Goal: Task Accomplishment & Management: Use online tool/utility

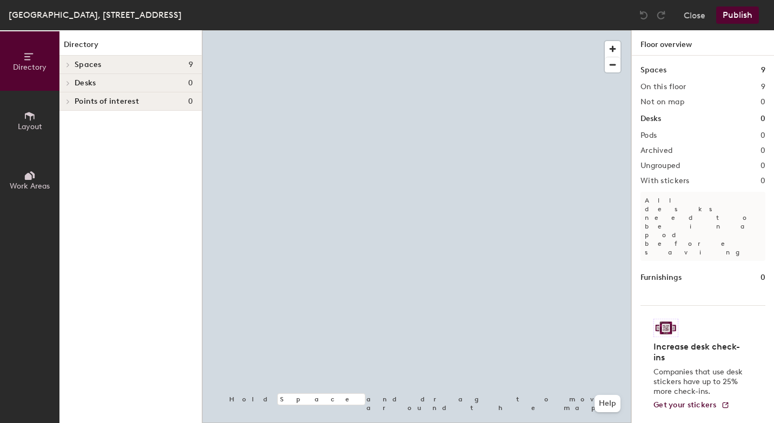
click at [35, 126] on span "Layout" at bounding box center [30, 126] width 24 height 9
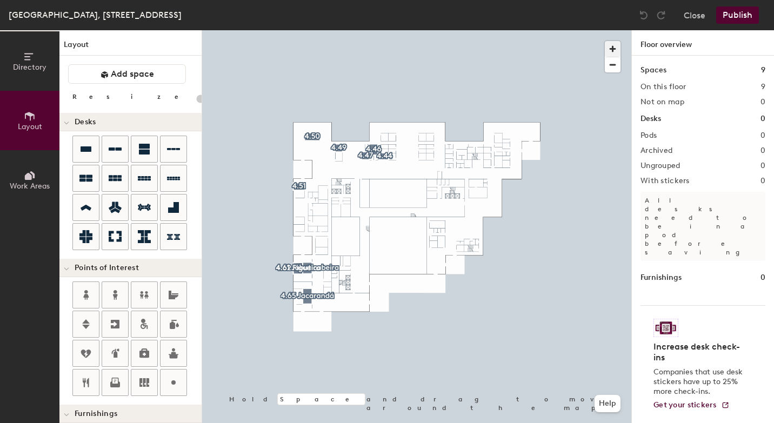
click at [615, 46] on span "button" at bounding box center [613, 49] width 16 height 16
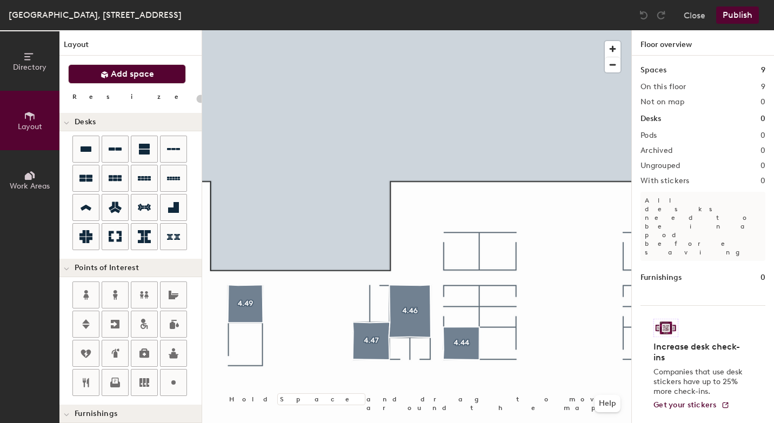
click at [141, 70] on span "Add space" at bounding box center [132, 74] width 43 height 11
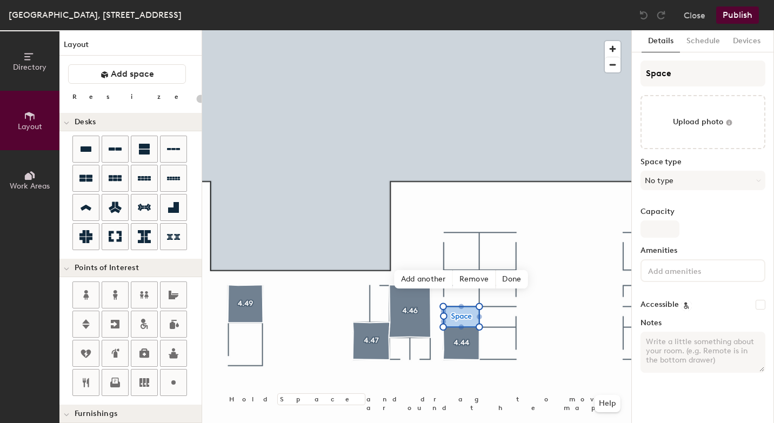
type input "20"
click at [678, 75] on input "Space" at bounding box center [703, 74] width 125 height 26
type input "Spac"
type input "20"
type input "S"
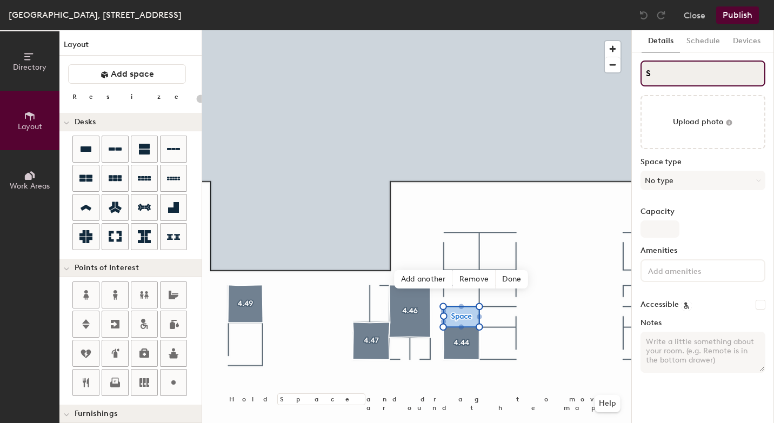
type input "20"
type input "S"
type input "20"
type input "4S"
type input "20"
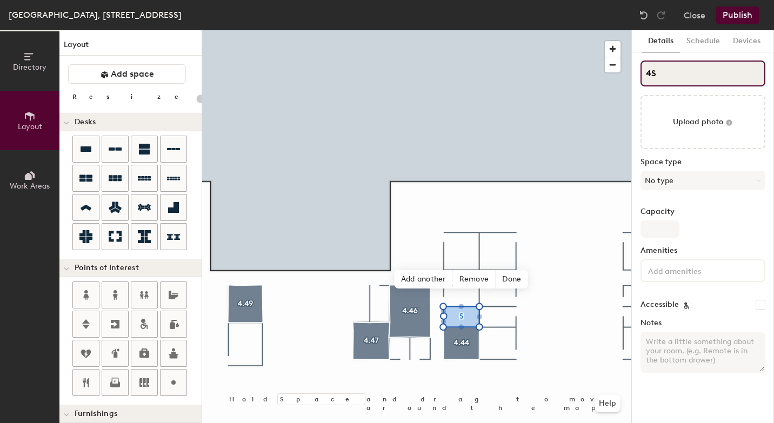
type input "4.S"
type input "20"
type input "4.4S"
type input "20"
type input "4.43S"
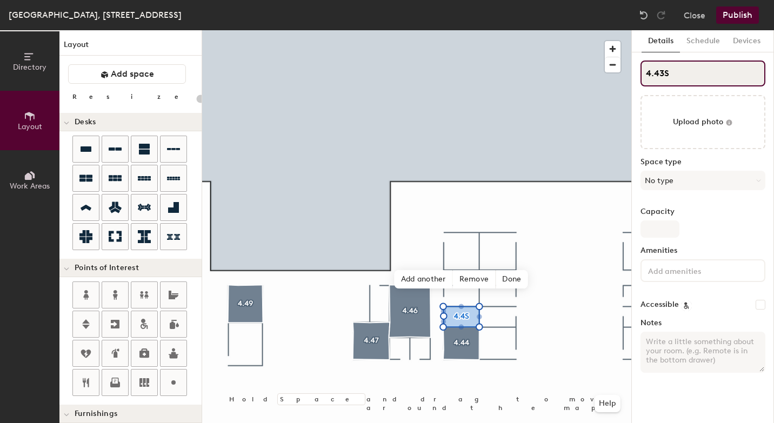
type input "20"
type input "4.43"
type input "20"
type input "4.43"
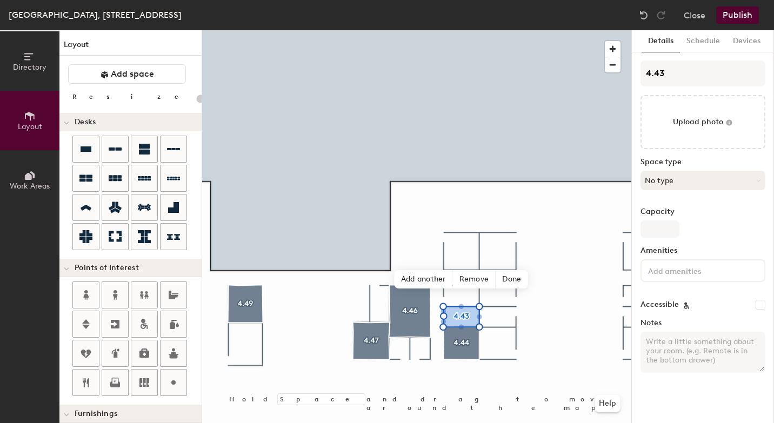
click at [667, 179] on button "No type" at bounding box center [703, 180] width 125 height 19
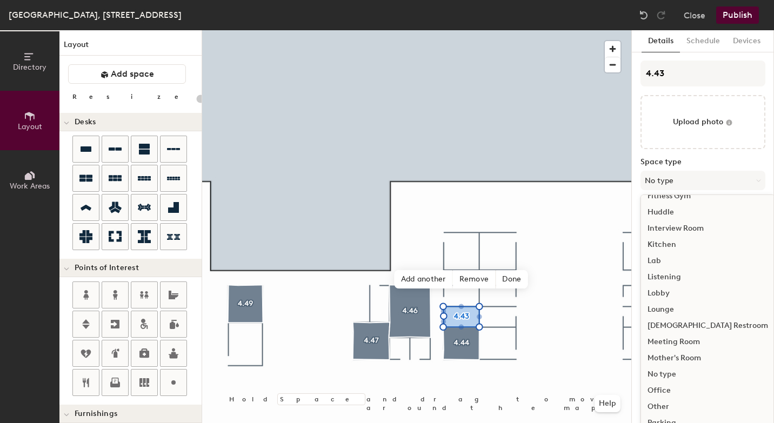
scroll to position [229, 0]
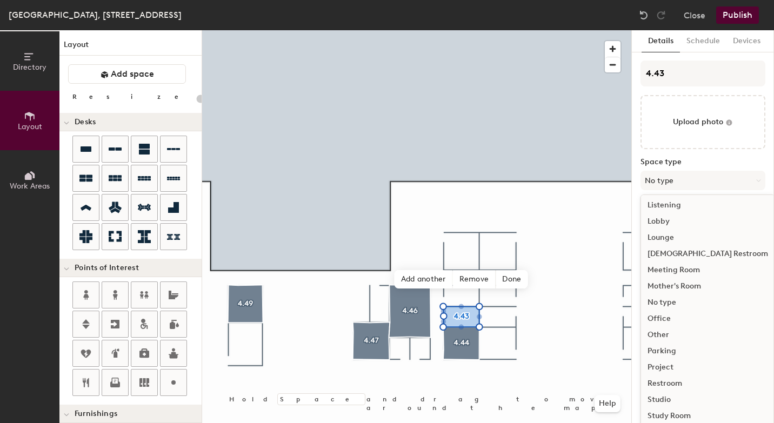
click at [690, 269] on div "Meeting Room" at bounding box center [708, 270] width 134 height 16
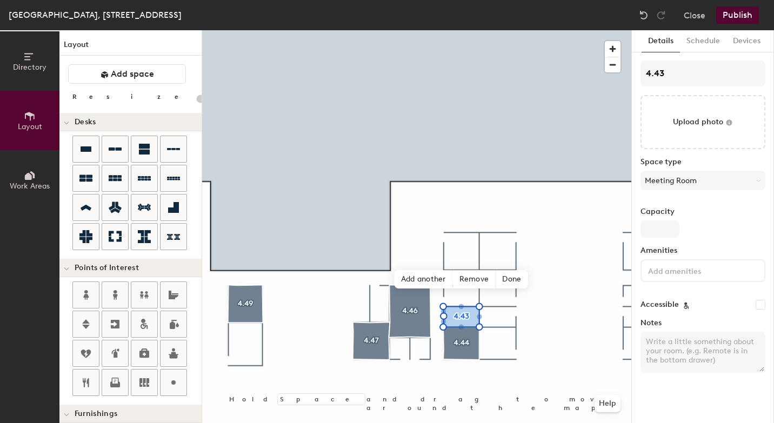
type input "20"
click at [654, 231] on input "Capacity" at bounding box center [660, 229] width 39 height 17
type input "4"
type input "20"
type input "4"
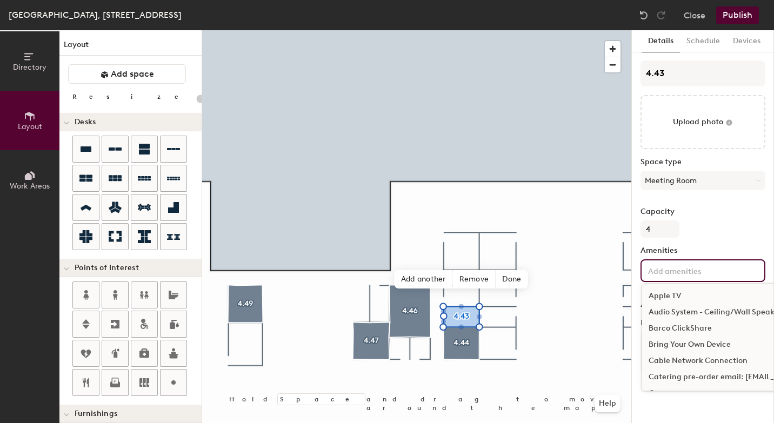
click at [652, 270] on input at bounding box center [694, 270] width 97 height 13
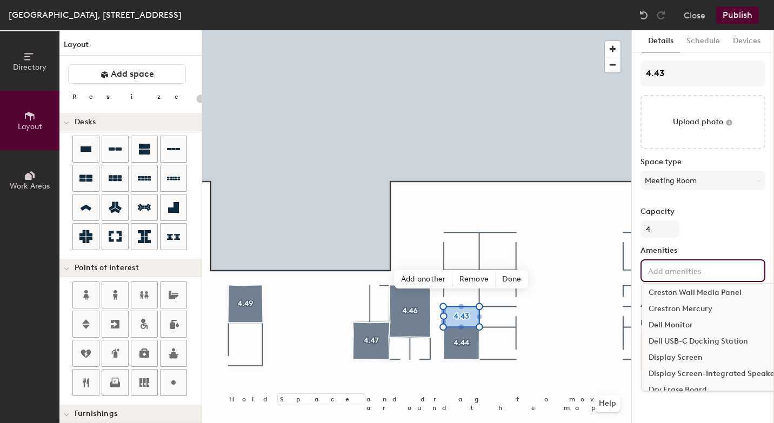
click at [664, 359] on div "Display Screen" at bounding box center [761, 358] width 239 height 16
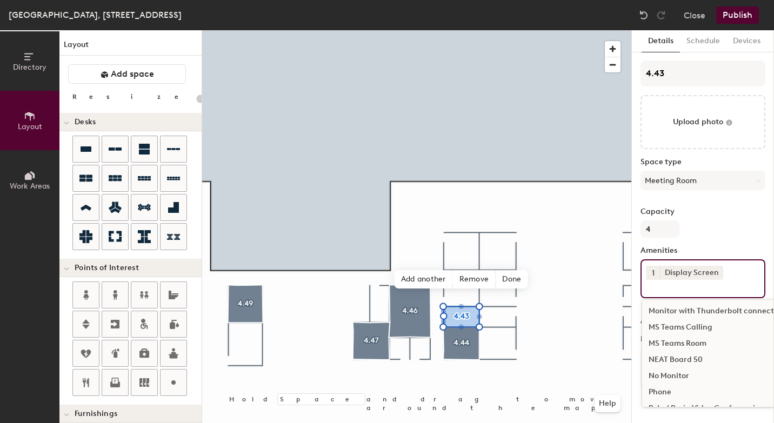
scroll to position [571, 0]
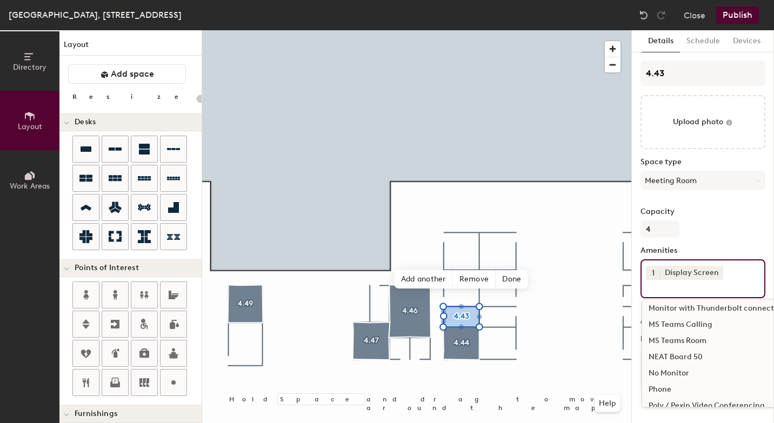
click at [679, 343] on div "MS Teams Room" at bounding box center [761, 341] width 239 height 16
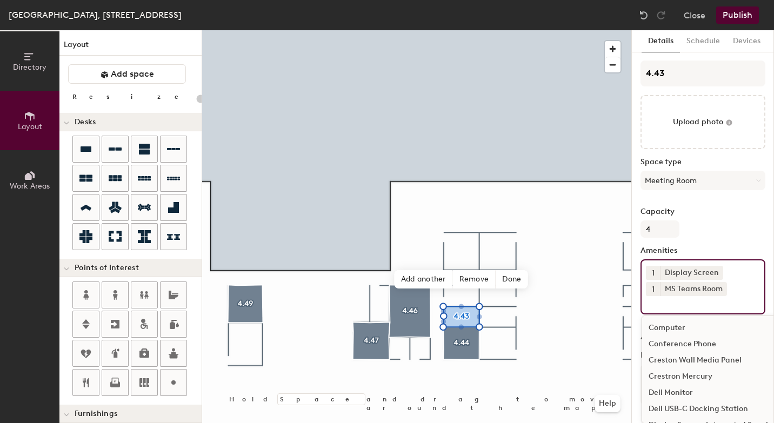
scroll to position [0, 0]
click at [696, 375] on div "Bring Your Own Device" at bounding box center [761, 377] width 239 height 16
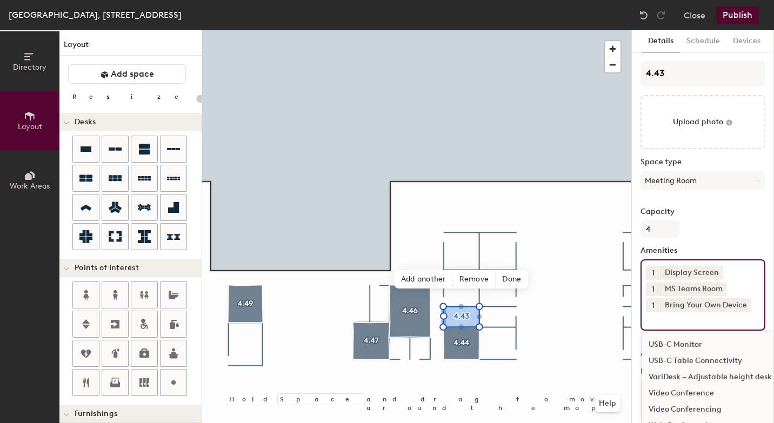
scroll to position [907, 0]
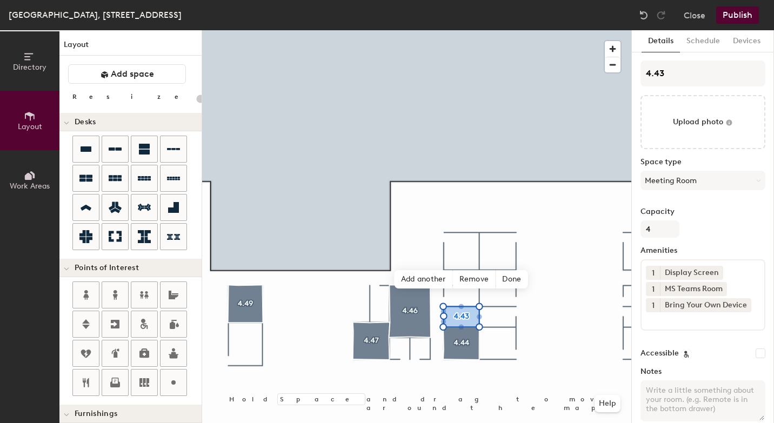
click at [739, 19] on button "Publish" at bounding box center [737, 14] width 43 height 17
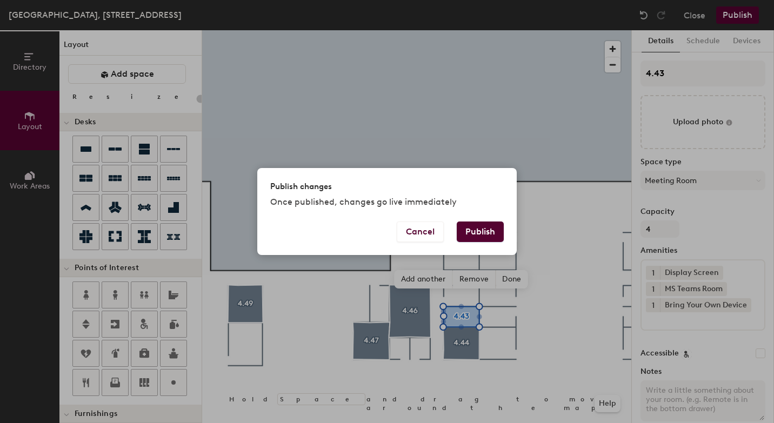
click at [485, 234] on button "Publish" at bounding box center [480, 232] width 47 height 21
type input "20"
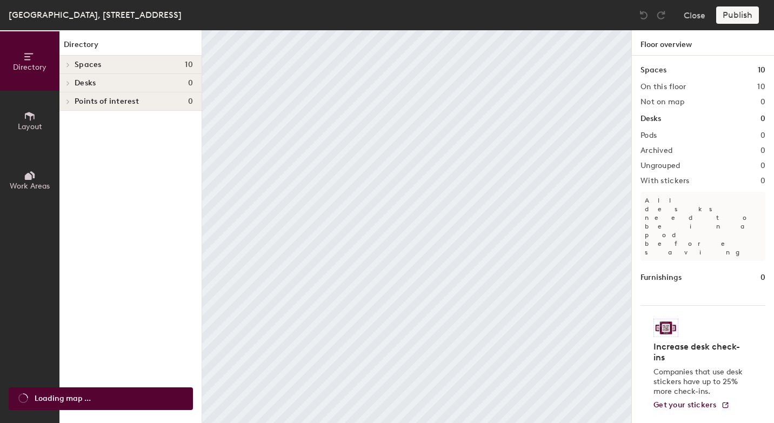
click at [35, 120] on icon at bounding box center [30, 116] width 12 height 12
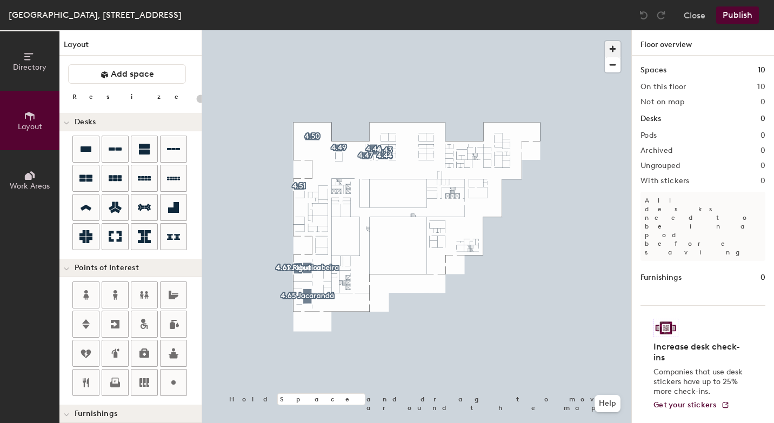
click at [614, 48] on span "button" at bounding box center [613, 49] width 16 height 16
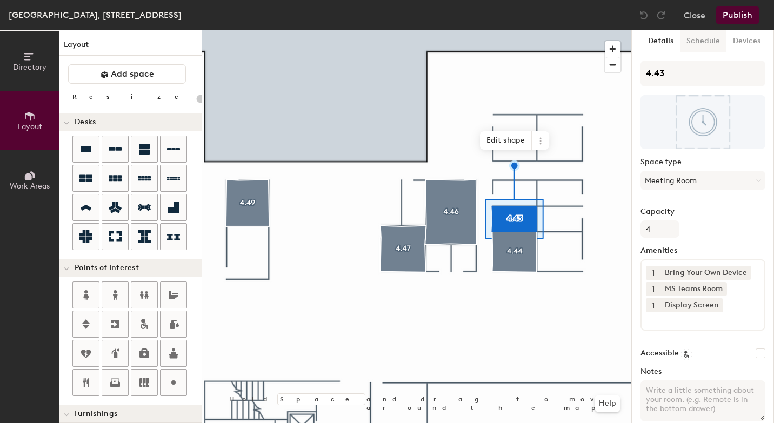
click at [705, 42] on button "Schedule" at bounding box center [703, 41] width 46 height 22
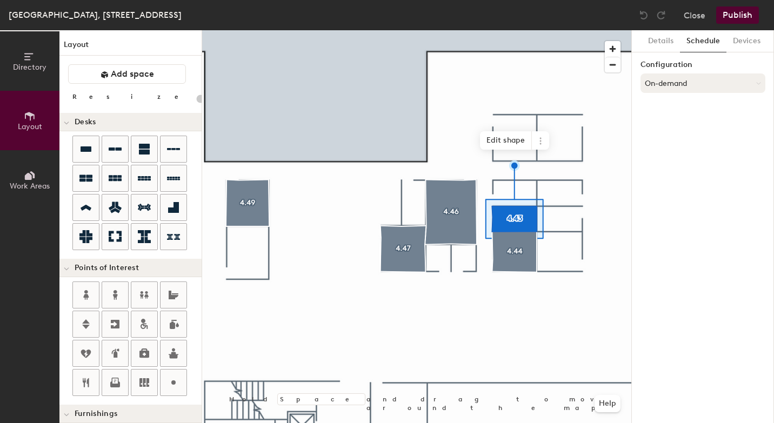
click at [678, 82] on button "On-demand" at bounding box center [703, 83] width 125 height 19
click at [669, 126] on div "Scheduled" at bounding box center [703, 126] width 124 height 16
click at [670, 106] on button "Select account" at bounding box center [703, 106] width 125 height 19
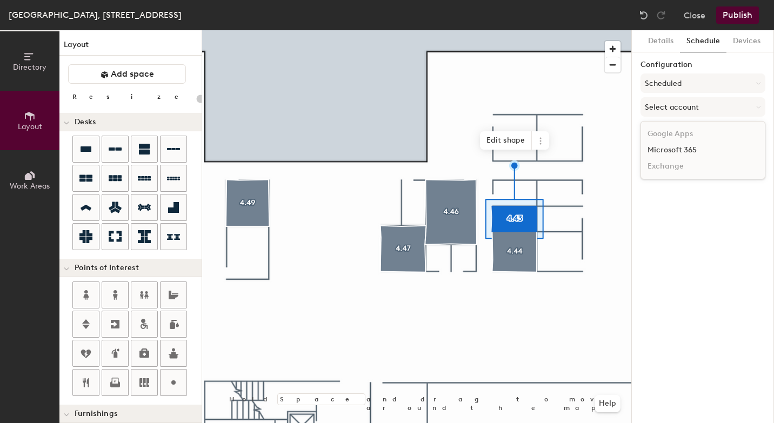
click at [664, 151] on div "Microsoft 365" at bounding box center [703, 150] width 124 height 16
type input "20"
click at [664, 151] on input at bounding box center [703, 148] width 125 height 19
paste input "[EMAIL_ADDRESS][DOMAIN_NAME]"
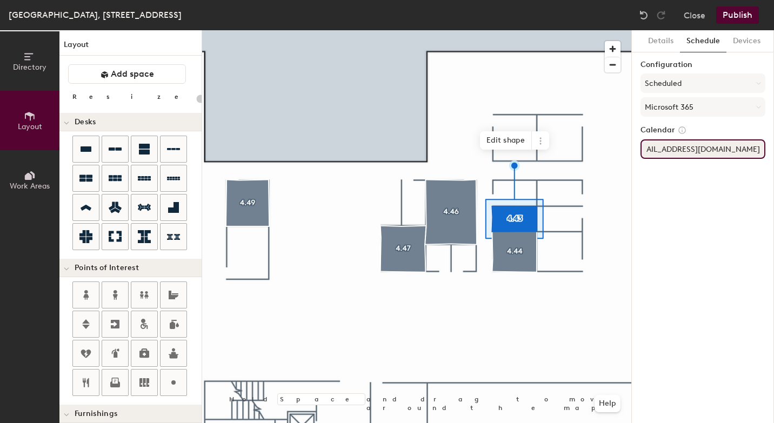
type input "[EMAIL_ADDRESS][DOMAIN_NAME]"
click at [678, 212] on div "Details Schedule Devices Configuration Scheduled Microsoft 365 Calendar BR-SP-V…" at bounding box center [703, 226] width 142 height 393
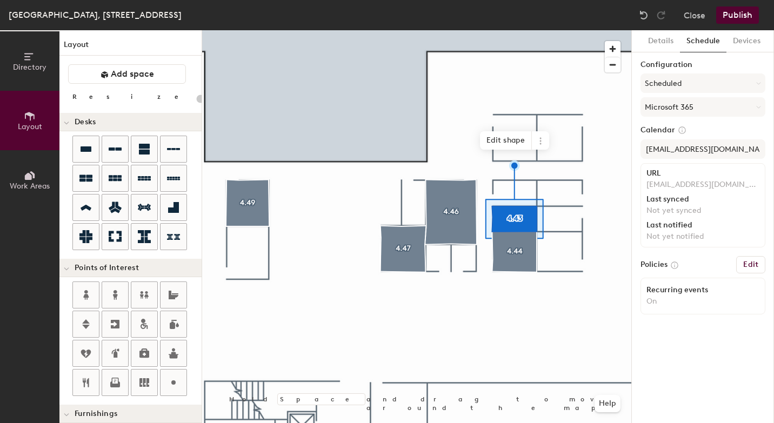
click at [743, 16] on button "Publish" at bounding box center [737, 14] width 43 height 17
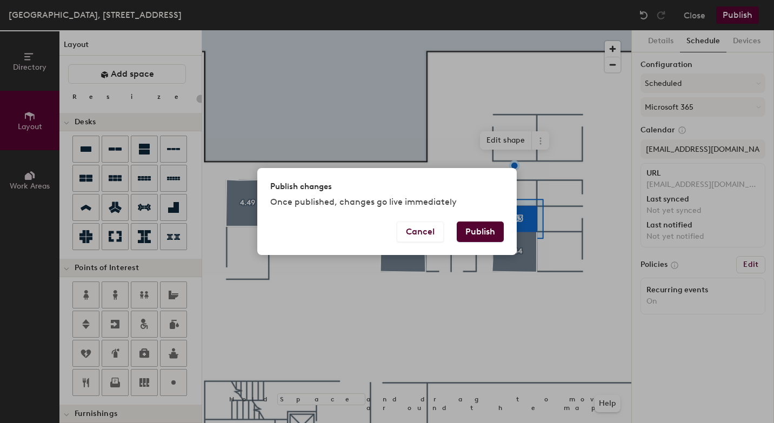
click at [488, 232] on button "Publish" at bounding box center [480, 232] width 47 height 21
type input "20"
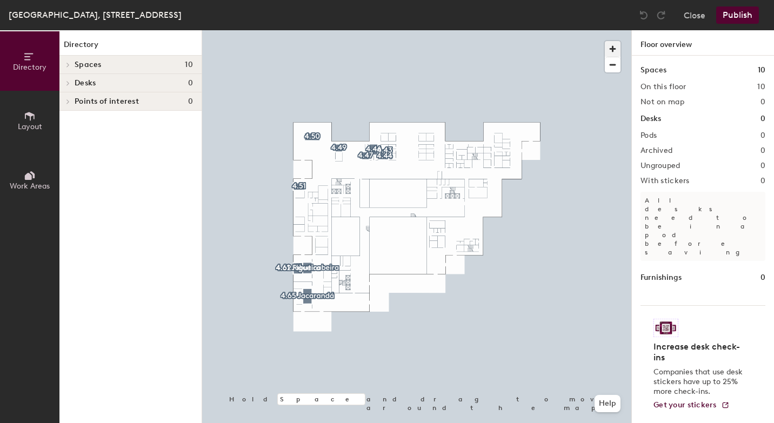
click at [617, 46] on span "button" at bounding box center [613, 49] width 16 height 16
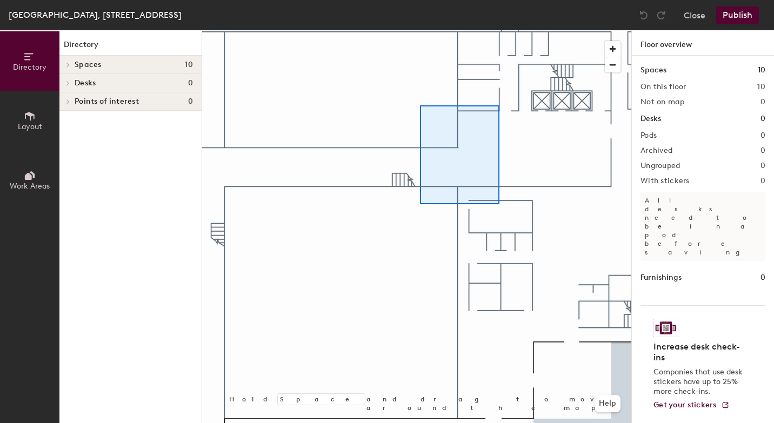
click at [501, 30] on div at bounding box center [416, 30] width 429 height 0
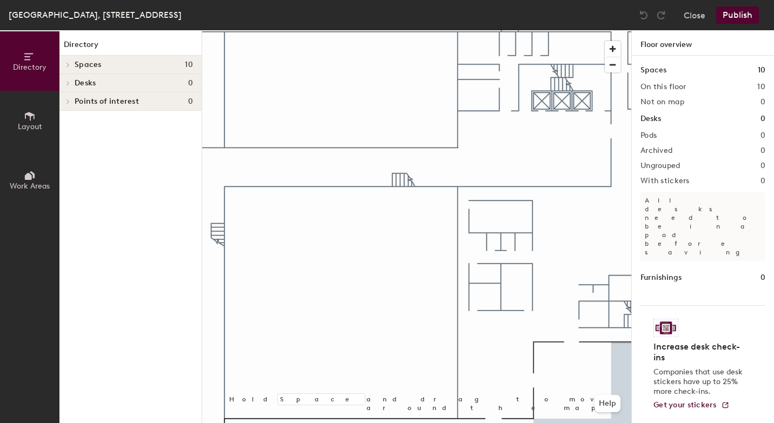
click at [34, 121] on icon at bounding box center [30, 116] width 12 height 12
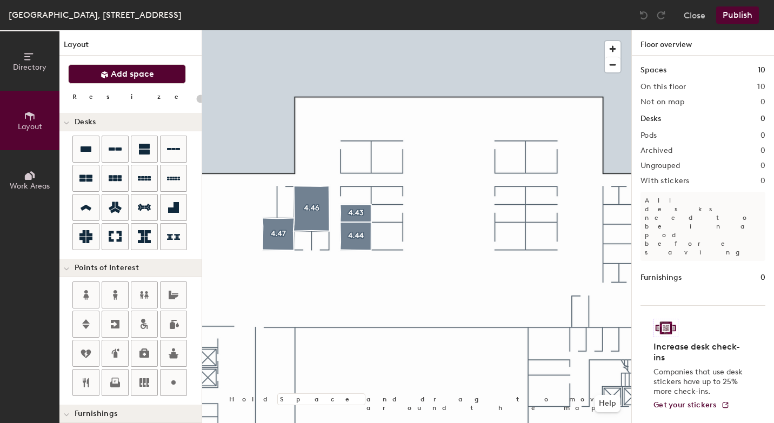
click at [136, 76] on span "Add space" at bounding box center [132, 74] width 43 height 11
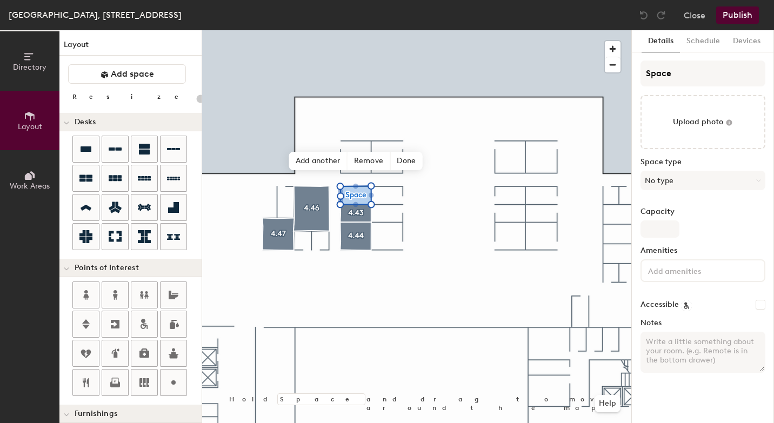
type input "20"
click at [661, 78] on input "Space" at bounding box center [703, 74] width 125 height 26
type input "Spa"
type input "20"
type input "S"
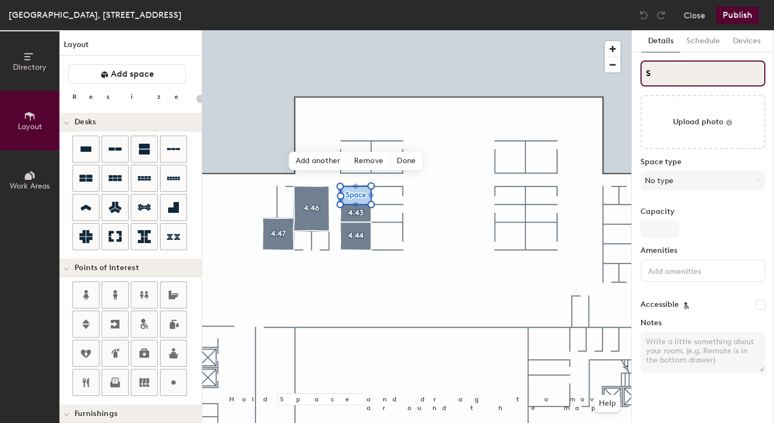
type input "20"
type input "S"
type input "20"
type input "4S"
type input "20"
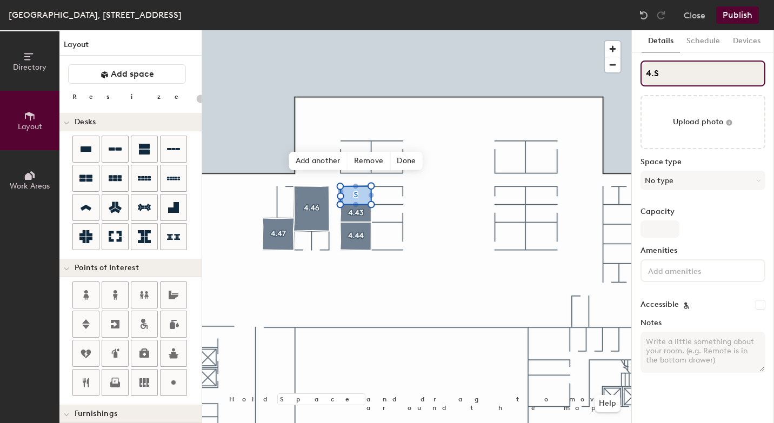
type input "4.4S"
type input "20"
type input "4.42S"
type input "20"
type input "4.42"
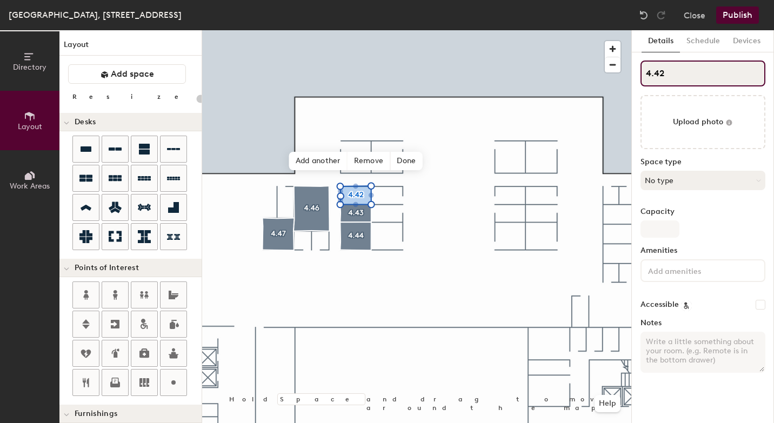
type input "20"
type input "4.42"
click at [697, 181] on button "No type" at bounding box center [703, 180] width 125 height 19
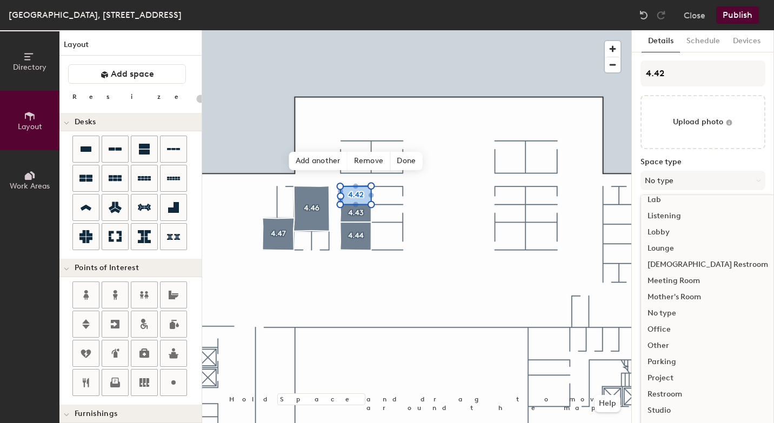
scroll to position [220, 0]
click at [694, 279] on div "Meeting Room" at bounding box center [708, 279] width 134 height 16
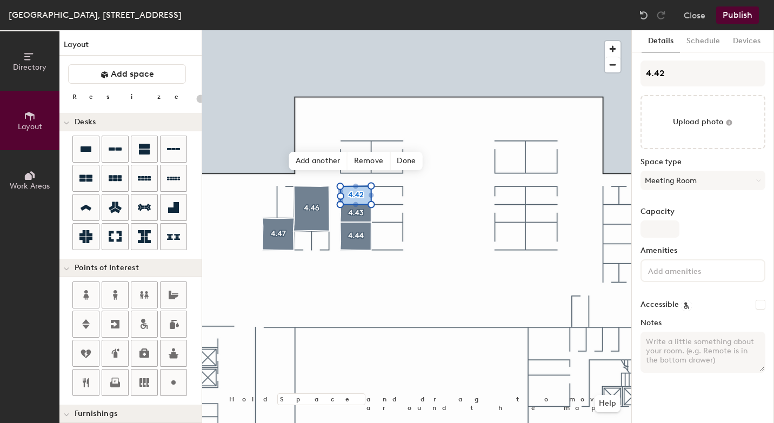
type input "20"
click at [669, 230] on input "Capacity" at bounding box center [660, 229] width 39 height 17
type input "4"
type input "20"
type input "4"
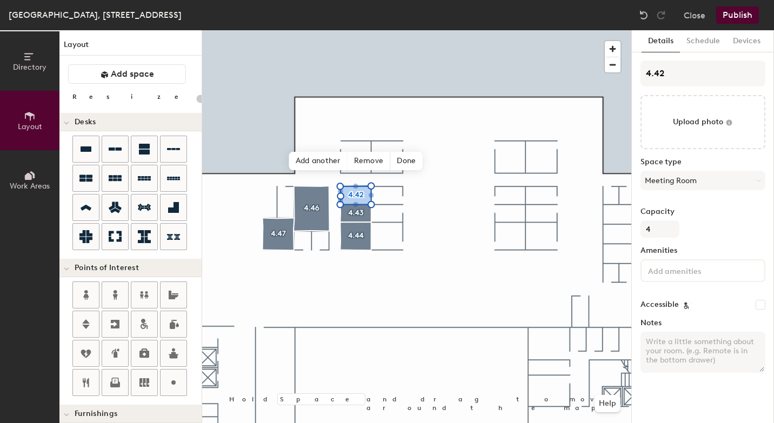
click at [682, 275] on input at bounding box center [694, 270] width 97 height 13
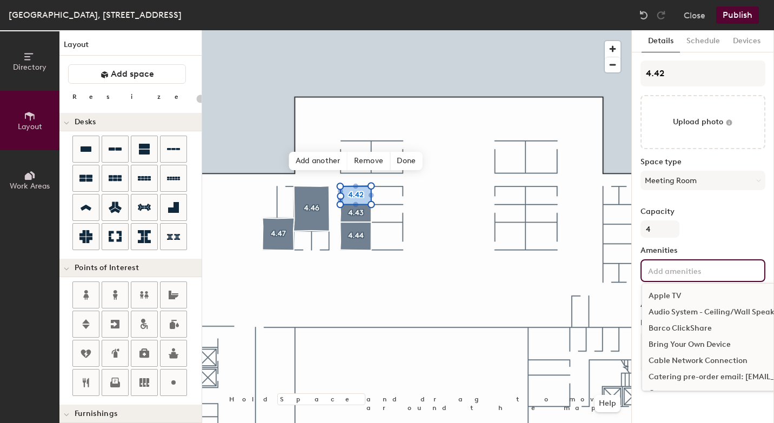
click at [683, 345] on div "Bring Your Own Device" at bounding box center [761, 345] width 239 height 16
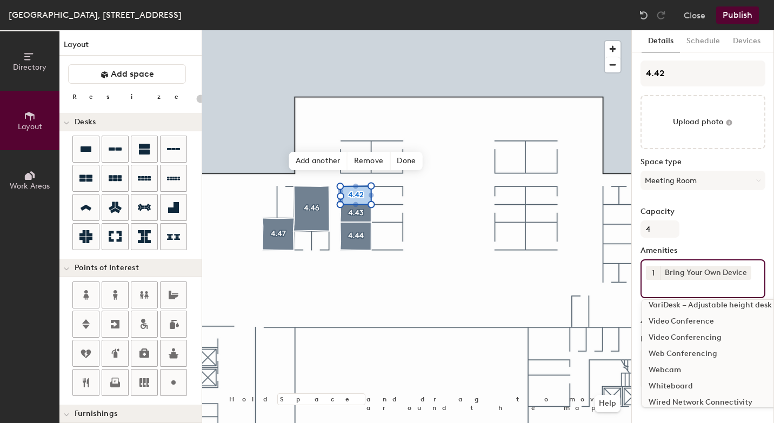
scroll to position [981, 0]
click at [697, 336] on div "Video Conferencing" at bounding box center [761, 337] width 239 height 16
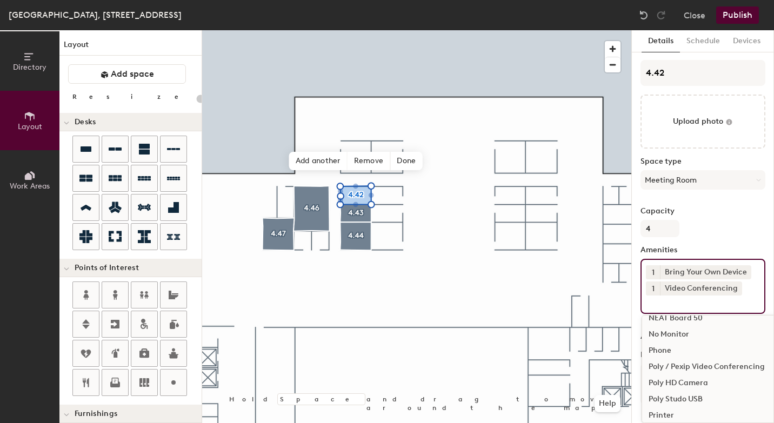
scroll to position [621, 0]
click at [695, 319] on div "NEAT Board 50" at bounding box center [761, 324] width 239 height 16
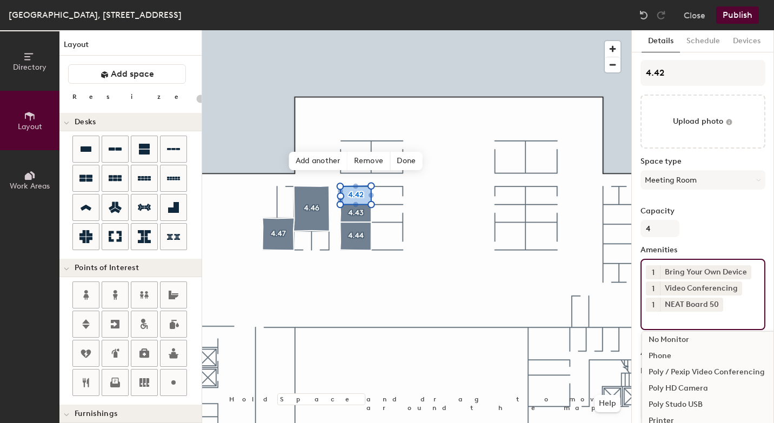
scroll to position [604, 0]
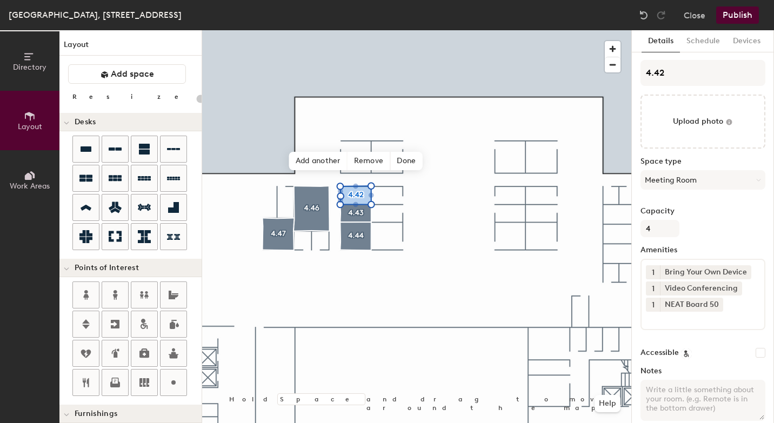
click at [742, 16] on button "Publish" at bounding box center [737, 14] width 43 height 17
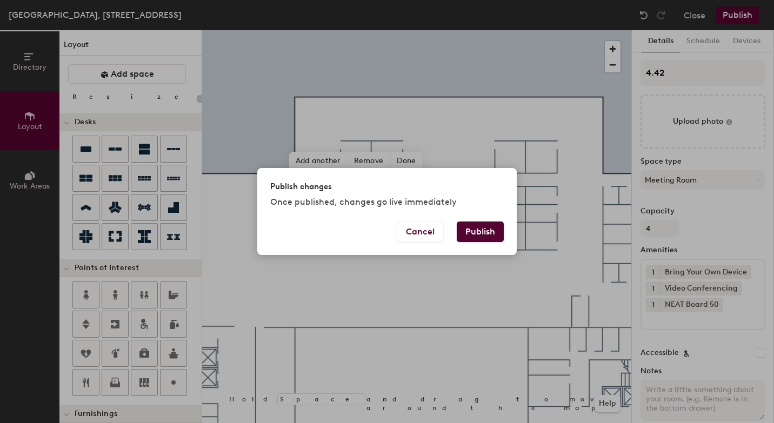
click at [488, 236] on button "Publish" at bounding box center [480, 232] width 47 height 21
type input "20"
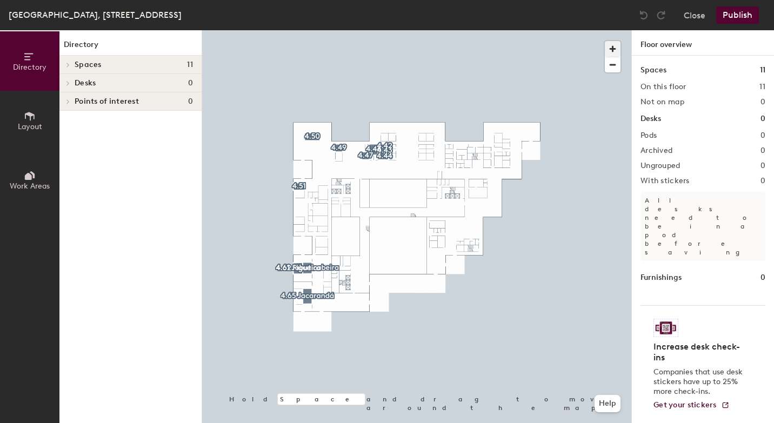
click at [616, 48] on span "button" at bounding box center [613, 49] width 16 height 16
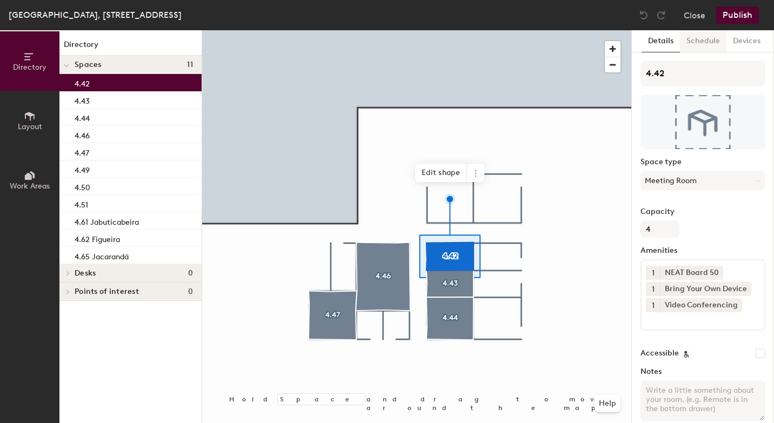
click at [711, 44] on button "Schedule" at bounding box center [703, 41] width 46 height 22
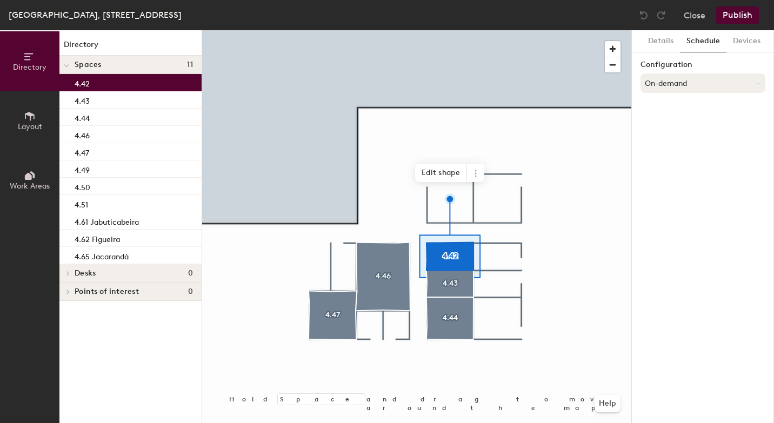
click at [682, 83] on button "On-demand" at bounding box center [703, 83] width 125 height 19
click at [677, 125] on div "Scheduled" at bounding box center [703, 126] width 124 height 16
click at [678, 106] on button "Select account" at bounding box center [703, 106] width 125 height 19
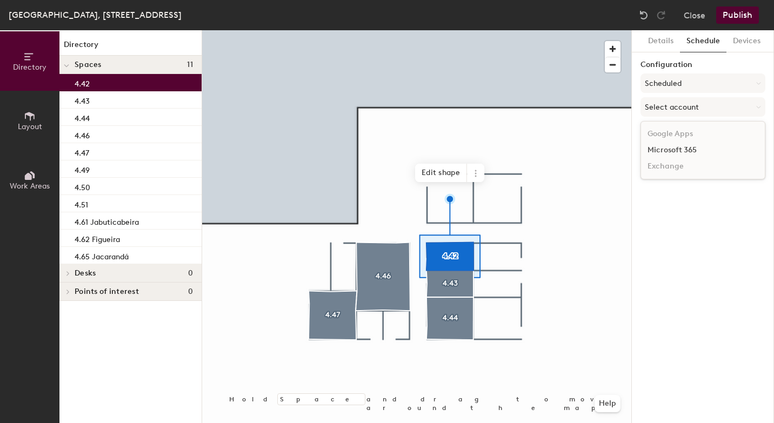
click at [676, 149] on div "Microsoft 365" at bounding box center [703, 150] width 124 height 16
click at [679, 149] on input at bounding box center [703, 148] width 125 height 19
paste input "BR-SP-VIL-04N42@wppsystems.com"
type input "BR-SP-VIL-04N42@wppsystems.com"
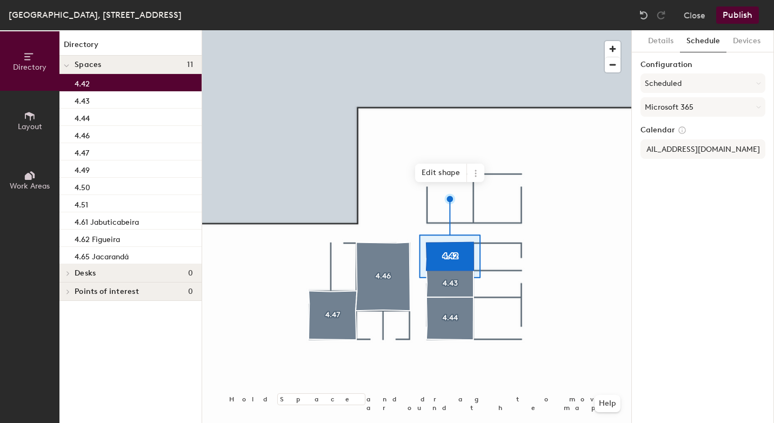
click at [742, 275] on div "Details Schedule Devices Configuration Scheduled Microsoft 365 Calendar BR-SP-V…" at bounding box center [703, 226] width 142 height 393
click at [740, 18] on button "Publish" at bounding box center [737, 14] width 43 height 17
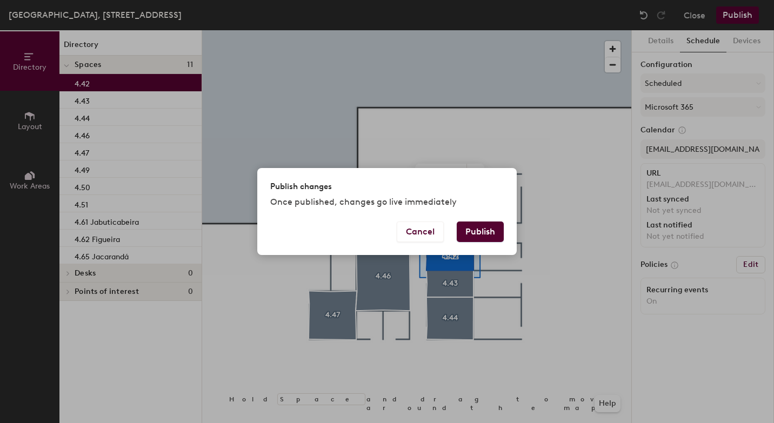
click at [485, 235] on button "Publish" at bounding box center [480, 232] width 47 height 21
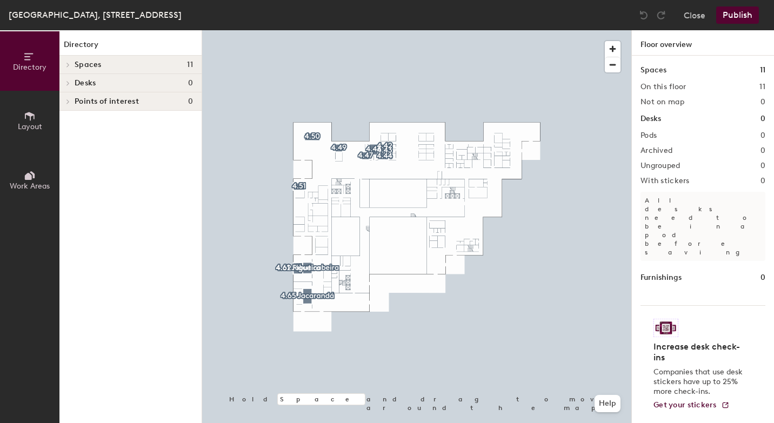
click at [32, 131] on button "Layout" at bounding box center [29, 120] width 59 height 59
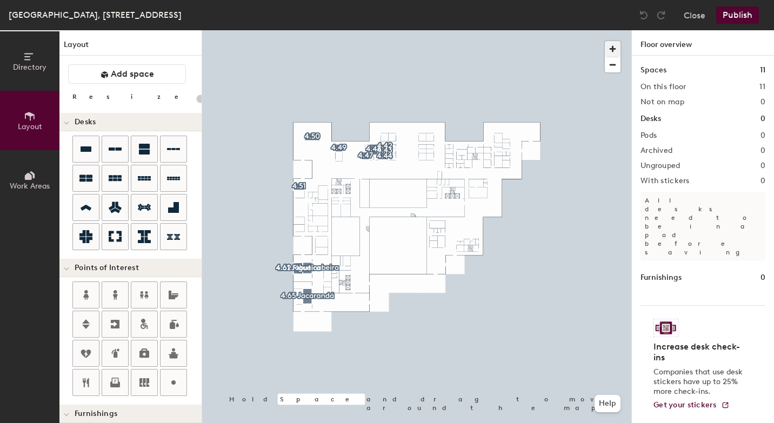
click at [615, 50] on span "button" at bounding box center [613, 49] width 16 height 16
click at [614, 54] on span "button" at bounding box center [613, 49] width 16 height 16
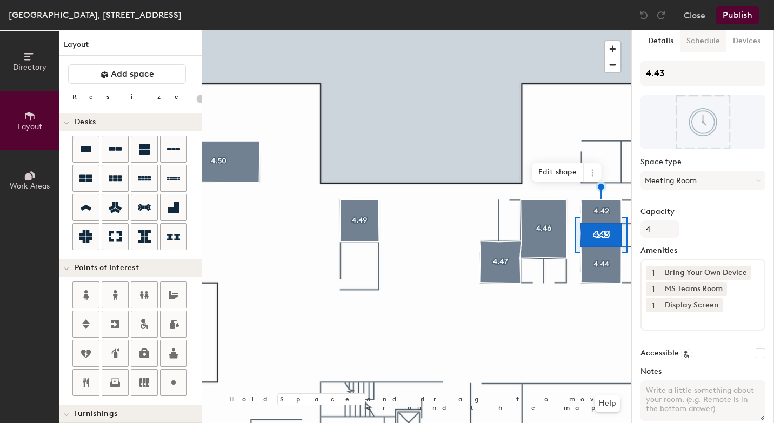
click at [707, 42] on button "Schedule" at bounding box center [703, 41] width 46 height 22
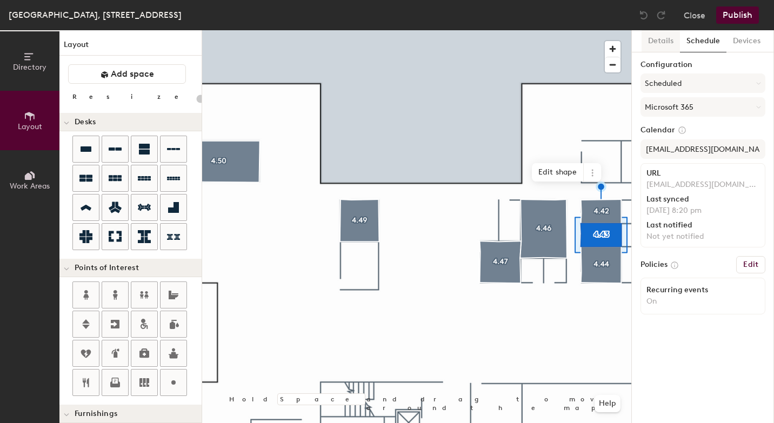
click at [671, 44] on button "Details" at bounding box center [661, 41] width 38 height 22
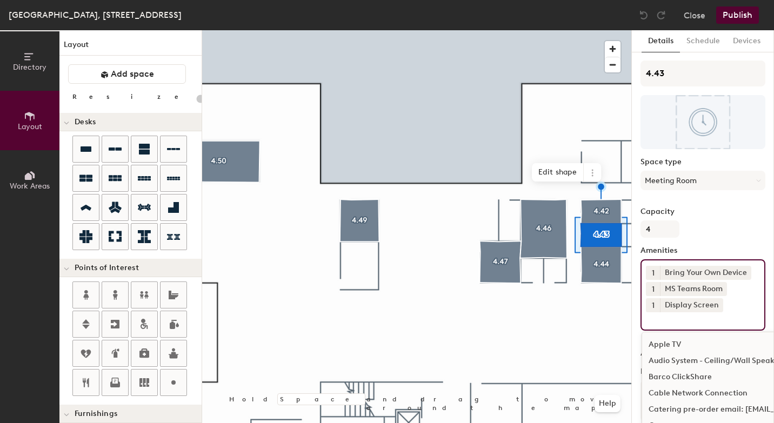
click at [656, 318] on input at bounding box center [694, 318] width 97 height 13
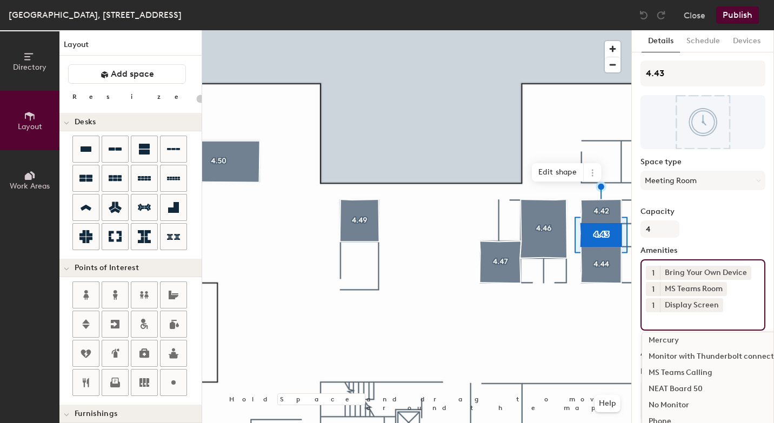
scroll to position [543, 0]
click at [676, 381] on div "NEAT Board 50" at bounding box center [761, 386] width 239 height 16
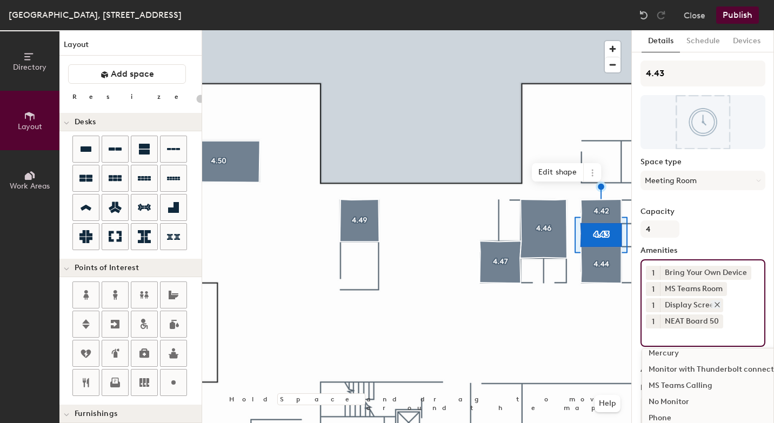
click at [716, 303] on icon at bounding box center [718, 305] width 8 height 8
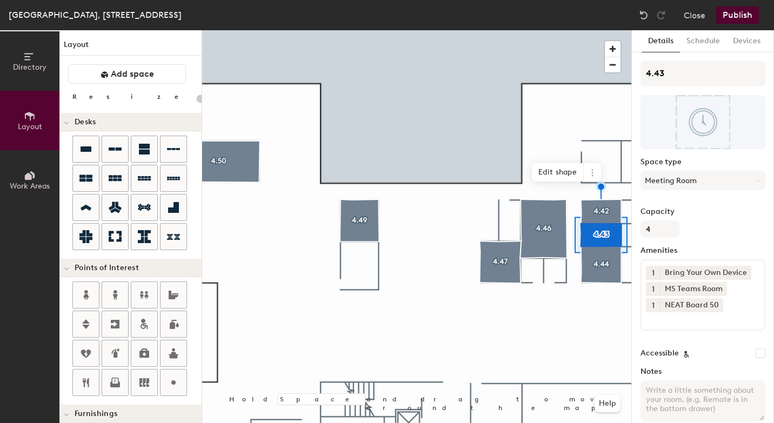
click at [740, 17] on button "Publish" at bounding box center [737, 14] width 43 height 17
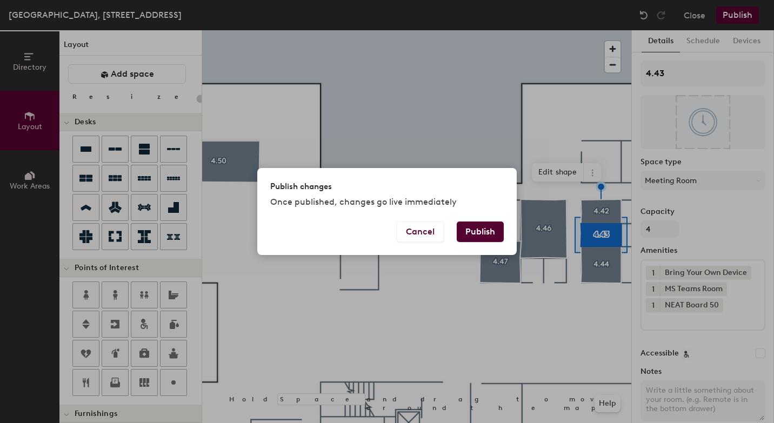
click at [482, 229] on button "Publish" at bounding box center [480, 232] width 47 height 21
type input "20"
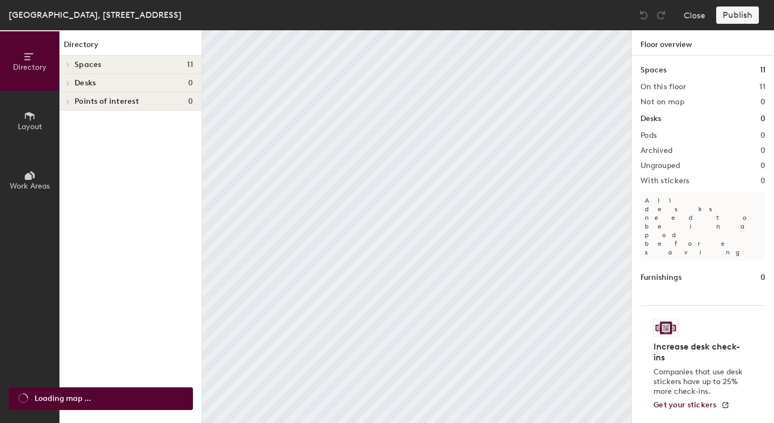
click at [39, 134] on button "Layout" at bounding box center [29, 120] width 59 height 59
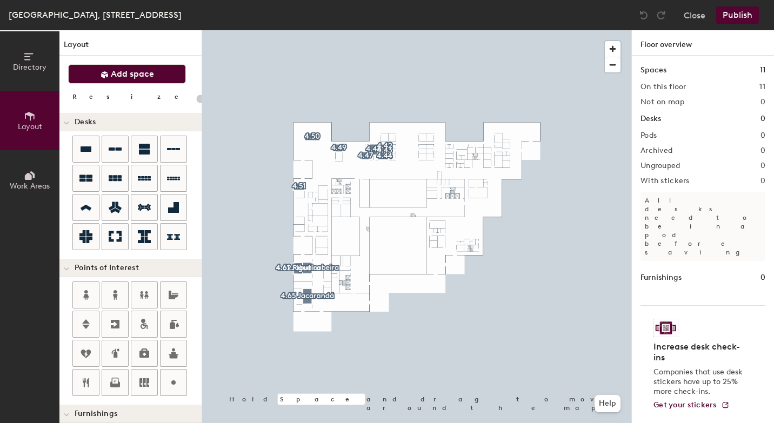
click at [154, 74] on button "Add space" at bounding box center [127, 73] width 118 height 19
click at [614, 49] on span "button" at bounding box center [613, 49] width 16 height 16
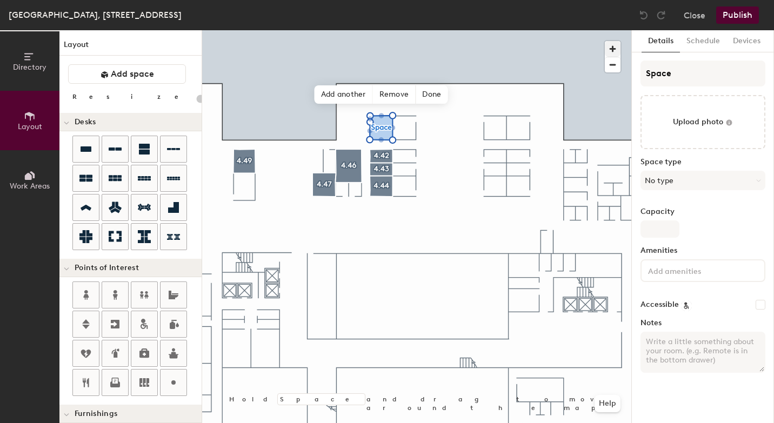
type input "20"
click at [670, 77] on input "Space" at bounding box center [703, 74] width 125 height 26
type input "Spac"
type input "20"
type input "S"
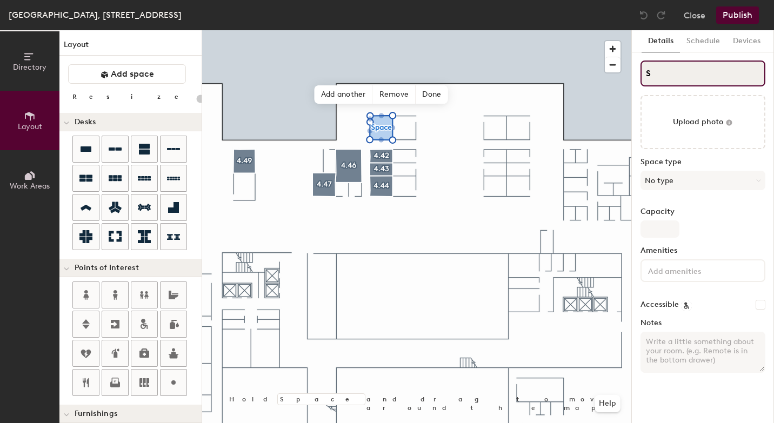
type input "20"
type input "S"
type input "20"
type input "4S"
type input "20"
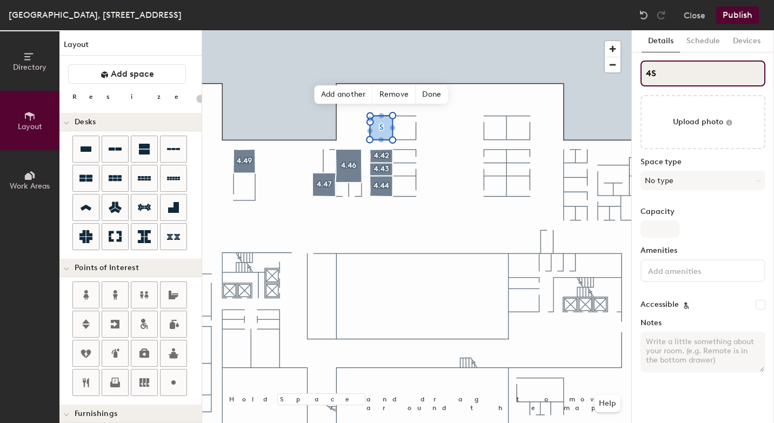
type input "4.S"
type input "20"
type input "4.4S"
type input "20"
type input "4.41S"
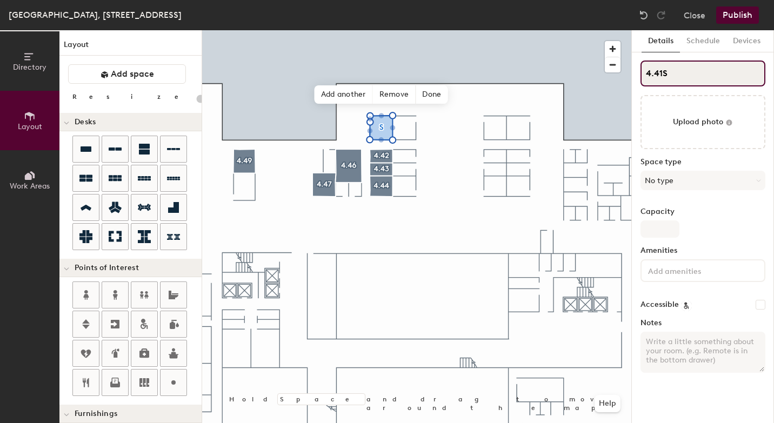
type input "20"
type input "4.41"
type input "20"
type input "4.41"
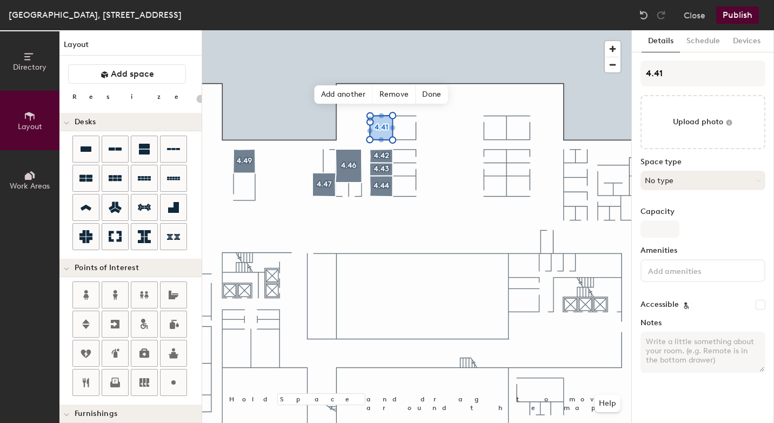
click at [672, 187] on button "No type" at bounding box center [703, 180] width 125 height 19
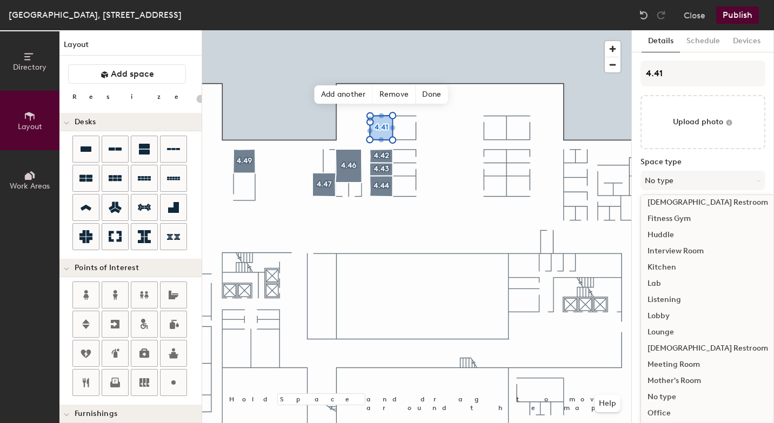
scroll to position [137, 0]
click at [682, 364] on div "Meeting Room" at bounding box center [708, 362] width 134 height 16
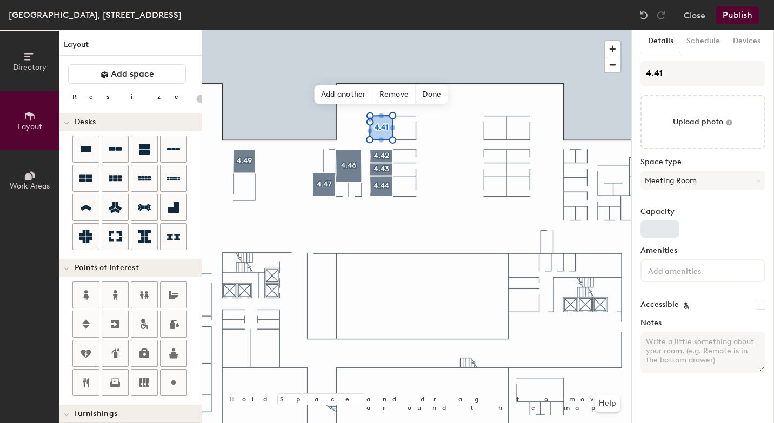
type input "20"
click at [658, 231] on input "Capacity" at bounding box center [660, 229] width 39 height 17
type input "6"
type input "20"
type input "6"
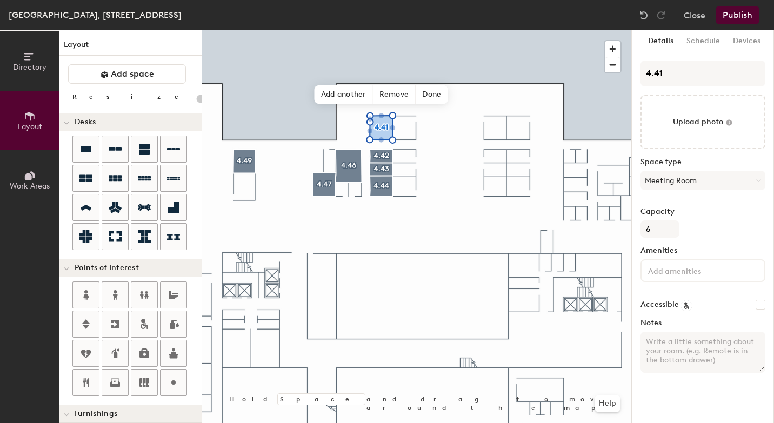
click at [654, 272] on input at bounding box center [694, 270] width 97 height 13
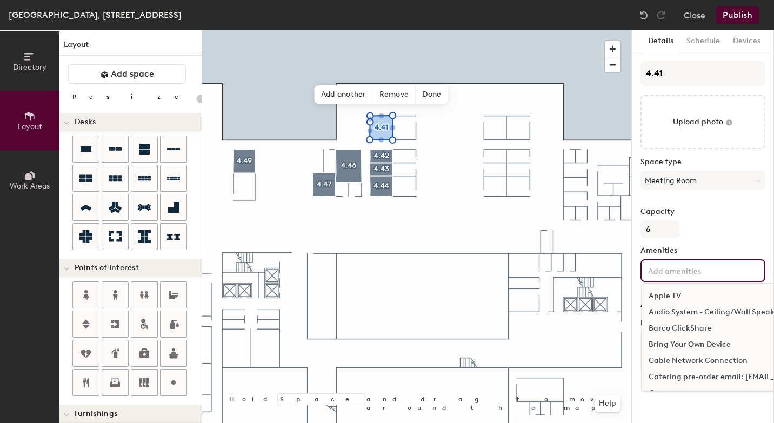
click at [678, 344] on div "Bring Your Own Device" at bounding box center [761, 345] width 239 height 16
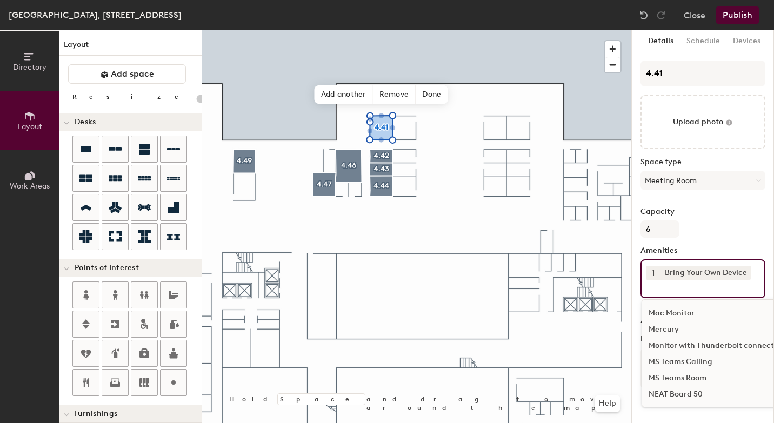
scroll to position [541, 0]
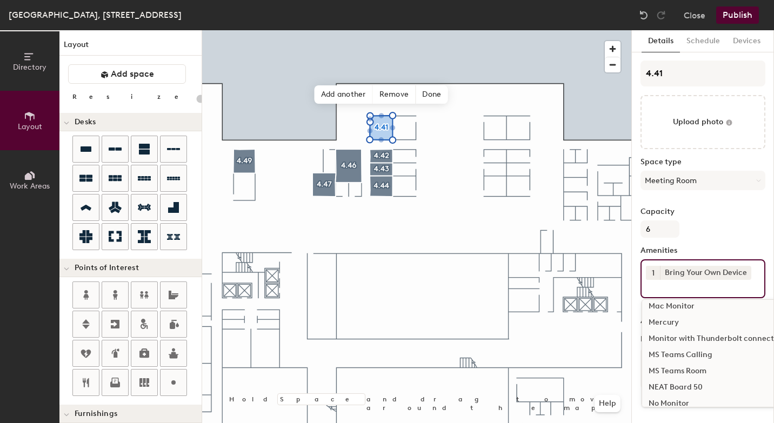
click at [675, 375] on div "MS Teams Room" at bounding box center [761, 371] width 239 height 16
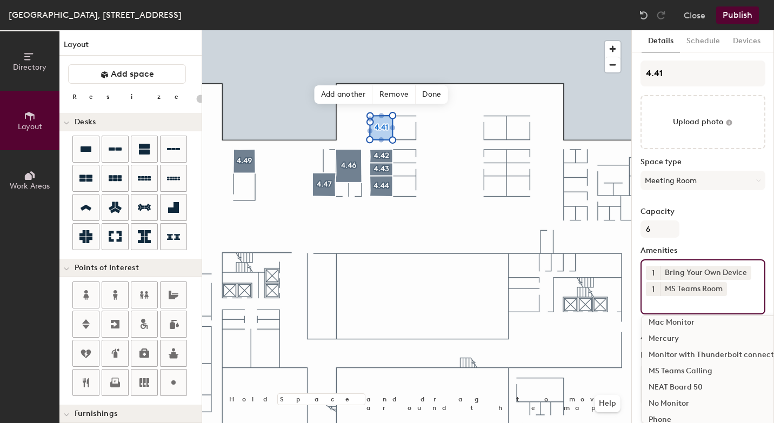
click at [676, 389] on div "NEAT Board 50" at bounding box center [761, 387] width 239 height 16
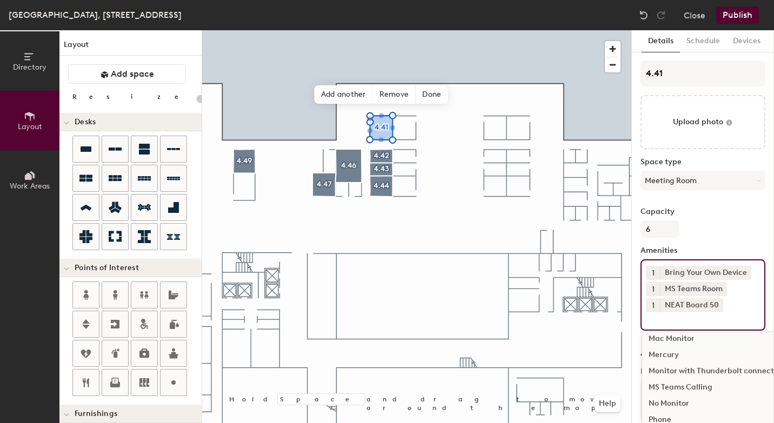
click at [744, 11] on button "Publish" at bounding box center [737, 14] width 43 height 17
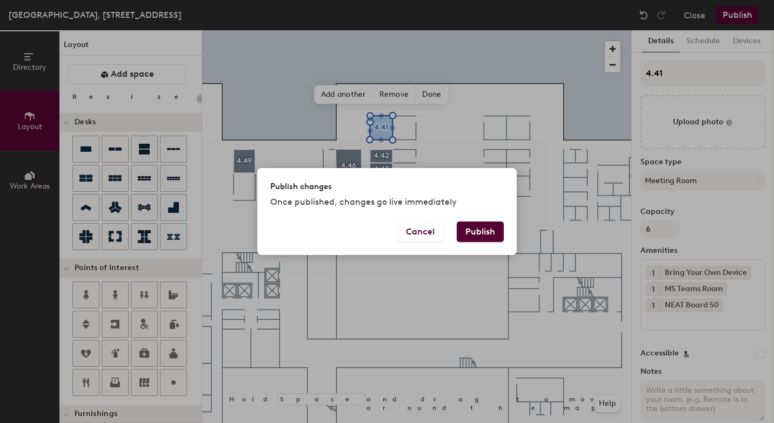
click at [478, 230] on button "Publish" at bounding box center [480, 232] width 47 height 21
type input "20"
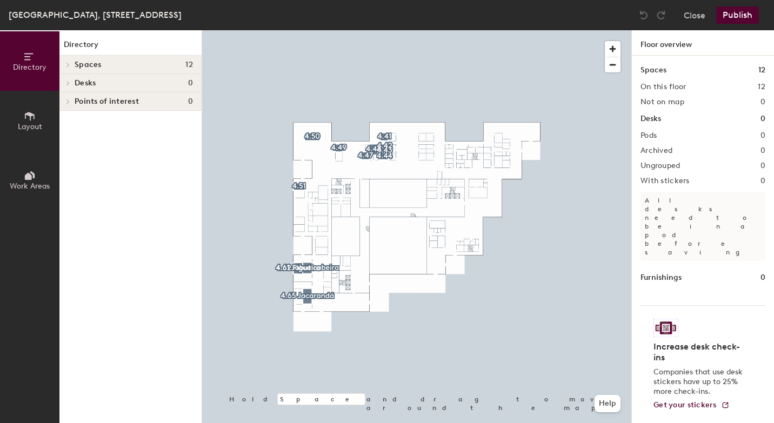
click at [23, 122] on span "Layout" at bounding box center [30, 126] width 24 height 9
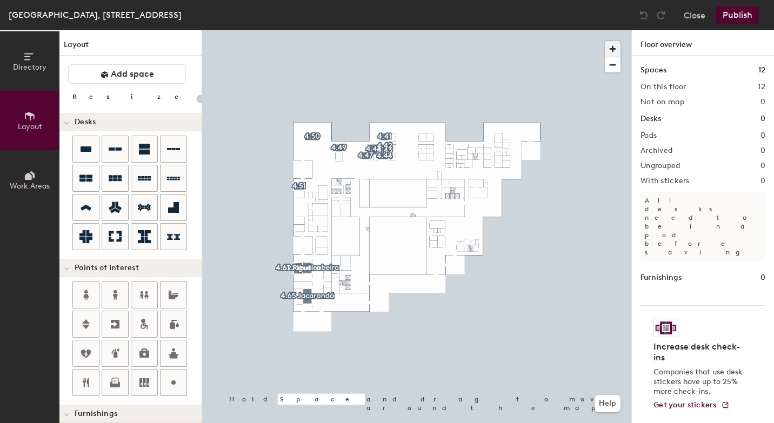
click at [611, 49] on span "button" at bounding box center [613, 49] width 16 height 16
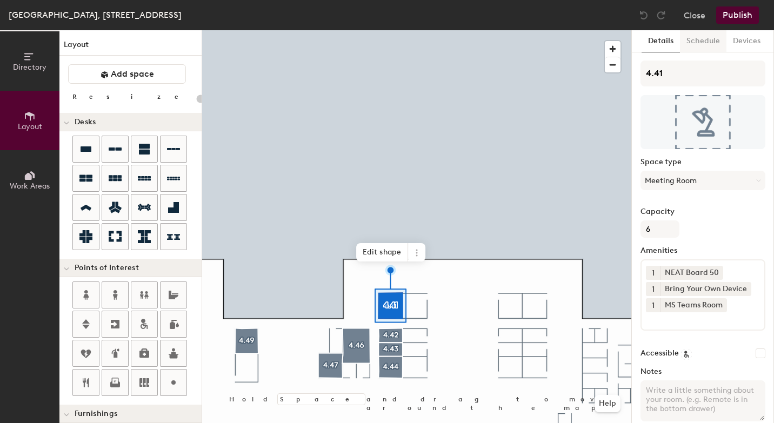
click at [708, 37] on button "Schedule" at bounding box center [703, 41] width 46 height 22
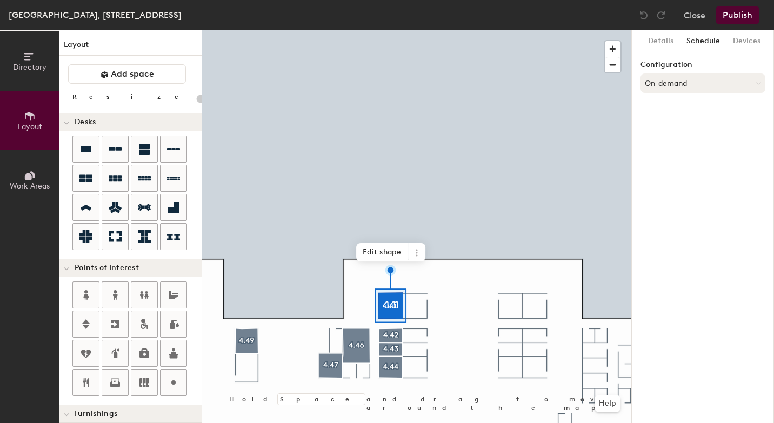
click at [671, 80] on button "On-demand" at bounding box center [703, 83] width 125 height 19
click at [664, 123] on div "Scheduled" at bounding box center [703, 126] width 124 height 16
click at [668, 105] on button "Select account" at bounding box center [703, 106] width 125 height 19
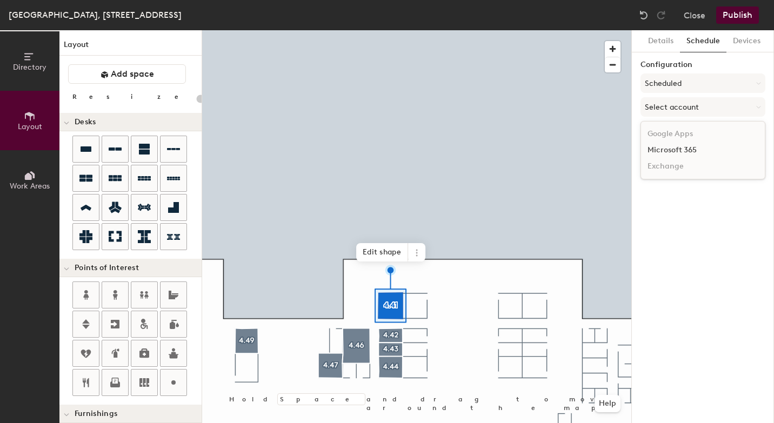
click at [666, 153] on div "Microsoft 365" at bounding box center [703, 150] width 124 height 16
type input "20"
click at [662, 149] on input at bounding box center [703, 148] width 125 height 19
paste input "BR-SP-VIL-04N41@wppsystems.com"
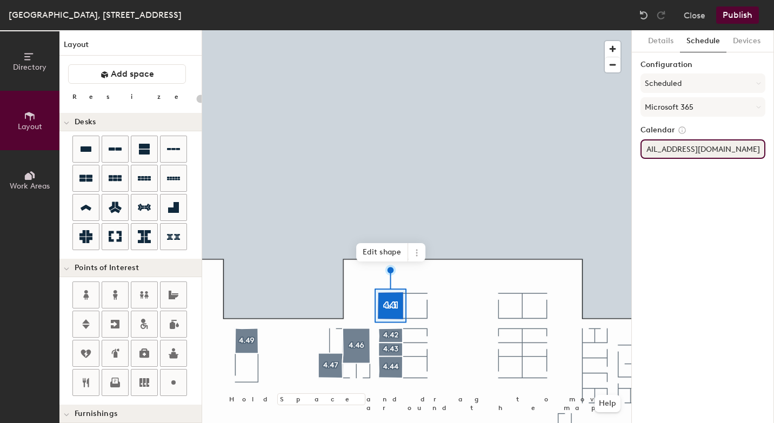
type input "BR-SP-VIL-04N41@wppsystems.com"
click at [722, 184] on div "Details Schedule Devices Configuration Scheduled Microsoft 365 Calendar BR-SP-V…" at bounding box center [703, 226] width 142 height 393
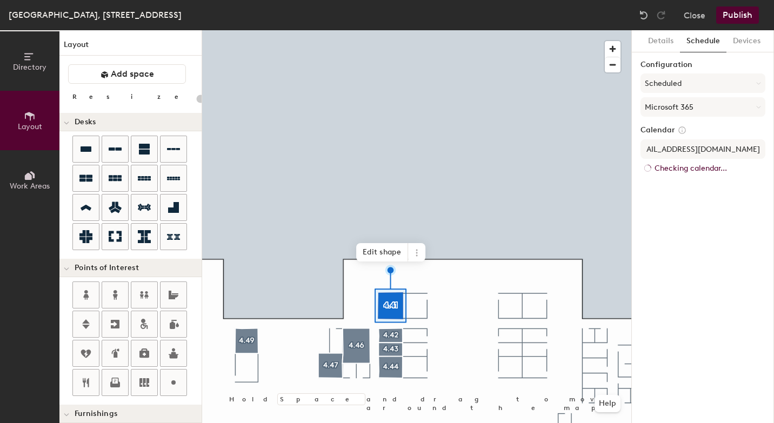
scroll to position [0, 0]
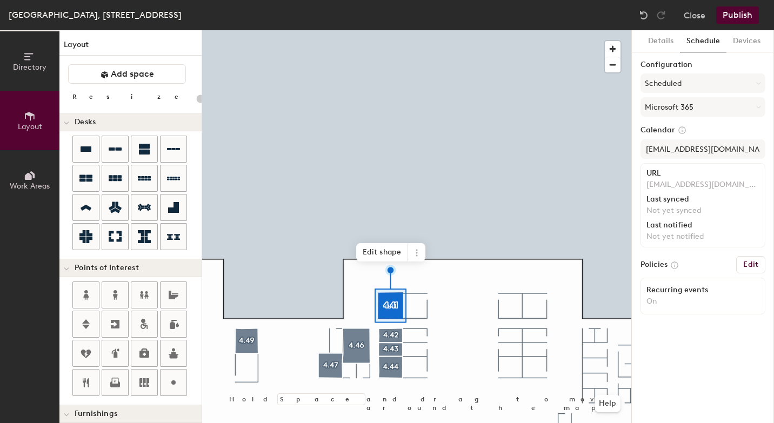
click at [741, 16] on button "Publish" at bounding box center [737, 14] width 43 height 17
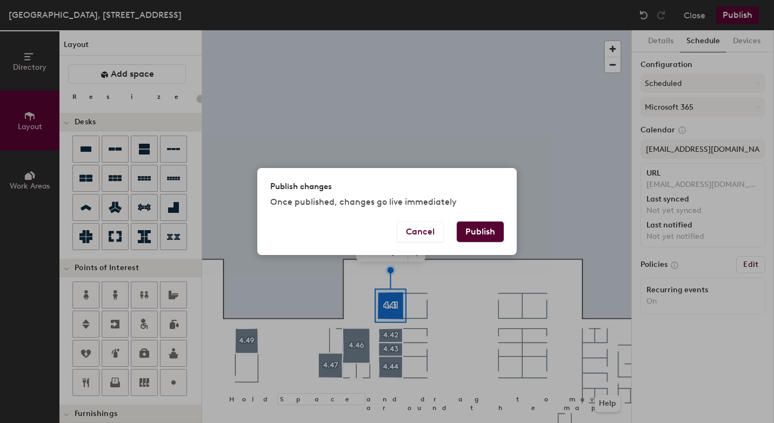
click at [487, 234] on button "Publish" at bounding box center [480, 232] width 47 height 21
type input "20"
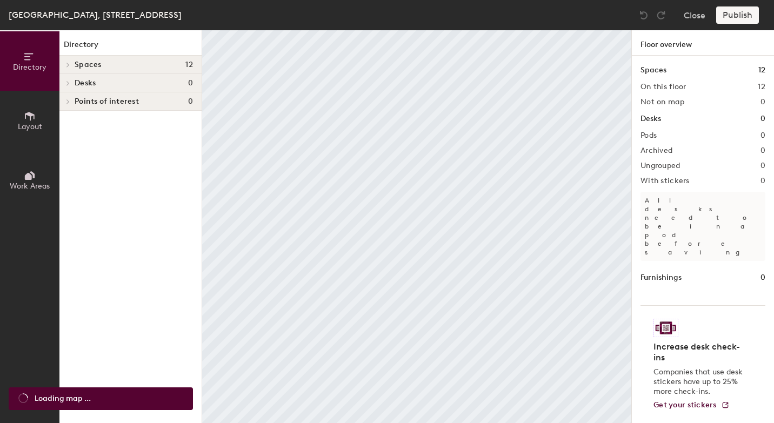
click at [37, 117] on button "Layout" at bounding box center [29, 120] width 59 height 59
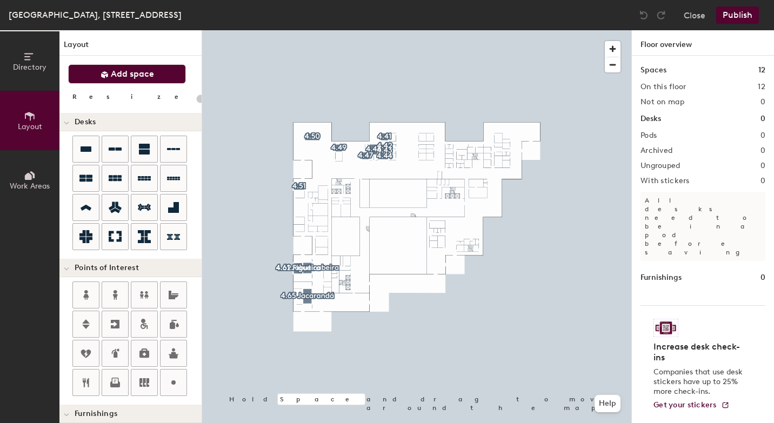
click at [171, 73] on button "Add space" at bounding box center [127, 73] width 118 height 19
click at [616, 46] on span "button" at bounding box center [613, 49] width 16 height 16
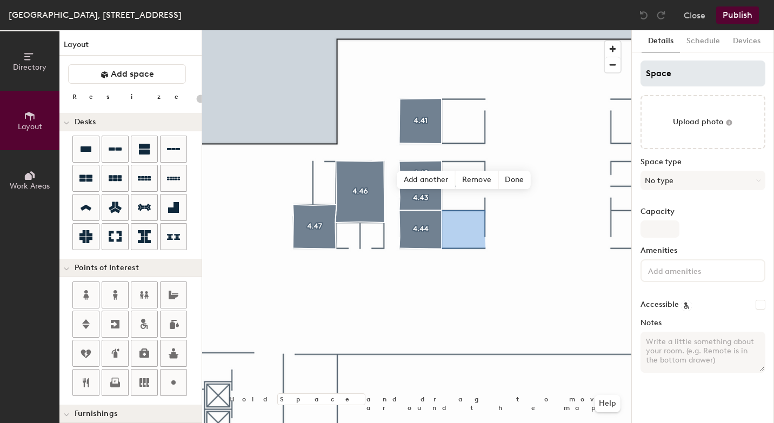
type input "20"
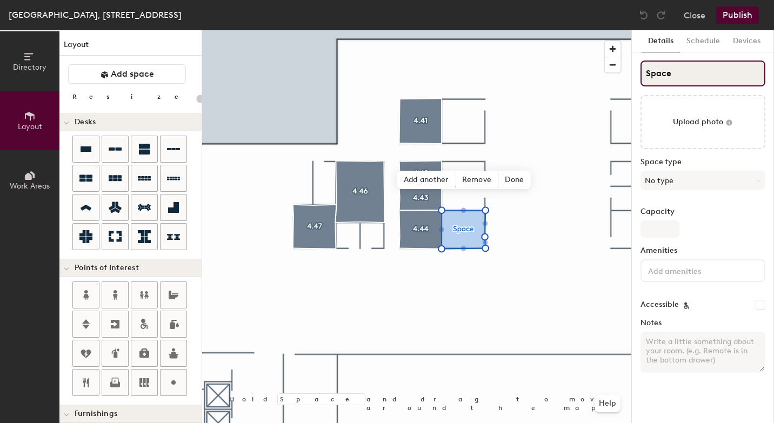
click at [678, 74] on input "Space" at bounding box center [703, 74] width 125 height 26
type input "Spac"
type input "20"
type input "S"
type input "20"
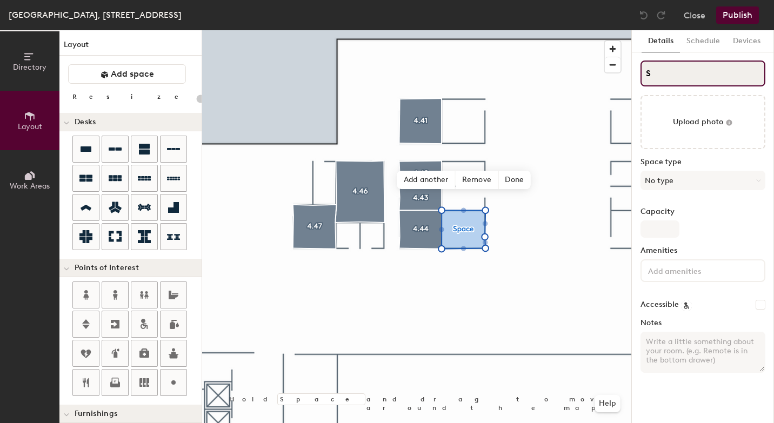
type input "S"
type input "20"
type input "S"
type input "20"
type input "4S"
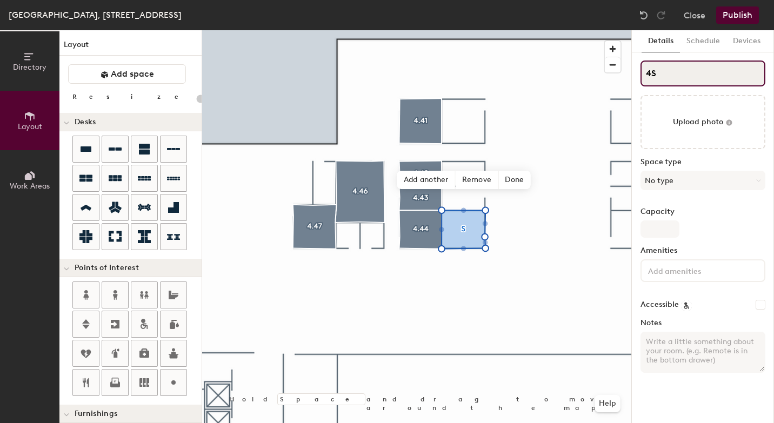
type input "20"
type input "4.S"
type input "20"
type input "4.3S"
type input "20"
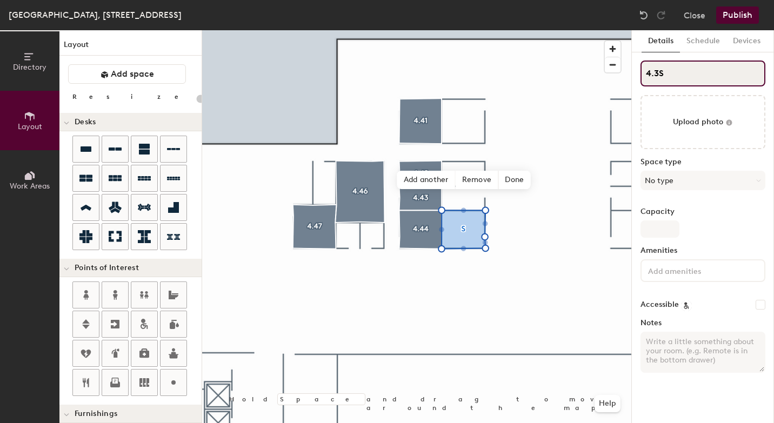
type input "4.37S"
type input "20"
type input "4.37"
type input "20"
type input "4.37"
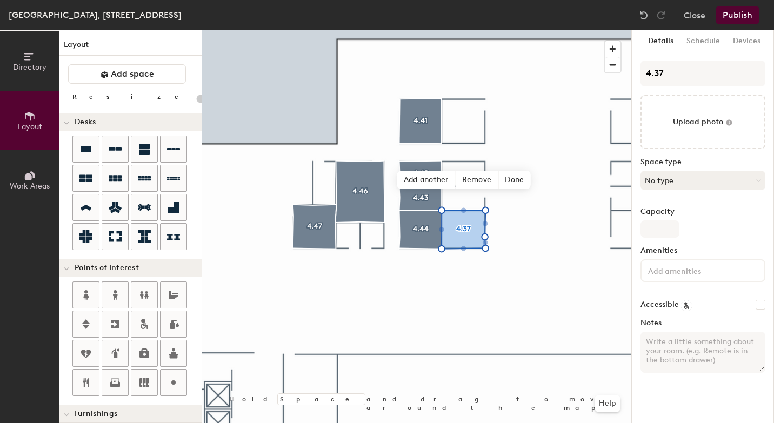
click at [687, 183] on button "No type" at bounding box center [703, 180] width 125 height 19
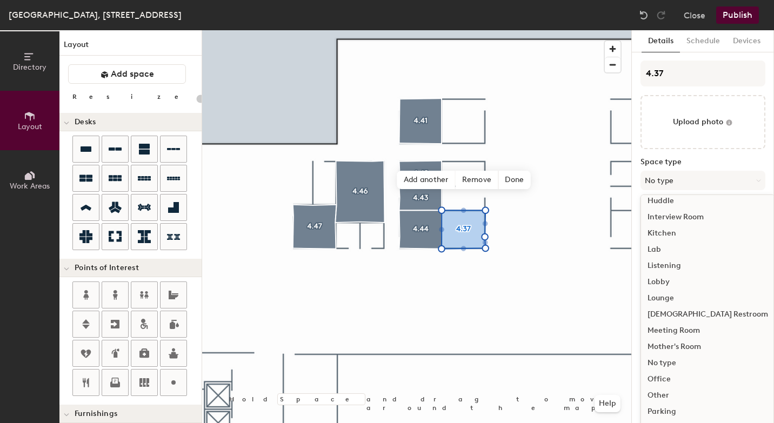
scroll to position [171, 0]
click at [688, 330] on div "Meeting Room" at bounding box center [708, 329] width 134 height 16
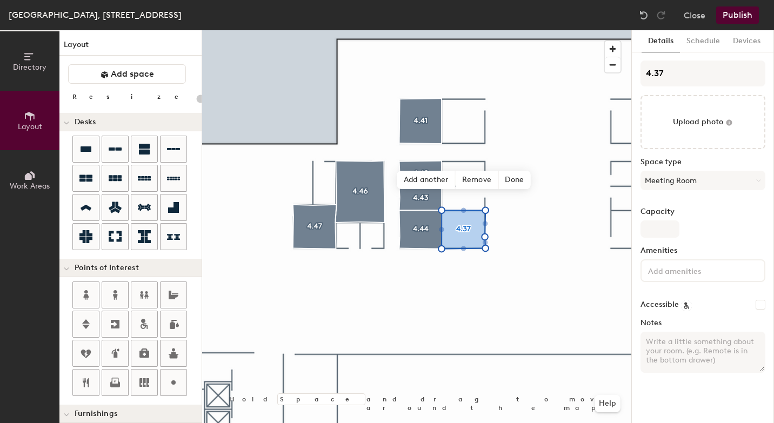
type input "20"
click at [663, 225] on input "Capacity" at bounding box center [660, 229] width 39 height 17
type input "4"
type input "20"
type input "4"
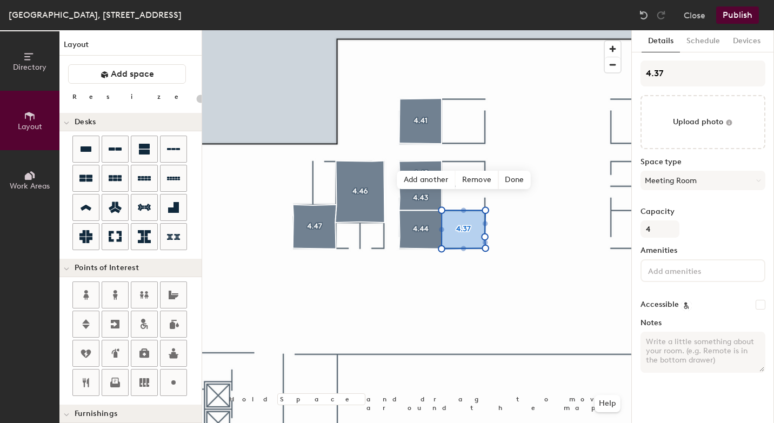
click at [655, 270] on input at bounding box center [694, 270] width 97 height 13
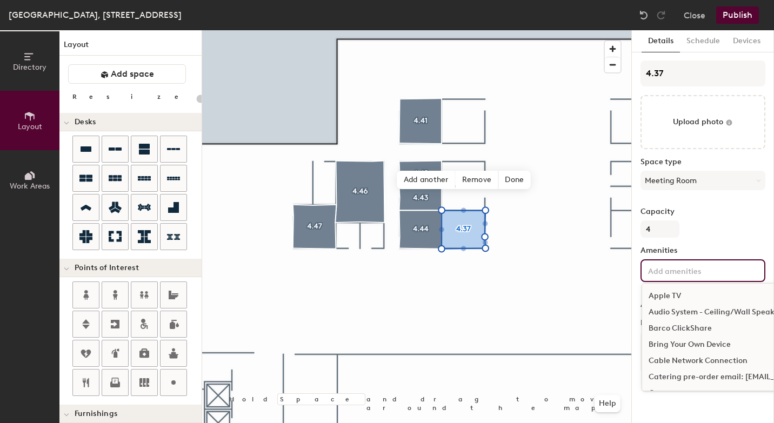
click at [678, 345] on div "Bring Your Own Device" at bounding box center [761, 345] width 239 height 16
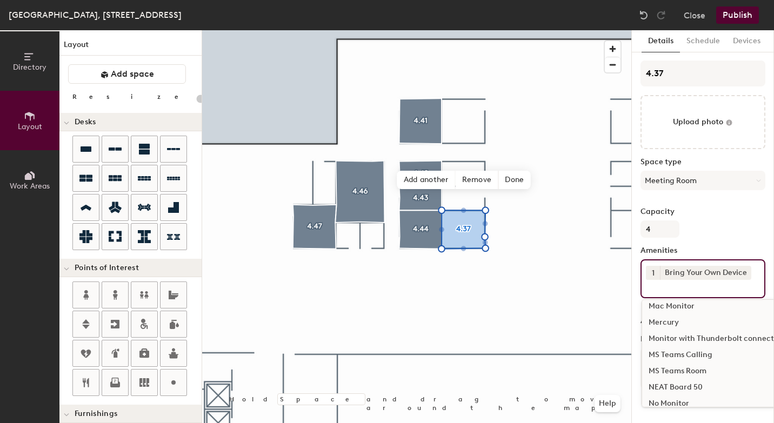
scroll to position [542, 0]
click at [678, 369] on div "MS Teams Room" at bounding box center [761, 370] width 239 height 16
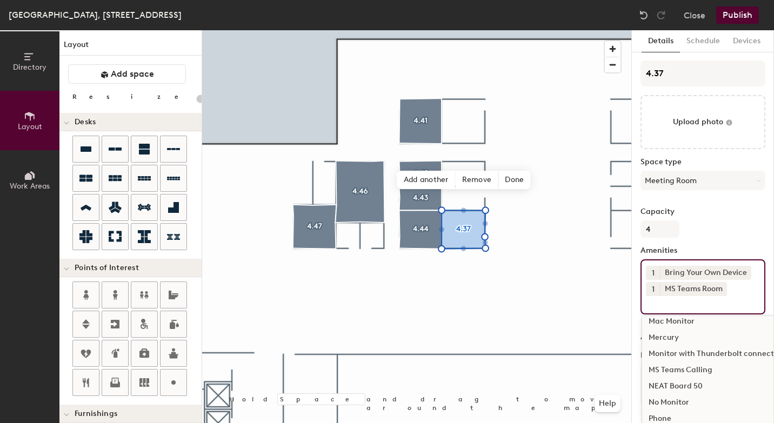
click at [673, 387] on div "NEAT Board 50" at bounding box center [761, 386] width 239 height 16
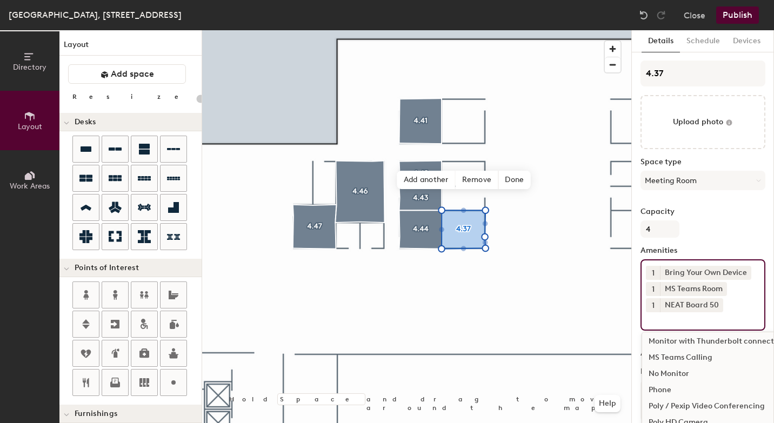
scroll to position [574, 0]
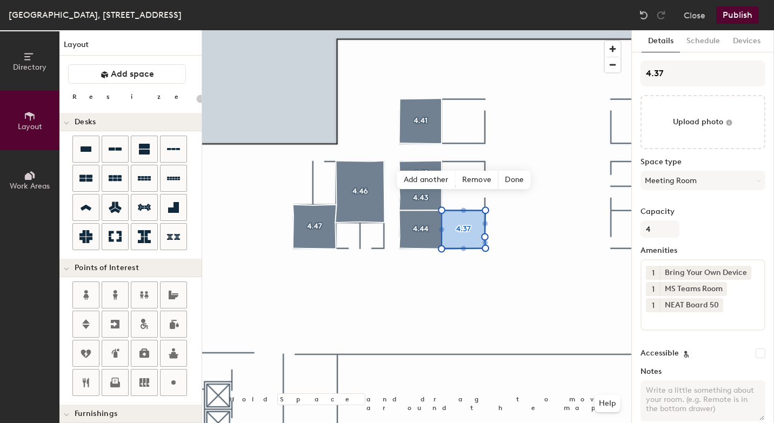
click at [745, 18] on button "Publish" at bounding box center [737, 14] width 43 height 17
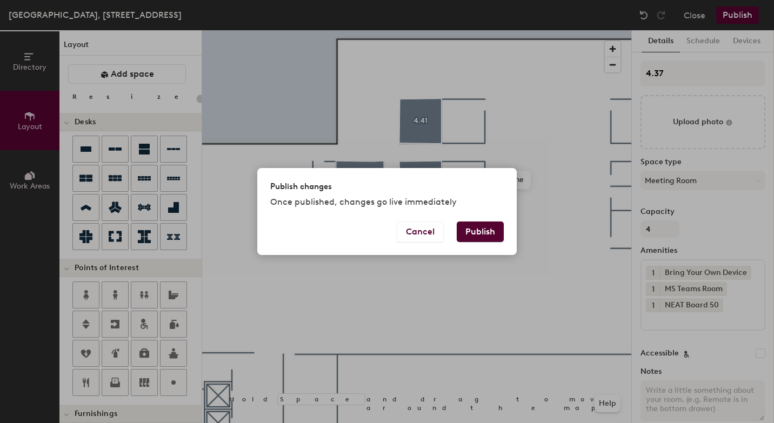
click at [477, 231] on button "Publish" at bounding box center [480, 232] width 47 height 21
type input "20"
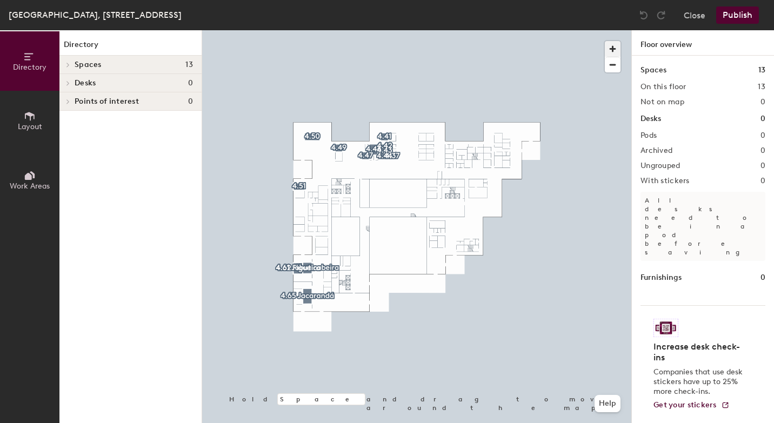
click at [616, 43] on span "button" at bounding box center [613, 49] width 16 height 16
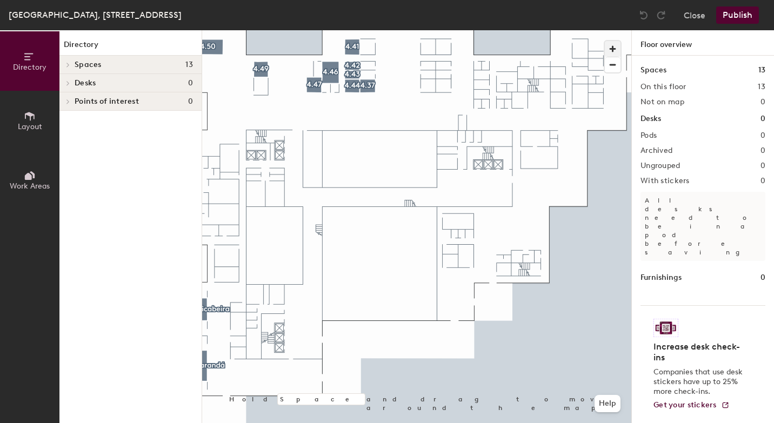
click at [616, 43] on span "button" at bounding box center [613, 49] width 16 height 16
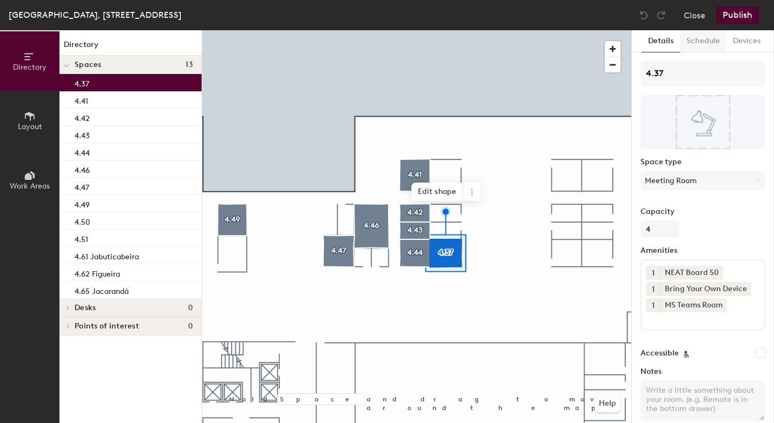
click at [709, 43] on button "Schedule" at bounding box center [703, 41] width 46 height 22
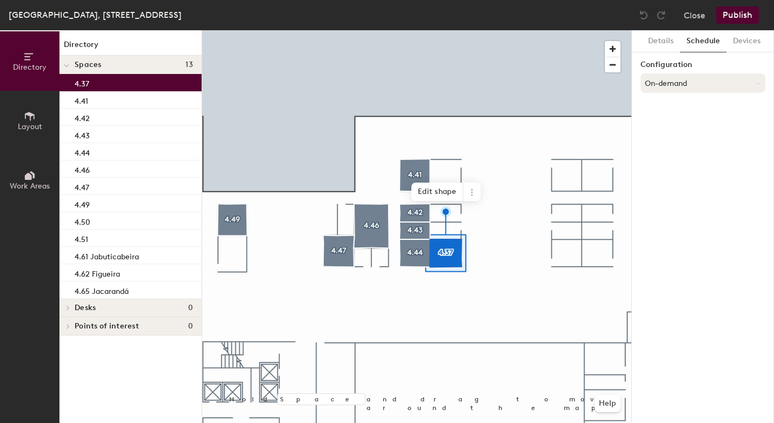
click at [677, 83] on button "On-demand" at bounding box center [703, 83] width 125 height 19
click at [675, 126] on div "Scheduled" at bounding box center [703, 126] width 124 height 16
click at [680, 110] on button "Select account" at bounding box center [703, 106] width 125 height 19
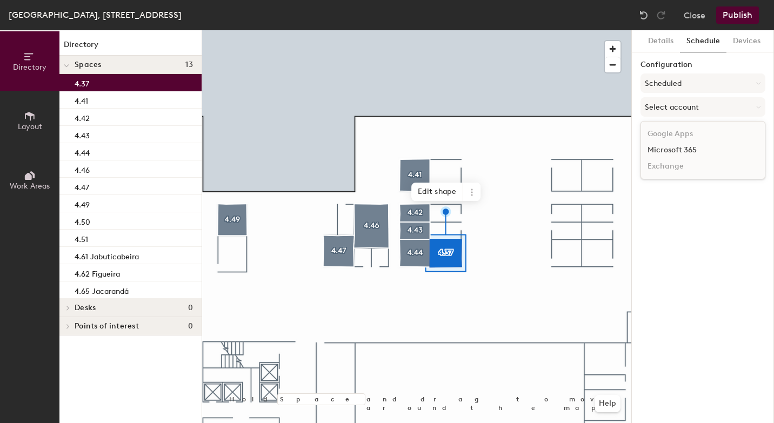
click at [664, 154] on div "Microsoft 365" at bounding box center [703, 150] width 124 height 16
click at [664, 154] on input at bounding box center [703, 148] width 125 height 19
paste input "[EMAIL_ADDRESS][DOMAIN_NAME]"
type input "[EMAIL_ADDRESS][DOMAIN_NAME]"
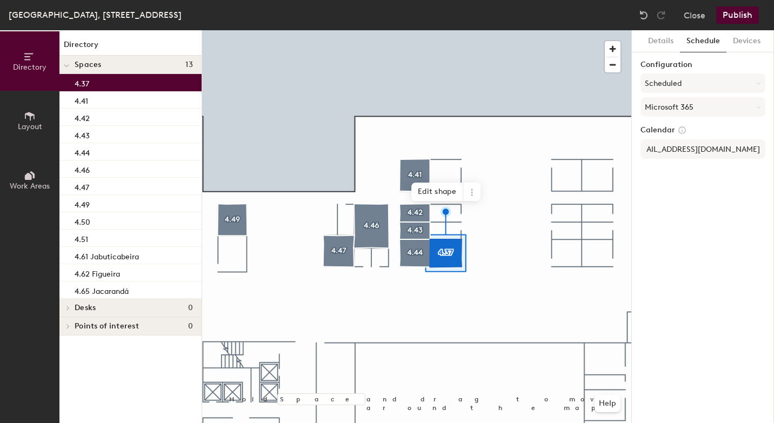
click at [692, 194] on div "Details Schedule Devices Configuration Scheduled Microsoft 365 Calendar [EMAIL_…" at bounding box center [703, 226] width 142 height 393
click at [743, 13] on button "Publish" at bounding box center [737, 14] width 43 height 17
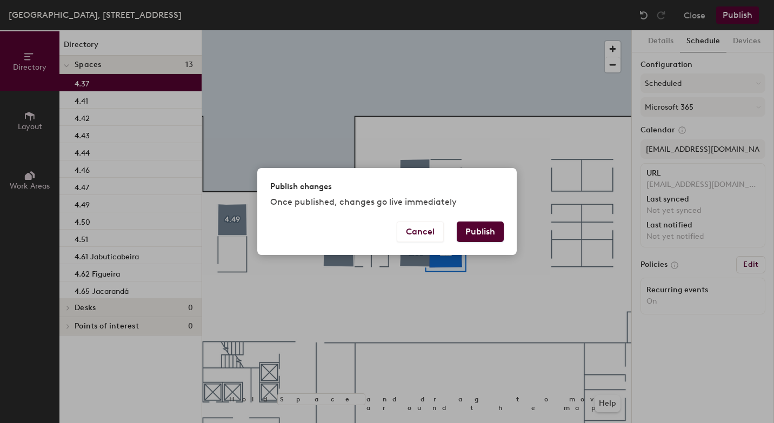
click at [491, 228] on button "Publish" at bounding box center [480, 232] width 47 height 21
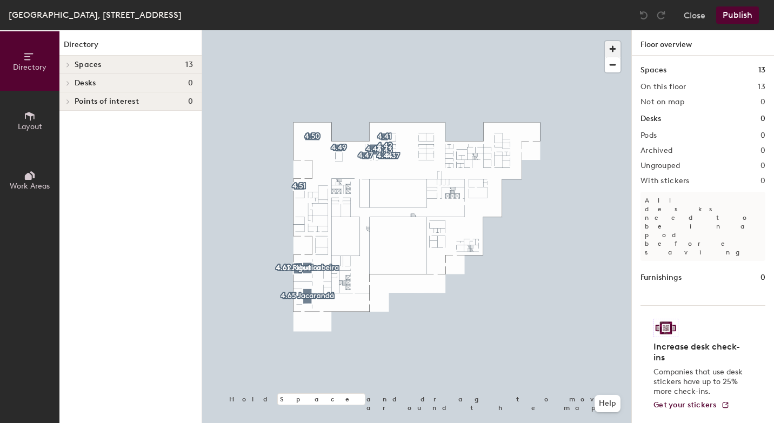
click at [615, 48] on span "button" at bounding box center [613, 49] width 16 height 16
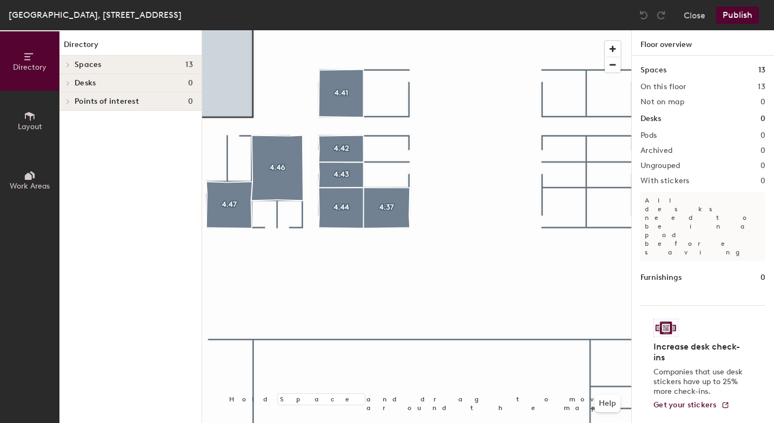
click at [32, 126] on span "Layout" at bounding box center [30, 126] width 24 height 9
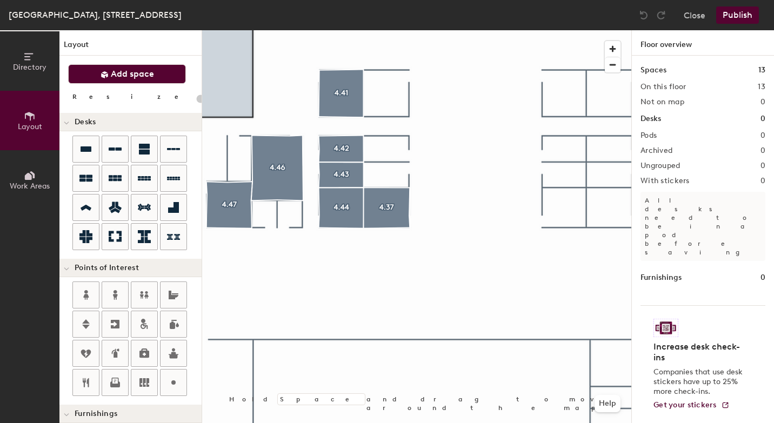
click at [161, 82] on button "Add space" at bounding box center [127, 73] width 118 height 19
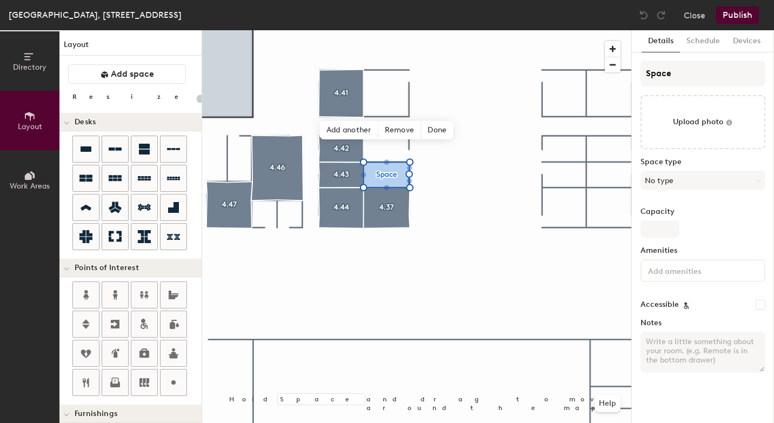
type input "20"
click at [666, 77] on input "Space" at bounding box center [703, 74] width 125 height 26
type input "Spac"
type input "20"
type input "S"
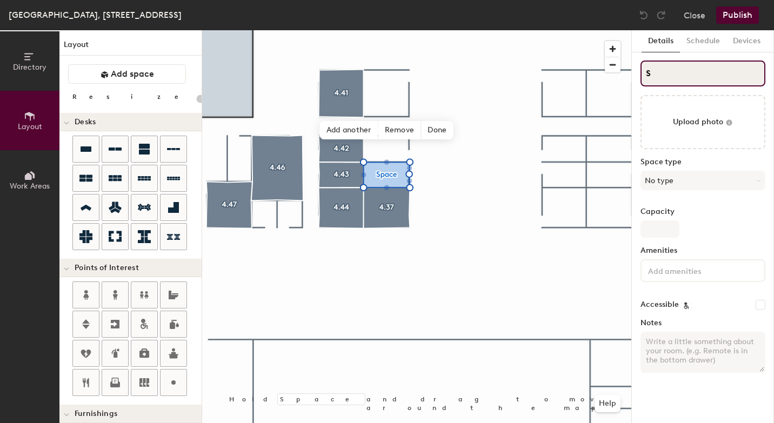
type input "20"
type input "S"
type input "20"
type input "4S"
type input "20"
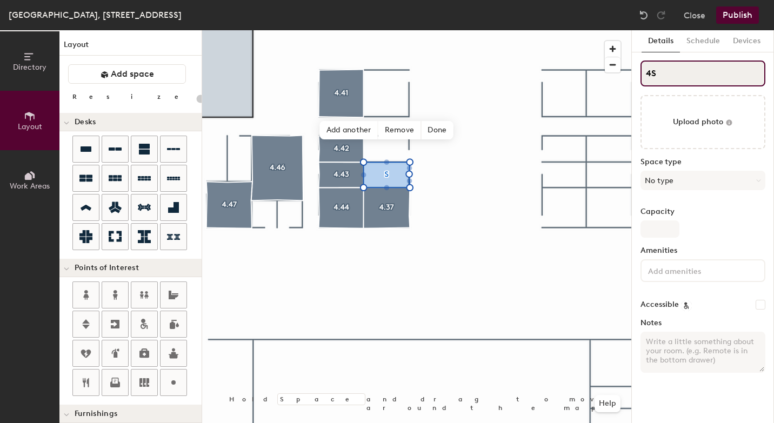
type input "4.S"
type input "20"
type input "4.3S"
type input "20"
type input "4.38S"
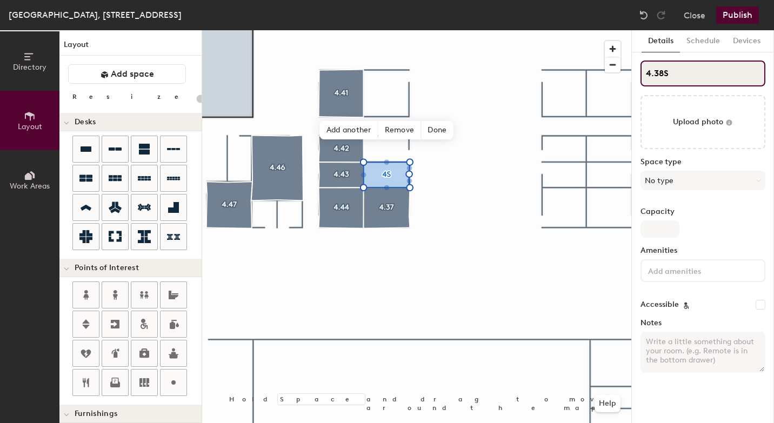
type input "20"
type input "4.38"
type input "20"
type input "4.38"
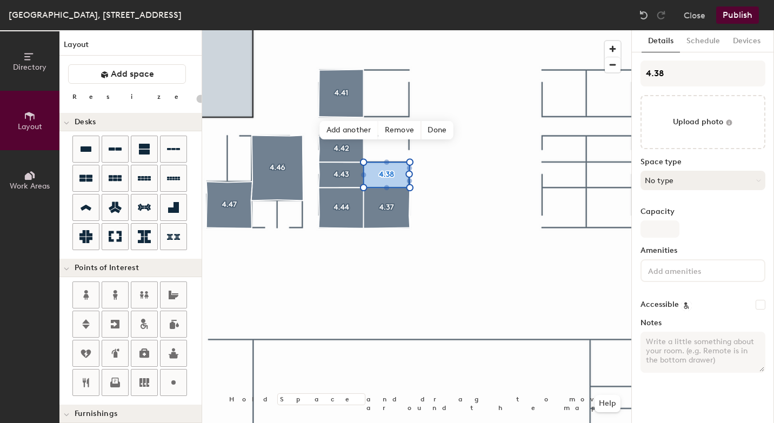
click at [690, 180] on button "No type" at bounding box center [703, 180] width 125 height 19
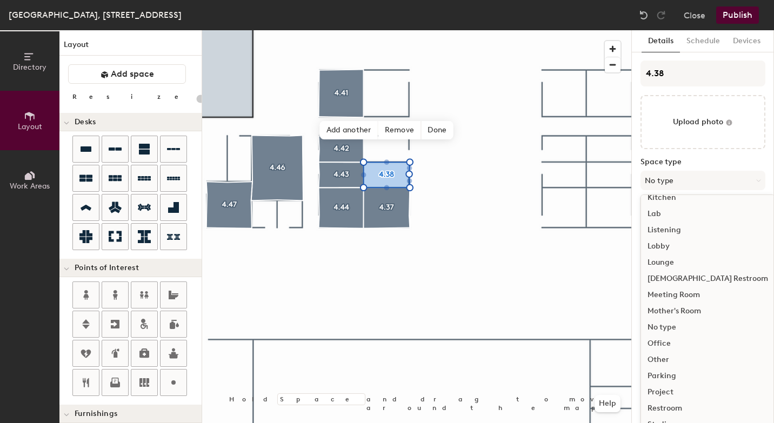
scroll to position [208, 0]
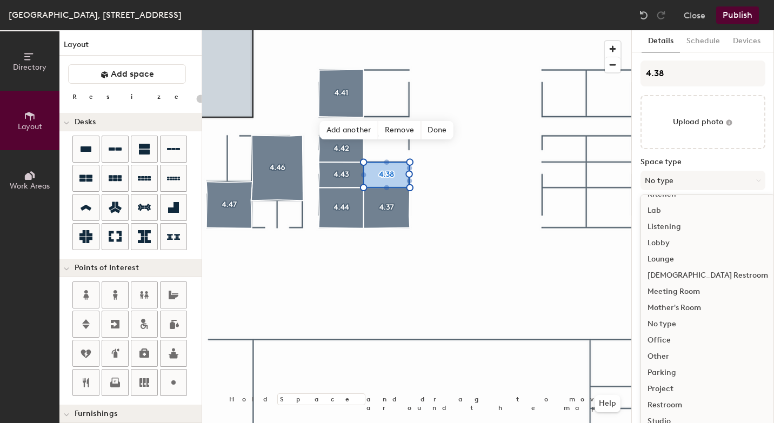
click at [685, 295] on div "Meeting Room" at bounding box center [708, 292] width 134 height 16
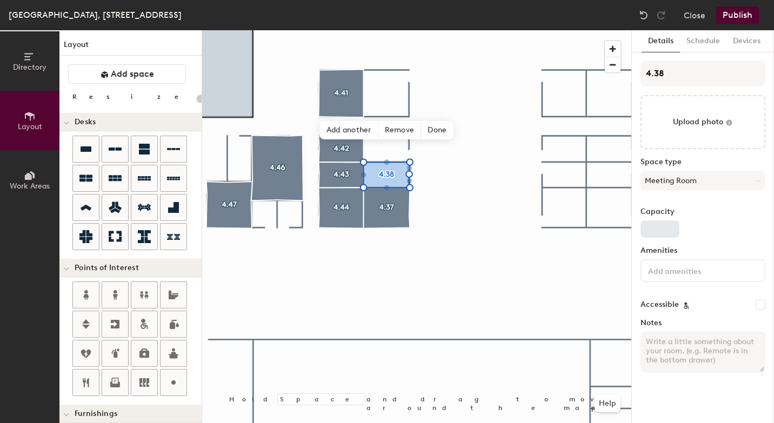
type input "20"
click at [659, 221] on input "Capacity" at bounding box center [660, 229] width 39 height 17
type input "4"
type input "20"
type input "4"
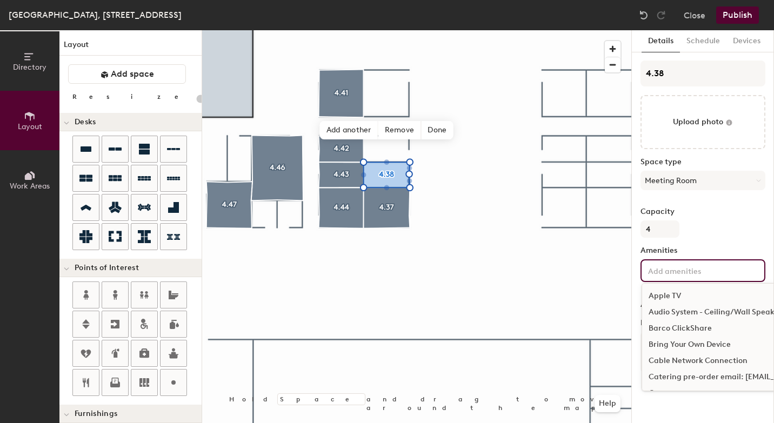
click at [671, 272] on input at bounding box center [694, 270] width 97 height 13
click at [671, 346] on div "Bring Your Own Device" at bounding box center [761, 345] width 239 height 16
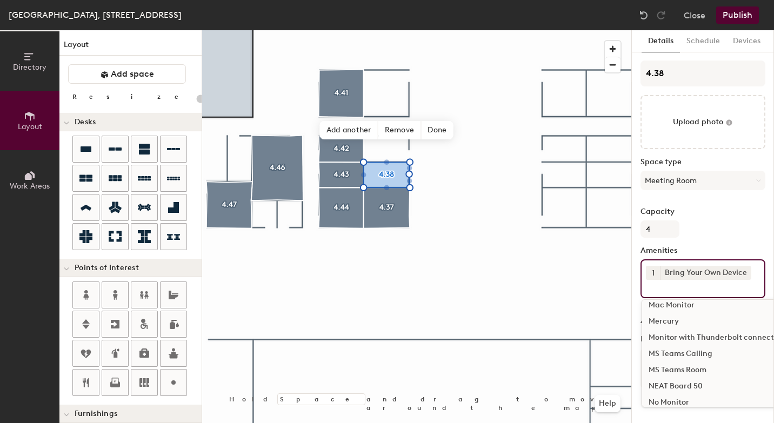
scroll to position [546, 0]
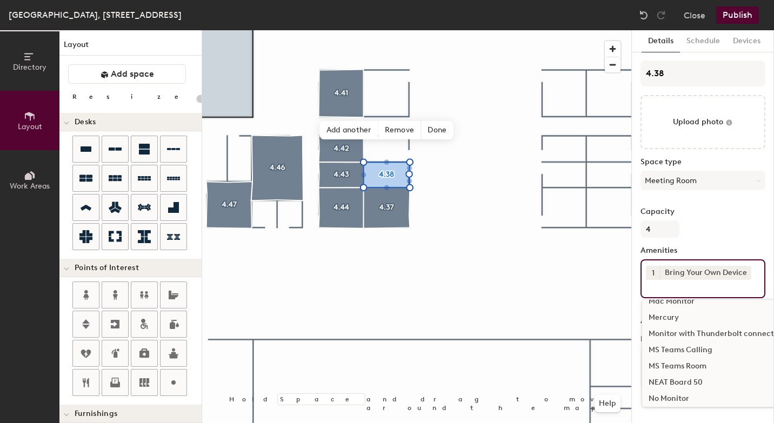
click at [669, 371] on div "MS Teams Room" at bounding box center [761, 366] width 239 height 16
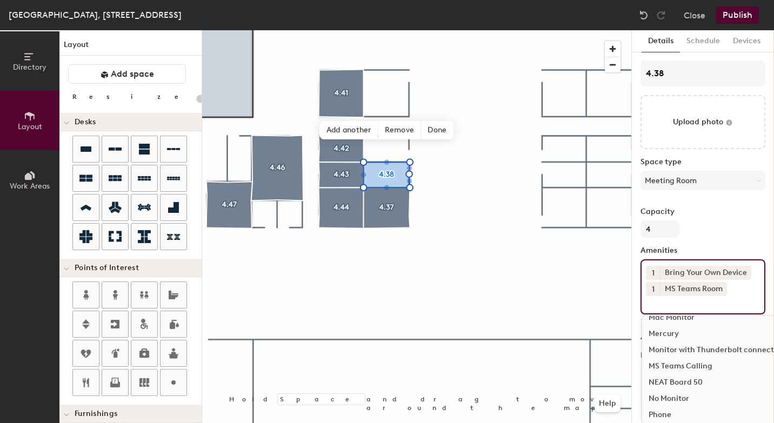
click at [672, 383] on div "NEAT Board 50" at bounding box center [761, 383] width 239 height 16
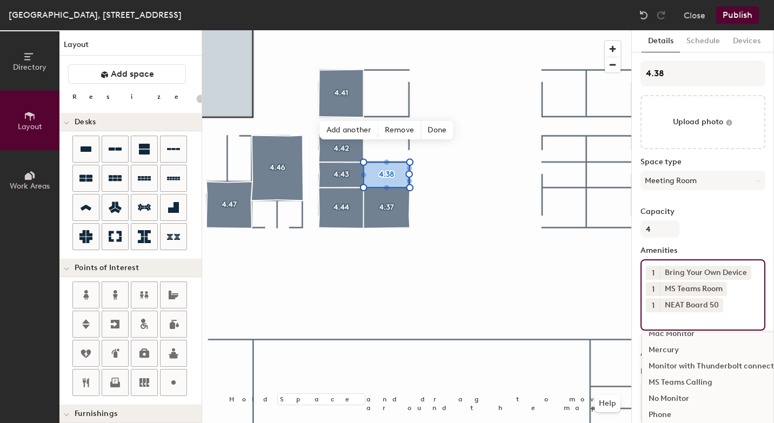
click at [745, 16] on button "Publish" at bounding box center [737, 14] width 43 height 17
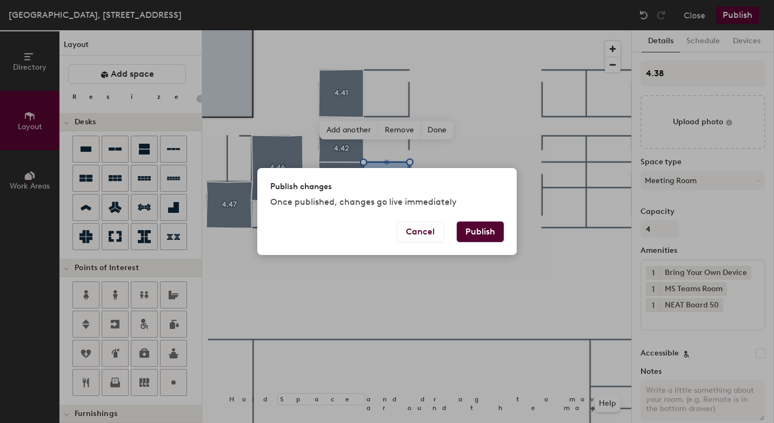
click at [491, 230] on button "Publish" at bounding box center [480, 232] width 47 height 21
type input "20"
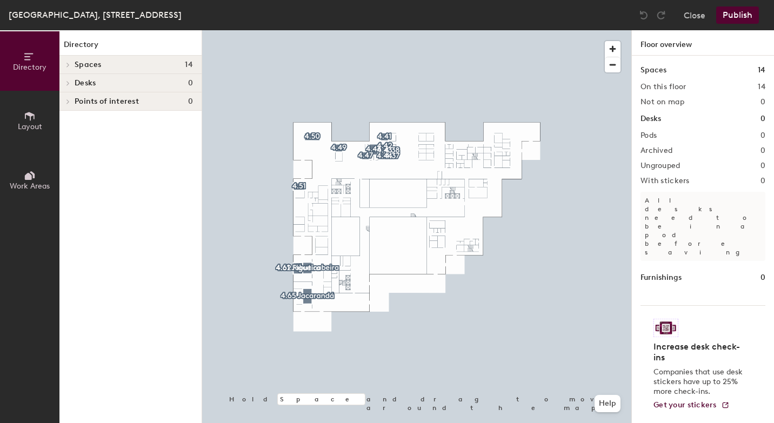
click at [35, 118] on icon at bounding box center [30, 116] width 12 height 12
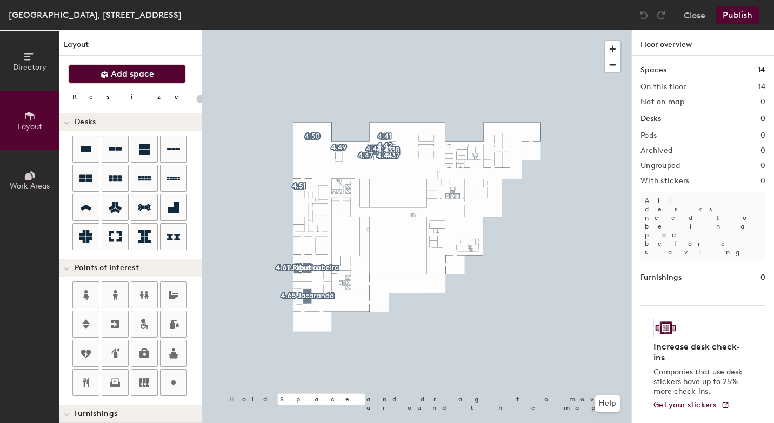
click at [152, 72] on span "Add space" at bounding box center [132, 74] width 43 height 11
click at [614, 47] on span "button" at bounding box center [613, 49] width 16 height 16
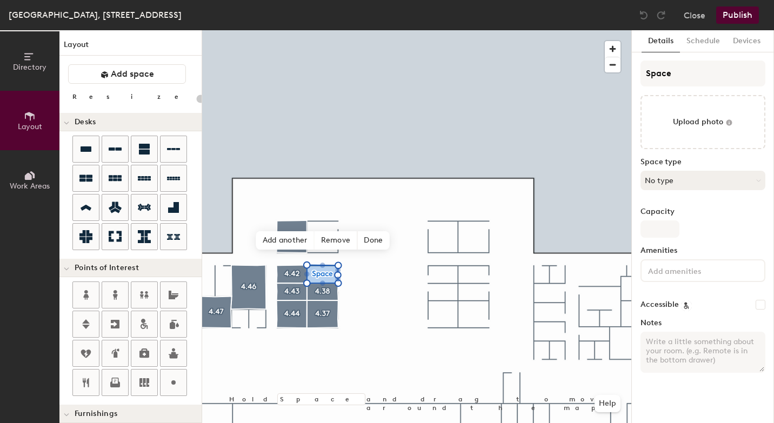
click at [679, 179] on button "No type" at bounding box center [703, 180] width 125 height 19
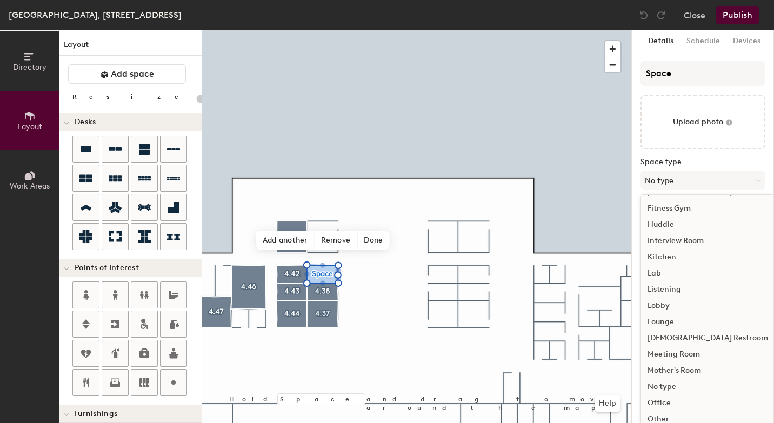
scroll to position [147, 0]
click at [681, 351] on div "Meeting Room" at bounding box center [708, 353] width 134 height 16
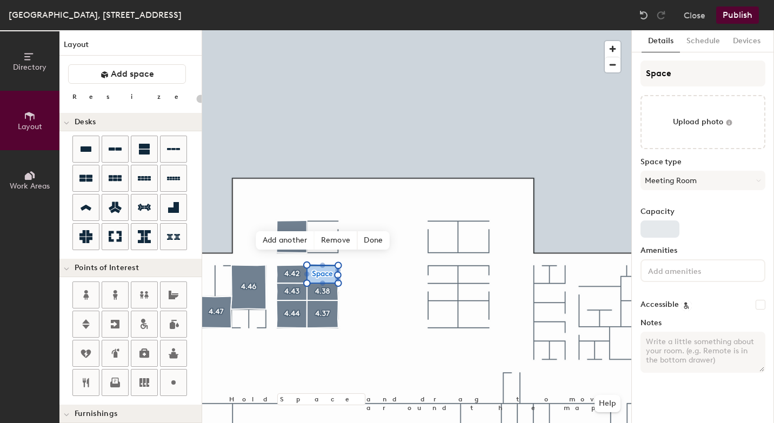
type input "20"
click at [665, 231] on input "Capacity" at bounding box center [660, 229] width 39 height 17
type input "4"
type input "20"
type input "4"
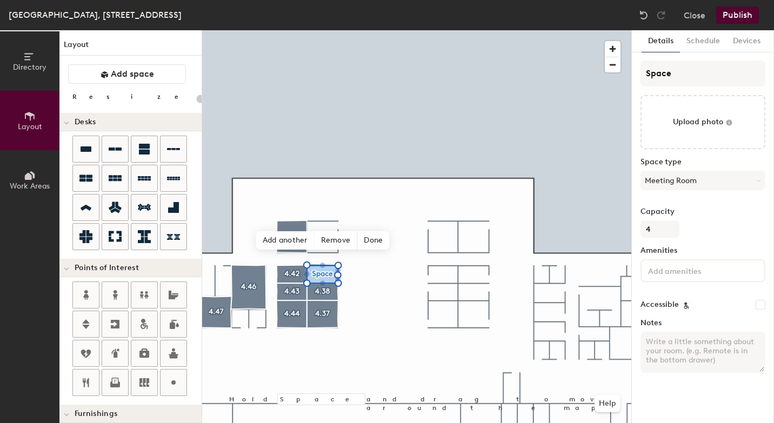
click at [683, 273] on input at bounding box center [694, 270] width 97 height 13
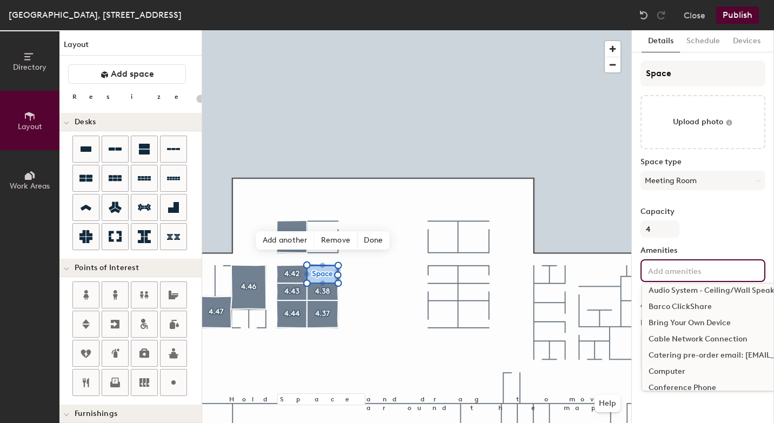
scroll to position [0, 0]
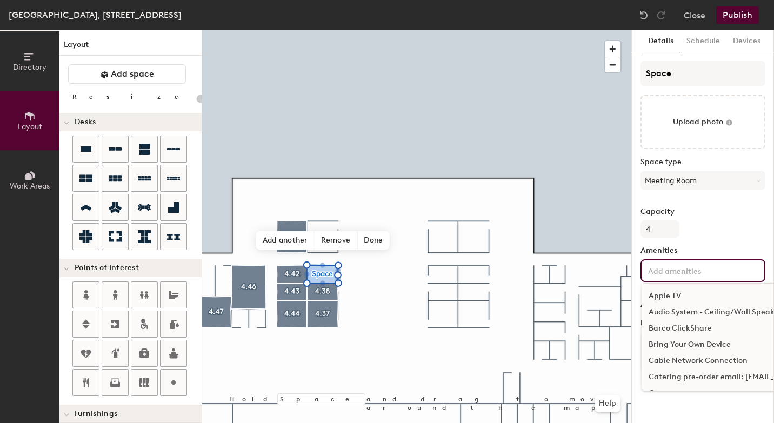
click at [680, 342] on div "Bring Your Own Device" at bounding box center [761, 345] width 239 height 16
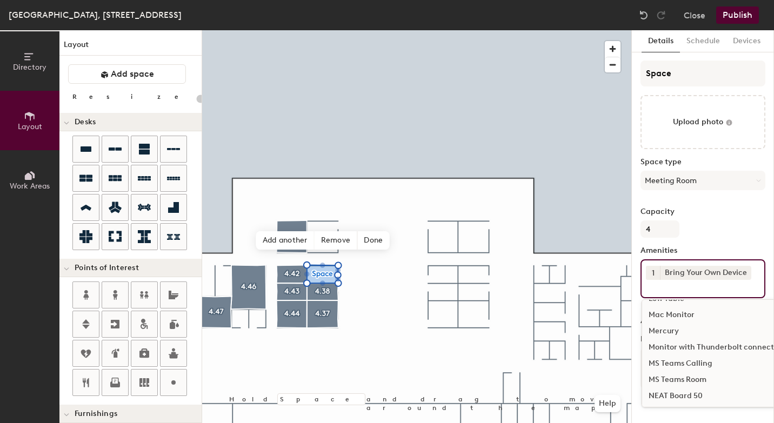
scroll to position [534, 0]
click at [687, 377] on div "MS Teams Room" at bounding box center [761, 378] width 239 height 16
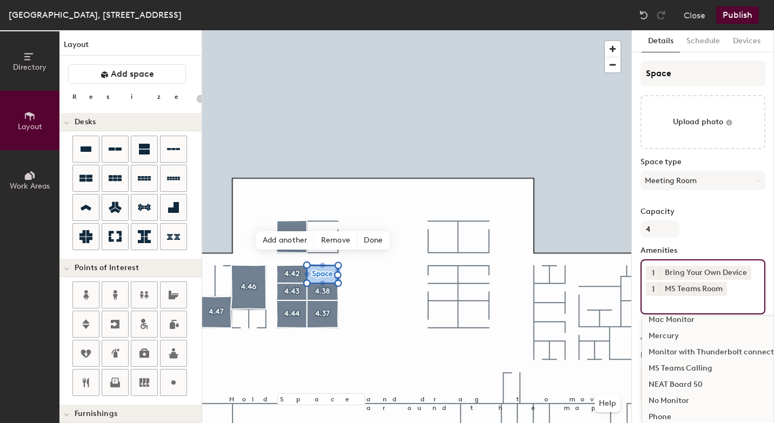
scroll to position [545, 0]
click at [683, 383] on div "NEAT Board 50" at bounding box center [761, 384] width 239 height 16
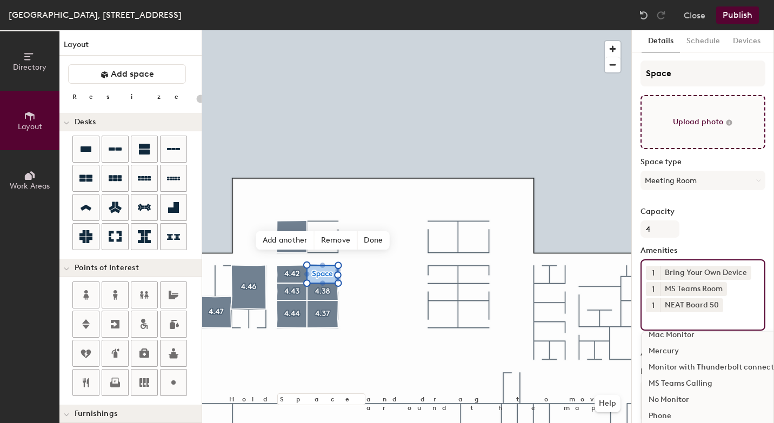
type input "20"
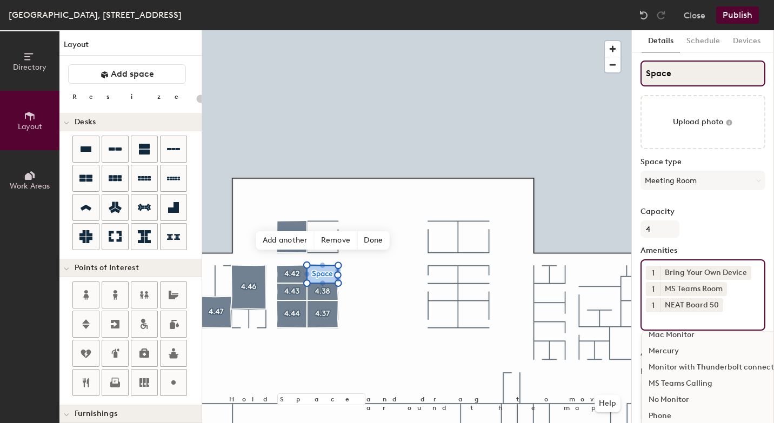
click at [703, 73] on input "Space" at bounding box center [703, 74] width 125 height 26
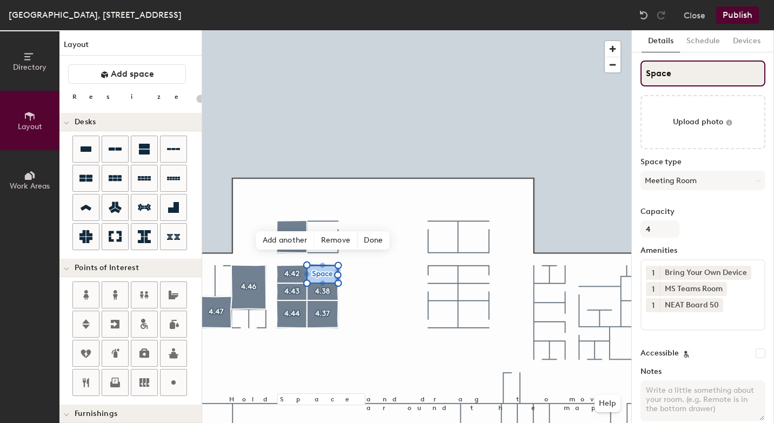
type input "Spac"
type input "20"
type input "S"
type input "20"
type input "S"
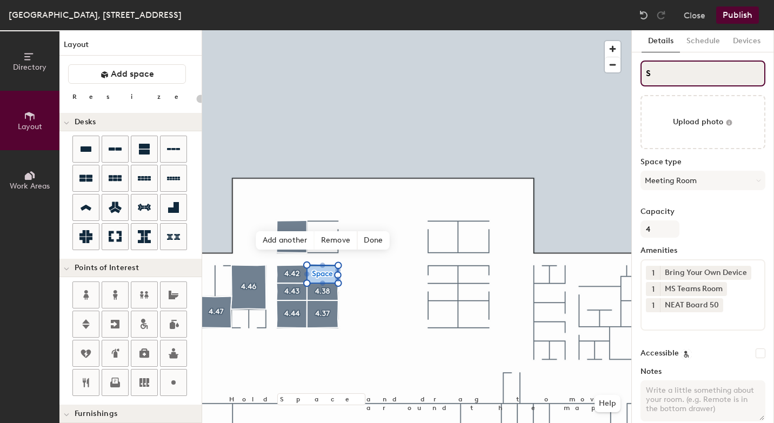
type input "20"
type input "S"
type input "20"
type input "4S"
type input "20"
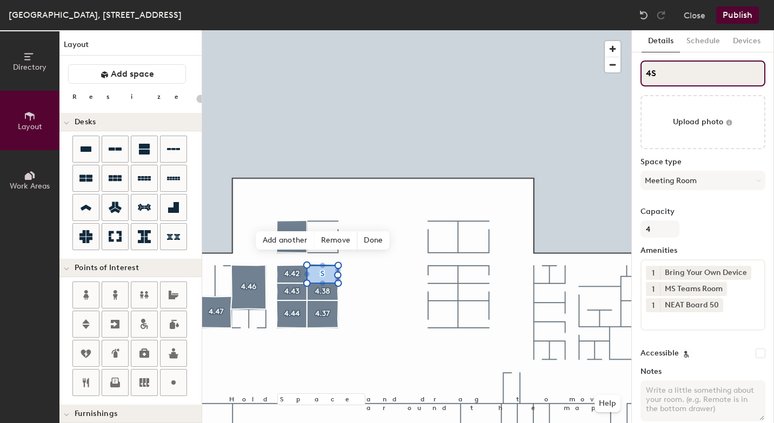
type input "4.S"
type input "20"
type input "4.3S"
type input "20"
type input "4.39S"
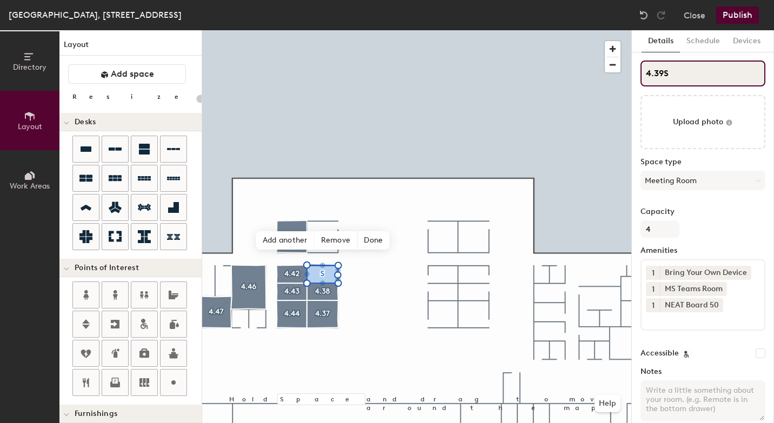
type input "20"
type input "4.39"
type input "20"
type input "4.39"
click at [747, 17] on button "Publish" at bounding box center [737, 14] width 43 height 17
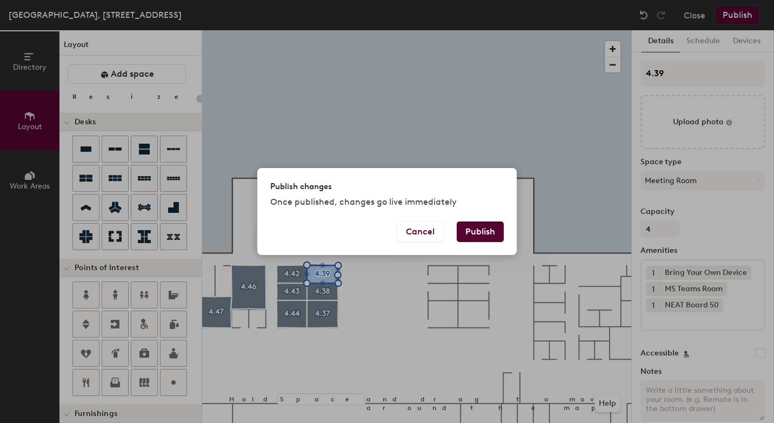
click at [486, 227] on button "Publish" at bounding box center [480, 232] width 47 height 21
type input "20"
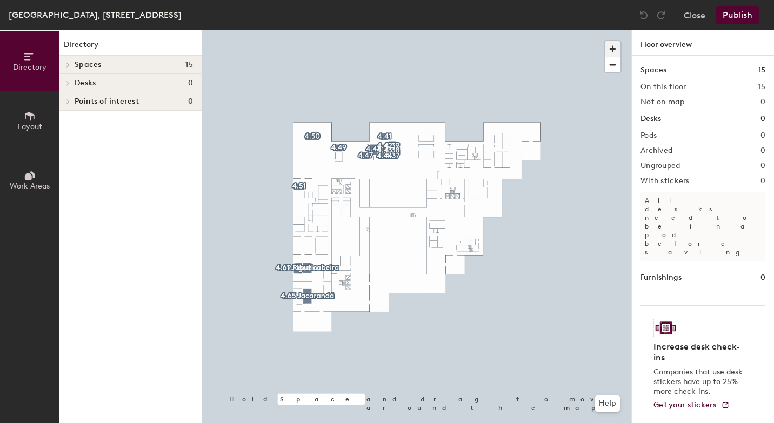
click at [610, 46] on span "button" at bounding box center [613, 49] width 16 height 16
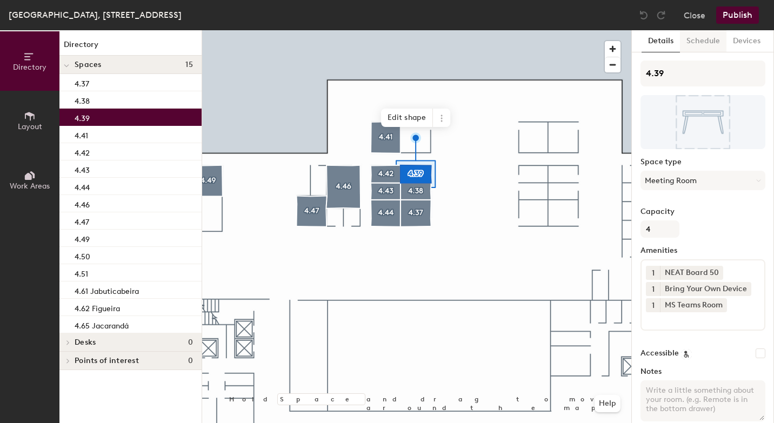
click at [706, 38] on button "Schedule" at bounding box center [703, 41] width 46 height 22
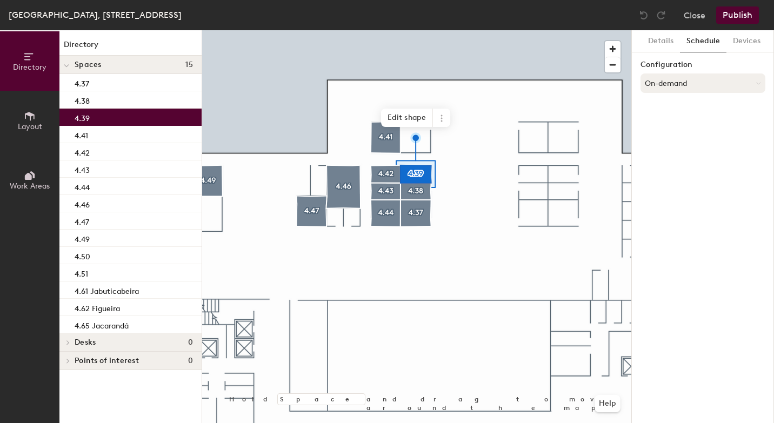
click at [696, 81] on button "On-demand" at bounding box center [703, 83] width 125 height 19
click at [674, 126] on div "Scheduled" at bounding box center [703, 126] width 124 height 16
click at [668, 110] on button "Select account" at bounding box center [703, 106] width 125 height 19
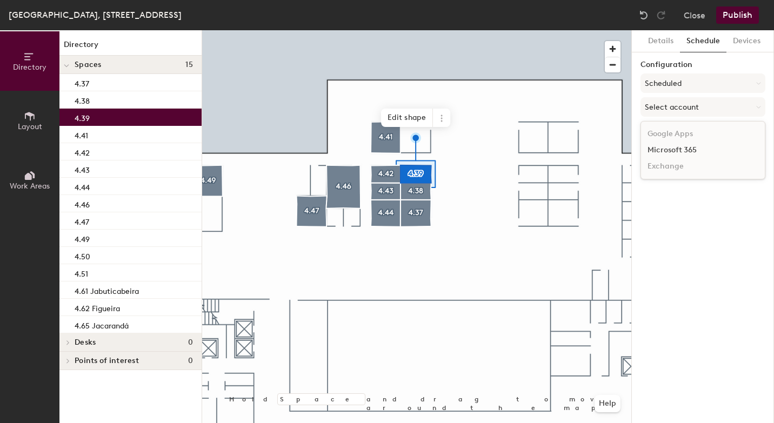
click at [668, 149] on div "Microsoft 365" at bounding box center [703, 150] width 124 height 16
click at [668, 149] on input at bounding box center [703, 148] width 125 height 19
paste input "[EMAIL_ADDRESS][DOMAIN_NAME]"
type input "[EMAIL_ADDRESS][DOMAIN_NAME]"
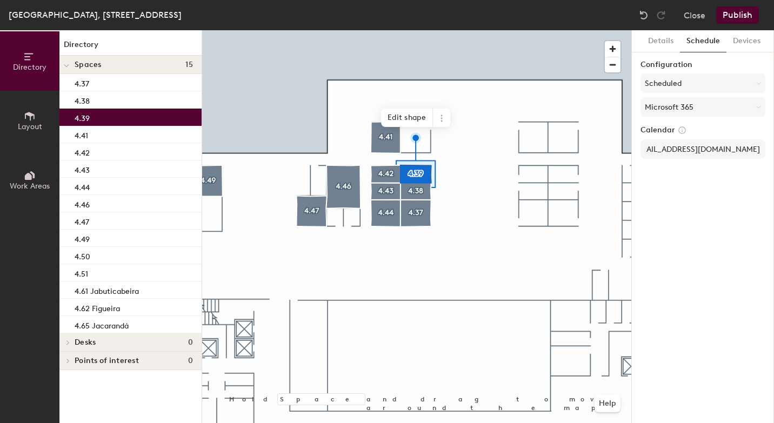
click at [694, 201] on div "Details Schedule Devices Configuration Scheduled Microsoft 365 Calendar [EMAIL_…" at bounding box center [703, 226] width 142 height 393
click at [743, 18] on button "Publish" at bounding box center [737, 14] width 43 height 17
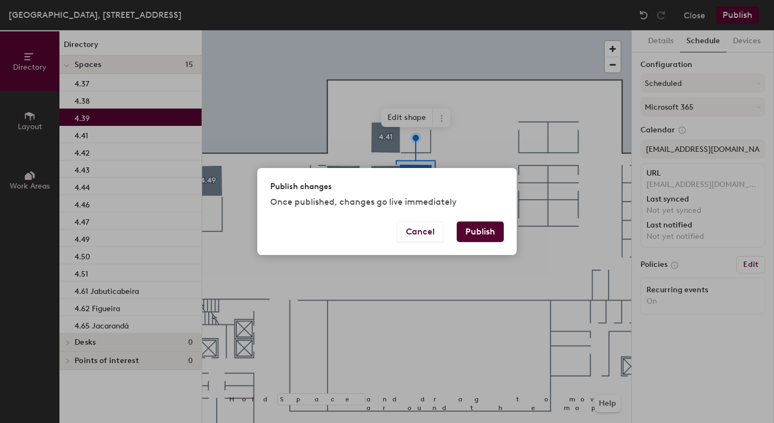
click at [481, 235] on button "Publish" at bounding box center [480, 232] width 47 height 21
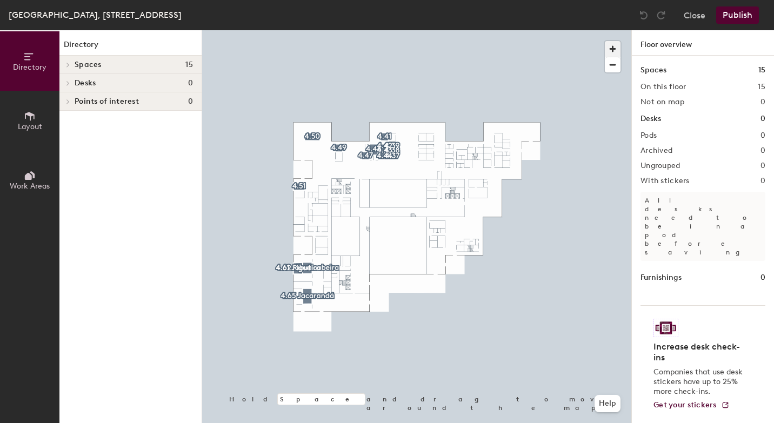
click at [612, 46] on span "button" at bounding box center [613, 49] width 16 height 16
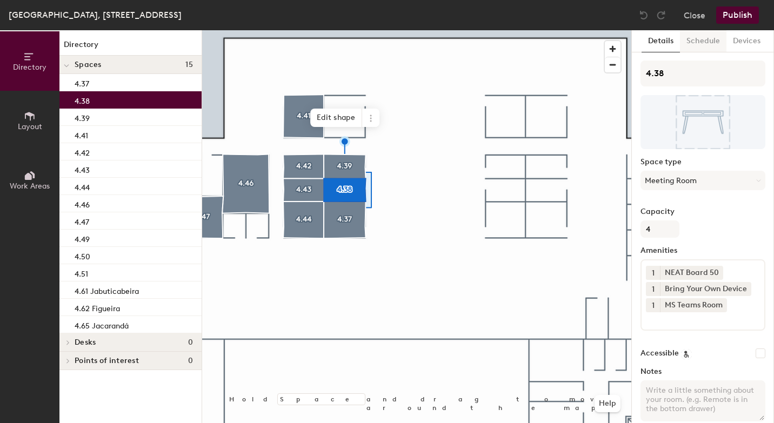
click at [707, 42] on button "Schedule" at bounding box center [703, 41] width 46 height 22
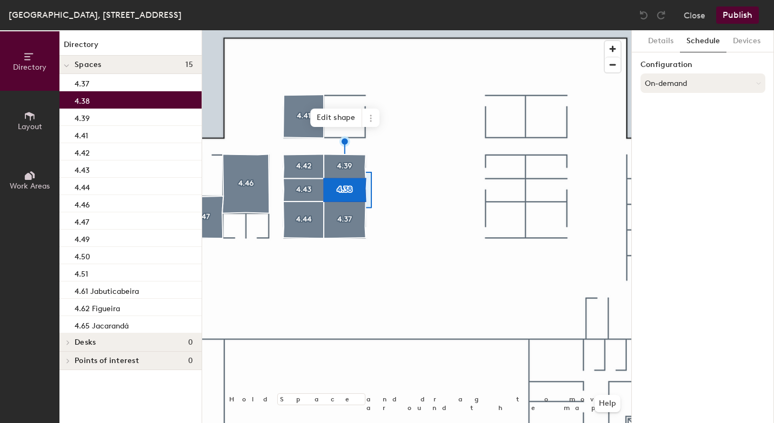
click at [691, 79] on button "On-demand" at bounding box center [703, 83] width 125 height 19
click at [684, 126] on div "Scheduled" at bounding box center [703, 126] width 124 height 16
click at [678, 113] on button "Select account" at bounding box center [703, 106] width 125 height 19
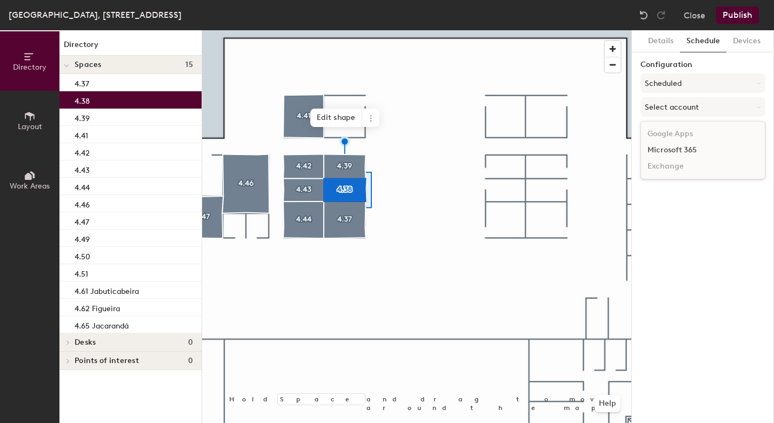
click at [677, 155] on div "Microsoft 365" at bounding box center [703, 150] width 124 height 16
click at [677, 155] on input at bounding box center [703, 148] width 125 height 19
paste input "BR-SP-VIL-04N39@wppsystems.com"
type input "BR-SP-VIL-04N38@wppsystems.com"
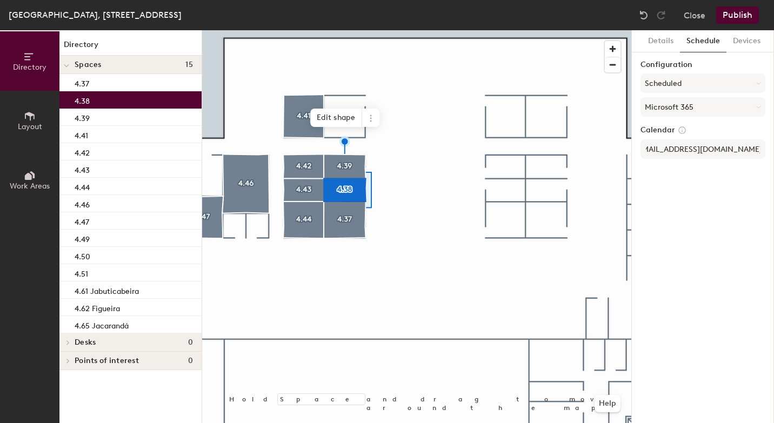
scroll to position [0, 0]
click at [708, 222] on div "Details Schedule Devices Configuration Scheduled Microsoft 365 Calendar BR-SP-V…" at bounding box center [703, 226] width 142 height 393
click at [745, 13] on button "Publish" at bounding box center [737, 14] width 43 height 17
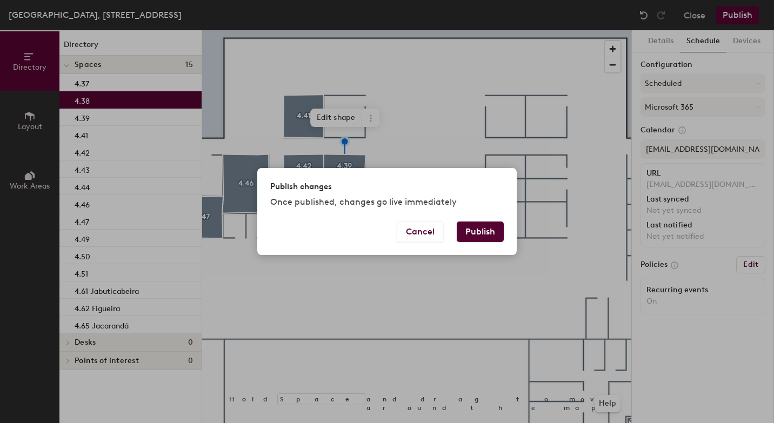
click at [486, 234] on button "Publish" at bounding box center [480, 232] width 47 height 21
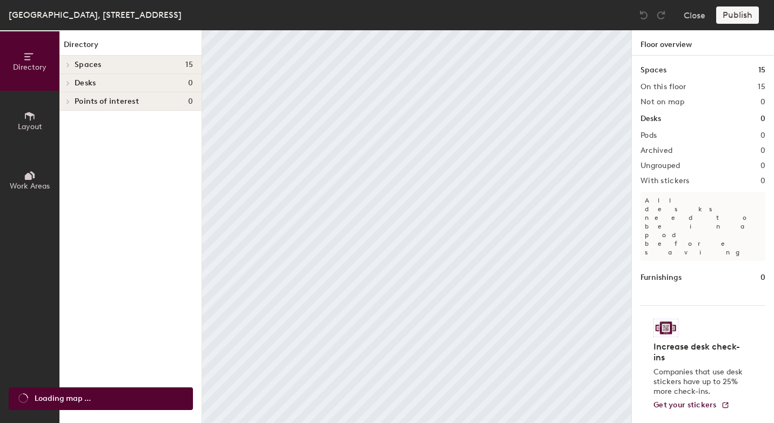
click at [32, 128] on span "Layout" at bounding box center [30, 126] width 24 height 9
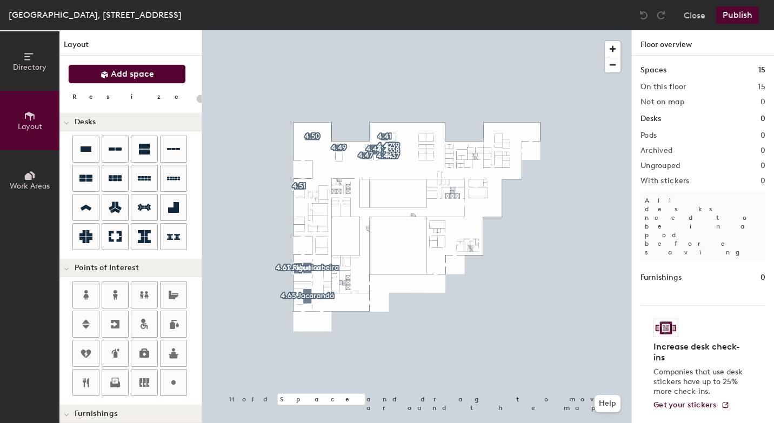
click at [150, 73] on span "Add space" at bounding box center [132, 74] width 43 height 11
click at [613, 46] on span "button" at bounding box center [613, 49] width 16 height 16
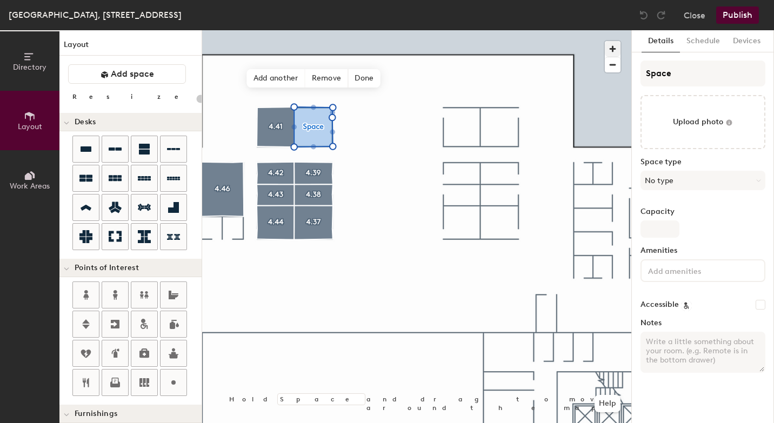
type input "20"
click at [648, 75] on input "Space" at bounding box center [703, 74] width 125 height 26
type input "4Space"
type input "20"
type input "[DOMAIN_NAME]"
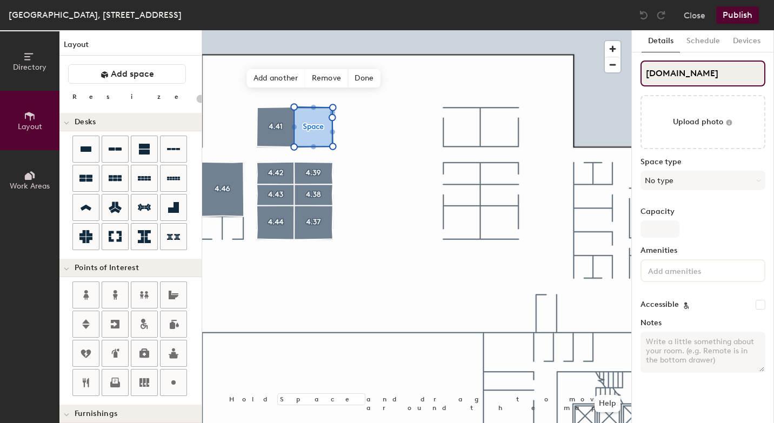
type input "20"
type input "4.4Space"
type input "20"
type input "4.40Space"
type input "20"
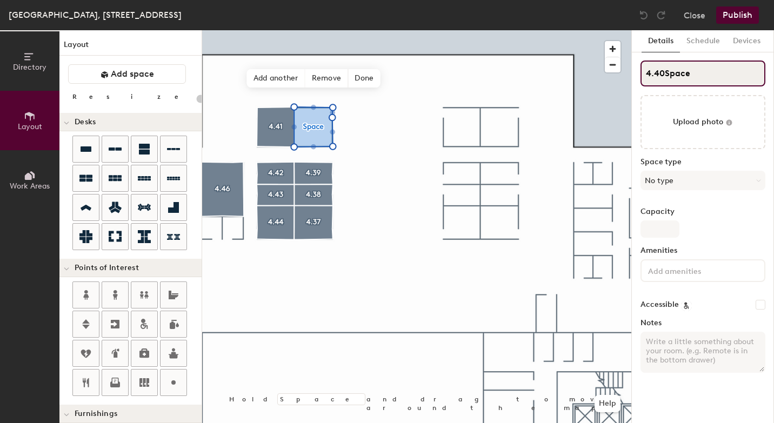
type input "4.40 Space"
type input "20"
type input "4.40 Spac"
type input "20"
type input "4.40"
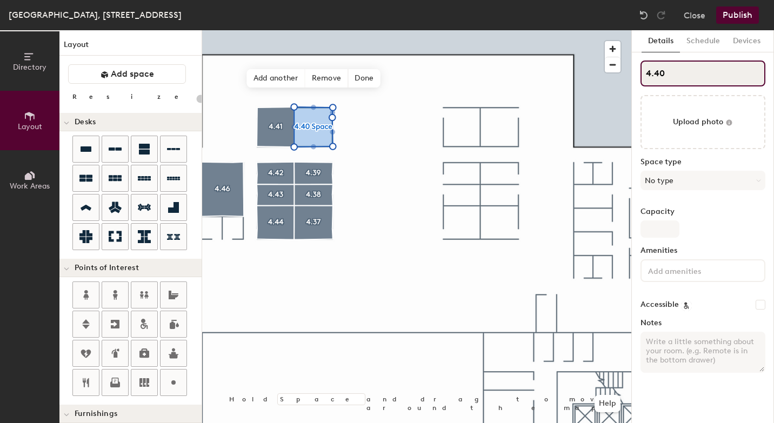
type input "20"
type input "4.4"
type input "20"
type input "4.40"
type input "20"
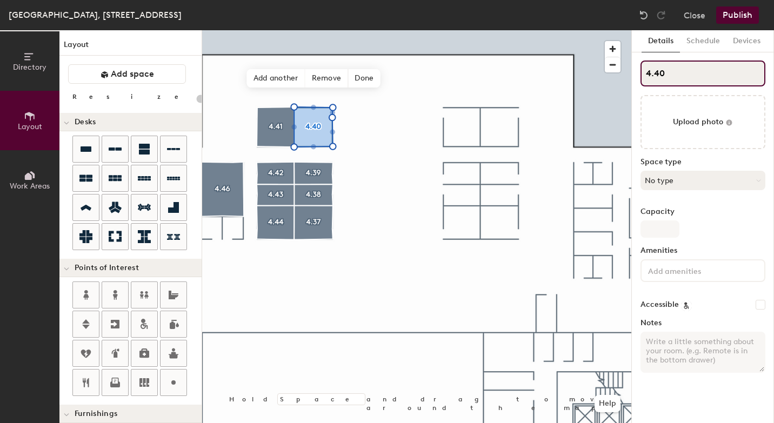
type input "4.40"
click at [659, 177] on button "No type" at bounding box center [703, 180] width 125 height 19
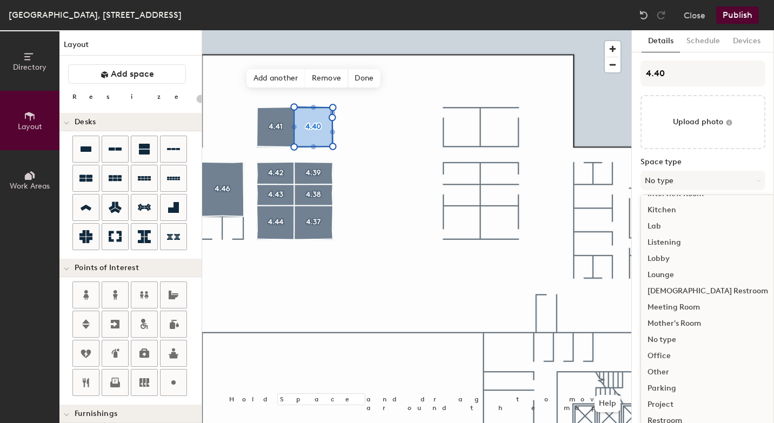
scroll to position [194, 0]
click at [670, 306] on div "Meeting Room" at bounding box center [708, 306] width 134 height 16
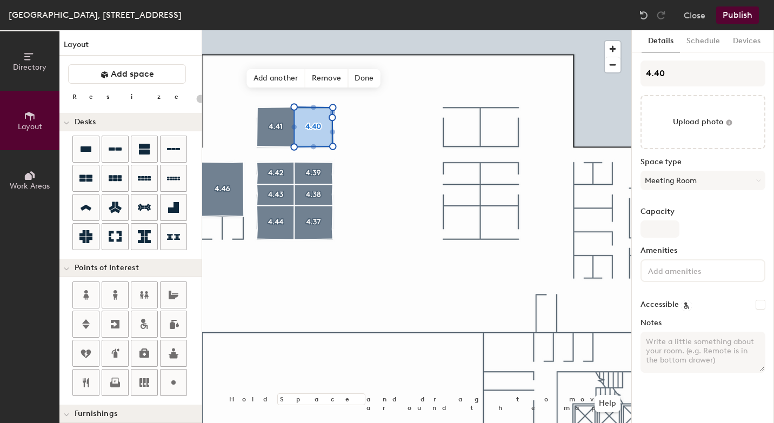
type input "20"
click at [667, 226] on input "Capacity" at bounding box center [660, 229] width 39 height 17
type input "6"
type input "20"
type input "6"
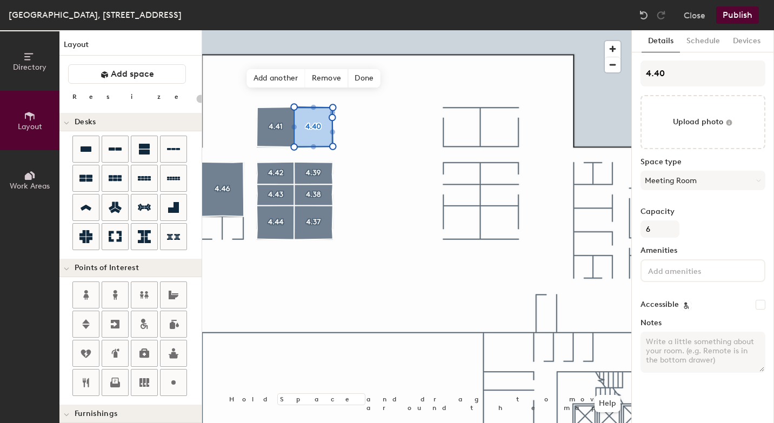
click at [668, 272] on input at bounding box center [694, 270] width 97 height 13
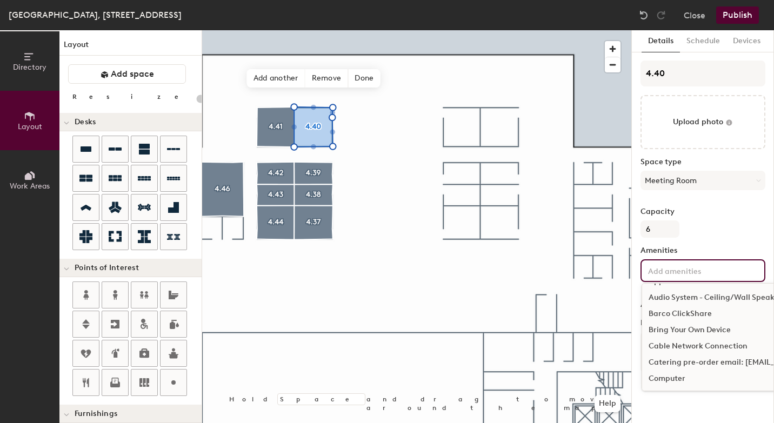
scroll to position [17, 0]
click at [676, 324] on div "Bring Your Own Device" at bounding box center [761, 328] width 239 height 16
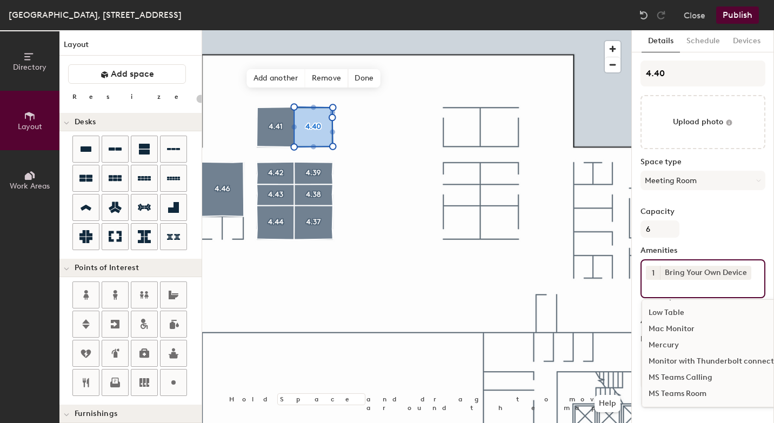
scroll to position [523, 0]
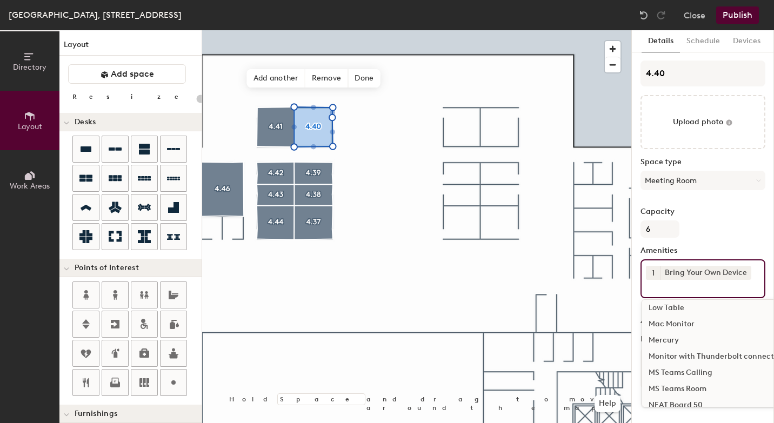
click at [665, 392] on div "MS Teams Room" at bounding box center [761, 389] width 239 height 16
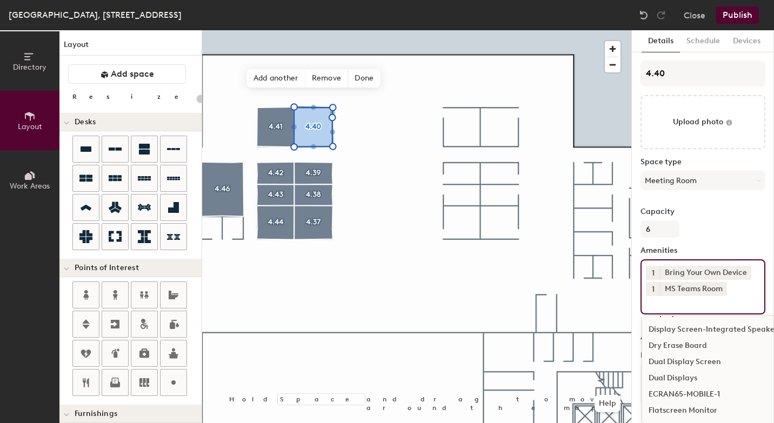
scroll to position [184, 0]
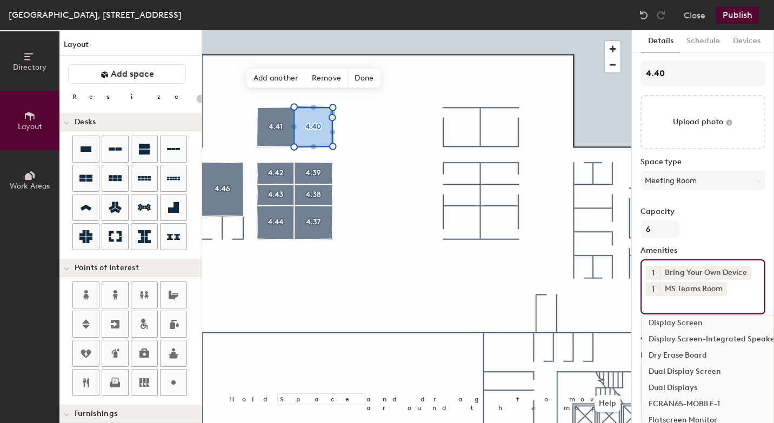
click at [698, 323] on div "Display Screen" at bounding box center [761, 323] width 239 height 16
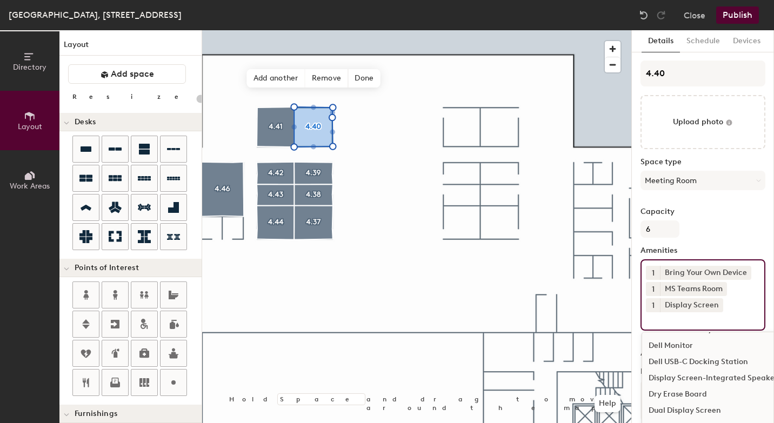
scroll to position [145, 0]
click at [721, 377] on div "Display Screen-Integrated Speakers" at bounding box center [761, 378] width 239 height 16
click at [718, 307] on icon at bounding box center [718, 305] width 8 height 8
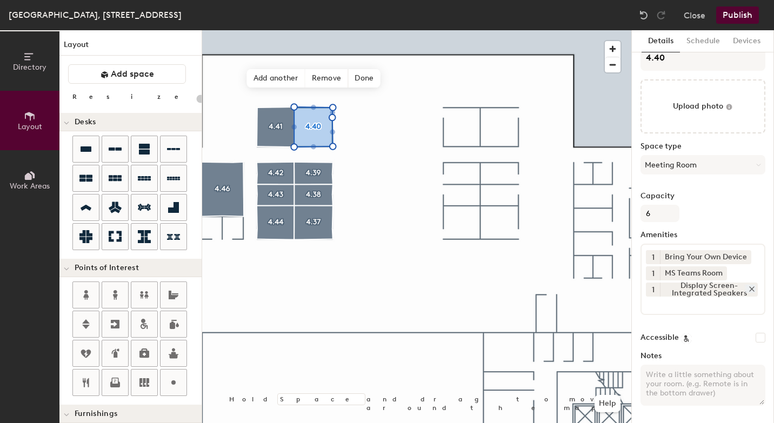
scroll to position [9, 0]
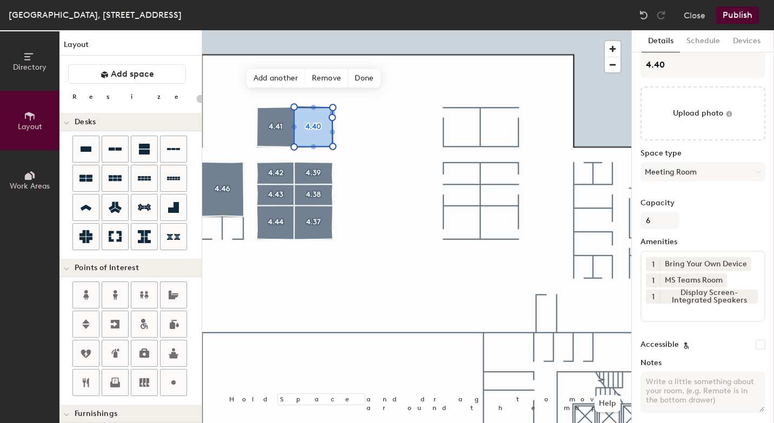
click at [674, 312] on input at bounding box center [694, 310] width 97 height 13
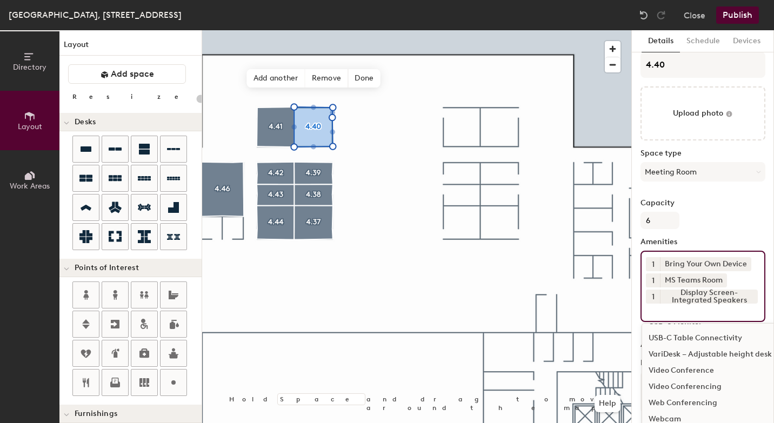
scroll to position [925, 0]
click at [710, 335] on div "USB-C Table Connectivity" at bounding box center [761, 335] width 239 height 16
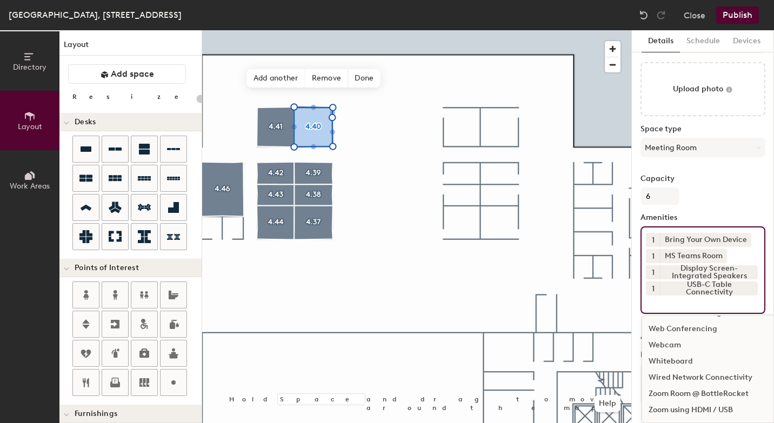
scroll to position [32, 0]
click at [747, 18] on button "Publish" at bounding box center [737, 14] width 43 height 17
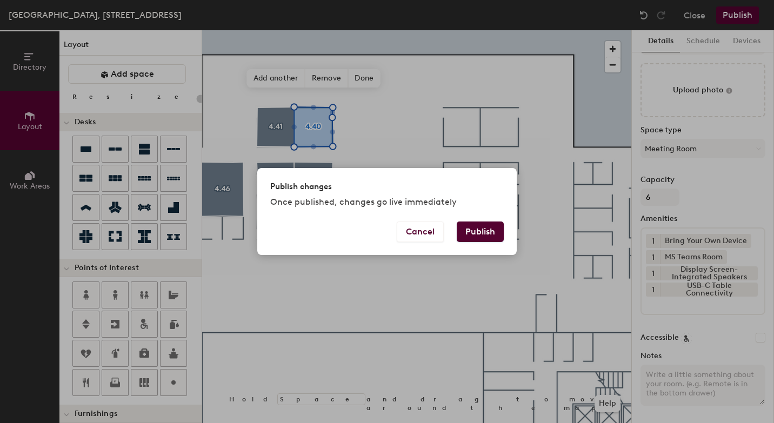
click at [484, 231] on button "Publish" at bounding box center [480, 232] width 47 height 21
type input "20"
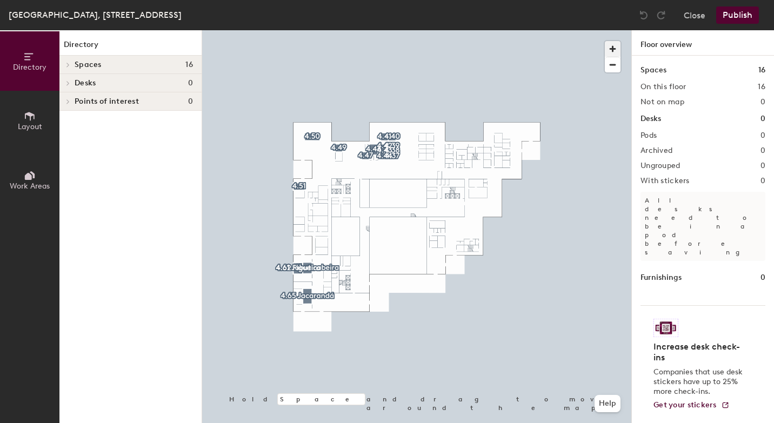
click at [608, 47] on span "button" at bounding box center [613, 49] width 16 height 16
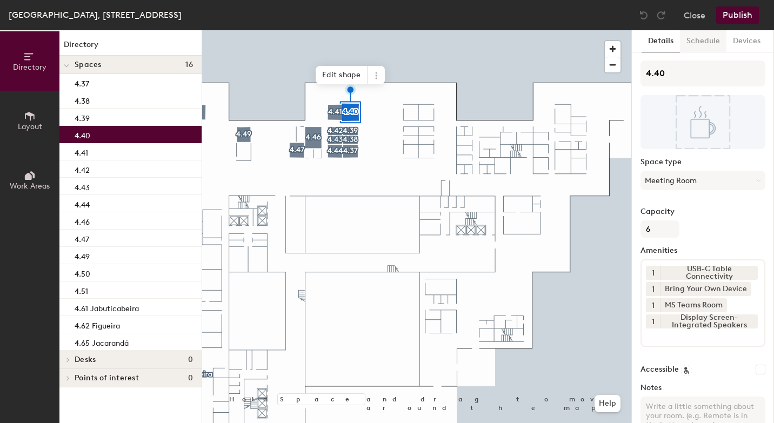
click at [708, 44] on button "Schedule" at bounding box center [703, 41] width 46 height 22
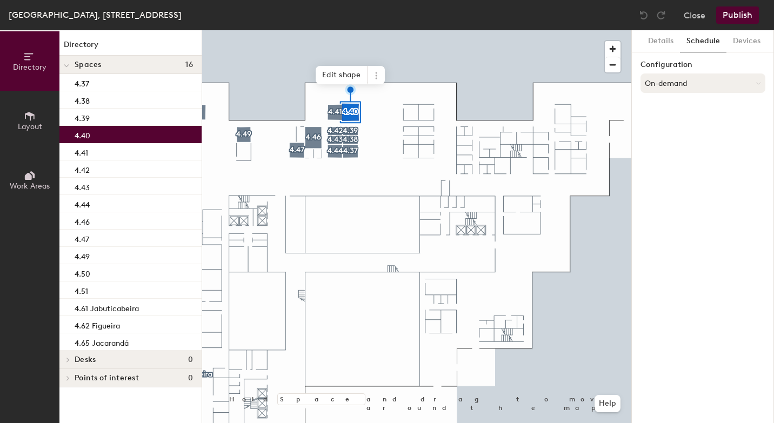
click at [683, 82] on button "On-demand" at bounding box center [703, 83] width 125 height 19
click at [681, 123] on div "Scheduled" at bounding box center [703, 126] width 124 height 16
click at [684, 106] on button "Select account" at bounding box center [703, 106] width 125 height 19
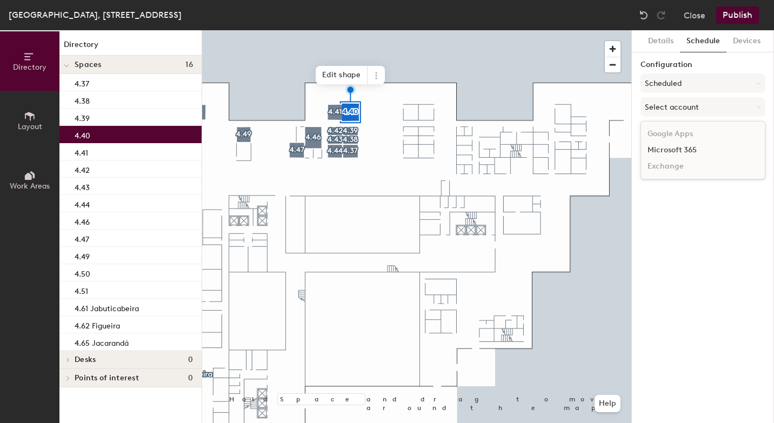
click at [683, 148] on div "Microsoft 365" at bounding box center [703, 150] width 124 height 16
click at [664, 151] on input at bounding box center [703, 148] width 125 height 19
paste input "BR-SP-VIL-04N40@wppsystems.com"
type input "BR-SP-VIL-04N40@wppsystems.com"
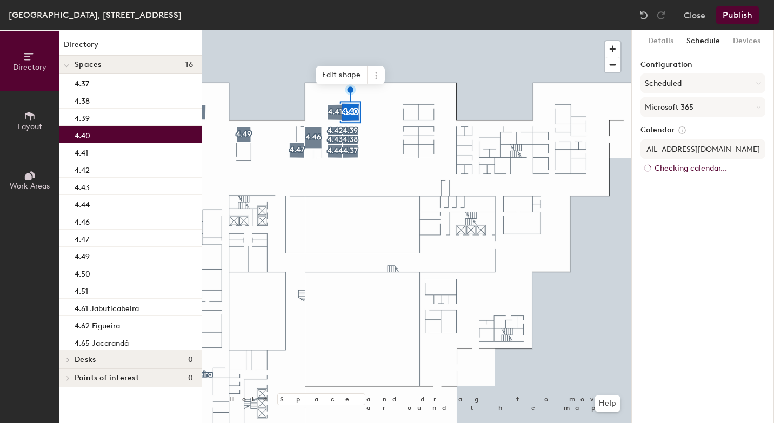
click at [679, 217] on div "Details Schedule Devices Configuration Scheduled Microsoft 365 Calendar BR-SP-V…" at bounding box center [703, 226] width 142 height 393
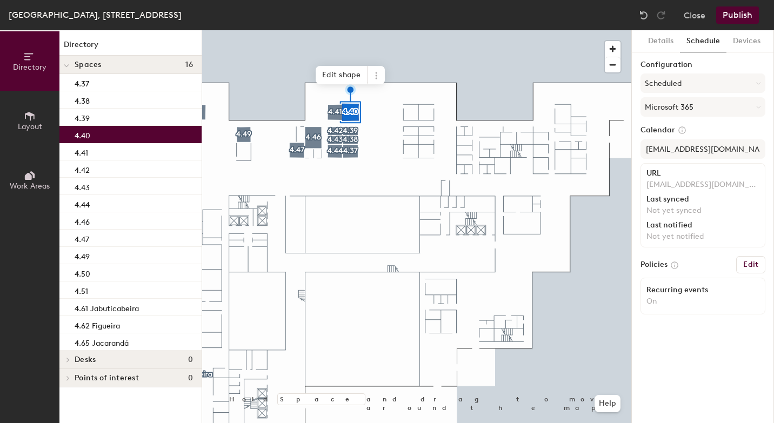
click at [736, 18] on button "Publish" at bounding box center [737, 14] width 43 height 17
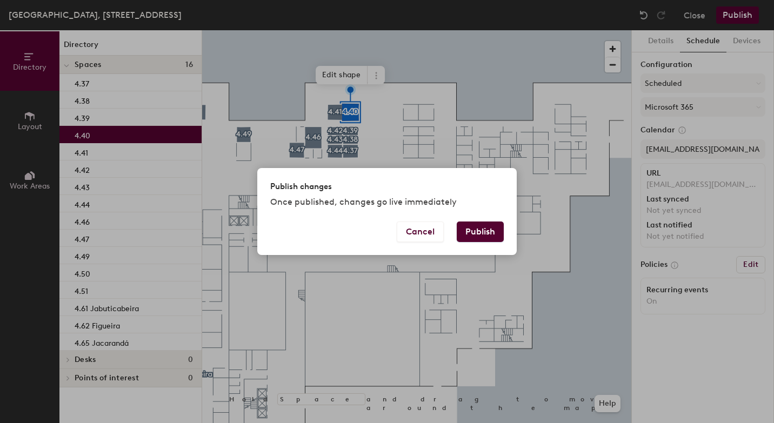
click at [487, 231] on button "Publish" at bounding box center [480, 232] width 47 height 21
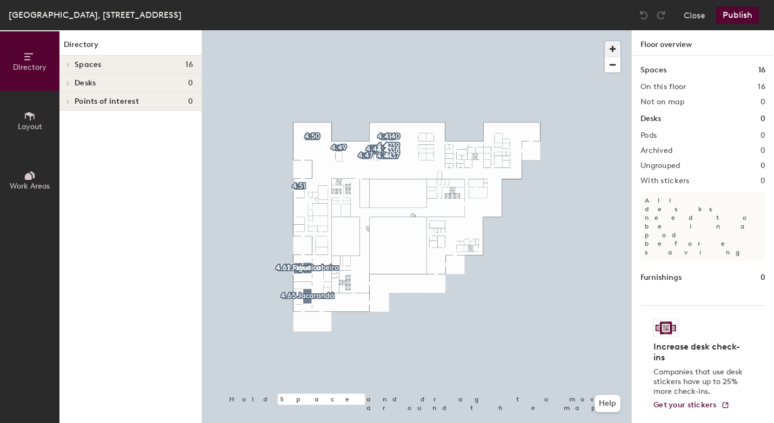
click at [614, 46] on span "button" at bounding box center [613, 49] width 16 height 16
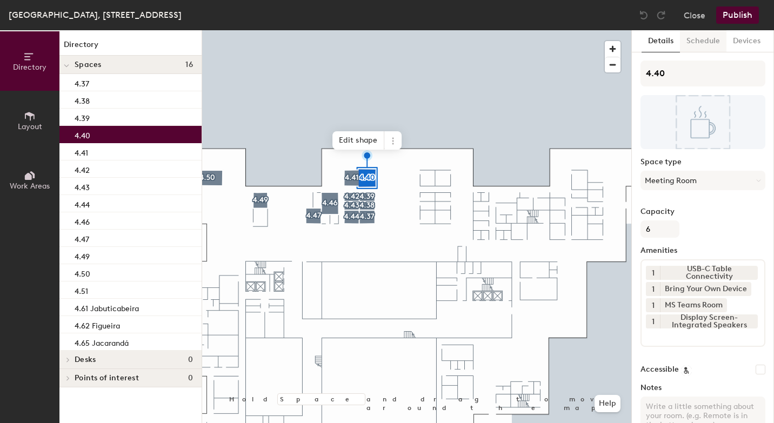
click at [708, 38] on button "Schedule" at bounding box center [703, 41] width 46 height 22
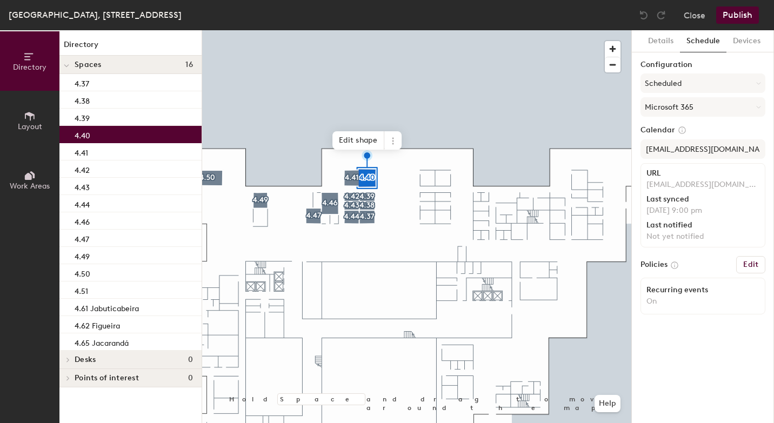
click at [27, 117] on icon at bounding box center [30, 116] width 12 height 12
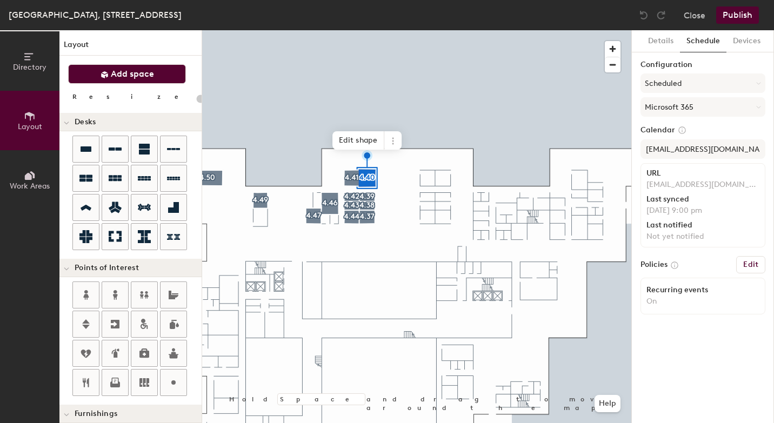
click at [116, 74] on span "Add space" at bounding box center [132, 74] width 43 height 11
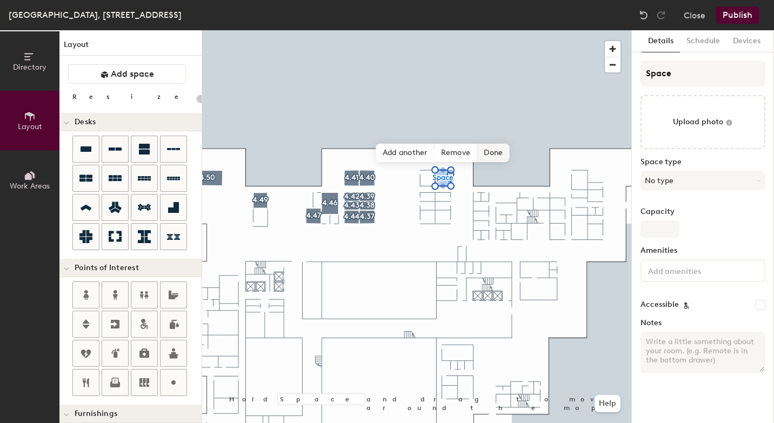
type input "20"
click at [536, 76] on div "Directory Layout Work Areas Layout Add space Resize Desks Points of Interest Fu…" at bounding box center [387, 226] width 774 height 393
type input "Spac"
type input "20"
type input "Sp"
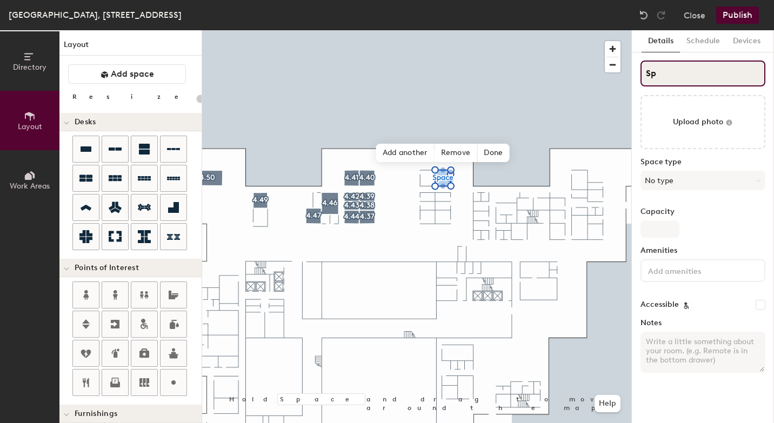
type input "20"
type input "S"
type input "20"
type input "S"
type input "20"
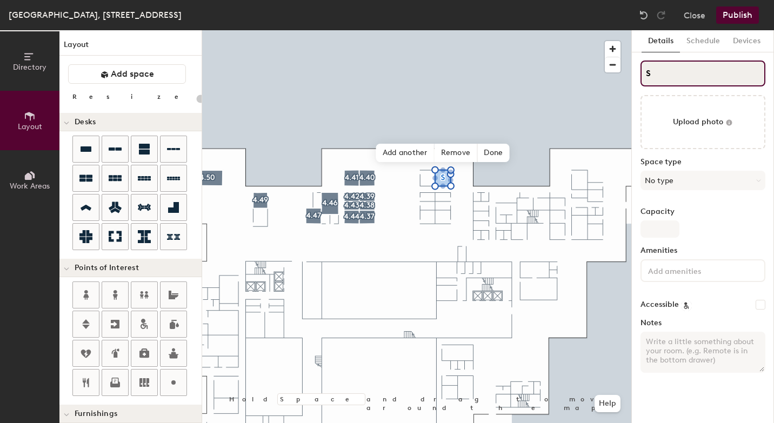
type input "4S"
type input "20"
type input "4.S"
type input "20"
type input "4.32S"
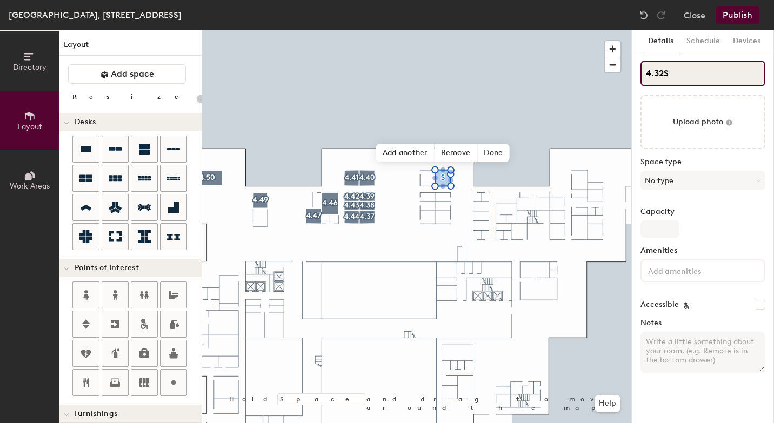
type input "20"
type input "4.32 S"
type input "20"
type input "4.32"
type input "20"
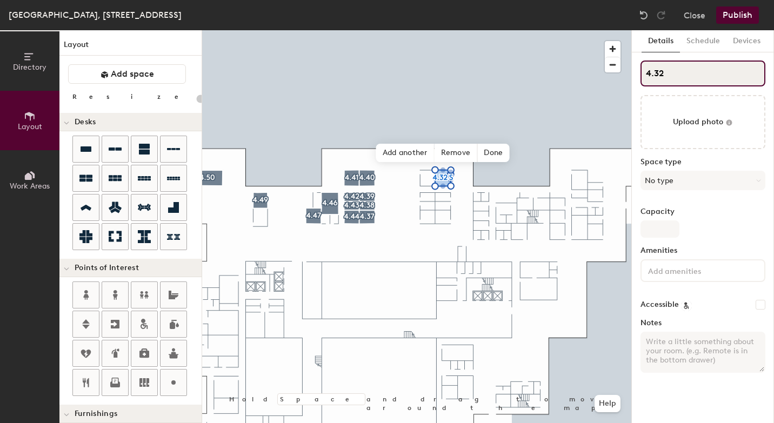
type input "4.32"
type input "20"
type input "4.32"
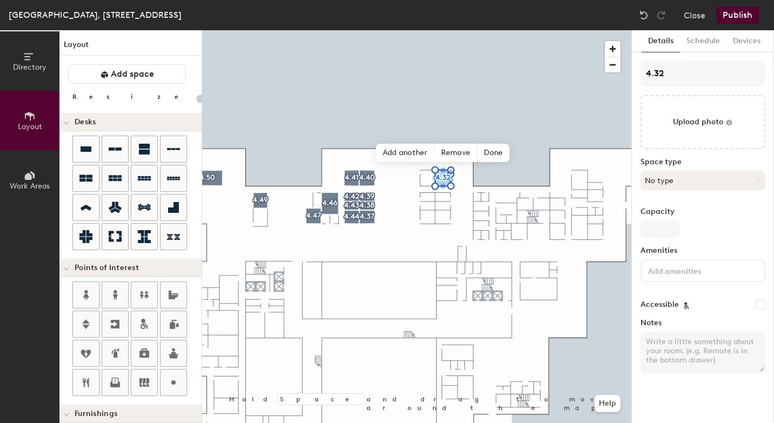
click at [669, 181] on button "No type" at bounding box center [703, 180] width 125 height 19
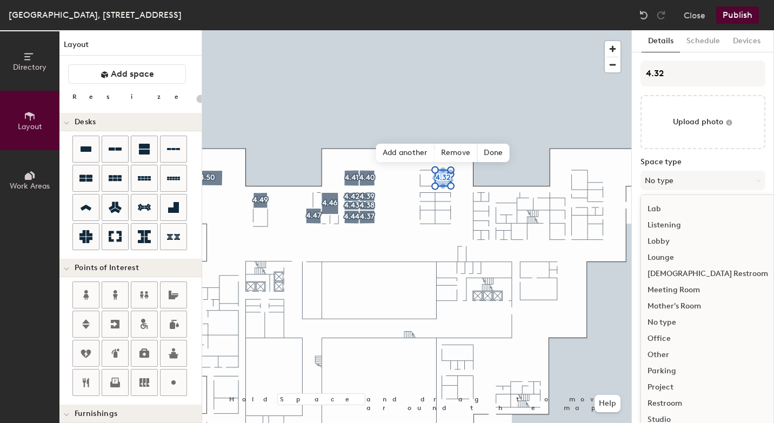
scroll to position [218, 0]
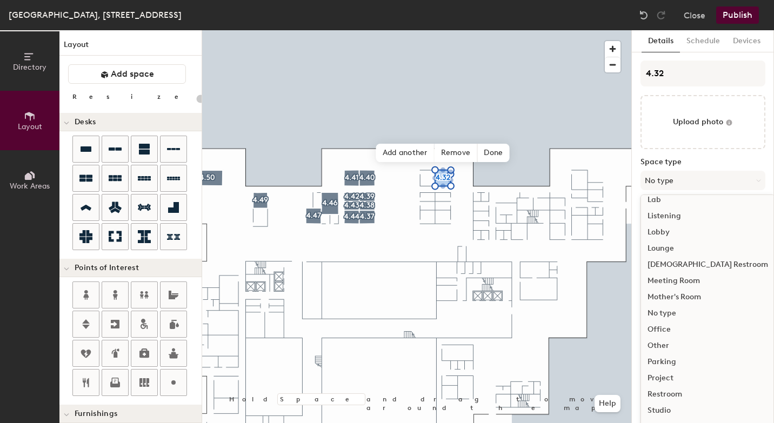
click at [682, 281] on div "Meeting Room" at bounding box center [708, 281] width 134 height 16
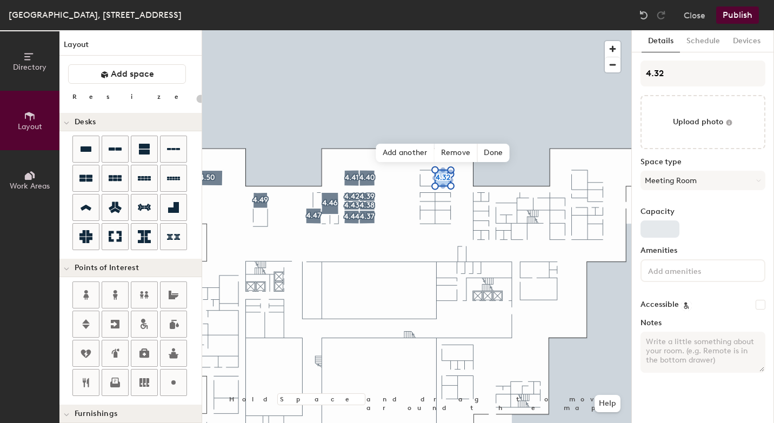
type input "20"
click at [658, 227] on input "Capacity" at bounding box center [660, 229] width 39 height 17
type input "6"
type input "20"
type input "6"
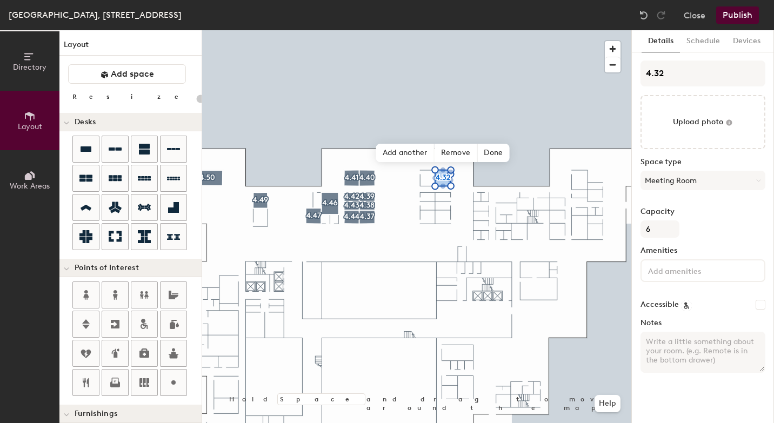
click at [665, 275] on input at bounding box center [694, 270] width 97 height 13
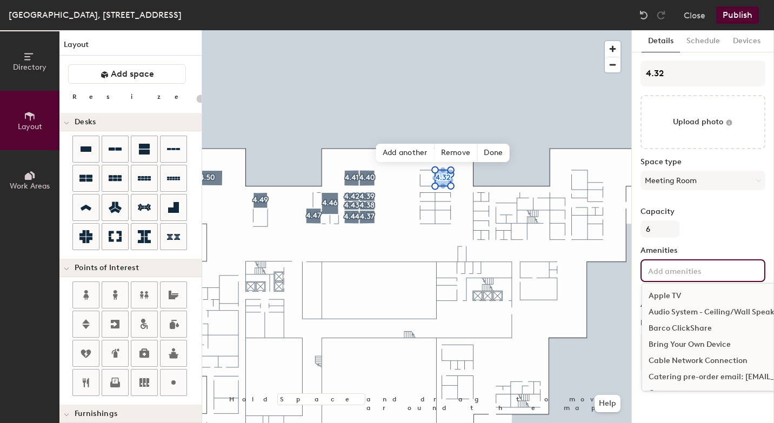
click at [672, 345] on div "Bring Your Own Device" at bounding box center [761, 345] width 239 height 16
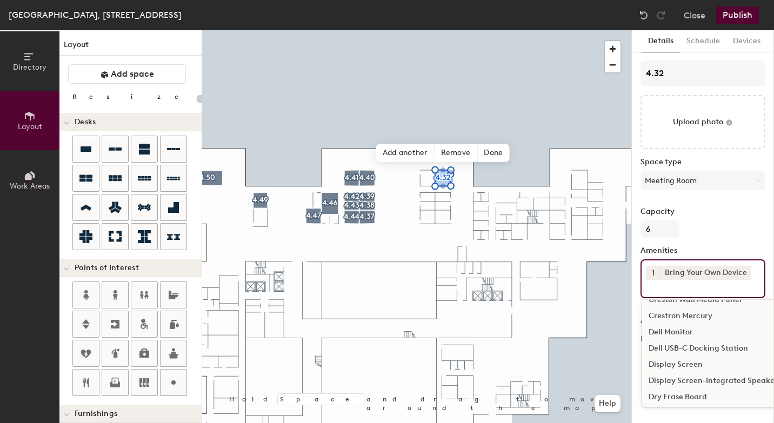
scroll to position [128, 0]
click at [681, 383] on div "Display Screen-Integrated Speakers" at bounding box center [761, 379] width 239 height 16
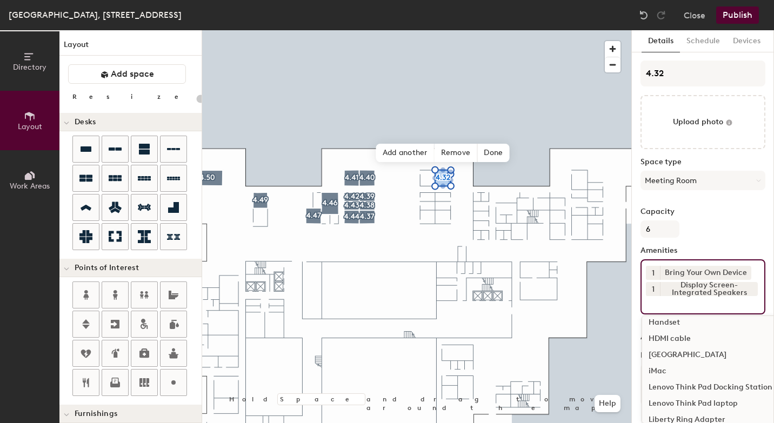
scroll to position [348, 0]
click at [684, 338] on div "HDMI cable" at bounding box center [761, 337] width 239 height 16
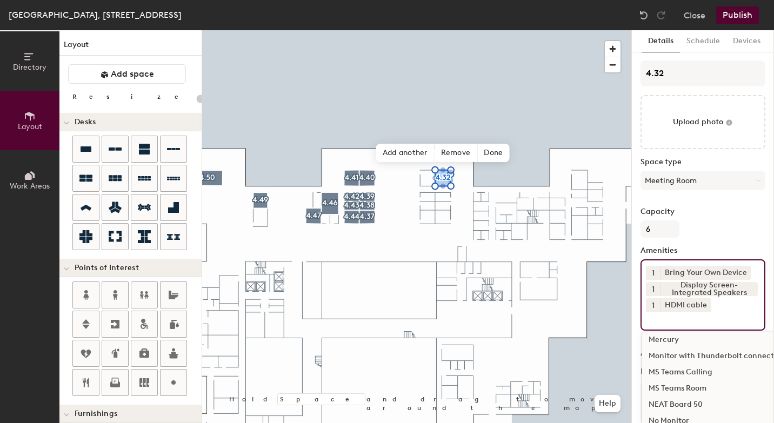
scroll to position [525, 0]
click at [688, 390] on div "MS Teams Room" at bounding box center [761, 387] width 239 height 16
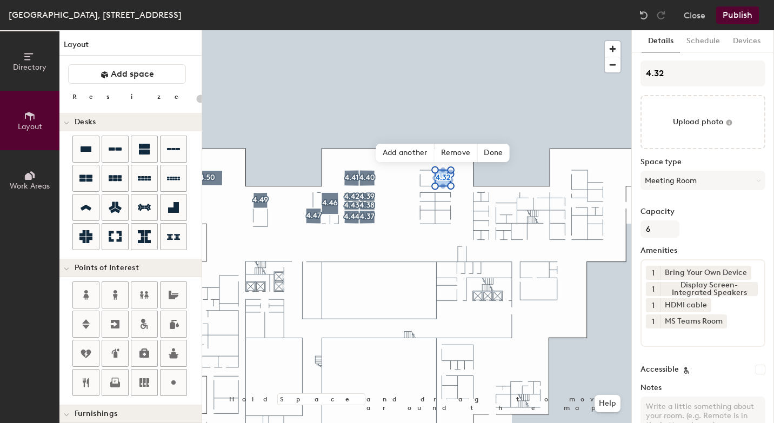
click at [740, 14] on button "Publish" at bounding box center [737, 14] width 43 height 17
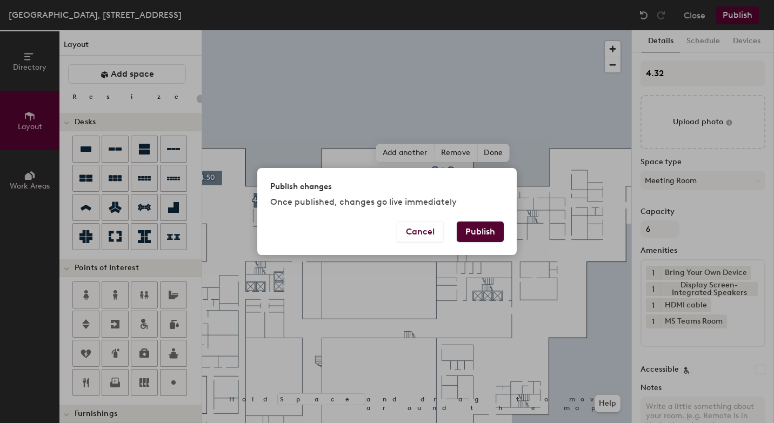
click at [477, 235] on button "Publish" at bounding box center [480, 232] width 47 height 21
type input "20"
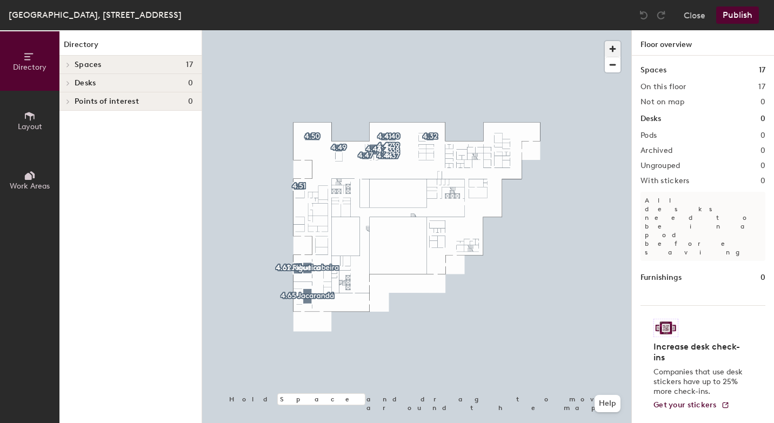
click at [617, 45] on span "button" at bounding box center [613, 49] width 16 height 16
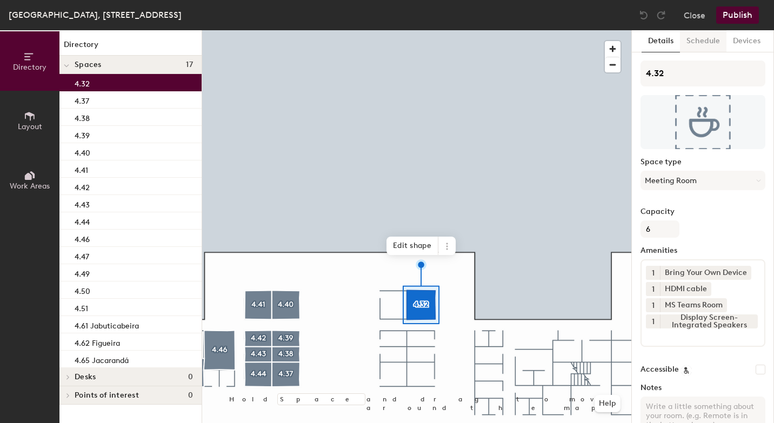
click at [710, 44] on button "Schedule" at bounding box center [703, 41] width 46 height 22
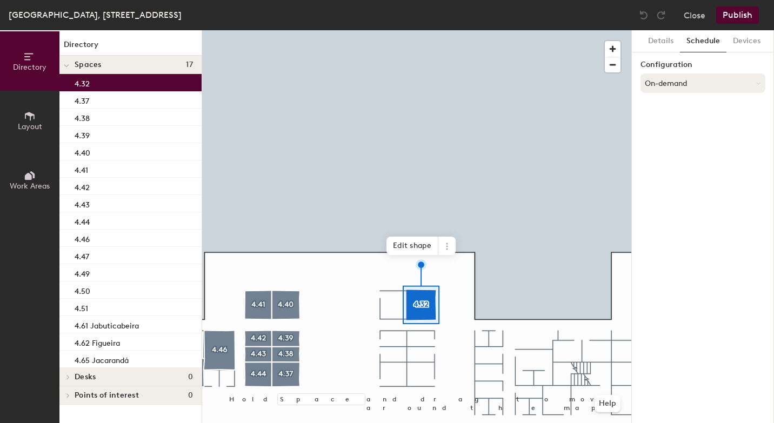
click at [681, 92] on button "On-demand" at bounding box center [703, 83] width 125 height 19
click at [675, 132] on div "Scheduled" at bounding box center [703, 126] width 124 height 16
click at [677, 106] on button "Select account" at bounding box center [703, 106] width 125 height 19
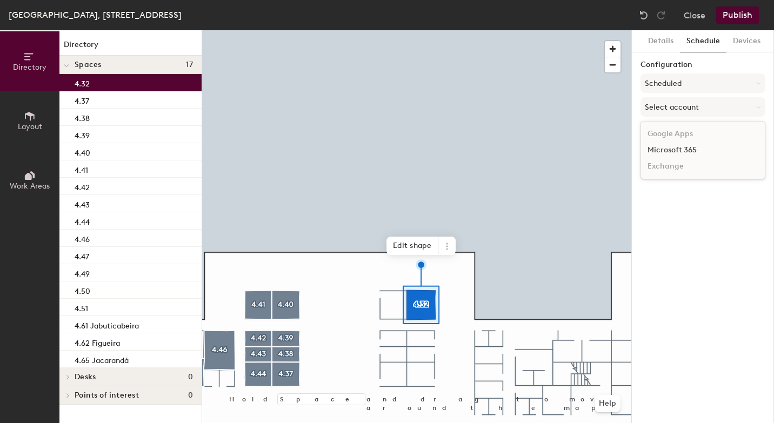
click at [675, 153] on div "Microsoft 365" at bounding box center [703, 150] width 124 height 16
click at [653, 151] on input at bounding box center [703, 148] width 125 height 19
paste input "[EMAIL_ADDRESS][DOMAIN_NAME]"
type input "[EMAIL_ADDRESS][DOMAIN_NAME]"
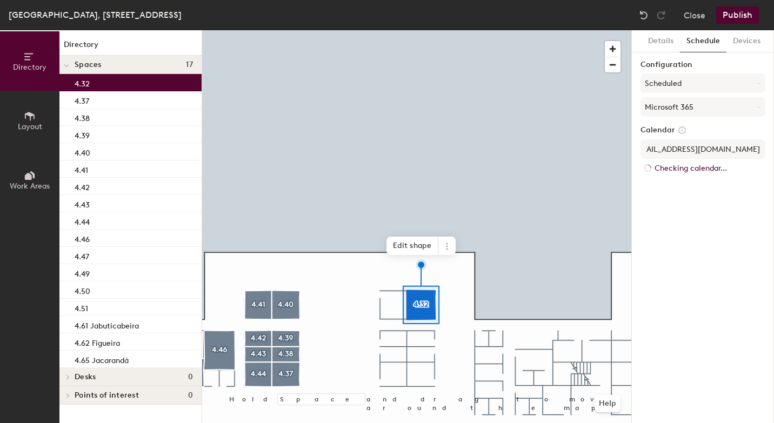
click at [709, 174] on div "Details Schedule Devices Configuration Scheduled Microsoft 365 Calendar [EMAIL_…" at bounding box center [703, 226] width 142 height 393
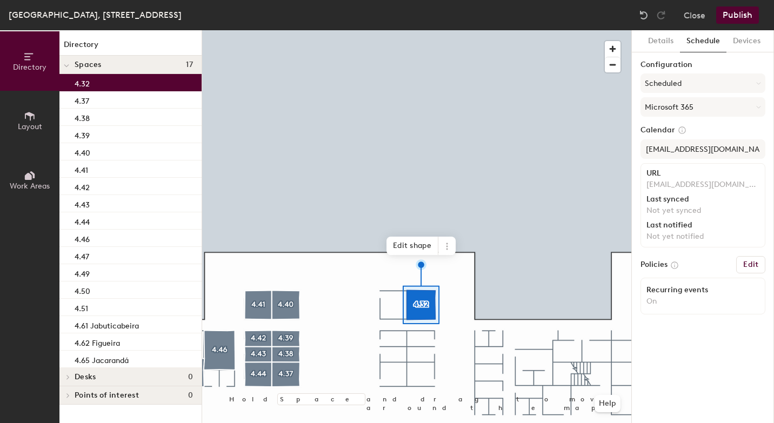
click at [741, 21] on button "Publish" at bounding box center [737, 14] width 43 height 17
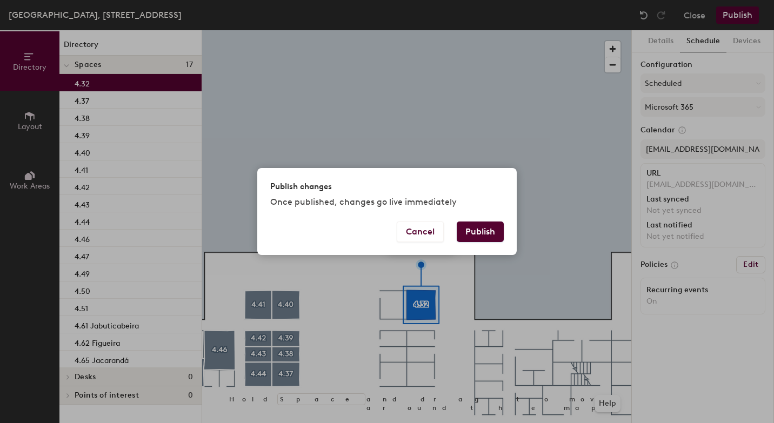
click at [482, 232] on button "Publish" at bounding box center [480, 232] width 47 height 21
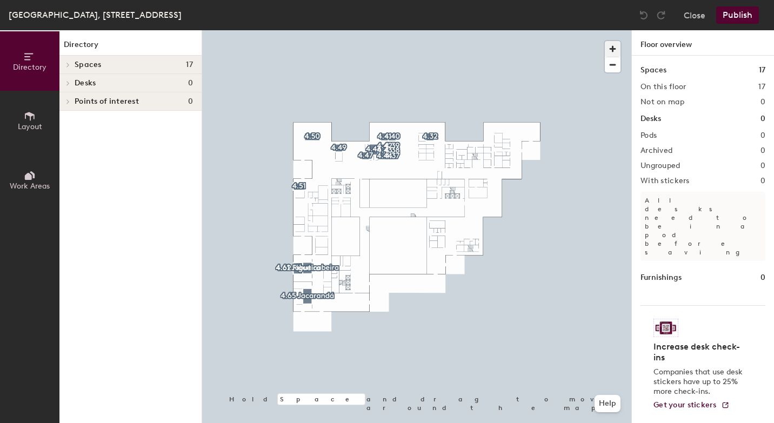
click at [614, 49] on span "button" at bounding box center [613, 49] width 16 height 16
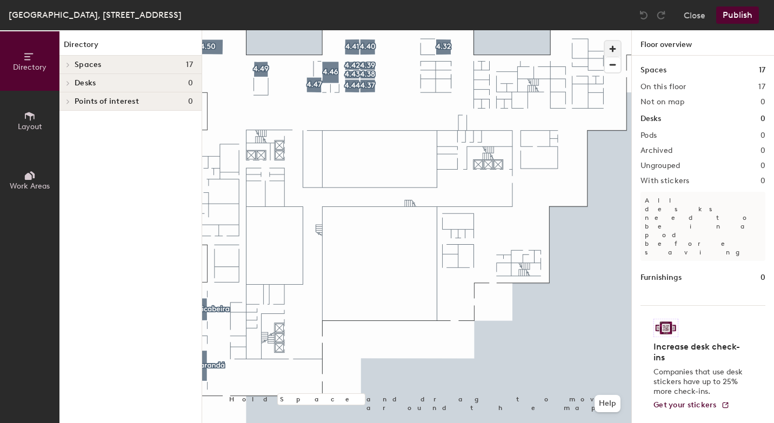
click at [614, 49] on span "button" at bounding box center [613, 49] width 16 height 16
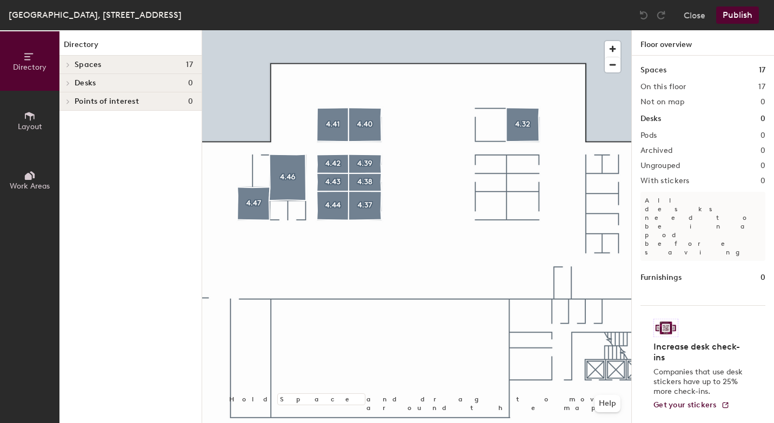
click at [36, 119] on button "Layout" at bounding box center [29, 120] width 59 height 59
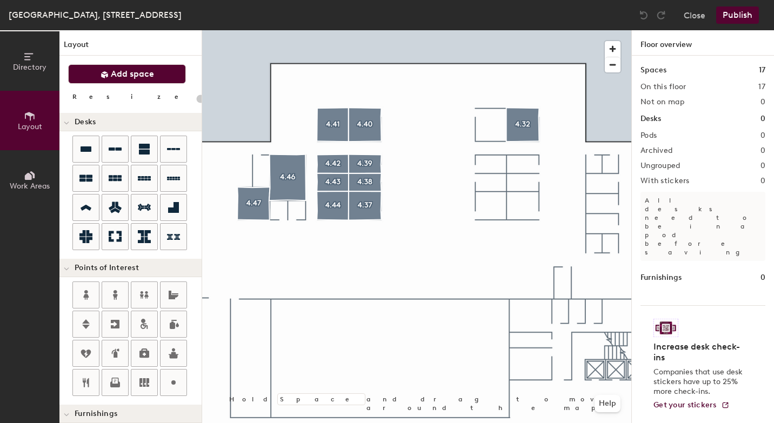
click at [147, 72] on span "Add space" at bounding box center [132, 74] width 43 height 11
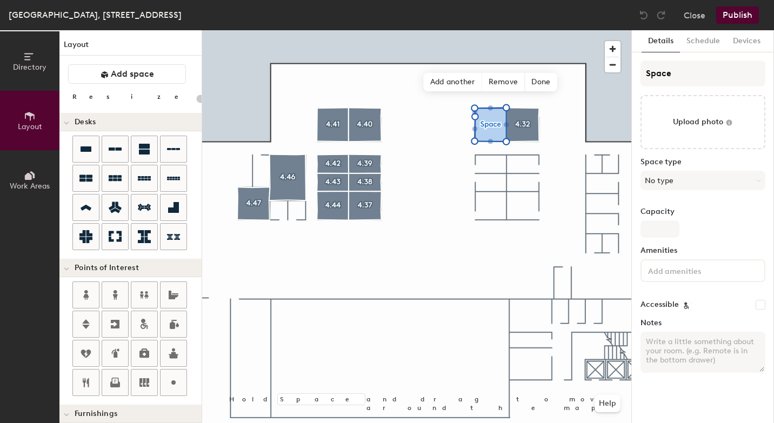
type input "20"
drag, startPoint x: 664, startPoint y: 72, endPoint x: 731, endPoint y: 49, distance: 70.9
click at [667, 71] on input "Space" at bounding box center [703, 74] width 125 height 26
type input "Spa"
type input "20"
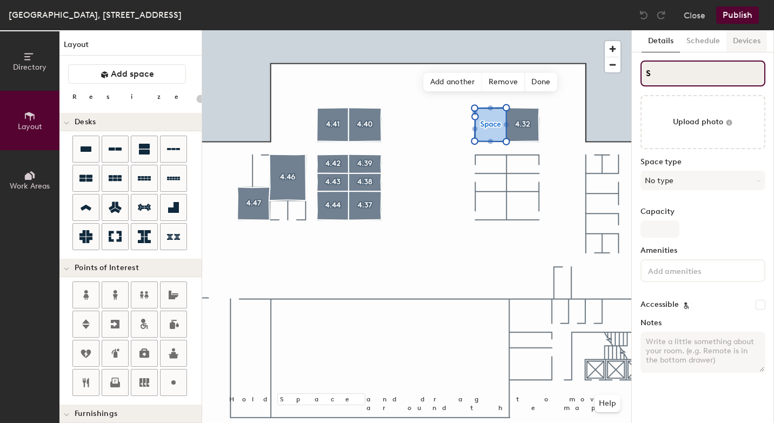
type input "S"
type input "20"
type input "S"
type input "20"
type input "4S"
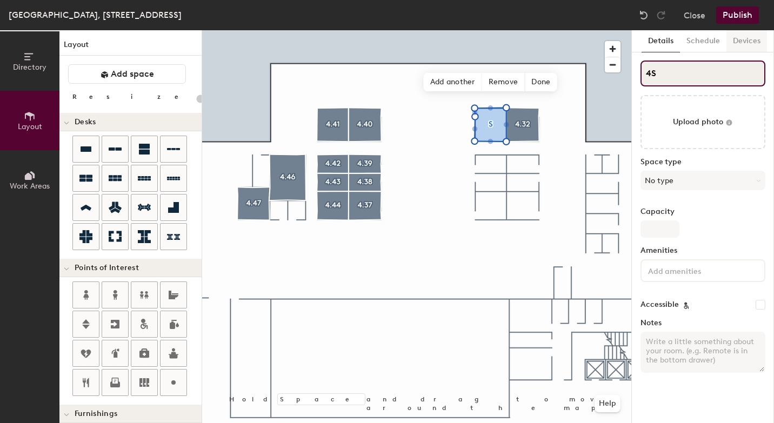
type input "20"
type input "4.S"
type input "20"
type input "4.3S"
type input "20"
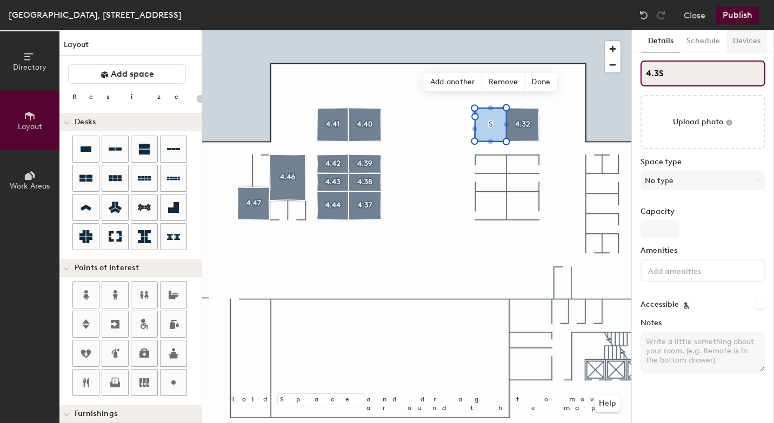
type input "4.33S"
type input "20"
type input "4.33 S"
type input "20"
type input "4.33"
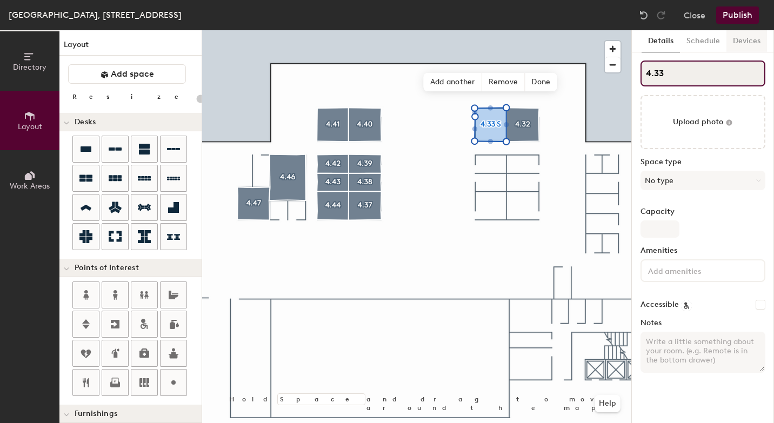
type input "20"
type input "4.33"
type input "20"
type input "4.33"
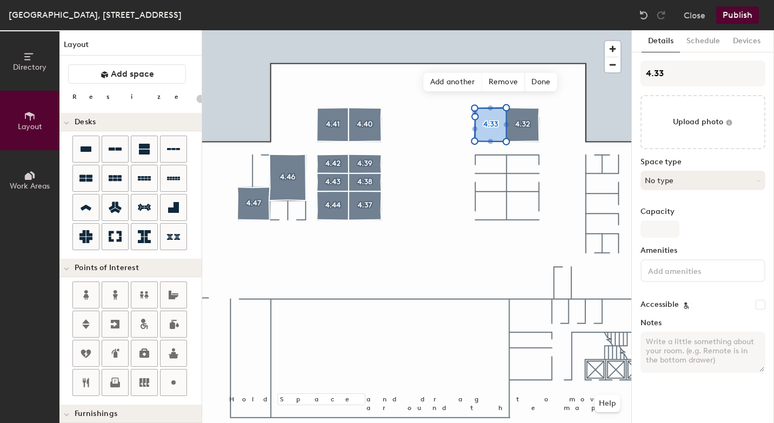
click at [667, 182] on button "No type" at bounding box center [703, 180] width 125 height 19
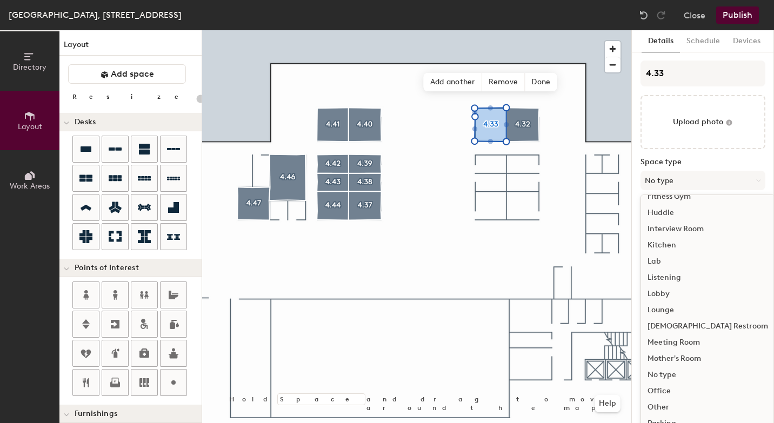
scroll to position [158, 0]
click at [668, 342] on div "Meeting Room" at bounding box center [708, 341] width 134 height 16
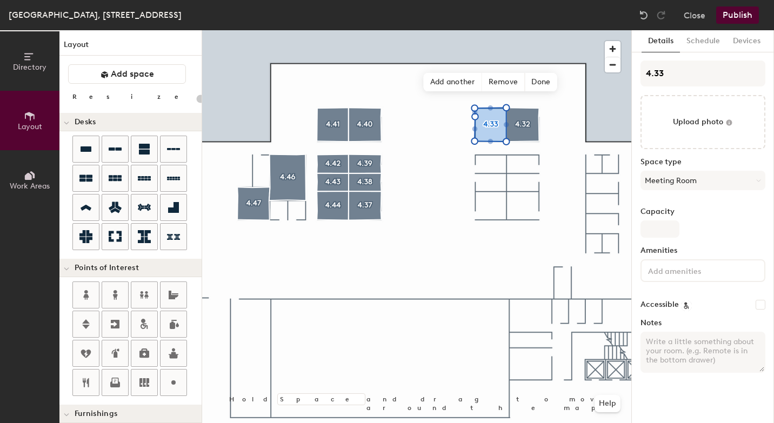
type input "20"
click at [668, 229] on input "Capacity" at bounding box center [660, 229] width 39 height 17
type input "6"
type input "20"
type input "6"
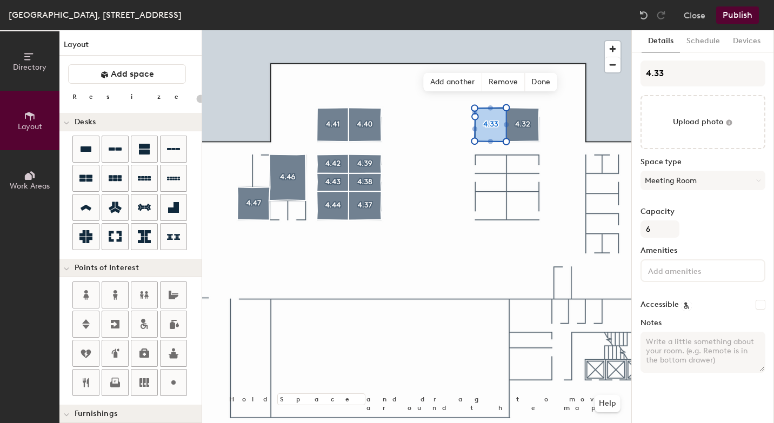
click at [660, 275] on input at bounding box center [694, 270] width 97 height 13
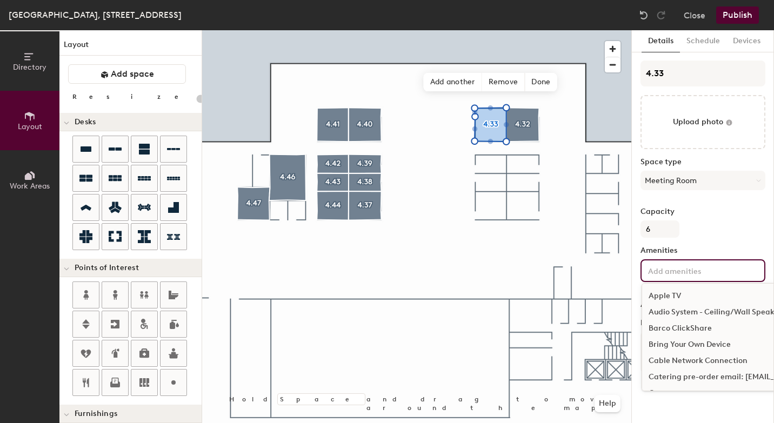
click at [667, 344] on div "Bring Your Own Device" at bounding box center [761, 345] width 239 height 16
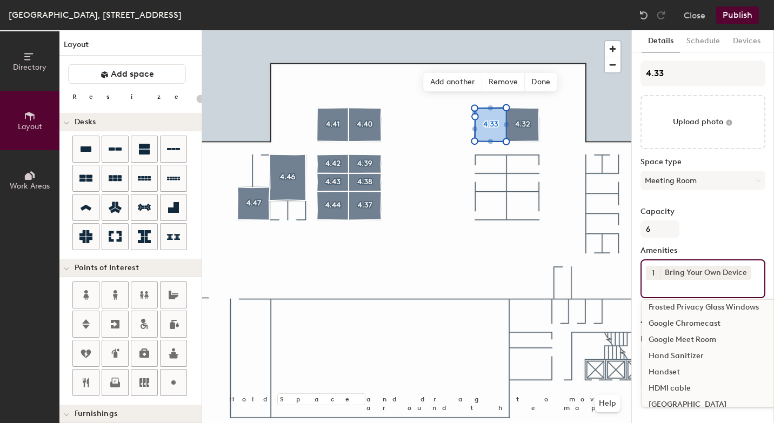
scroll to position [310, 0]
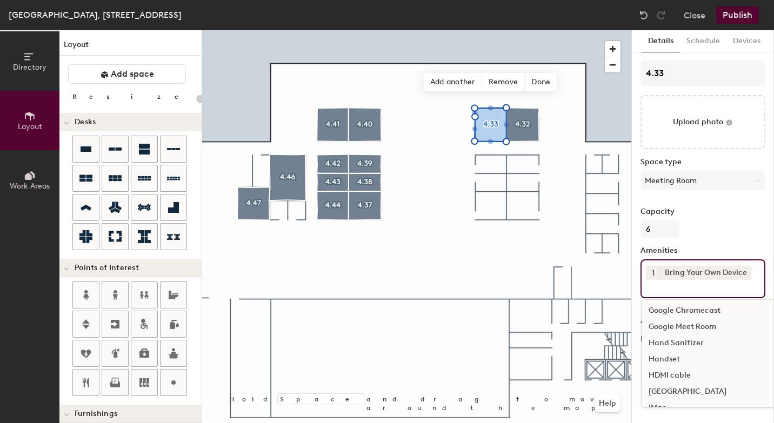
click at [674, 376] on div "HDMI cable" at bounding box center [761, 376] width 239 height 16
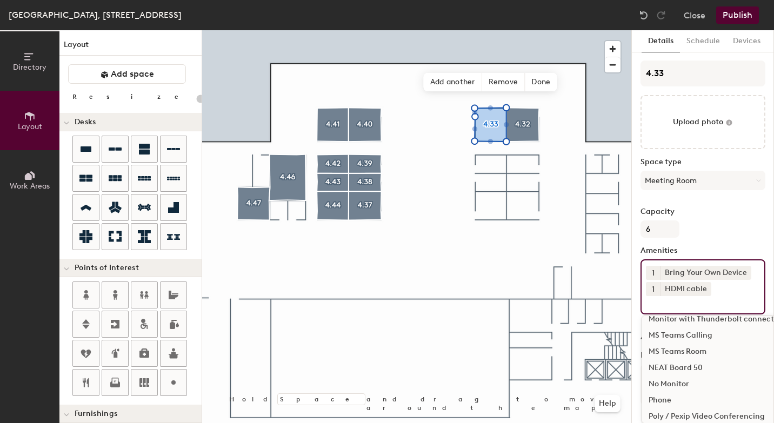
scroll to position [562, 0]
click at [685, 347] on div "MS Teams Room" at bounding box center [761, 350] width 239 height 16
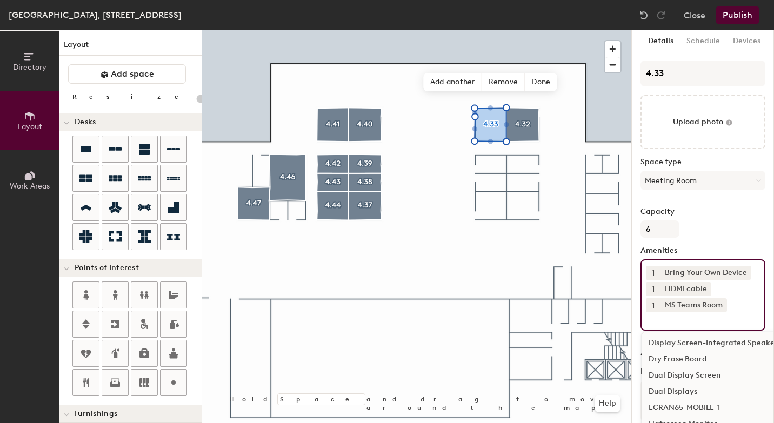
scroll to position [194, 0]
click at [693, 343] on div "Display Screen-Integrated Speakers" at bounding box center [761, 346] width 239 height 16
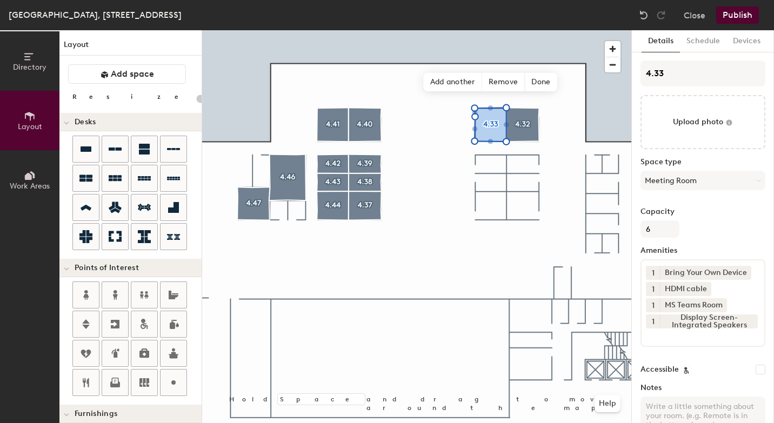
click at [738, 12] on button "Publish" at bounding box center [737, 14] width 43 height 17
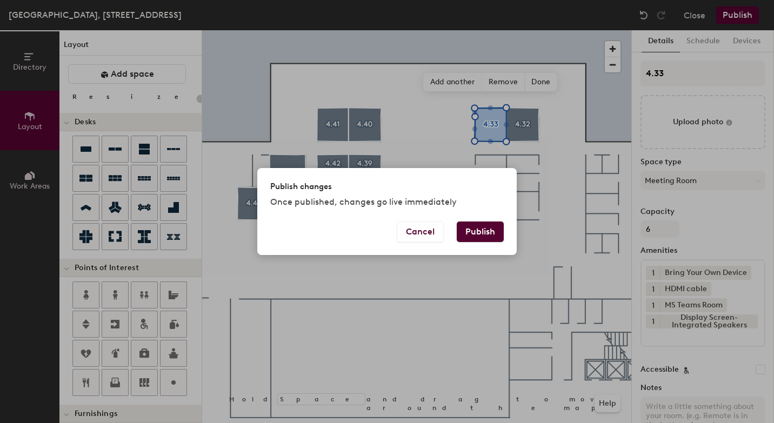
click at [487, 236] on button "Publish" at bounding box center [480, 232] width 47 height 21
type input "20"
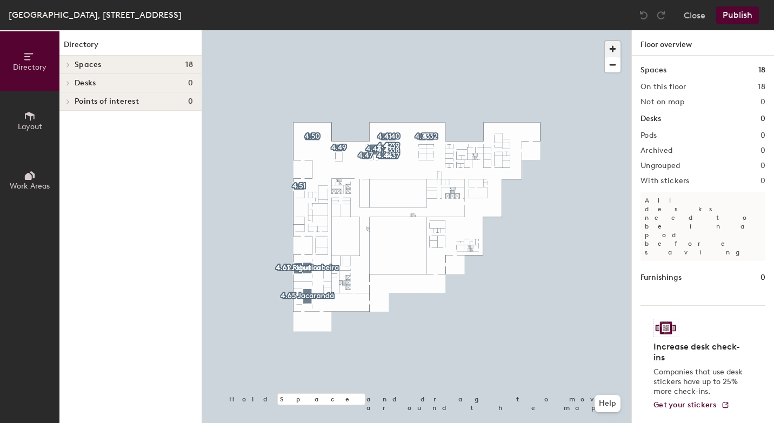
click at [614, 48] on span "button" at bounding box center [613, 49] width 16 height 16
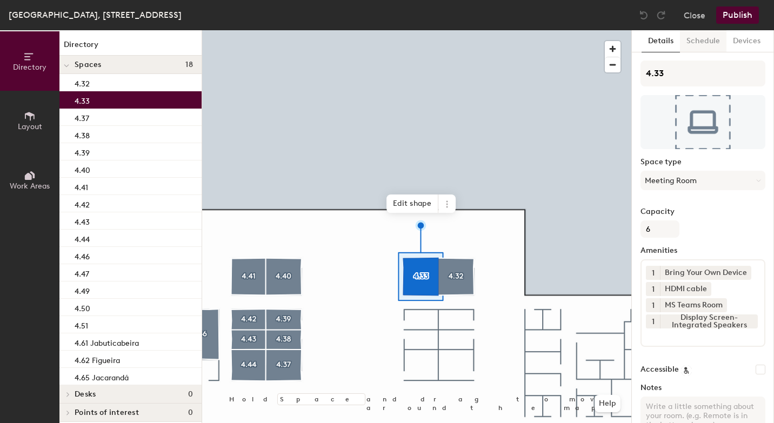
click at [712, 41] on button "Schedule" at bounding box center [703, 41] width 46 height 22
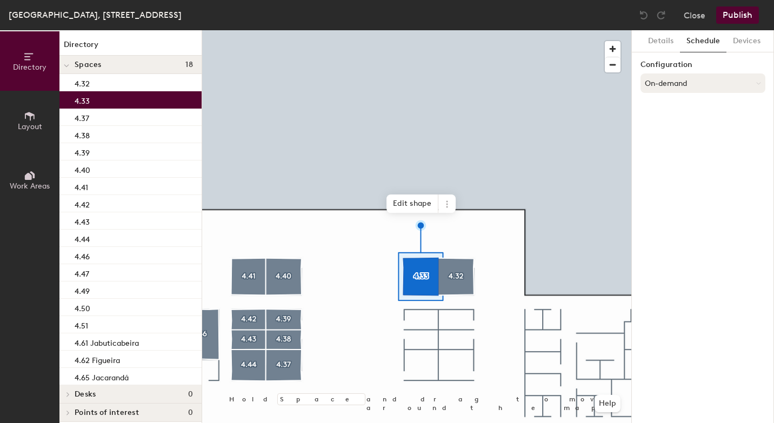
click at [670, 85] on button "On-demand" at bounding box center [703, 83] width 125 height 19
click at [674, 126] on div "Scheduled" at bounding box center [703, 126] width 124 height 16
click at [657, 108] on button "Select account" at bounding box center [703, 106] width 125 height 19
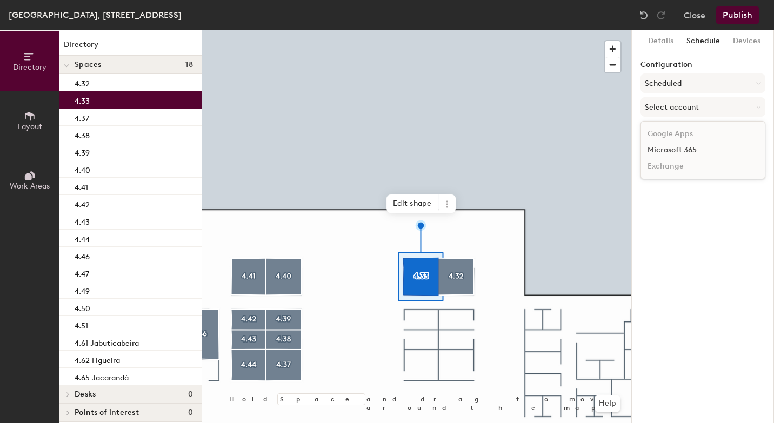
click at [671, 151] on div "Microsoft 365" at bounding box center [703, 150] width 124 height 16
click at [665, 149] on input at bounding box center [703, 148] width 125 height 19
paste input "[EMAIL_ADDRESS][DOMAIN_NAME]"
type input "[EMAIL_ADDRESS][DOMAIN_NAME]"
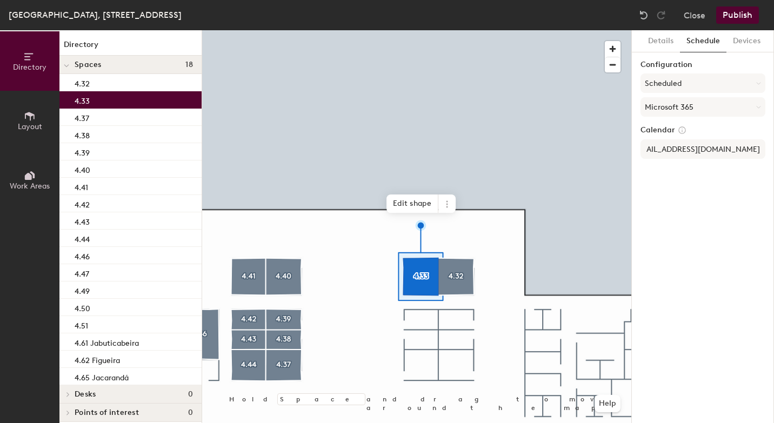
click at [735, 15] on button "Publish" at bounding box center [737, 14] width 43 height 17
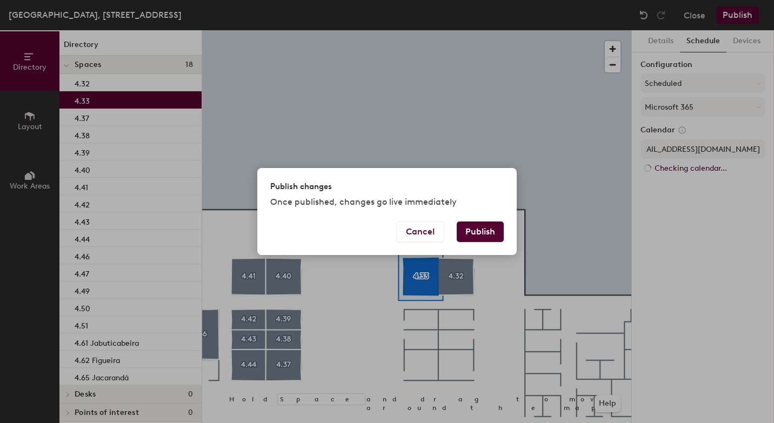
scroll to position [0, 0]
click at [491, 228] on button "Publish" at bounding box center [480, 232] width 47 height 21
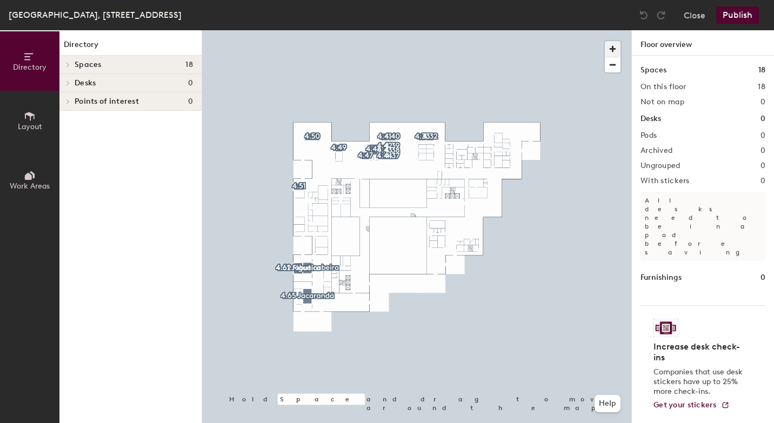
click at [614, 47] on span "button" at bounding box center [613, 49] width 16 height 16
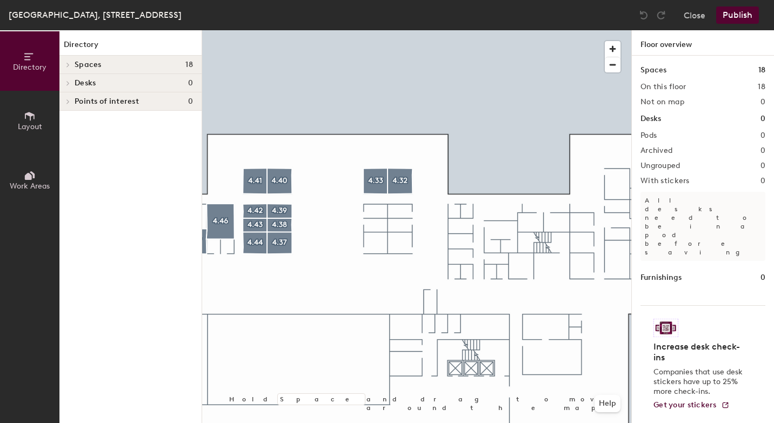
click at [35, 122] on span "Layout" at bounding box center [30, 126] width 24 height 9
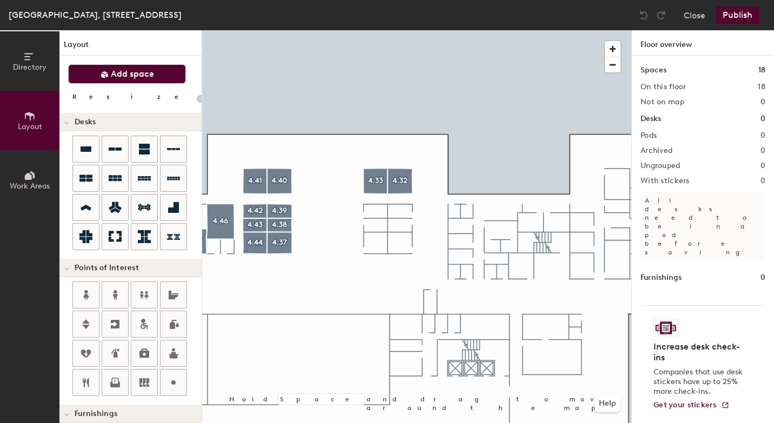
click at [156, 73] on button "Add space" at bounding box center [127, 73] width 118 height 19
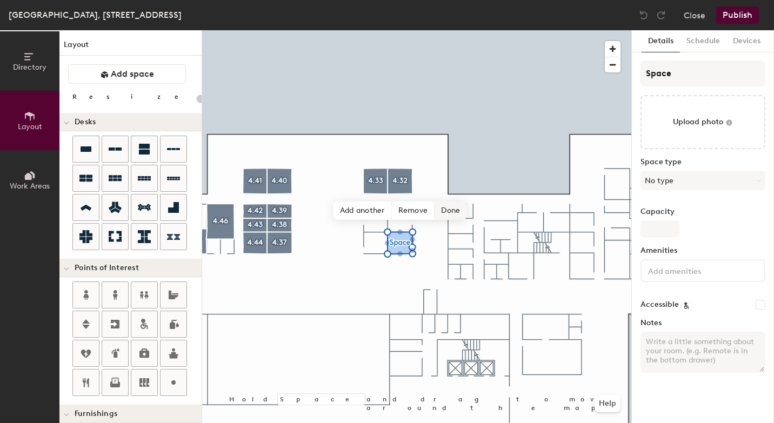
type input "20"
click at [694, 68] on input "Space" at bounding box center [703, 74] width 125 height 26
type input "Spac"
type input "20"
type input "S"
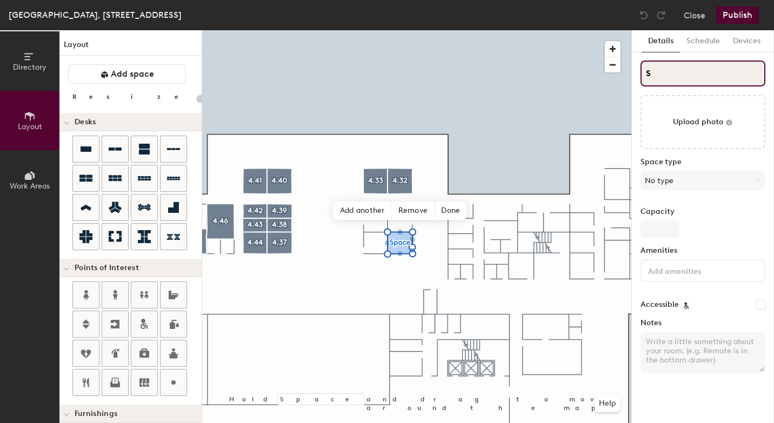
type input "20"
type input "S"
type input "20"
type input "4S"
type input "20"
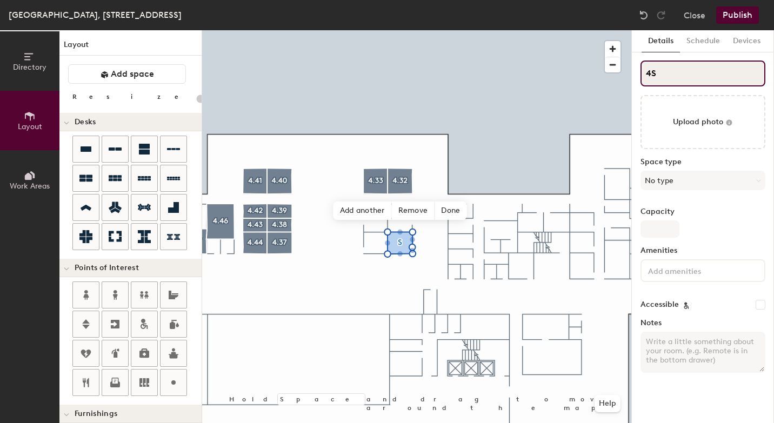
type input "4.S"
type input "20"
type input "4.2S"
type input "20"
type input "4.27S"
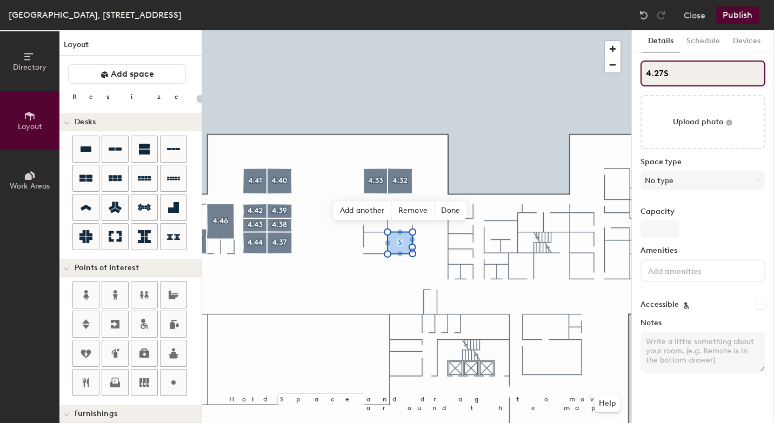
type input "20"
type input "4.27"
type input "20"
type input "4.27"
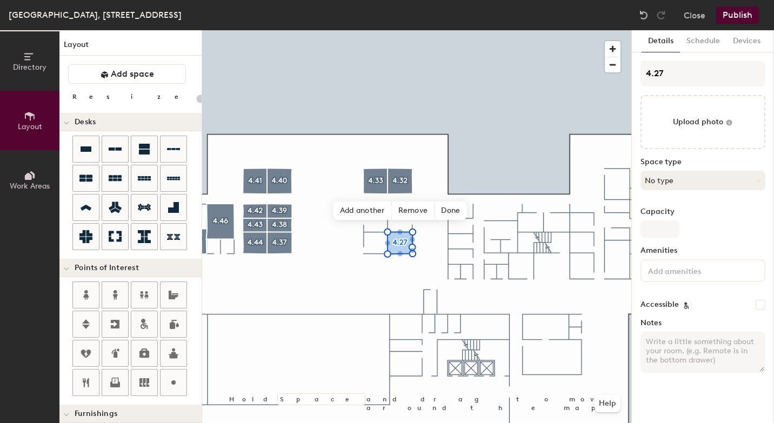
click at [668, 177] on button "No type" at bounding box center [703, 180] width 125 height 19
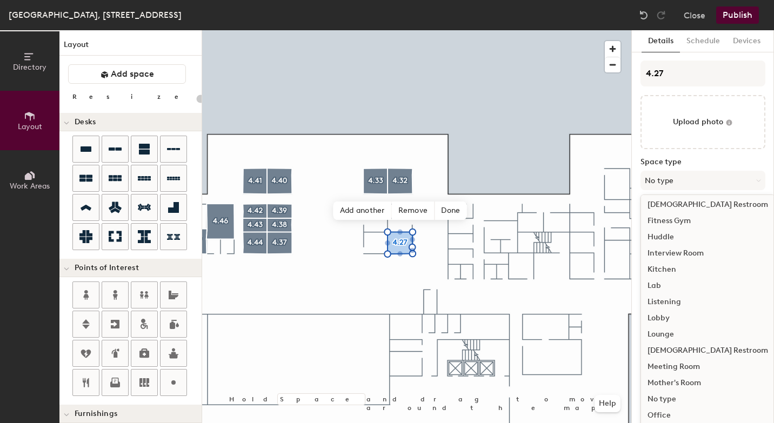
scroll to position [135, 0]
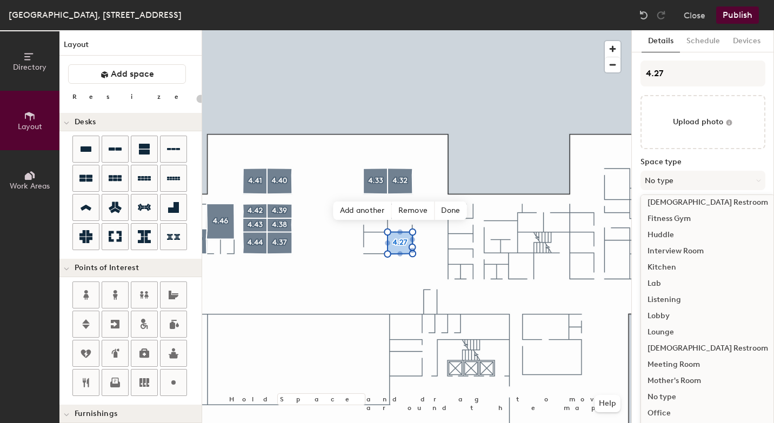
click at [666, 364] on div "Meeting Room" at bounding box center [708, 365] width 134 height 16
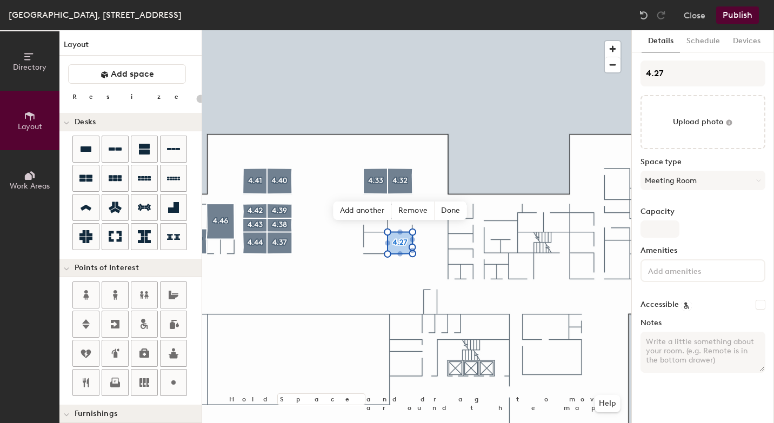
type input "20"
click at [666, 230] on input "Capacity" at bounding box center [660, 229] width 39 height 17
type input "4"
type input "20"
type input "4"
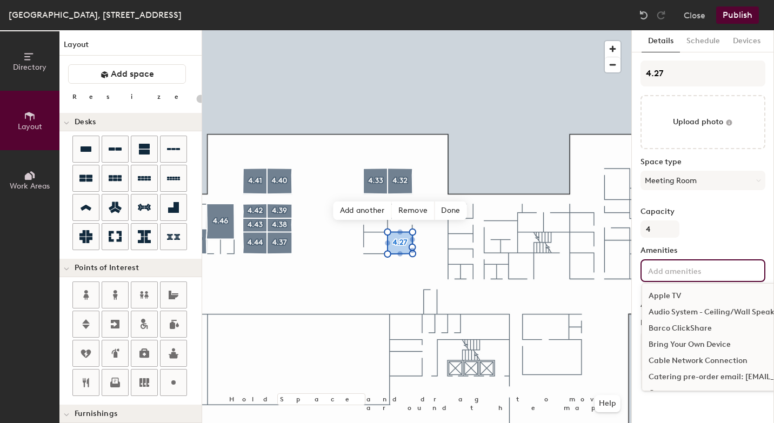
click at [669, 272] on input at bounding box center [694, 270] width 97 height 13
click at [677, 343] on div "Bring Your Own Device" at bounding box center [761, 345] width 239 height 16
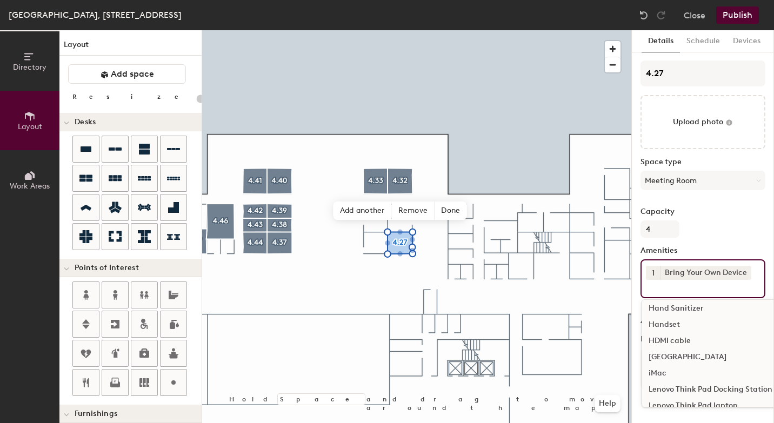
scroll to position [347, 0]
click at [681, 338] on div "HDMI cable" at bounding box center [761, 338] width 239 height 16
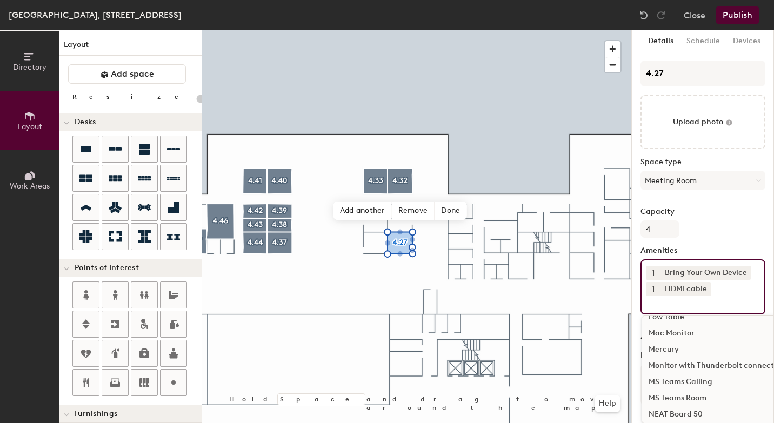
scroll to position [515, 0]
click at [673, 397] on div "MS Teams Room" at bounding box center [761, 398] width 239 height 16
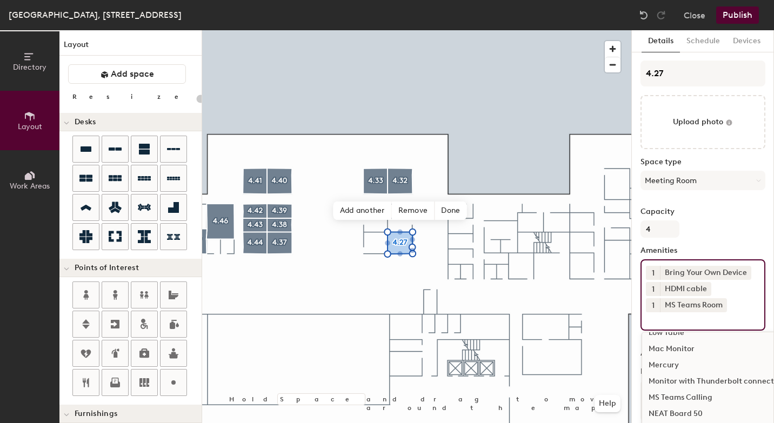
click at [674, 414] on div "NEAT Board 50" at bounding box center [761, 414] width 239 height 16
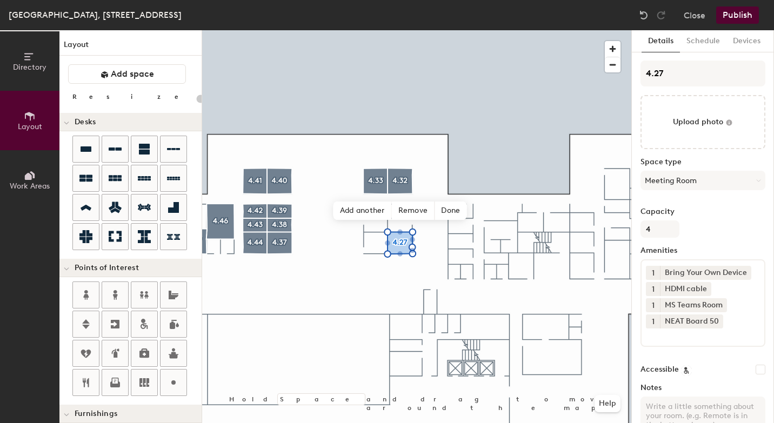
click at [744, 13] on button "Publish" at bounding box center [737, 14] width 43 height 17
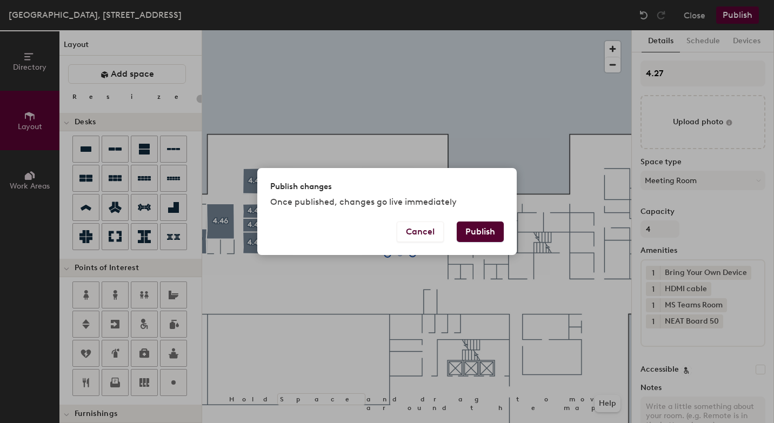
click at [488, 234] on button "Publish" at bounding box center [480, 232] width 47 height 21
type input "20"
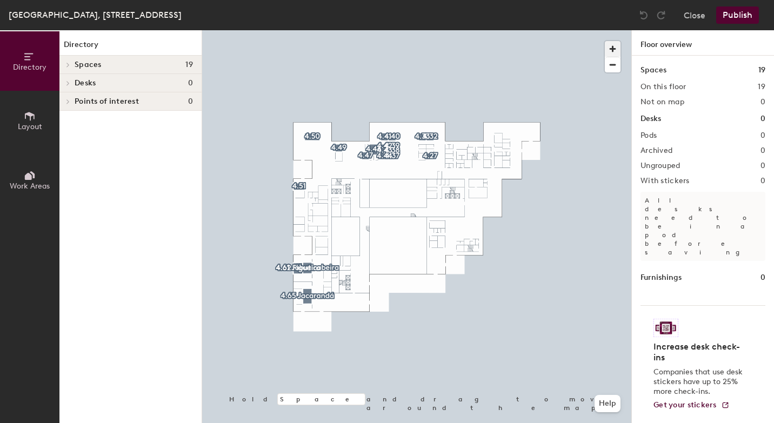
click at [616, 48] on span "button" at bounding box center [613, 49] width 16 height 16
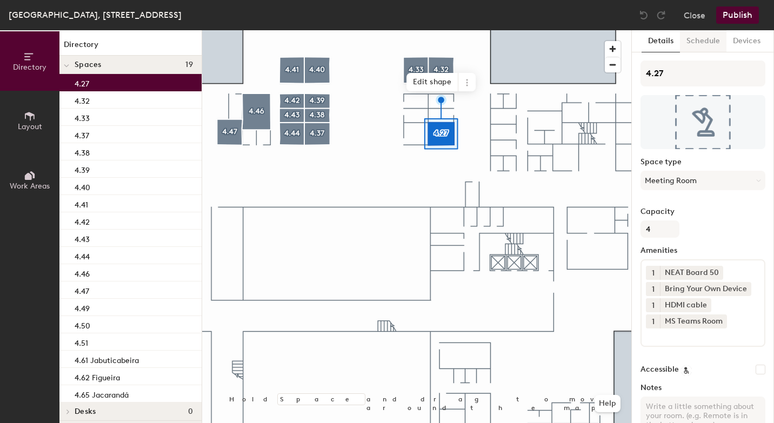
click at [698, 41] on button "Schedule" at bounding box center [703, 41] width 46 height 22
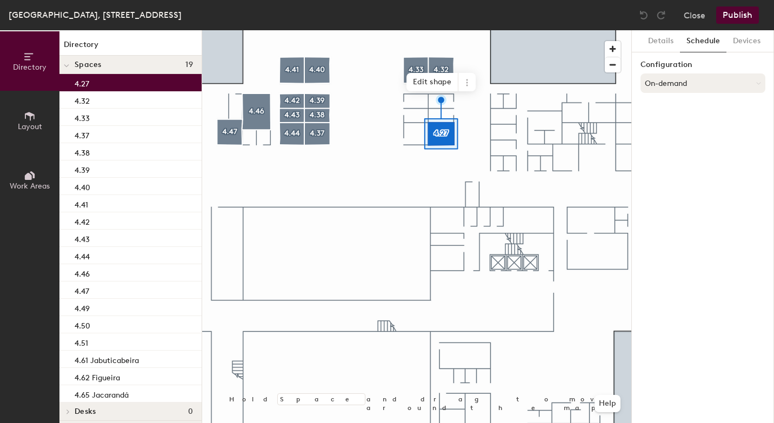
click at [665, 81] on button "On-demand" at bounding box center [703, 83] width 125 height 19
click at [662, 125] on div "Scheduled" at bounding box center [703, 126] width 124 height 16
click at [664, 103] on button "Select account" at bounding box center [703, 106] width 125 height 19
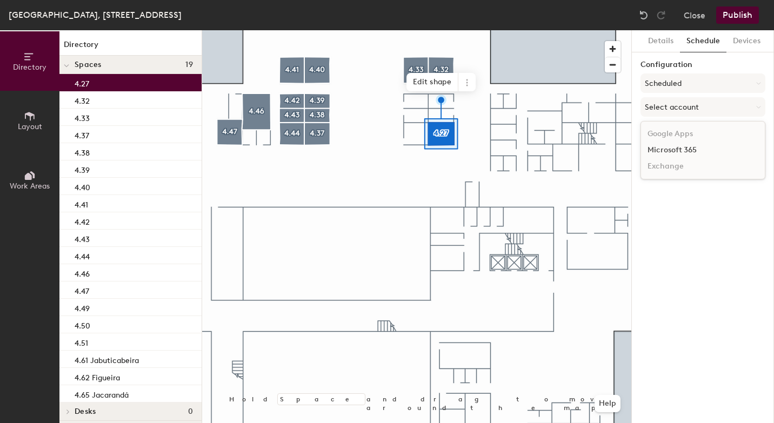
click at [663, 154] on div "Microsoft 365" at bounding box center [703, 150] width 124 height 16
click at [663, 150] on input at bounding box center [703, 148] width 125 height 19
paste input "BR-SP-VIL-04N27@wppsystems.com"
type input "BR-SP-VIL-04N27@wppsystems.com"
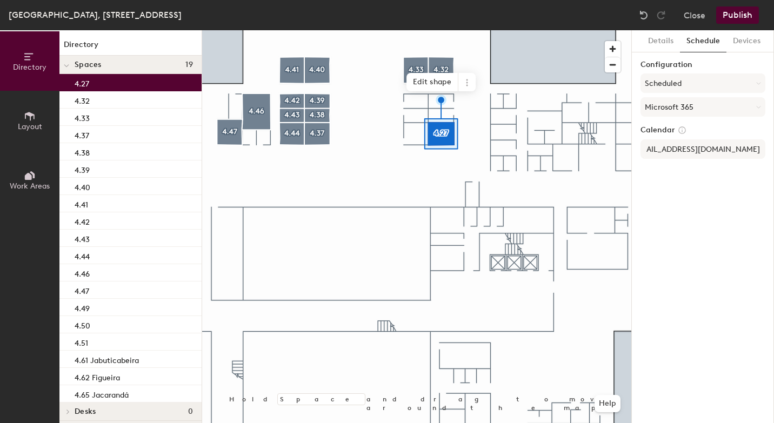
click at [694, 208] on div "Details Schedule Devices Configuration Scheduled Microsoft 365 Calendar BR-SP-V…" at bounding box center [703, 226] width 142 height 393
click at [747, 14] on button "Publish" at bounding box center [737, 14] width 43 height 17
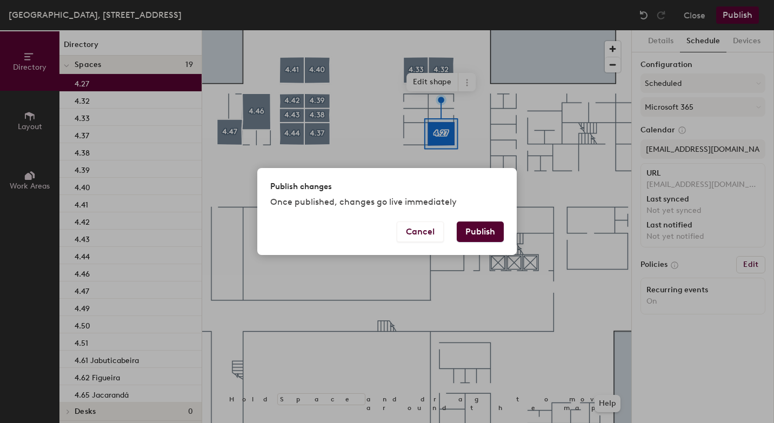
click at [486, 233] on button "Publish" at bounding box center [480, 232] width 47 height 21
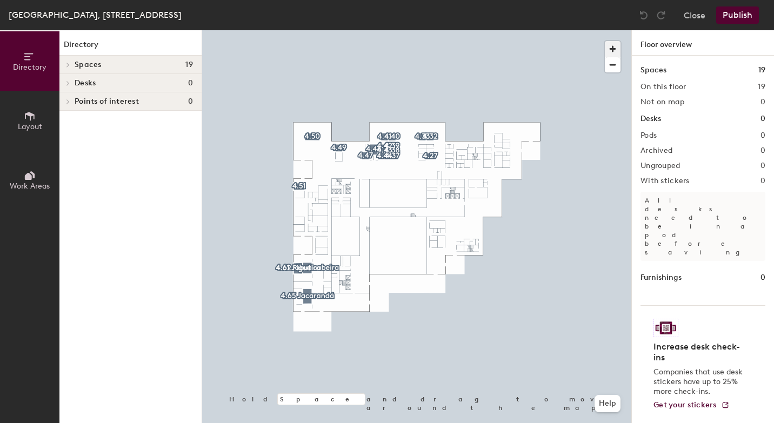
click at [615, 49] on span "button" at bounding box center [613, 49] width 16 height 16
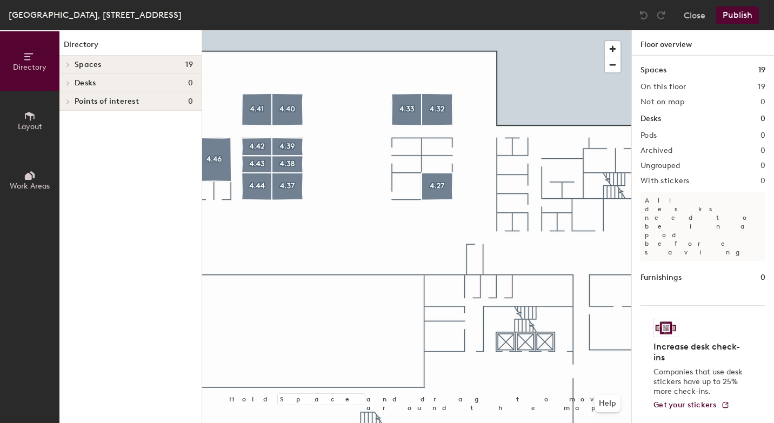
click at [23, 123] on span "Layout" at bounding box center [30, 126] width 24 height 9
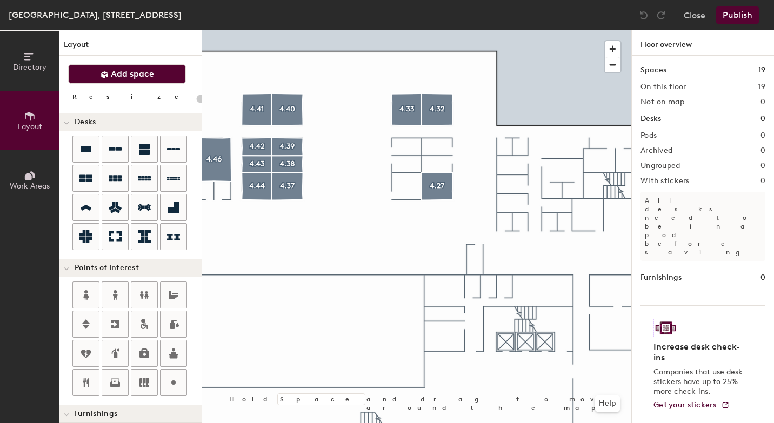
click at [117, 71] on span "Add space" at bounding box center [132, 74] width 43 height 11
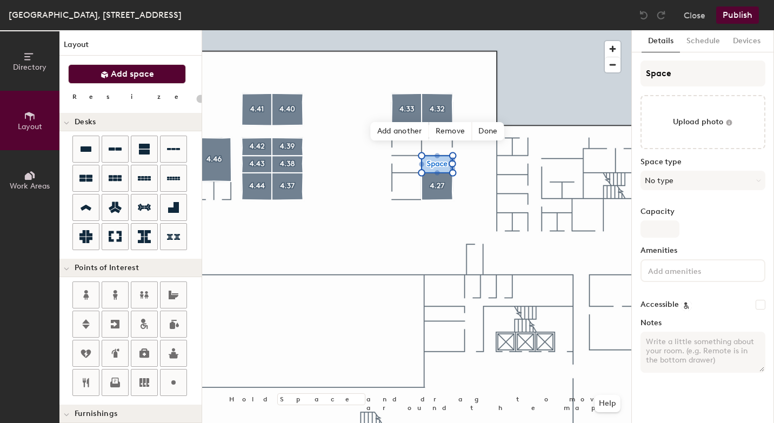
type input "20"
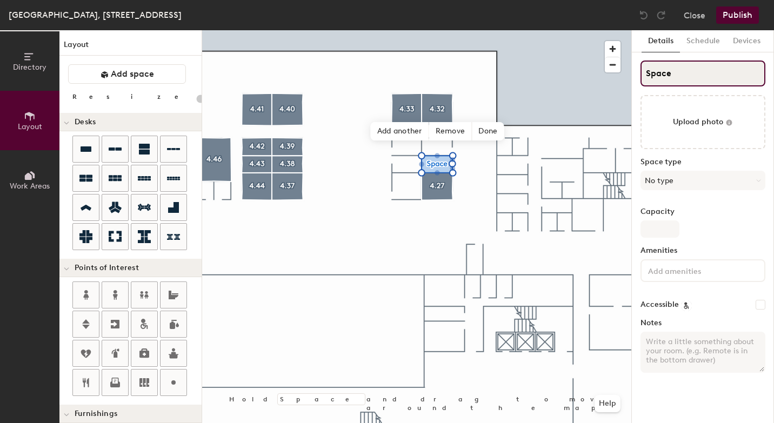
click at [681, 70] on input "Space" at bounding box center [703, 74] width 125 height 26
type input "Spac"
type input "20"
type input "S"
type input "20"
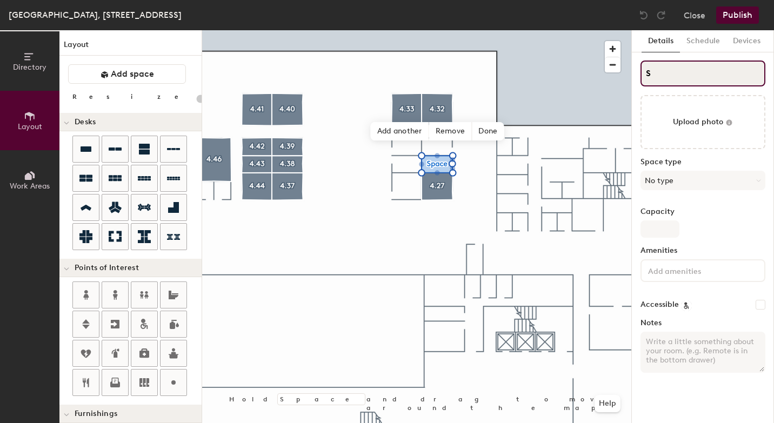
type input "S"
type input "20"
type input "S"
type input "20"
type input "4S"
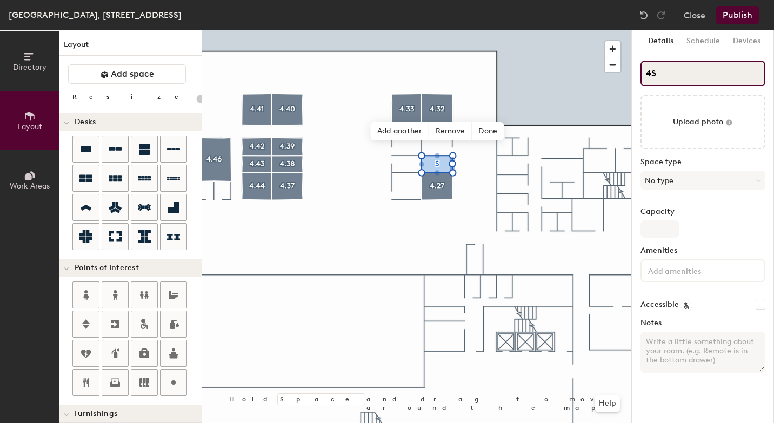
type input "20"
type input "4.S"
type input "20"
type input "4.2S"
type input "20"
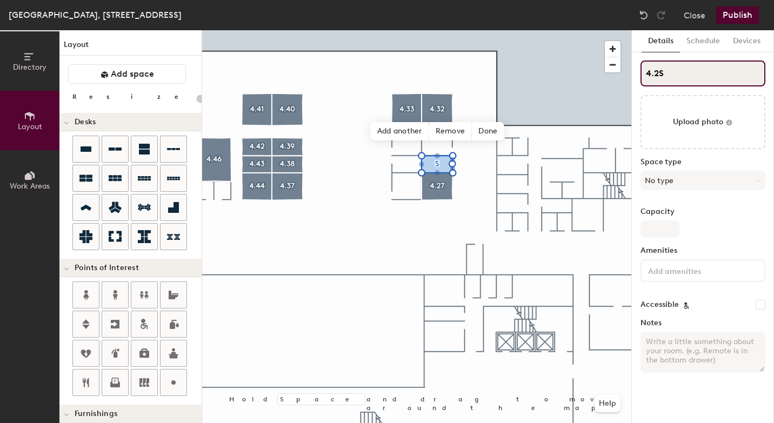
type input "4.28S"
type input "20"
type input "4.28"
type input "20"
type input "4.28"
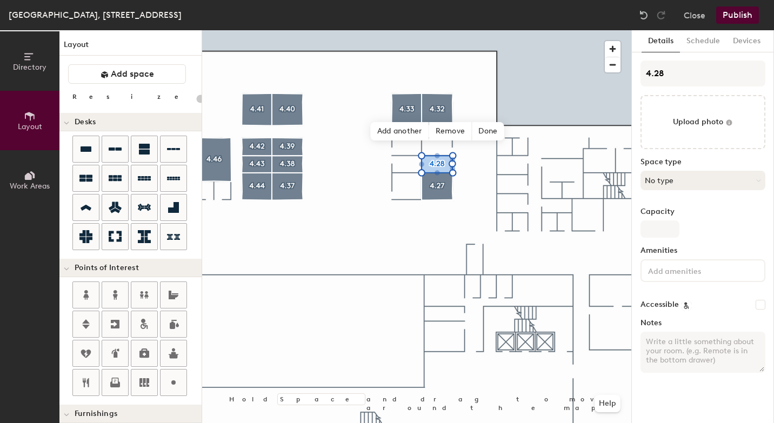
click at [669, 181] on button "No type" at bounding box center [703, 180] width 125 height 19
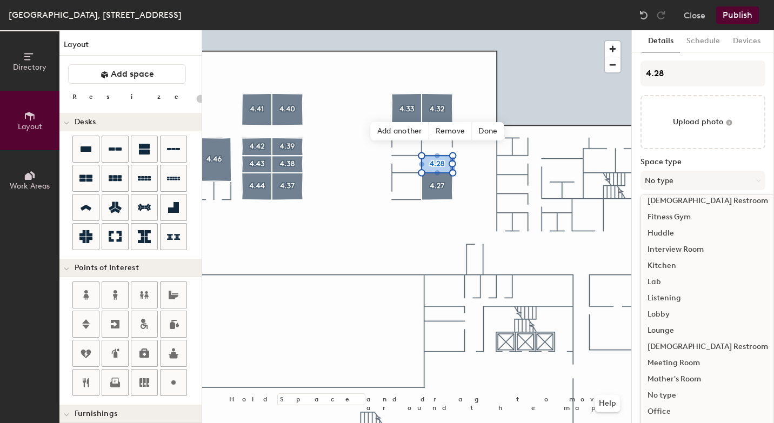
scroll to position [137, 0]
click at [668, 364] on div "Meeting Room" at bounding box center [708, 362] width 134 height 16
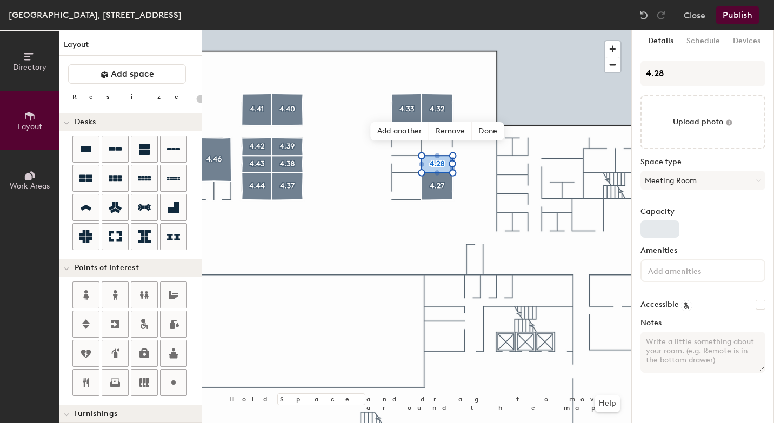
type input "20"
click at [664, 226] on input "Capacity" at bounding box center [660, 229] width 39 height 17
type input "4"
type input "20"
type input "4"
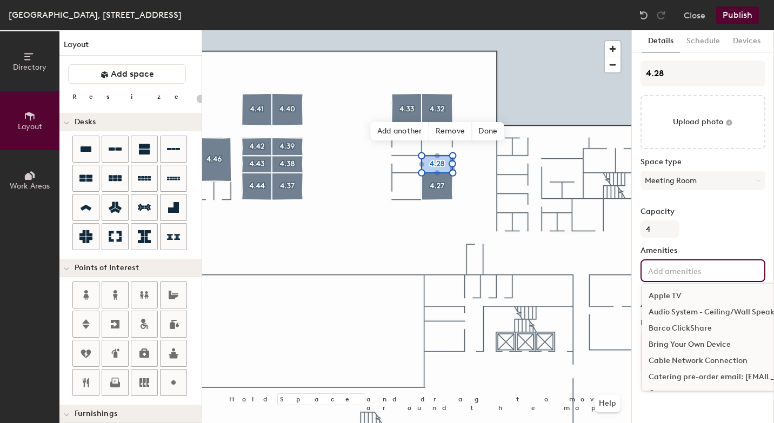
click at [663, 270] on input at bounding box center [694, 270] width 97 height 13
click at [680, 342] on div "Bring Your Own Device" at bounding box center [761, 345] width 239 height 16
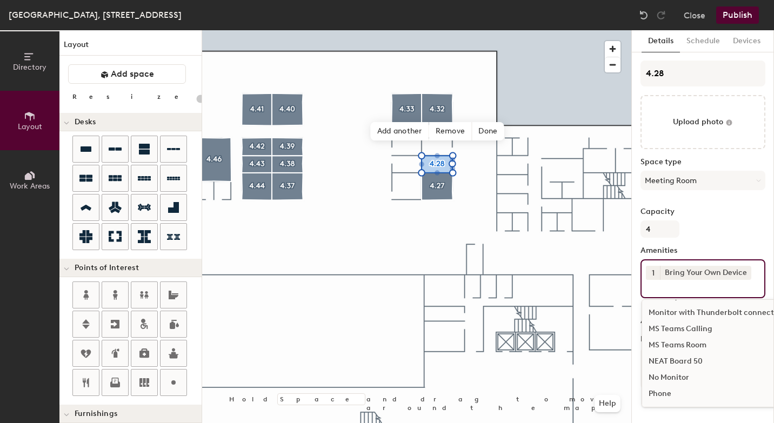
scroll to position [567, 0]
click at [682, 343] on div "MS Teams Room" at bounding box center [761, 345] width 239 height 16
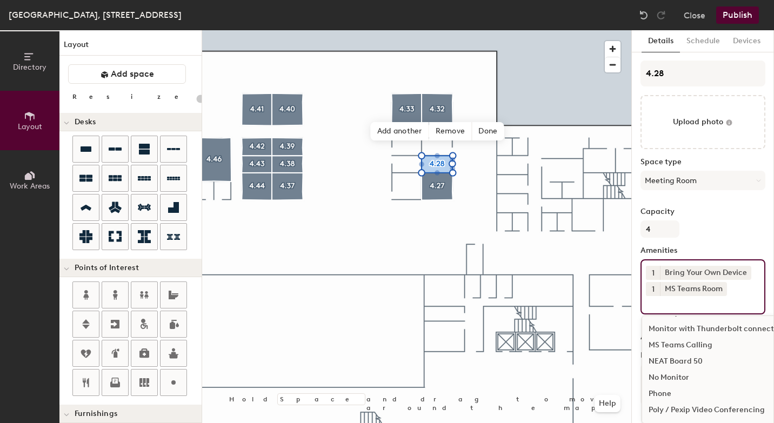
click at [681, 362] on div "NEAT Board 50" at bounding box center [761, 362] width 239 height 16
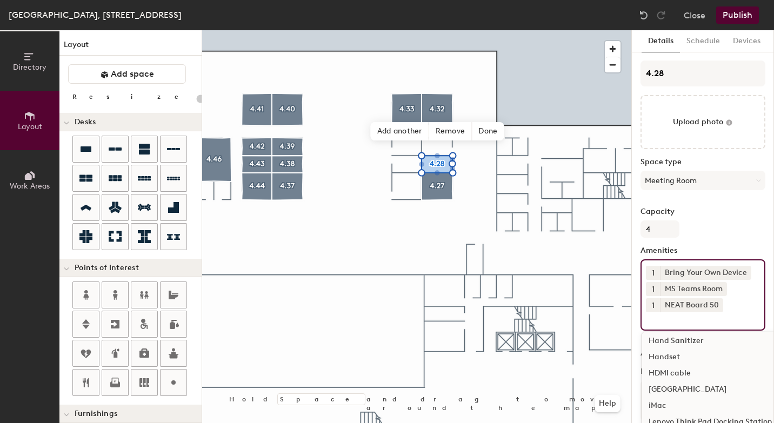
scroll to position [343, 0]
click at [682, 376] on div "HDMI cable" at bounding box center [761, 375] width 239 height 16
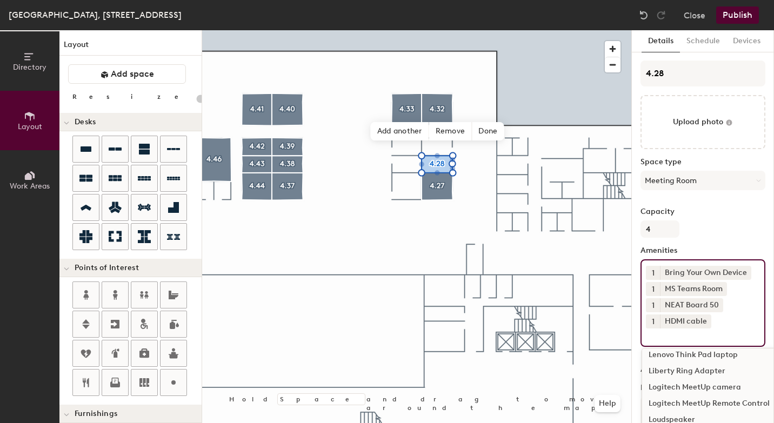
scroll to position [475, 0]
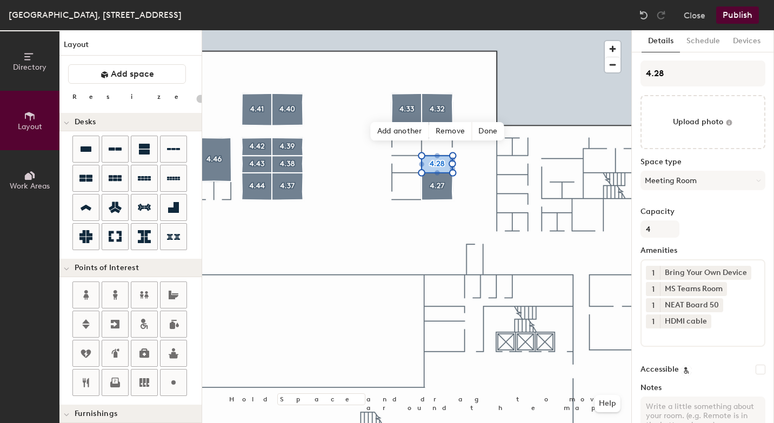
click at [745, 20] on button "Publish" at bounding box center [737, 14] width 43 height 17
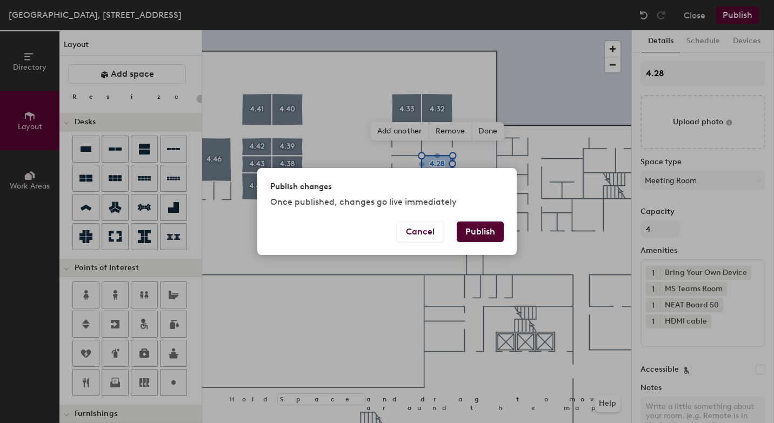
click at [497, 233] on button "Publish" at bounding box center [480, 232] width 47 height 21
type input "20"
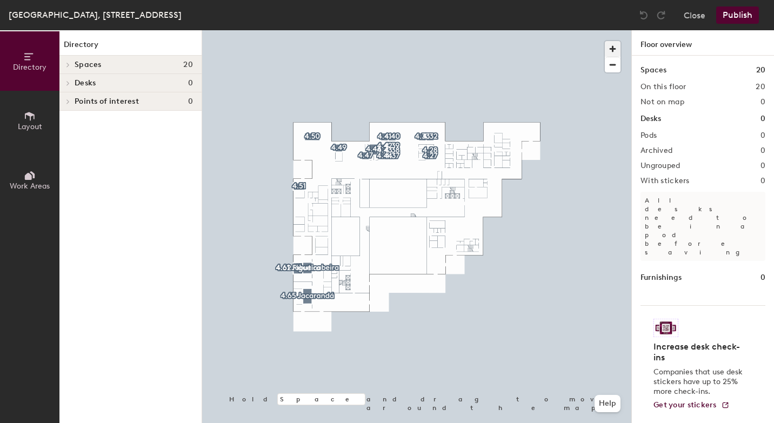
click at [613, 46] on span "button" at bounding box center [613, 49] width 16 height 16
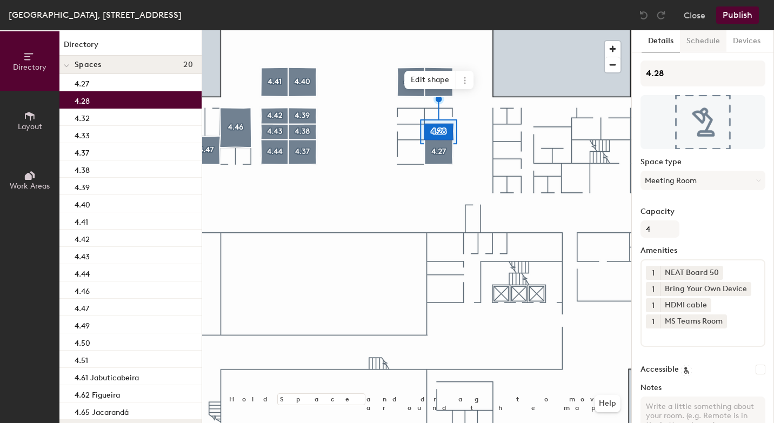
click at [703, 37] on button "Schedule" at bounding box center [703, 41] width 46 height 22
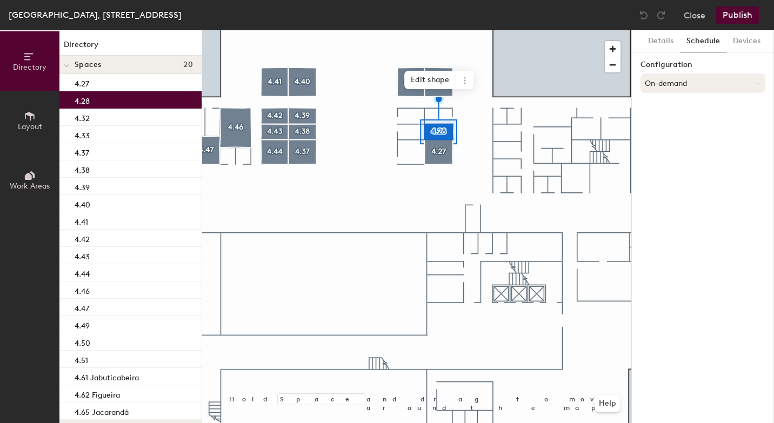
click at [672, 83] on button "On-demand" at bounding box center [703, 83] width 125 height 19
click at [670, 121] on div "Scheduled" at bounding box center [703, 126] width 124 height 16
click at [681, 102] on button "Select account" at bounding box center [703, 106] width 125 height 19
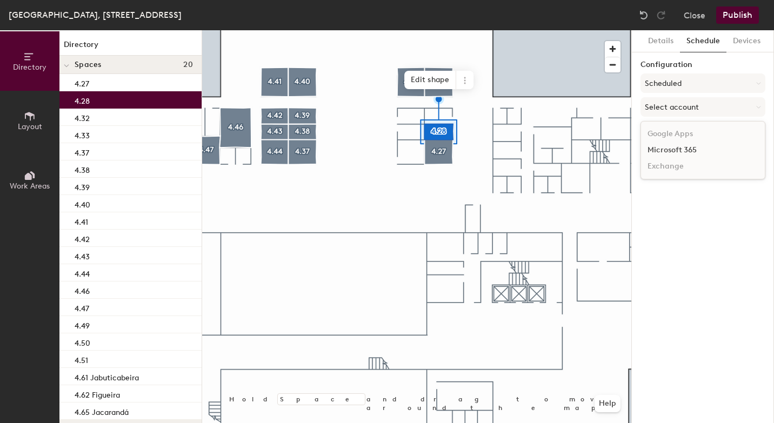
click at [677, 149] on div "Microsoft 365" at bounding box center [703, 150] width 124 height 16
click at [655, 151] on input at bounding box center [703, 148] width 125 height 19
paste input "BR-SP-VIL-04N27@wppsystems.com"
click at [644, 149] on input "BR-SP-VIL-04N27@wppsystems.com" at bounding box center [703, 148] width 125 height 19
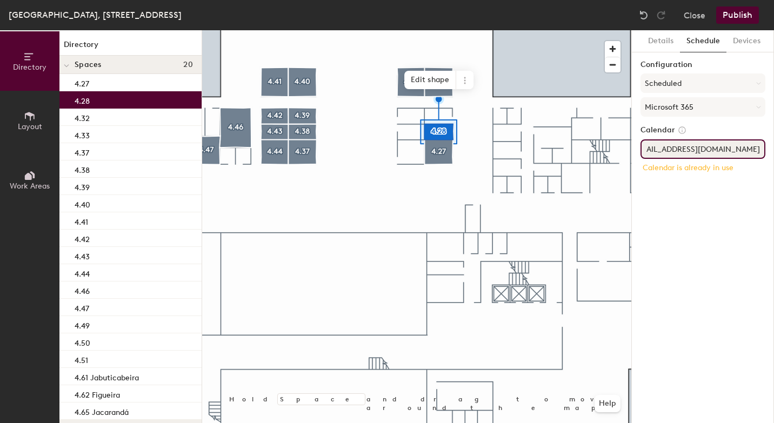
paste input "8"
type input "BR-SP-VIL-04N28@wppsystems.com"
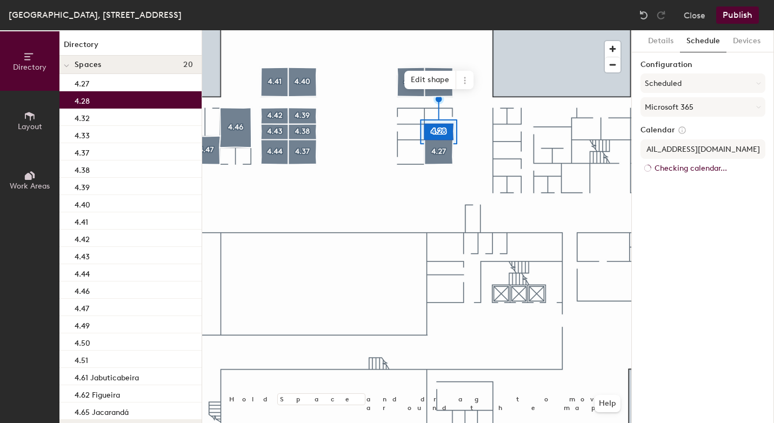
click at [689, 238] on div "Details Schedule Devices Configuration Scheduled Microsoft 365 Calendar BR-SP-V…" at bounding box center [703, 226] width 142 height 393
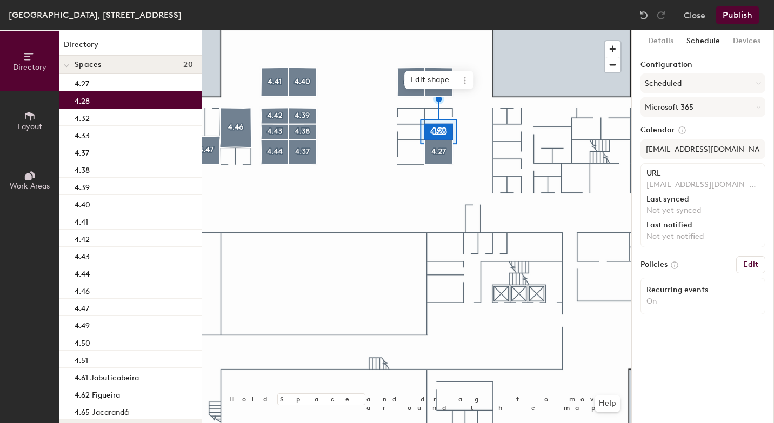
click at [741, 16] on button "Publish" at bounding box center [737, 14] width 43 height 17
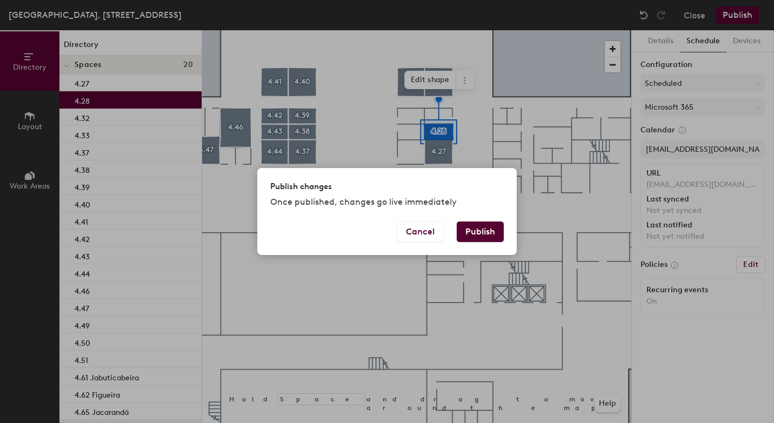
click at [490, 229] on button "Publish" at bounding box center [480, 232] width 47 height 21
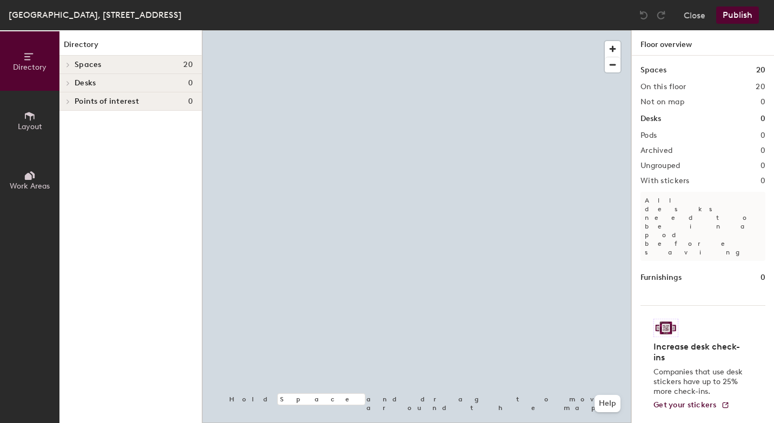
click at [32, 120] on icon at bounding box center [30, 116] width 12 height 12
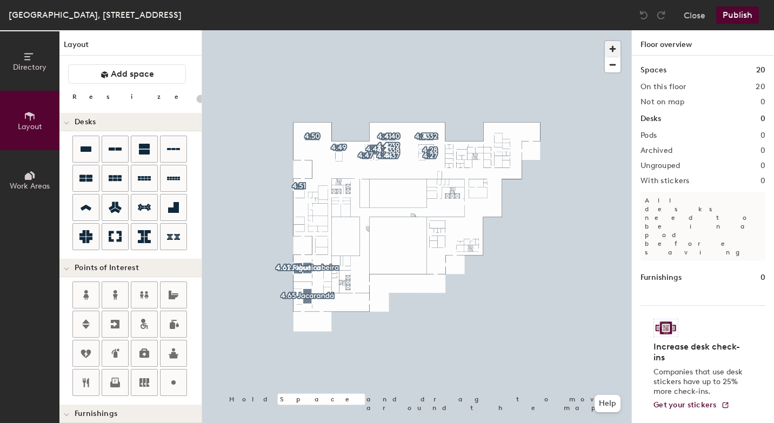
click at [612, 48] on span "button" at bounding box center [613, 49] width 16 height 16
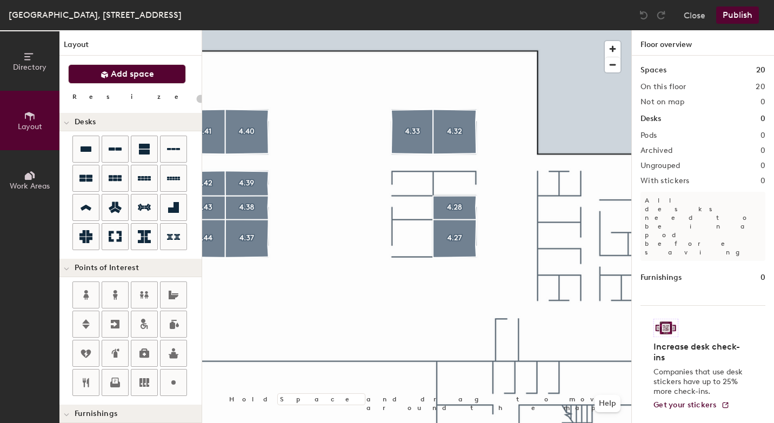
click at [118, 71] on span "Add space" at bounding box center [132, 74] width 43 height 11
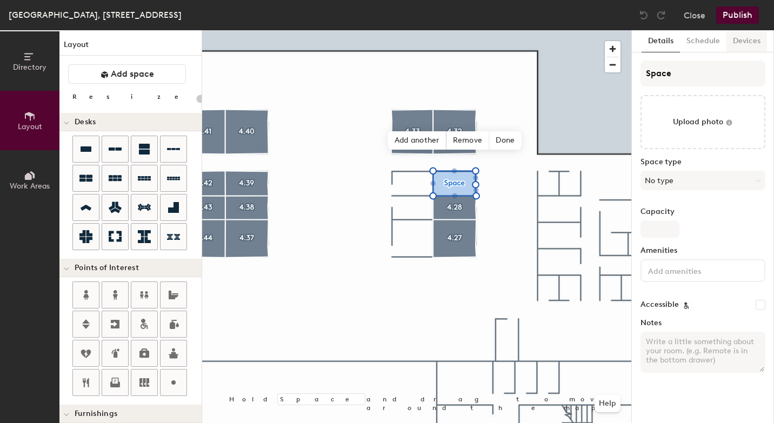
type input "20"
click at [680, 80] on input "Space" at bounding box center [703, 74] width 125 height 26
type input "Spa"
type input "20"
type input "S"
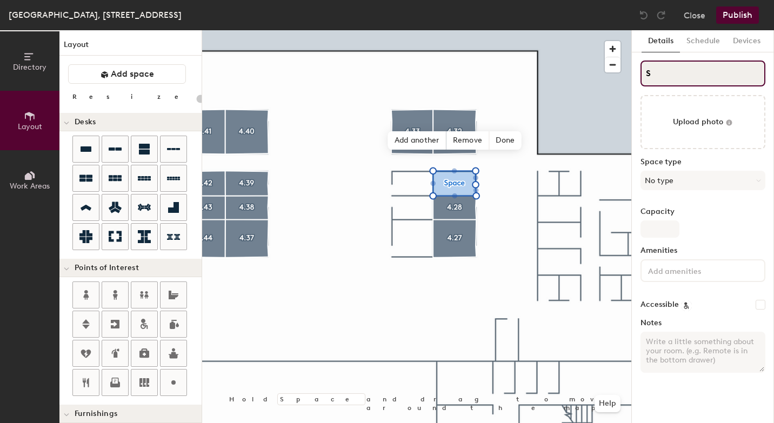
type input "20"
type input "S"
type input "20"
type input "S"
type input "20"
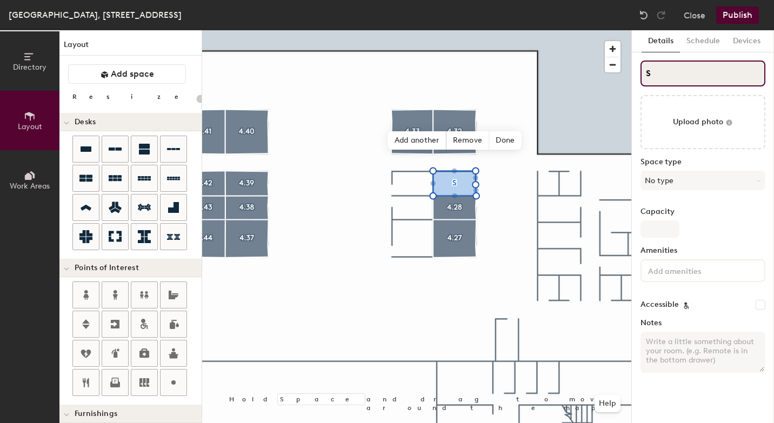
type input "4S"
type input "20"
type input "4.S"
type input "20"
type input "4.2S"
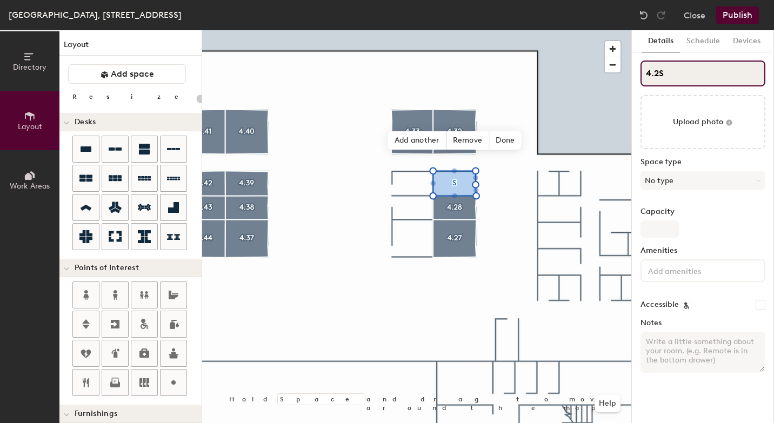
type input "20"
type input "4.29S"
type input "20"
type input "4.29"
type input "20"
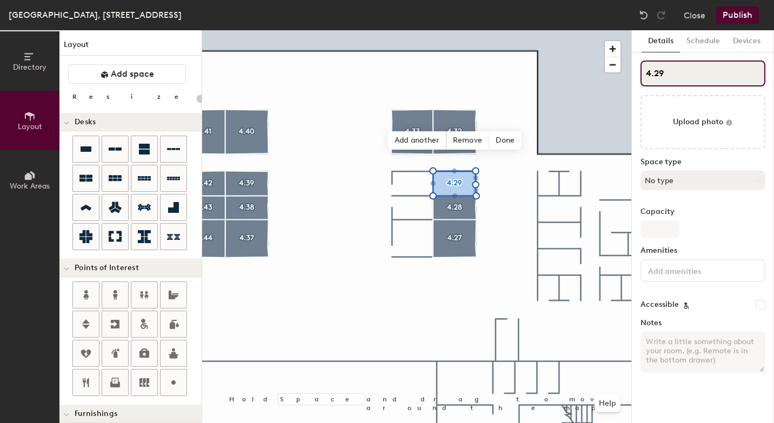
type input "4.29"
click at [683, 175] on button "No type" at bounding box center [703, 180] width 125 height 19
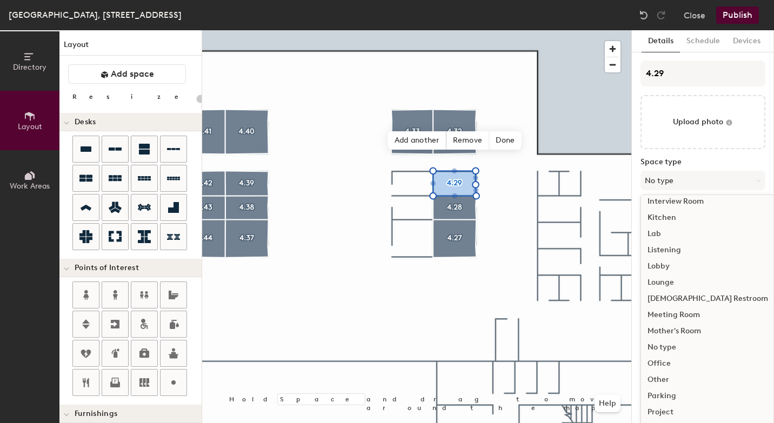
scroll to position [188, 0]
click at [694, 311] on div "Meeting Room" at bounding box center [708, 311] width 134 height 16
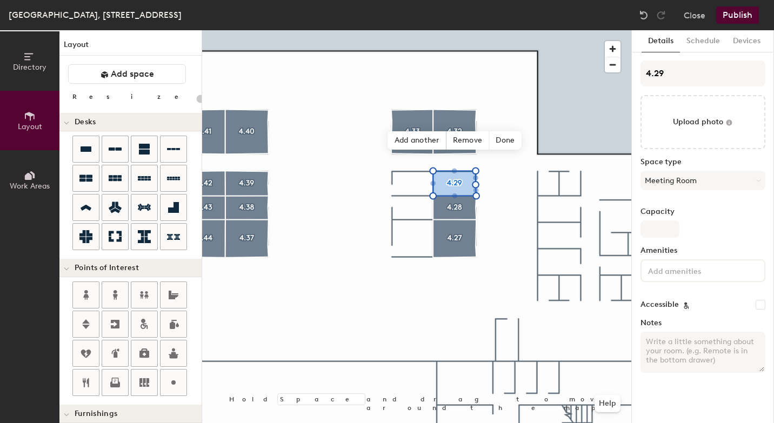
type input "20"
click at [661, 226] on input "Capacity" at bounding box center [660, 229] width 39 height 17
type input "4"
type input "20"
type input "4"
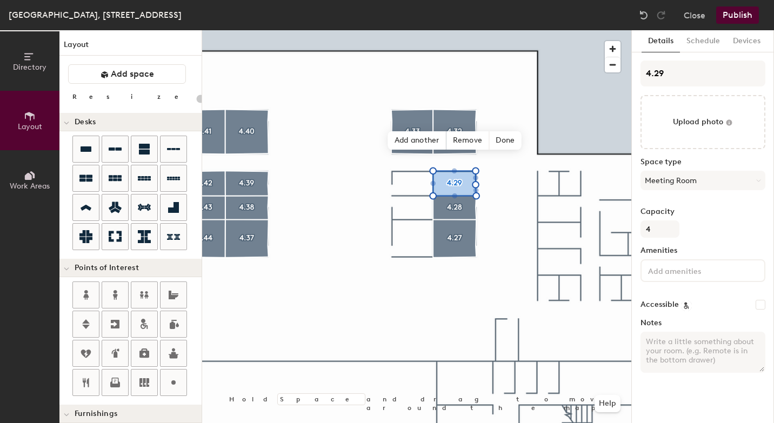
click at [667, 270] on input at bounding box center [694, 270] width 97 height 13
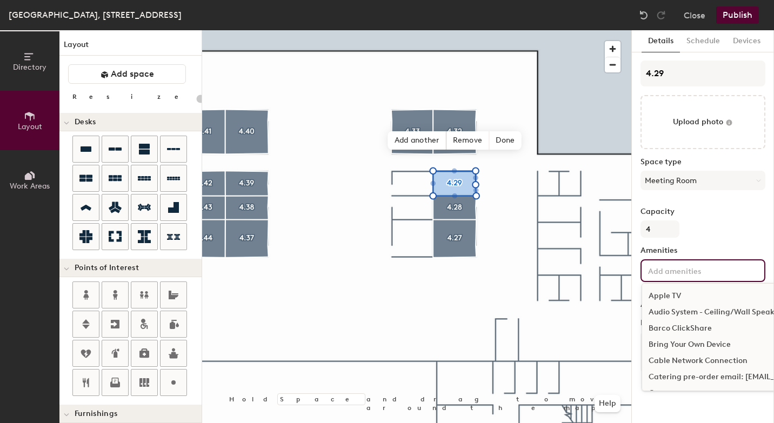
click at [681, 342] on div "Bring Your Own Device" at bounding box center [761, 345] width 239 height 16
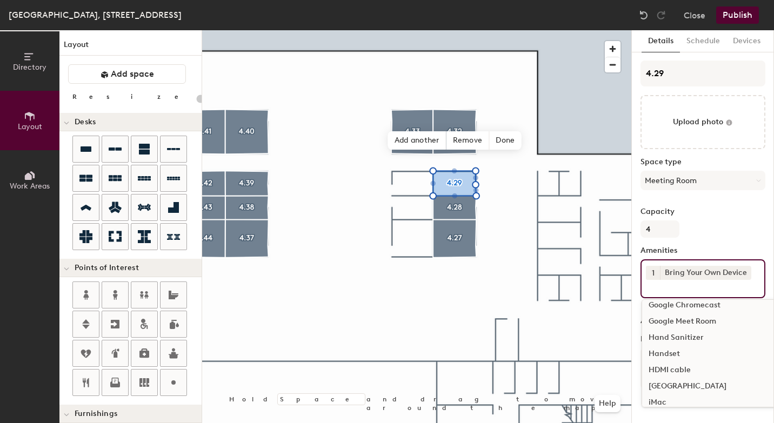
scroll to position [316, 0]
click at [673, 371] on div "HDMI cable" at bounding box center [761, 370] width 239 height 16
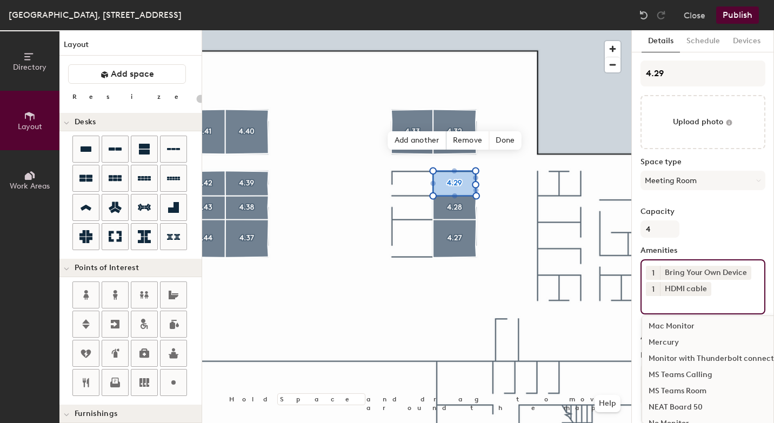
scroll to position [522, 0]
click at [669, 392] on div "MS Teams Room" at bounding box center [761, 390] width 239 height 16
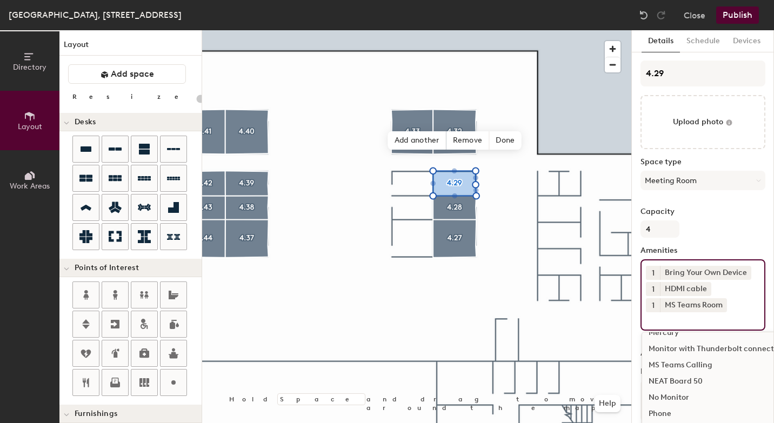
scroll to position [551, 0]
click at [676, 375] on div "NEAT Board 50" at bounding box center [761, 378] width 239 height 16
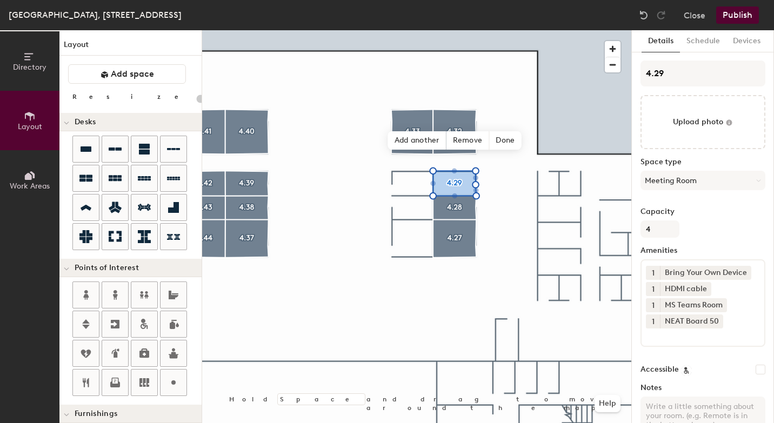
click at [742, 12] on button "Publish" at bounding box center [737, 14] width 43 height 17
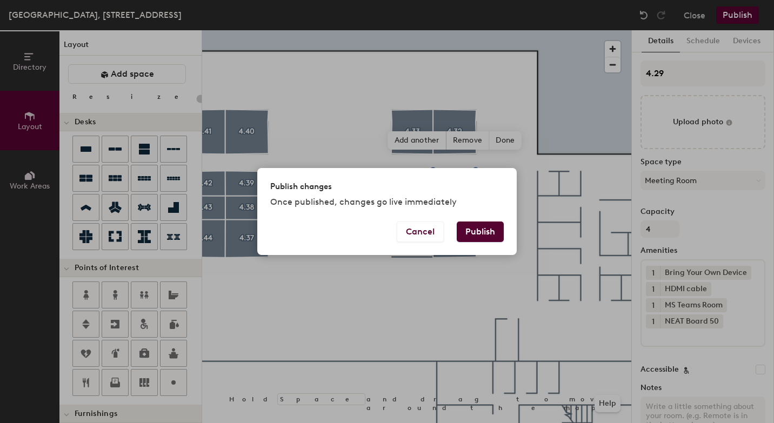
click at [488, 234] on button "Publish" at bounding box center [480, 232] width 47 height 21
type input "20"
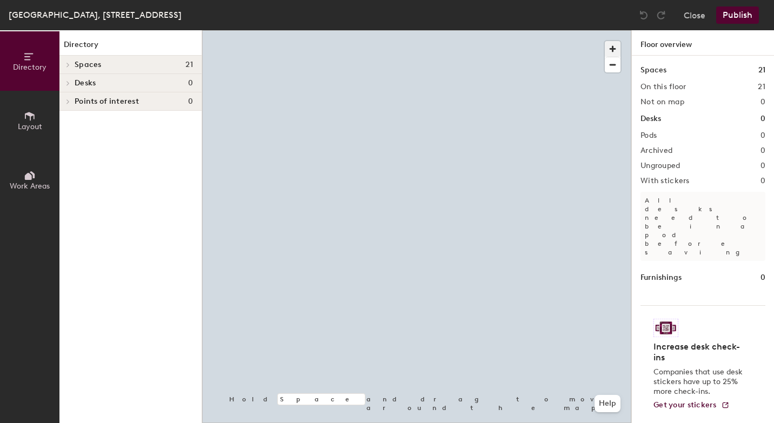
click at [614, 44] on span "button" at bounding box center [613, 49] width 16 height 16
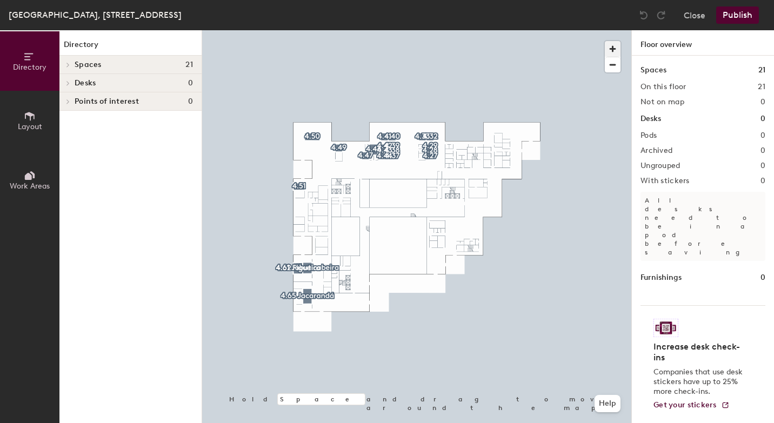
click at [614, 44] on span "button" at bounding box center [613, 49] width 16 height 16
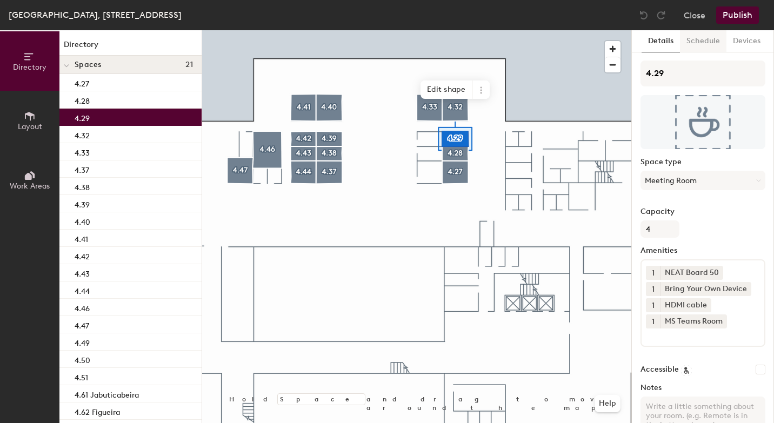
click at [710, 43] on button "Schedule" at bounding box center [703, 41] width 46 height 22
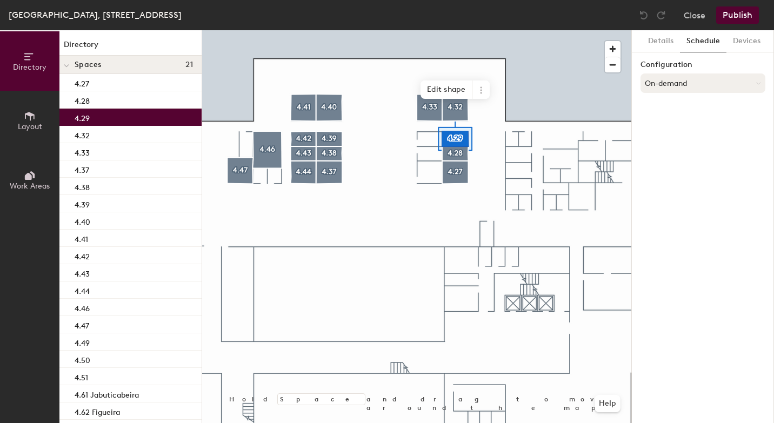
click at [664, 82] on button "On-demand" at bounding box center [703, 83] width 125 height 19
click at [672, 126] on div "Scheduled" at bounding box center [703, 126] width 124 height 16
click at [674, 110] on button "Select account" at bounding box center [703, 106] width 125 height 19
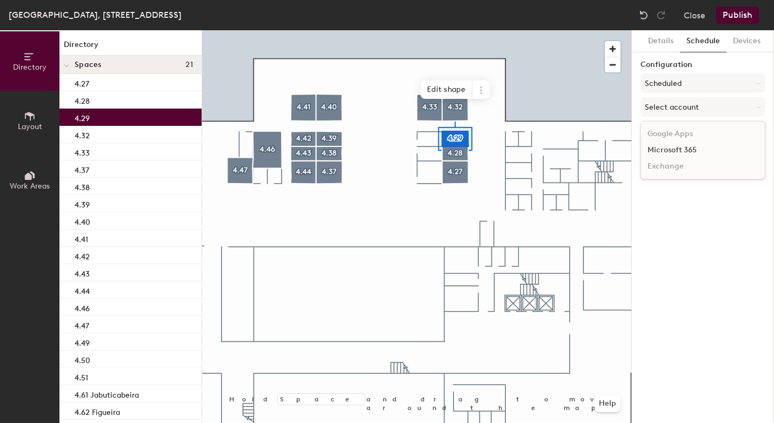
click at [676, 151] on div "Microsoft 365" at bounding box center [703, 150] width 124 height 16
click at [676, 151] on input at bounding box center [703, 148] width 125 height 19
paste input "BR-SP-VIL-04N28@wppsystems.com"
type input "BR-SP-VIL-04N28@wppsystems.com"
paste input "BR-SP-VIL-04N29@wppsystems.com"
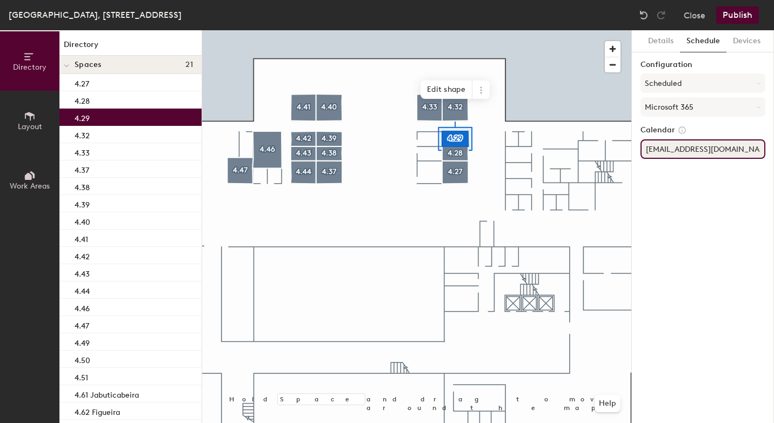
scroll to position [0, 15]
type input "BR-SP-VIL-04N29@wppsystems.com"
click at [706, 190] on div "Details Schedule Devices Configuration Scheduled Microsoft 365 Calendar BR-SP-V…" at bounding box center [703, 226] width 142 height 393
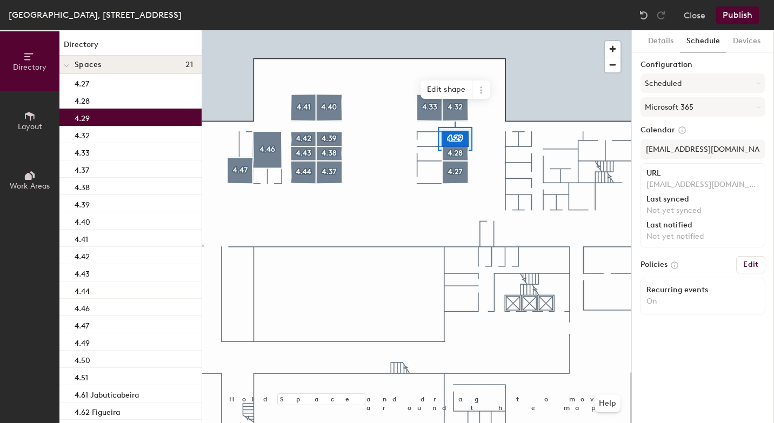
click at [748, 17] on button "Publish" at bounding box center [737, 14] width 43 height 17
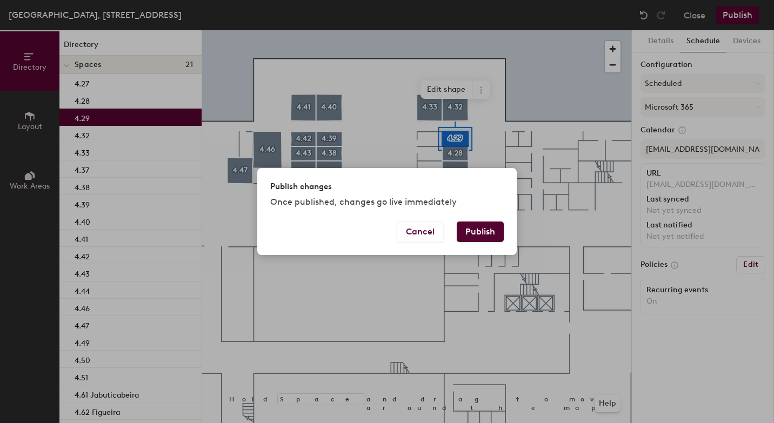
click at [490, 227] on button "Publish" at bounding box center [480, 232] width 47 height 21
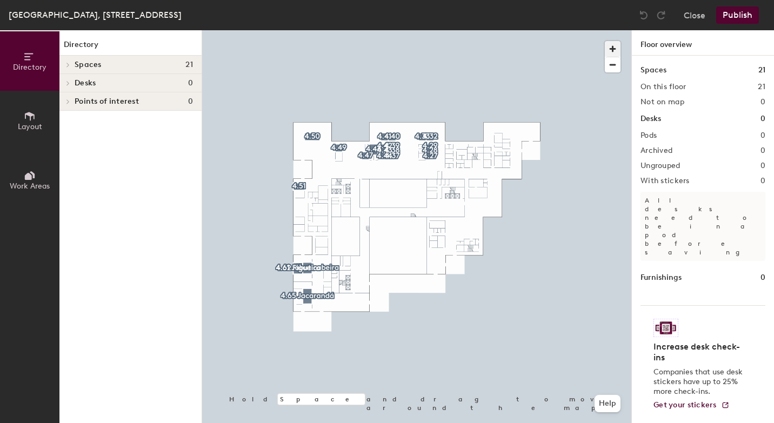
click at [616, 48] on span "button" at bounding box center [613, 49] width 16 height 16
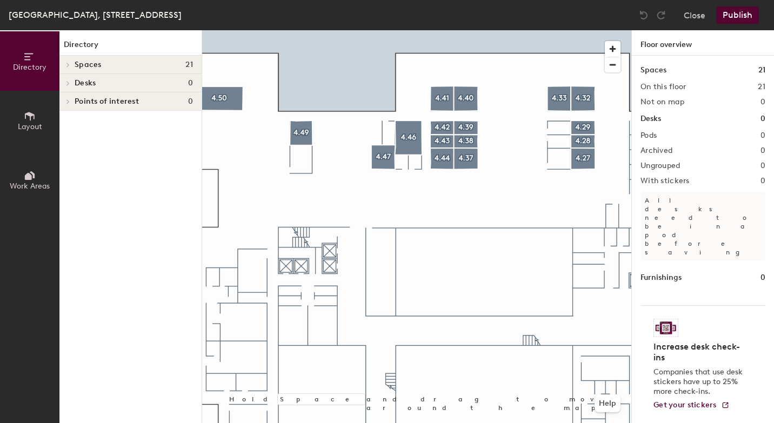
click at [30, 121] on icon at bounding box center [30, 116] width 12 height 12
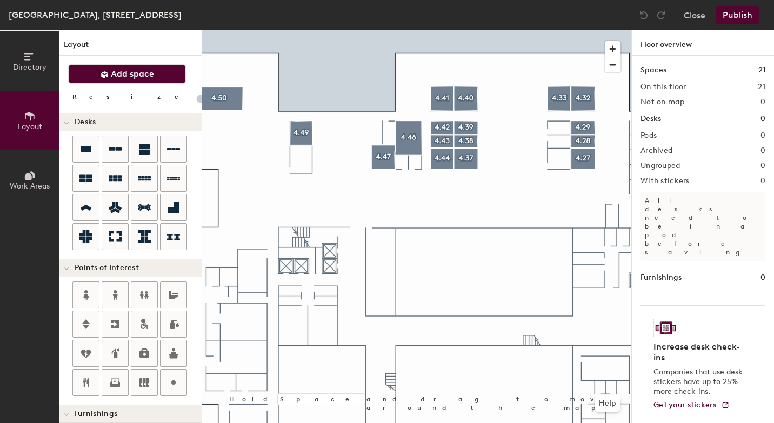
click at [153, 74] on button "Add space" at bounding box center [127, 73] width 118 height 19
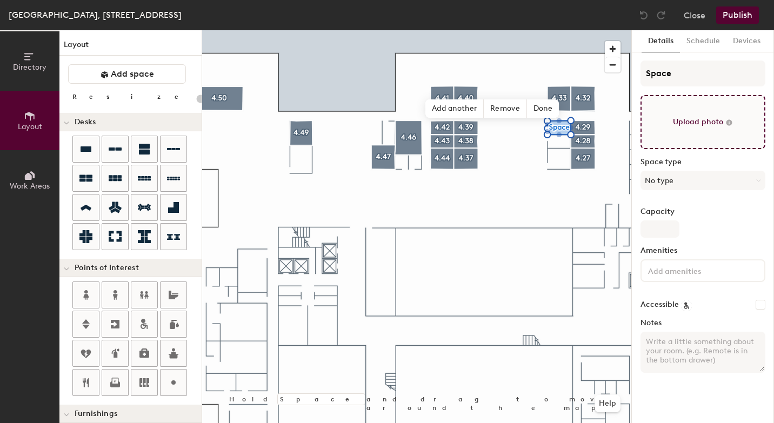
type input "20"
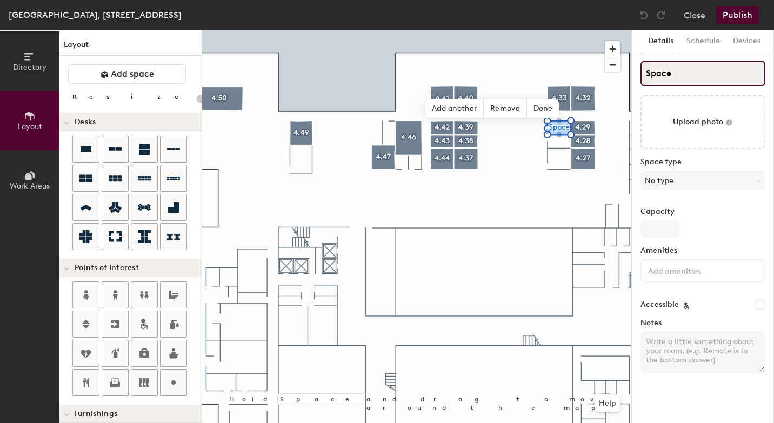
click at [690, 75] on input "Space" at bounding box center [703, 74] width 125 height 26
type input "Spac"
type input "20"
type input "S"
type input "20"
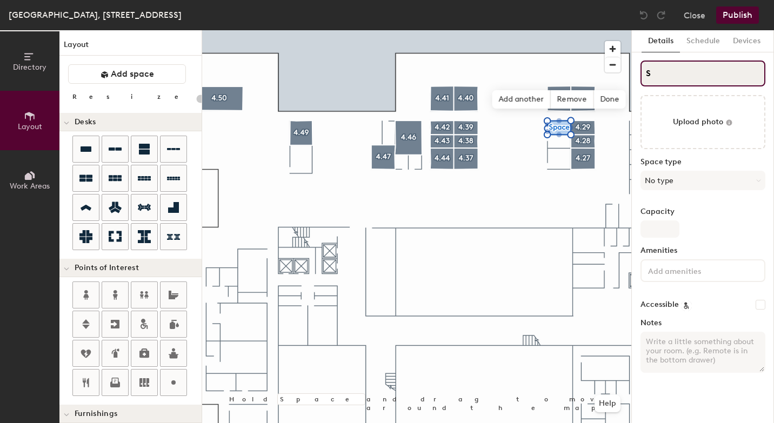
type input "S"
type input "20"
type input "4S"
type input "20"
type input "4.3S"
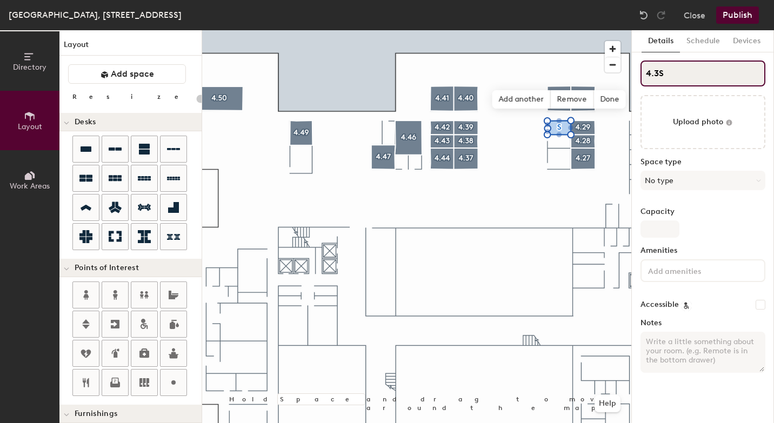
type input "20"
type input "4.34S"
type input "20"
type input "4.34"
type input "20"
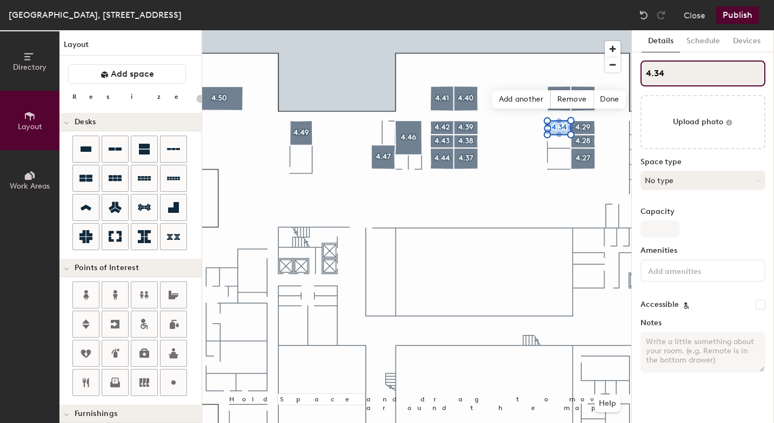
type input "4.34"
click at [692, 178] on button "No type" at bounding box center [703, 180] width 125 height 19
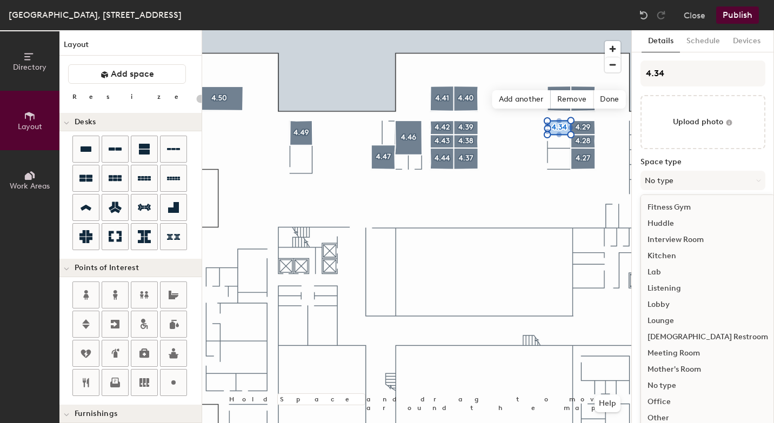
scroll to position [147, 0]
click at [690, 351] on div "Meeting Room" at bounding box center [708, 352] width 134 height 16
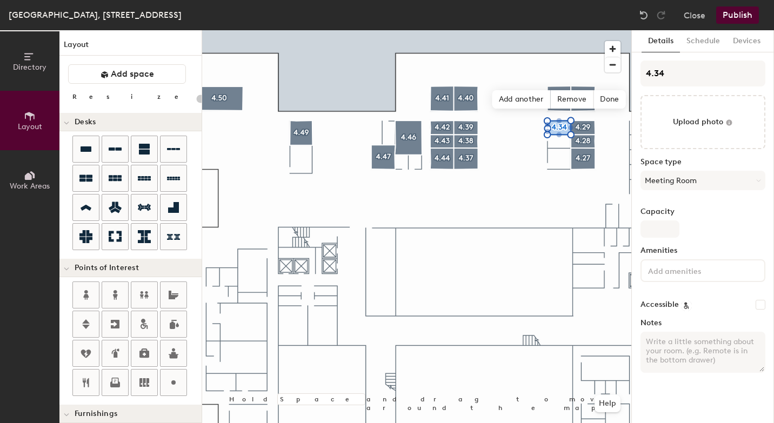
type input "20"
click at [667, 229] on input "Capacity" at bounding box center [660, 229] width 39 height 17
type input "4"
type input "20"
type input "4"
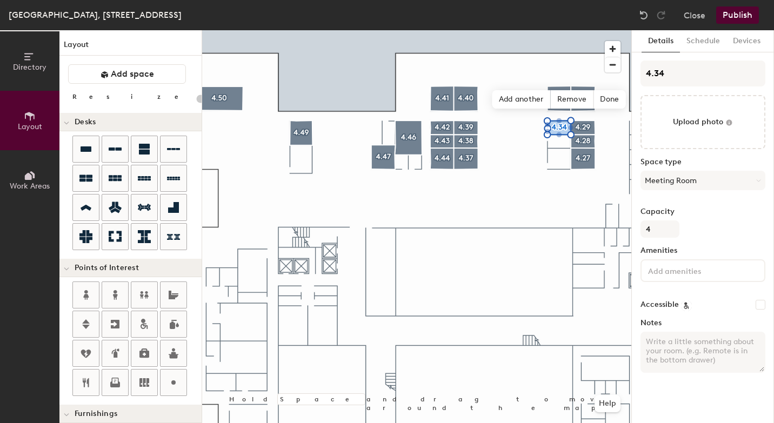
click at [669, 274] on input at bounding box center [694, 270] width 97 height 13
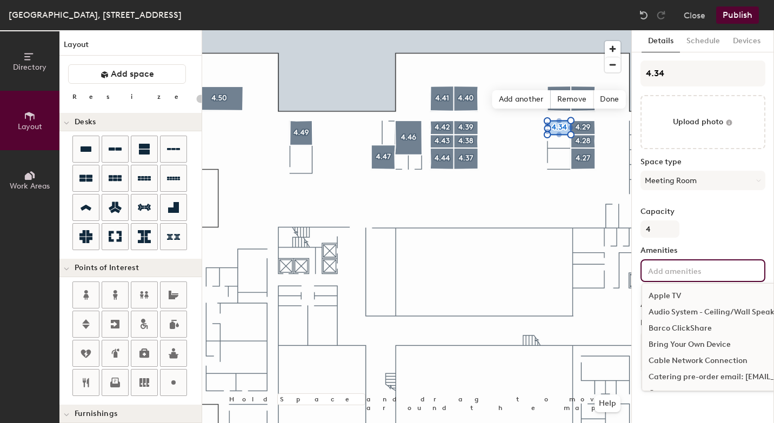
click at [683, 343] on div "Bring Your Own Device" at bounding box center [761, 345] width 239 height 16
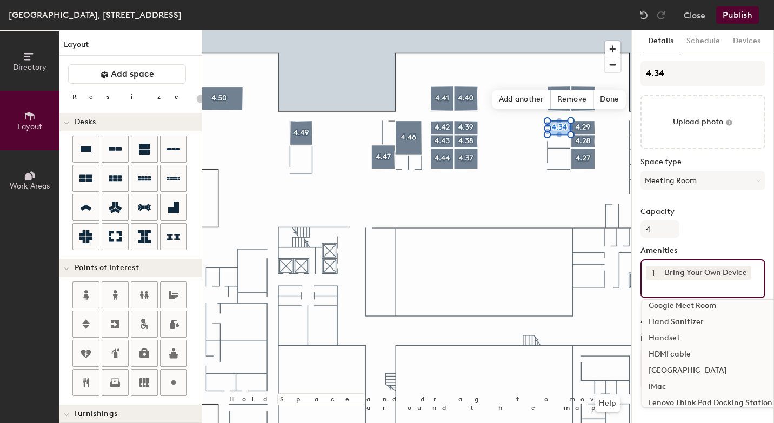
scroll to position [332, 0]
click at [683, 352] on div "HDMI cable" at bounding box center [761, 353] width 239 height 16
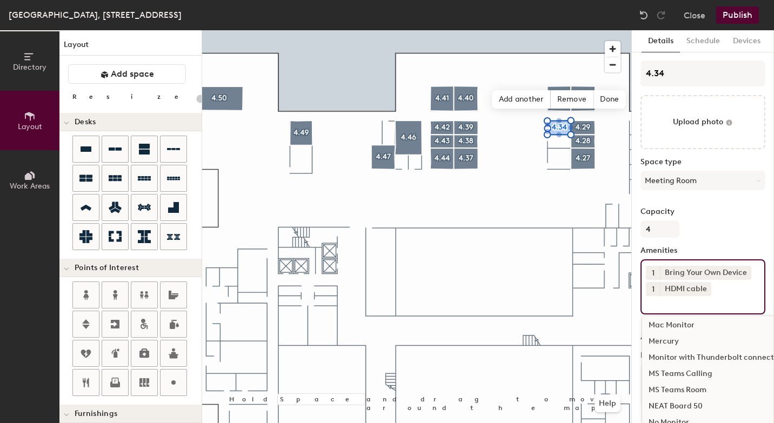
scroll to position [532, 0]
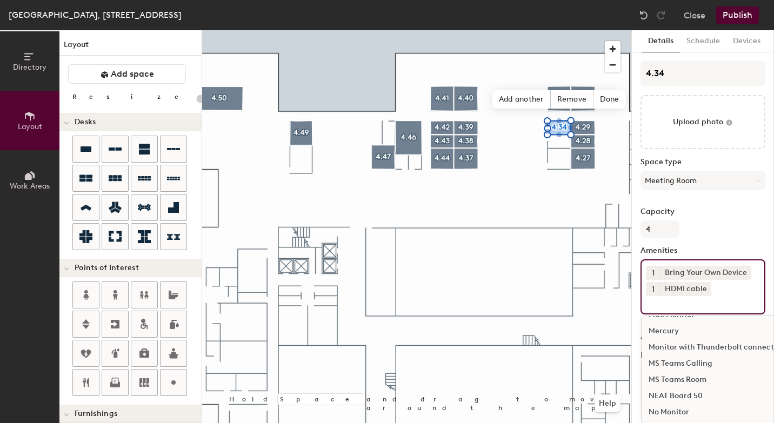
click at [687, 381] on div "MS Teams Room" at bounding box center [761, 380] width 239 height 16
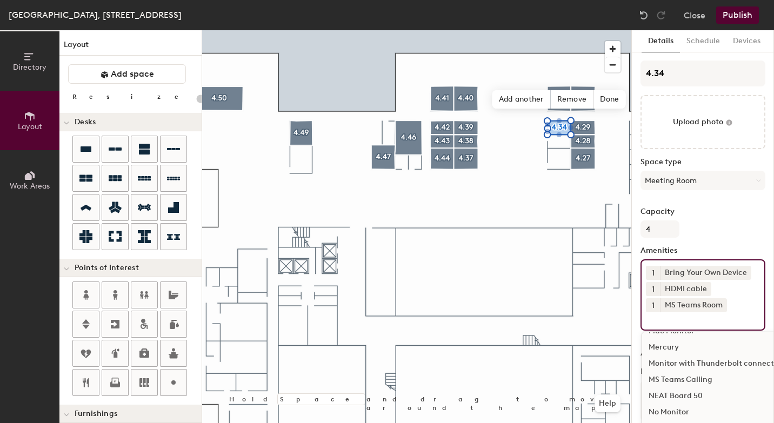
click at [683, 395] on div "NEAT Board 50" at bounding box center [761, 396] width 239 height 16
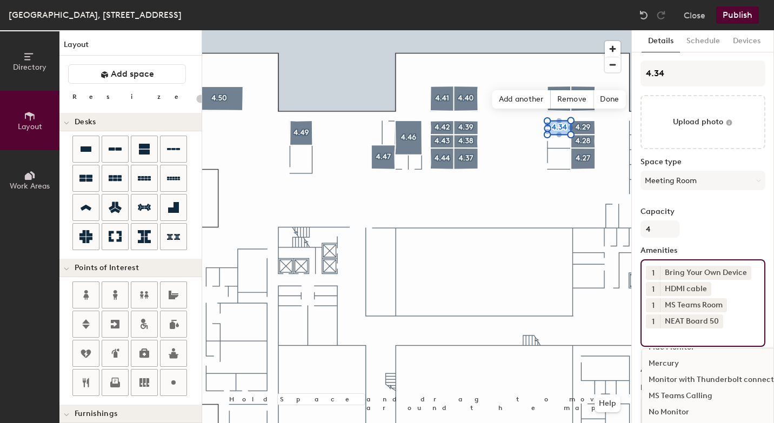
click at [741, 17] on button "Publish" at bounding box center [737, 14] width 43 height 17
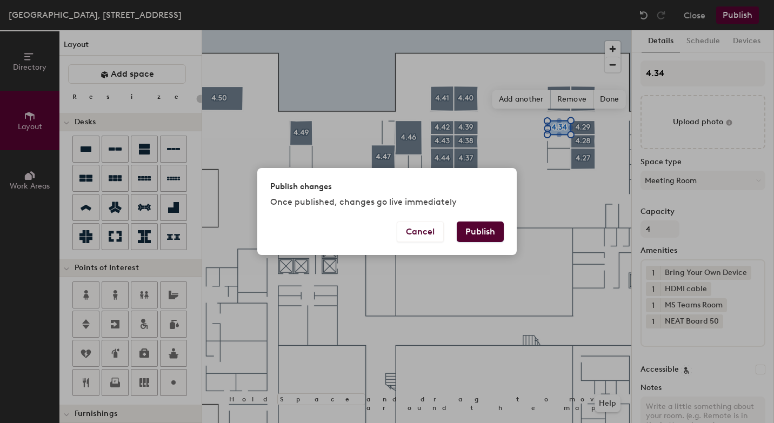
click at [484, 232] on button "Publish" at bounding box center [480, 232] width 47 height 21
type input "20"
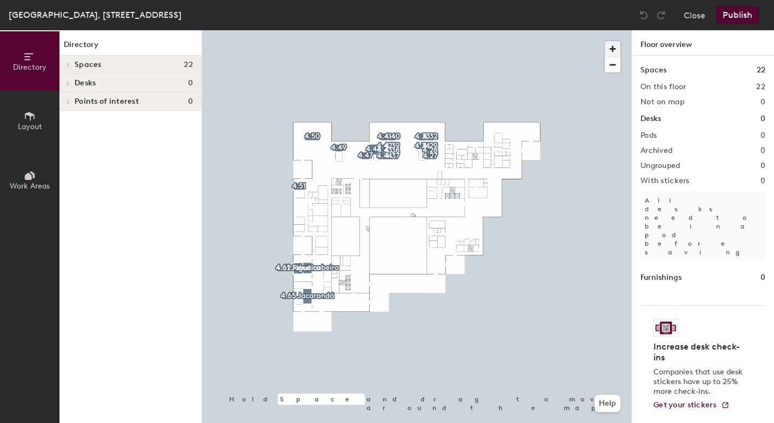
click at [611, 49] on span "button" at bounding box center [613, 49] width 16 height 16
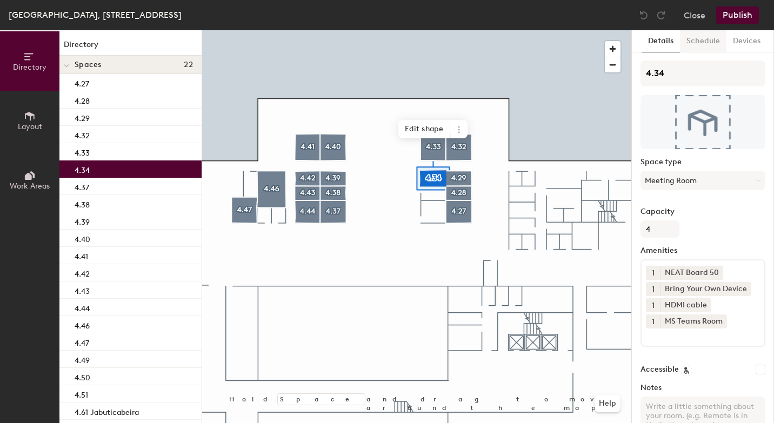
click at [709, 42] on button "Schedule" at bounding box center [703, 41] width 46 height 22
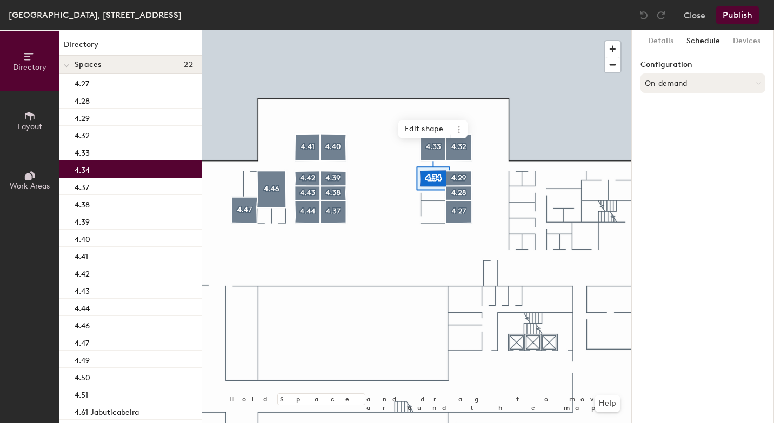
click at [691, 79] on button "On-demand" at bounding box center [703, 83] width 125 height 19
click at [674, 129] on div "Scheduled" at bounding box center [703, 126] width 124 height 16
click at [681, 106] on button "Select account" at bounding box center [703, 106] width 125 height 19
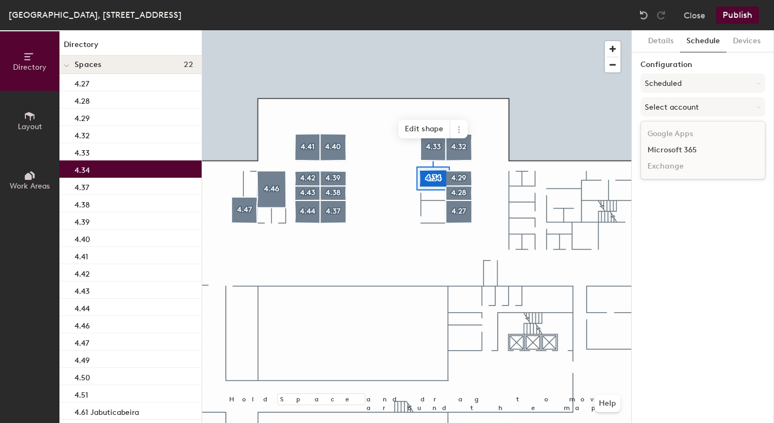
click at [683, 150] on div "Microsoft 365" at bounding box center [703, 150] width 124 height 16
click at [659, 151] on input at bounding box center [703, 148] width 125 height 19
paste input "BR-SP-VIL-04N34@wppsystems.com"
type input "BR-SP-VIL-04N34@wppsystems.com"
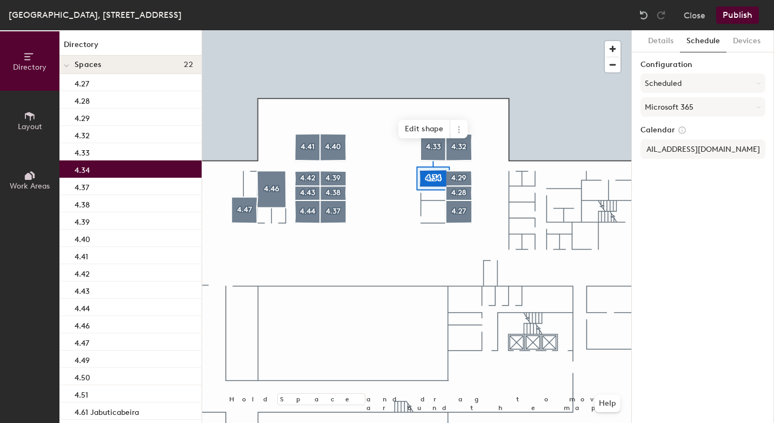
click at [671, 188] on div "Details Schedule Devices Configuration Scheduled Microsoft 365 Calendar BR-SP-V…" at bounding box center [703, 226] width 142 height 393
click at [743, 20] on button "Publish" at bounding box center [737, 14] width 43 height 17
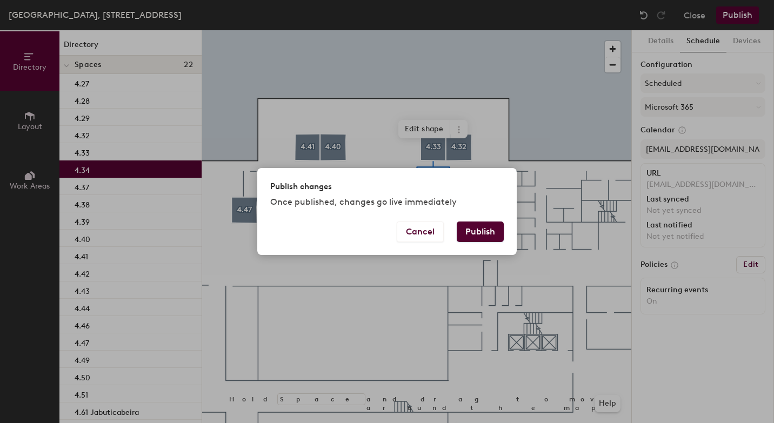
click at [489, 234] on button "Publish" at bounding box center [480, 232] width 47 height 21
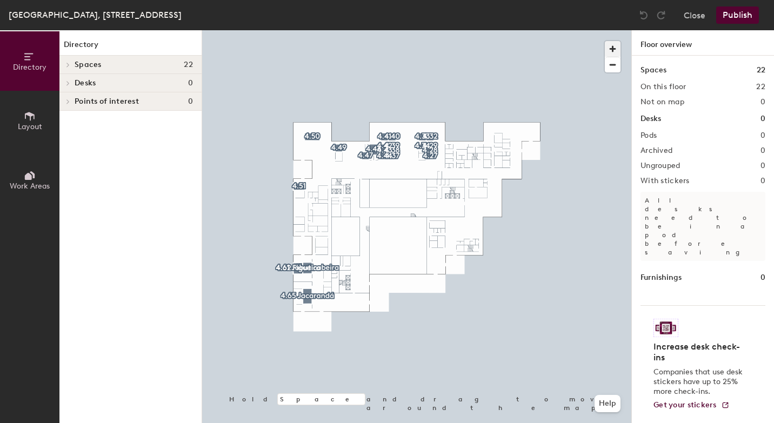
click at [614, 47] on span "button" at bounding box center [613, 49] width 16 height 16
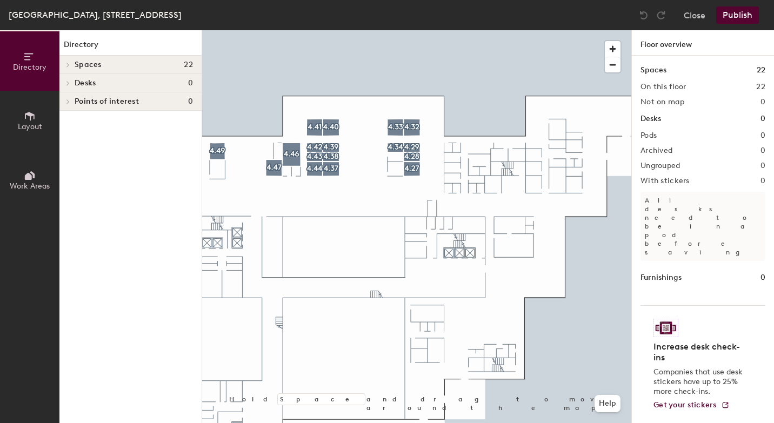
click at [27, 122] on span "Layout" at bounding box center [30, 126] width 24 height 9
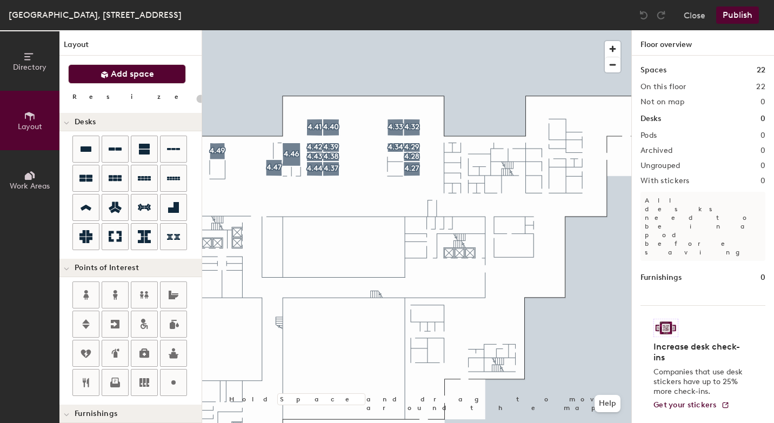
click at [157, 78] on button "Add space" at bounding box center [127, 73] width 118 height 19
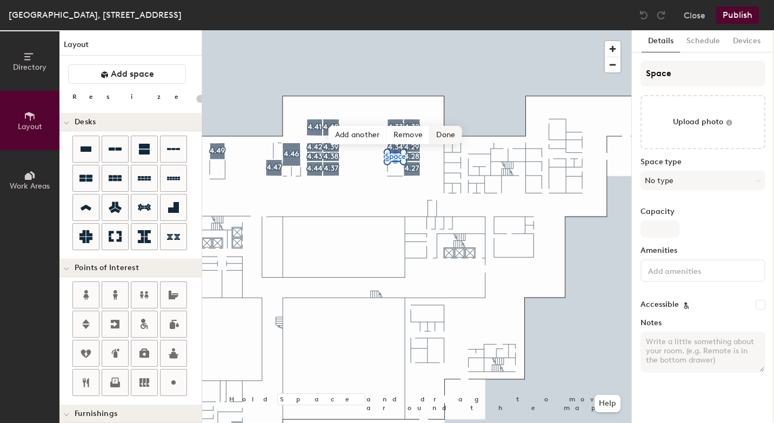
type input "20"
click at [665, 72] on input "Space" at bounding box center [703, 74] width 125 height 26
type input "Spac"
type input "20"
type input "Sp"
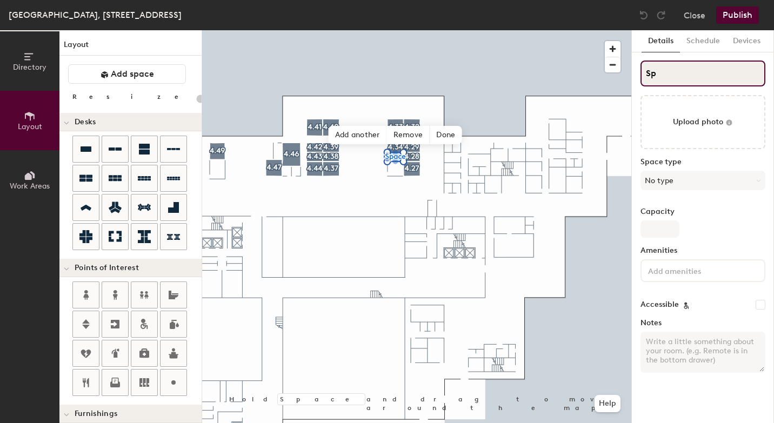
type input "20"
type input "S"
type input "20"
type input "S"
type input "20"
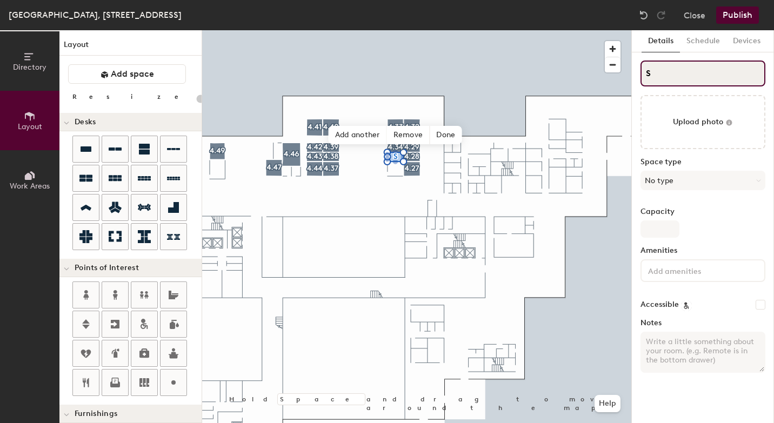
type input "S"
type input "20"
type input "4S"
type input "20"
type input "4.S"
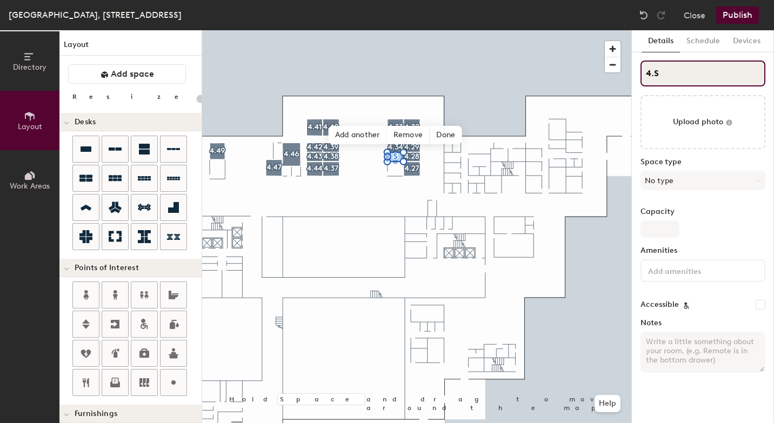
type input "20"
type input "4.3S"
type input "20"
type input "4.35S"
type input "20"
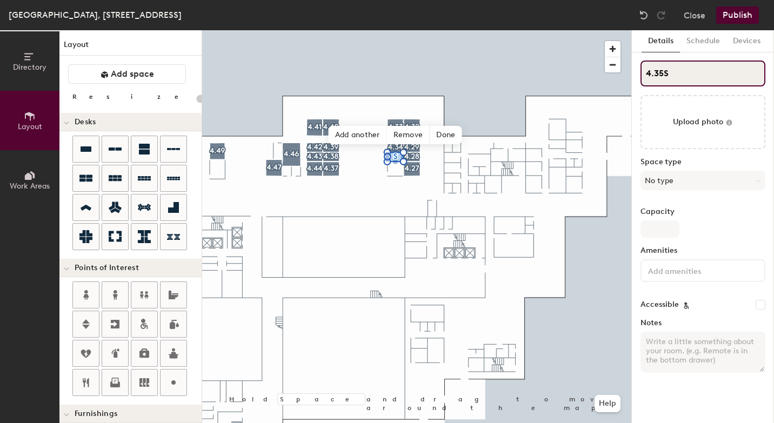
type input "4.35"
type input "20"
type input "4.35"
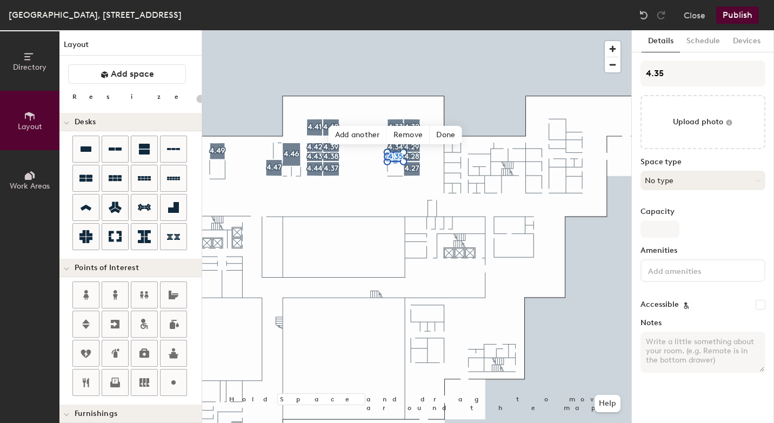
click at [698, 178] on button "No type" at bounding box center [703, 180] width 125 height 19
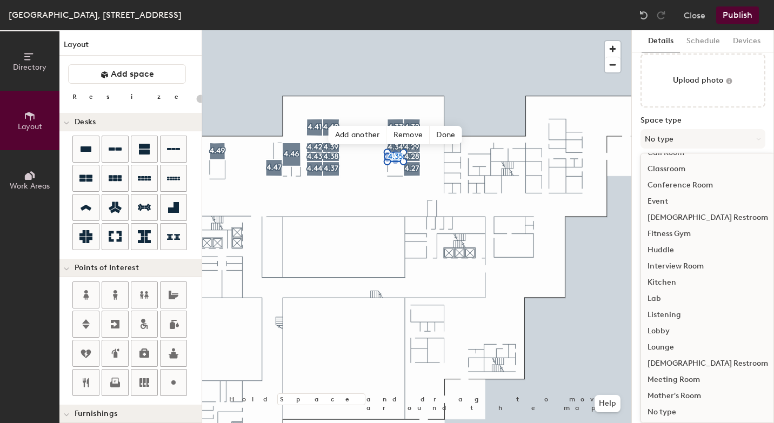
scroll to position [89, 0]
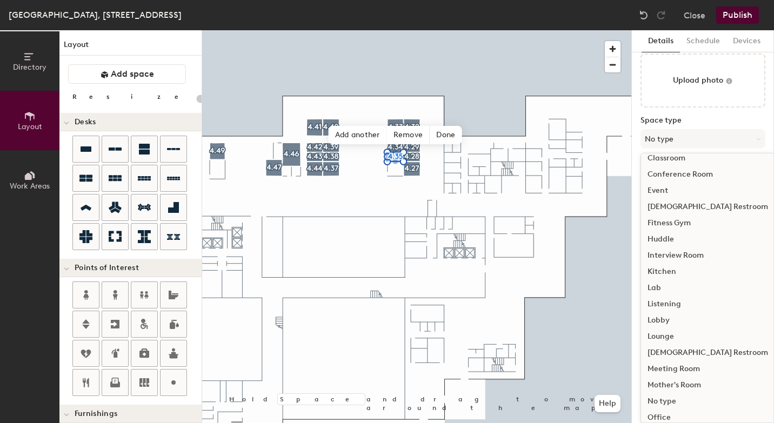
click at [669, 368] on div "Meeting Room" at bounding box center [708, 369] width 134 height 16
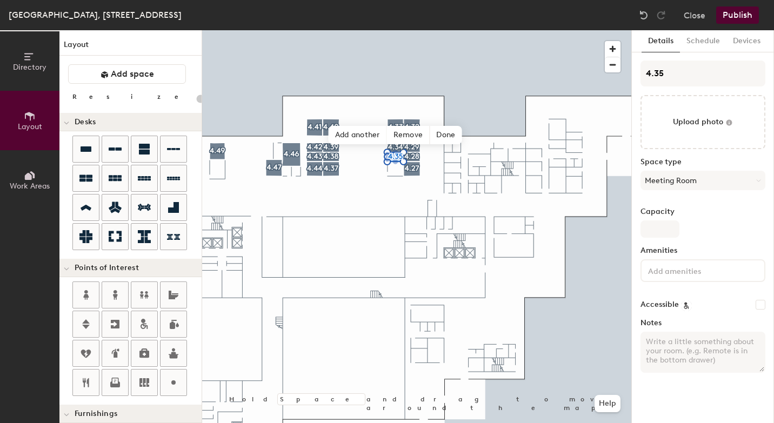
type input "20"
click at [669, 230] on input "Capacity" at bounding box center [660, 229] width 39 height 17
type input "4"
type input "20"
type input "4"
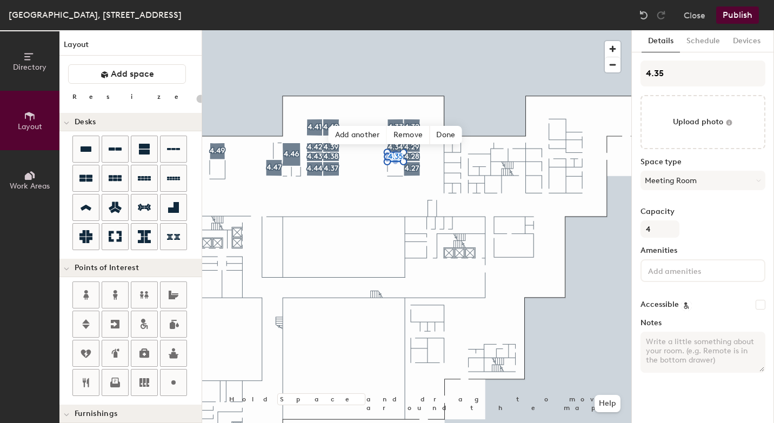
click at [663, 275] on input at bounding box center [694, 270] width 97 height 13
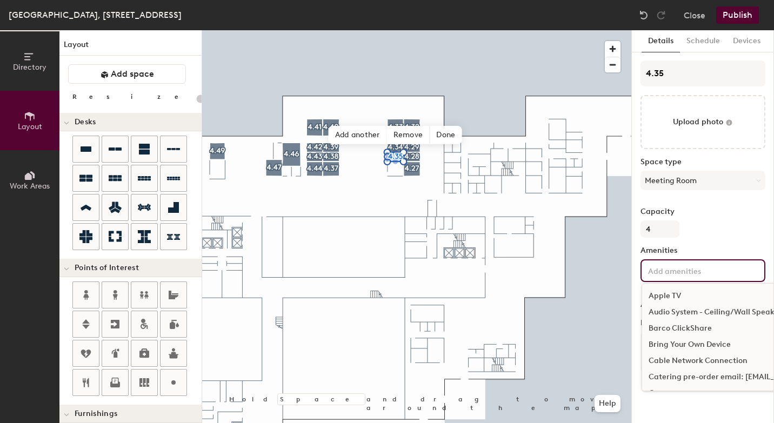
click at [677, 341] on div "Bring Your Own Device" at bounding box center [761, 345] width 239 height 16
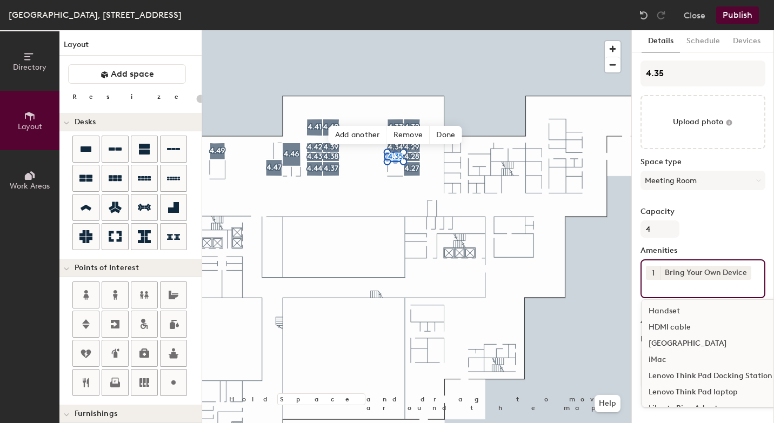
scroll to position [367, 0]
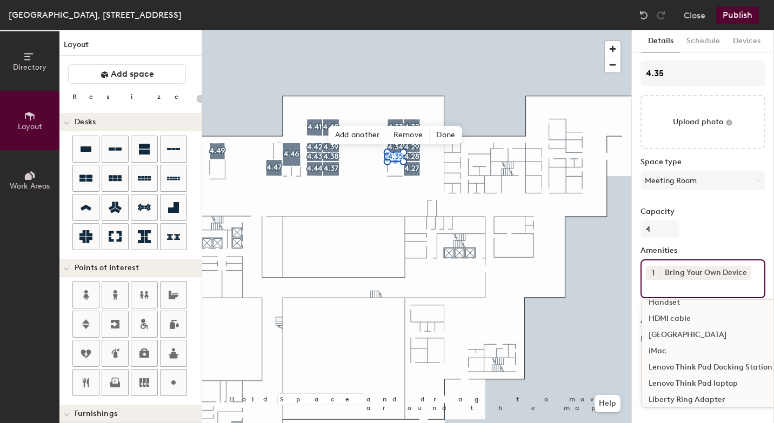
click at [682, 323] on div "HDMI cable" at bounding box center [761, 319] width 239 height 16
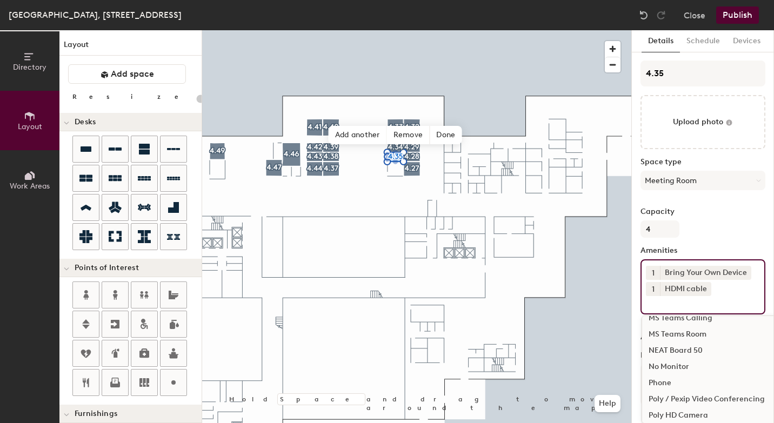
scroll to position [582, 0]
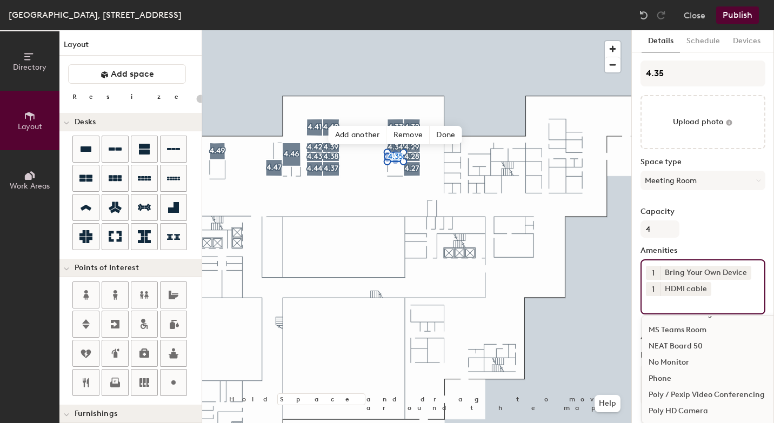
click at [693, 331] on div "MS Teams Room" at bounding box center [761, 330] width 239 height 16
click at [690, 344] on div "NEAT Board 50" at bounding box center [761, 346] width 239 height 16
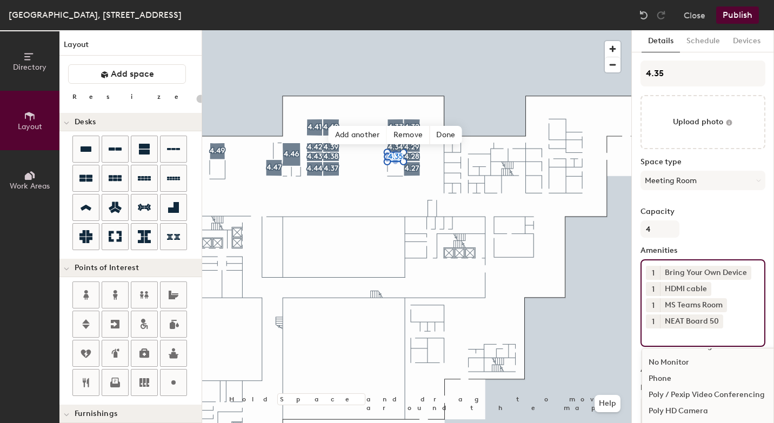
click at [747, 15] on button "Publish" at bounding box center [737, 14] width 43 height 17
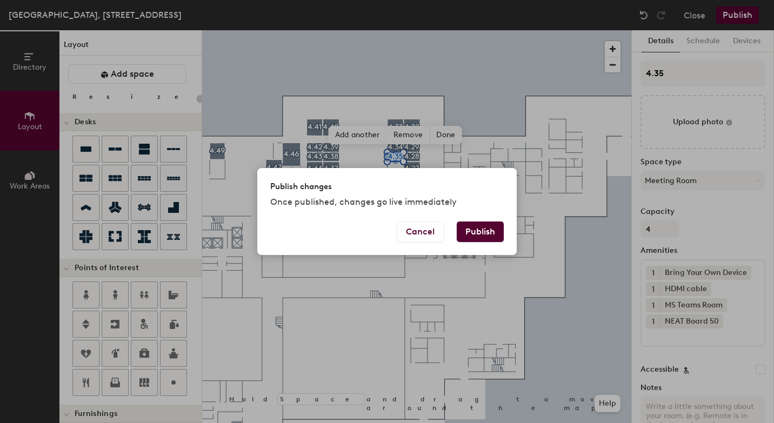
click at [490, 226] on button "Publish" at bounding box center [480, 232] width 47 height 21
type input "20"
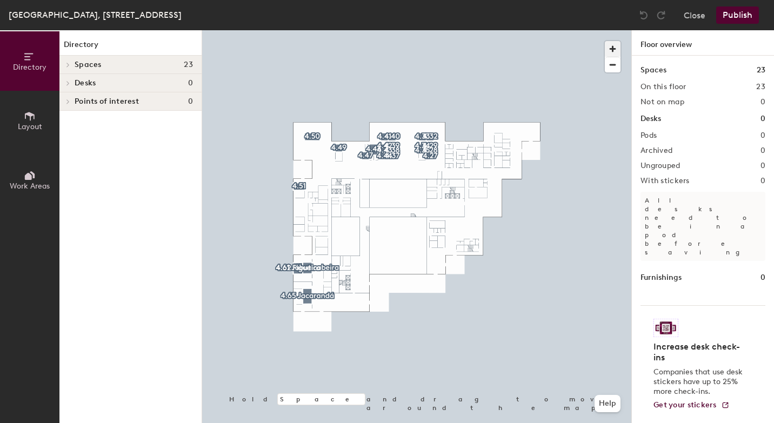
click at [615, 51] on span "button" at bounding box center [613, 49] width 16 height 16
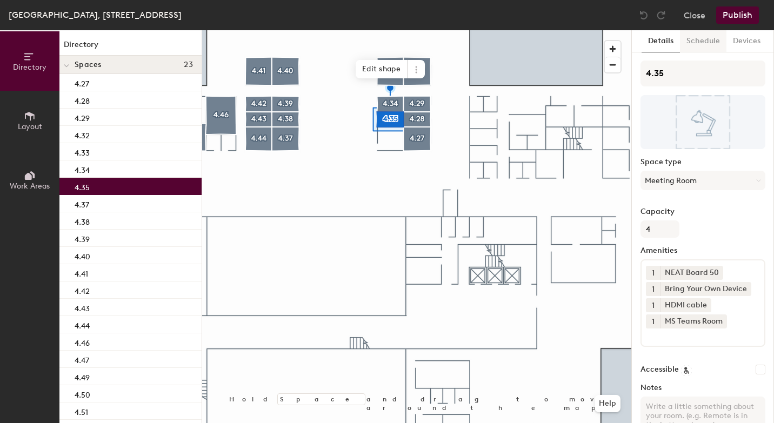
click at [707, 40] on button "Schedule" at bounding box center [703, 41] width 46 height 22
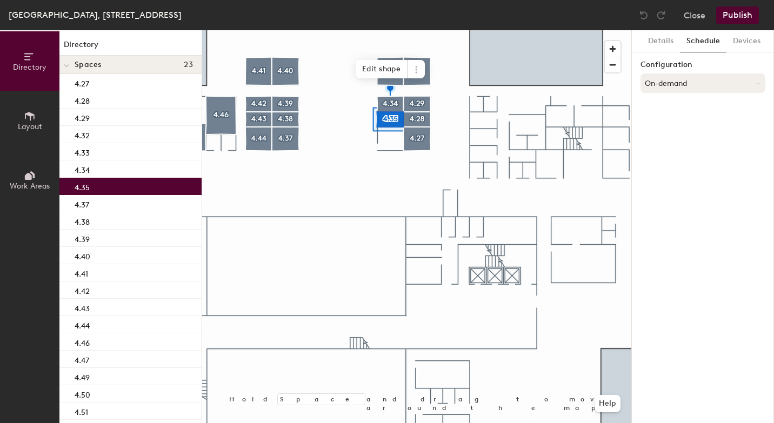
click at [676, 82] on button "On-demand" at bounding box center [703, 83] width 125 height 19
click at [672, 124] on div "Scheduled" at bounding box center [703, 126] width 124 height 16
click at [683, 107] on button "Select account" at bounding box center [703, 106] width 125 height 19
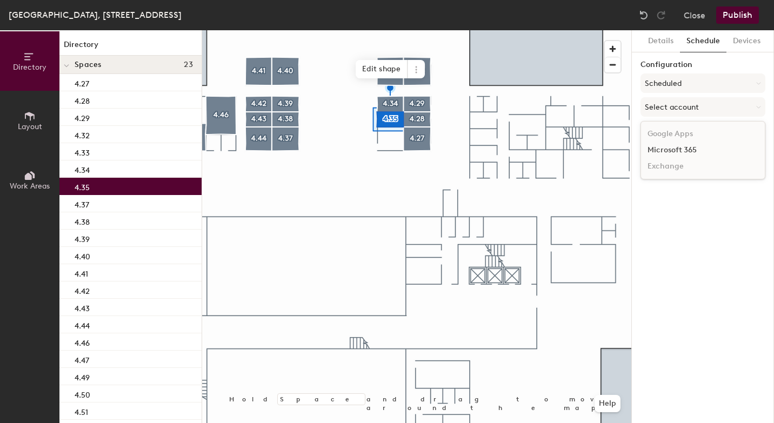
click at [675, 145] on div "Microsoft 365" at bounding box center [703, 150] width 124 height 16
click at [670, 146] on input at bounding box center [703, 148] width 125 height 19
paste input "BR-SP-VIL-04N35@wppsystems.com"
type input "BR-SP-VIL-04N35@wppsystems.com"
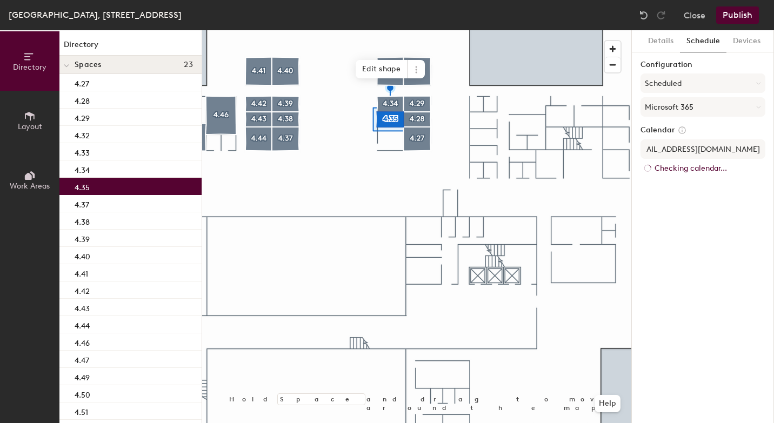
click at [713, 197] on div "Details Schedule Devices Configuration Scheduled Microsoft 365 Calendar BR-SP-V…" at bounding box center [703, 226] width 142 height 393
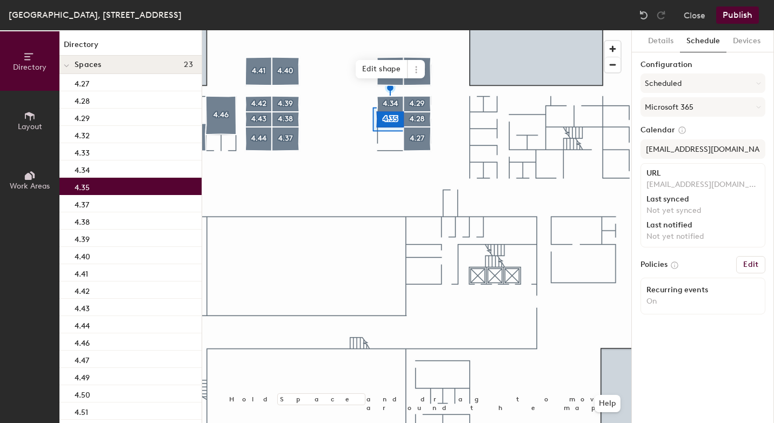
click at [748, 12] on button "Publish" at bounding box center [737, 14] width 43 height 17
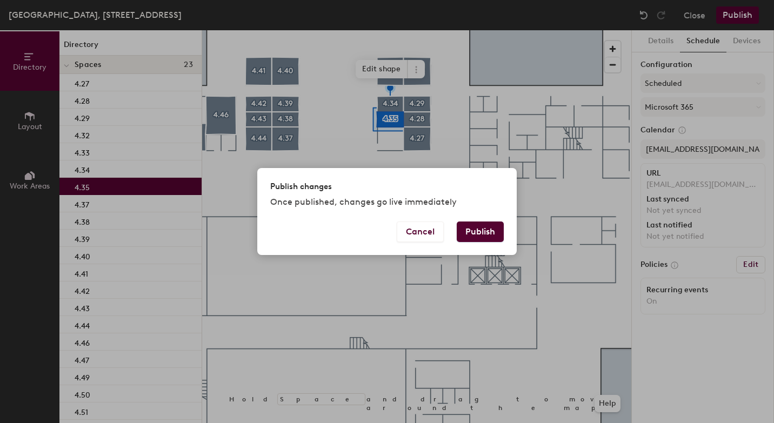
click at [486, 231] on button "Publish" at bounding box center [480, 232] width 47 height 21
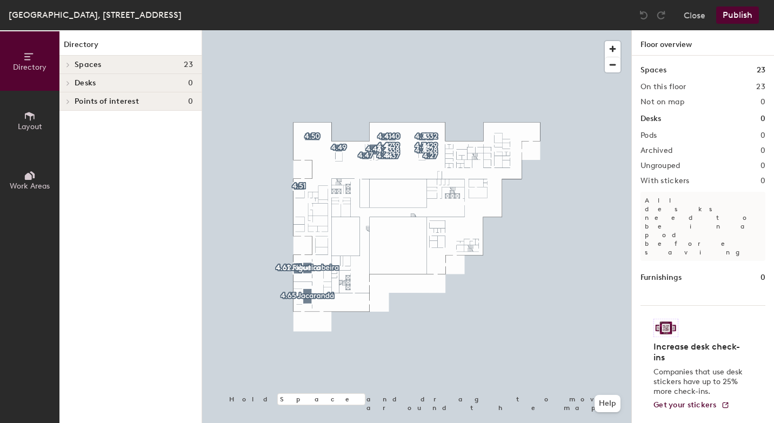
click at [29, 128] on span "Layout" at bounding box center [30, 126] width 24 height 9
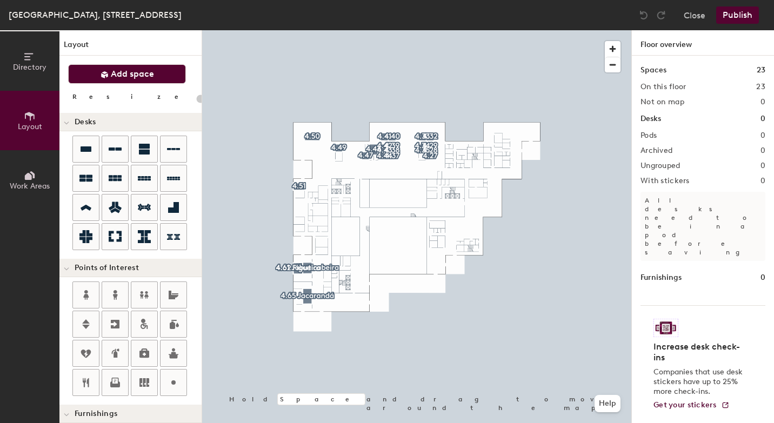
click at [162, 75] on button "Add space" at bounding box center [127, 73] width 118 height 19
click at [612, 48] on span "button" at bounding box center [613, 49] width 16 height 16
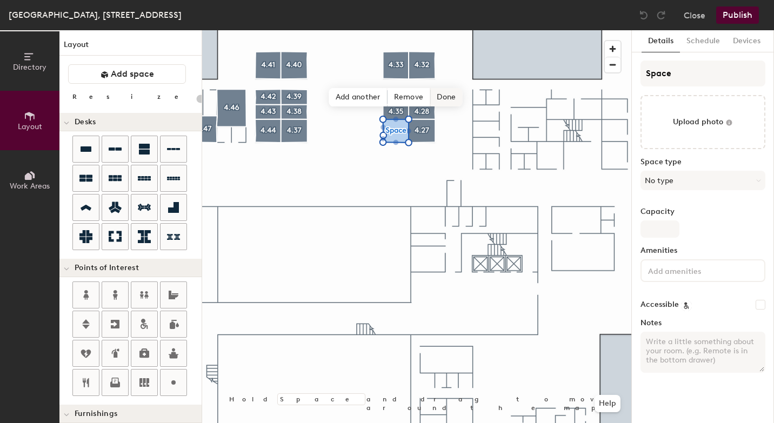
type input "20"
click at [695, 66] on input "Space" at bounding box center [703, 74] width 125 height 26
type input "4Space"
type input "20"
type input "[DOMAIN_NAME]"
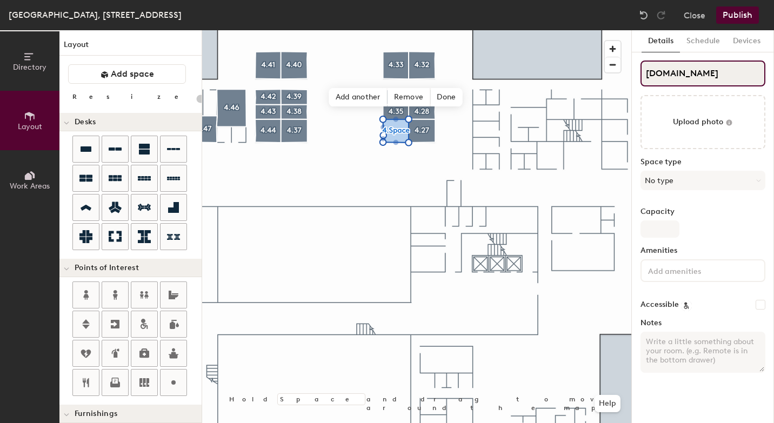
type input "20"
type input "4.3Space"
type input "20"
type input "4.36Space"
type input "20"
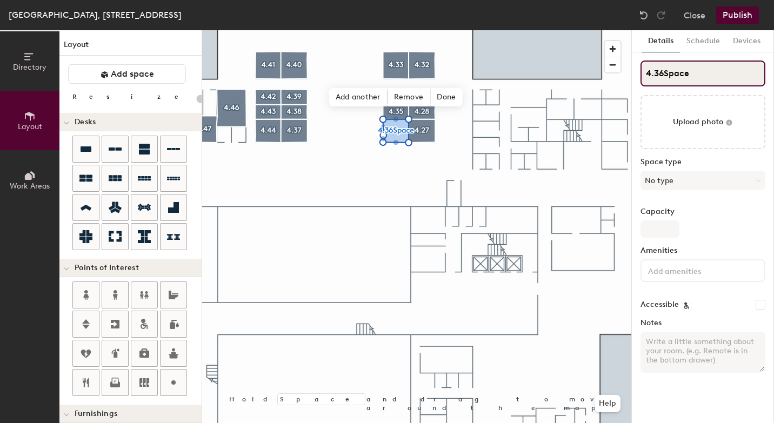
type input "4.36Spac"
type input "20"
type input "4.36S"
type input "20"
type input "4.36"
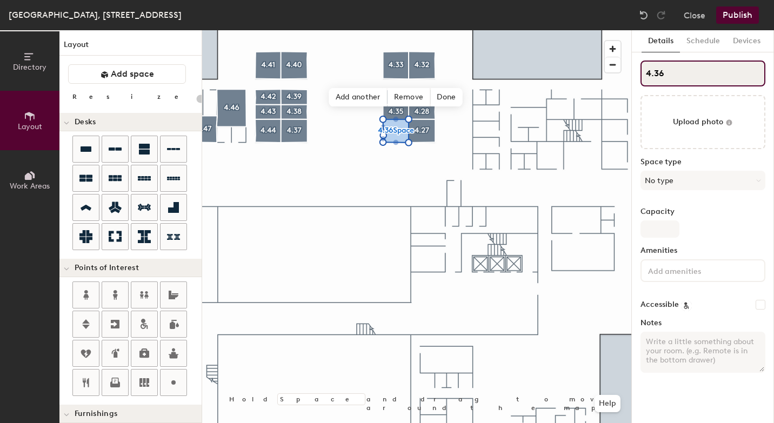
type input "20"
type input "4.3"
type input "20"
type input "4.36"
type input "20"
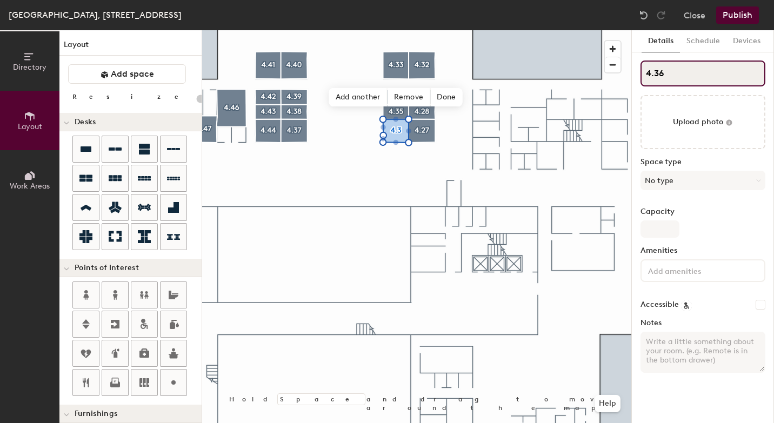
type input "4.36"
type input "20"
type input "4.36"
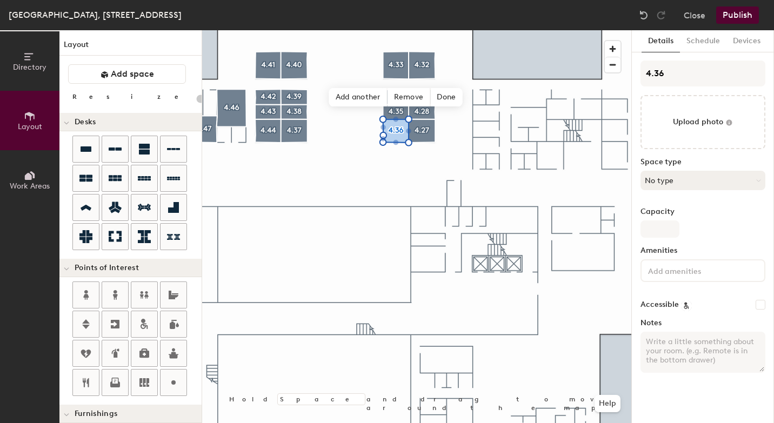
click at [701, 184] on button "No type" at bounding box center [703, 180] width 125 height 19
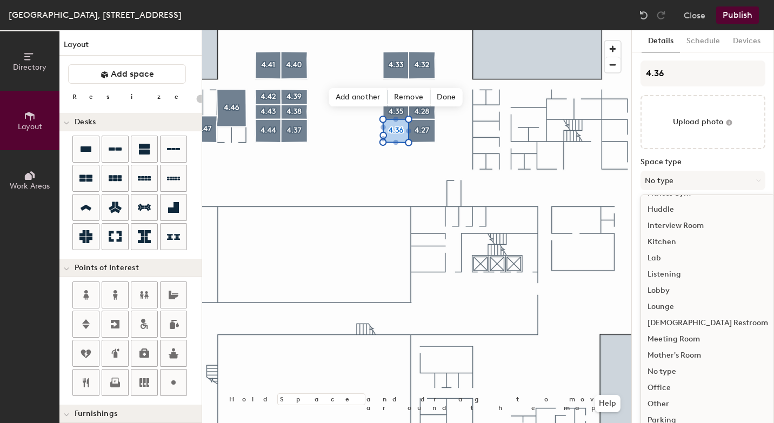
scroll to position [169, 0]
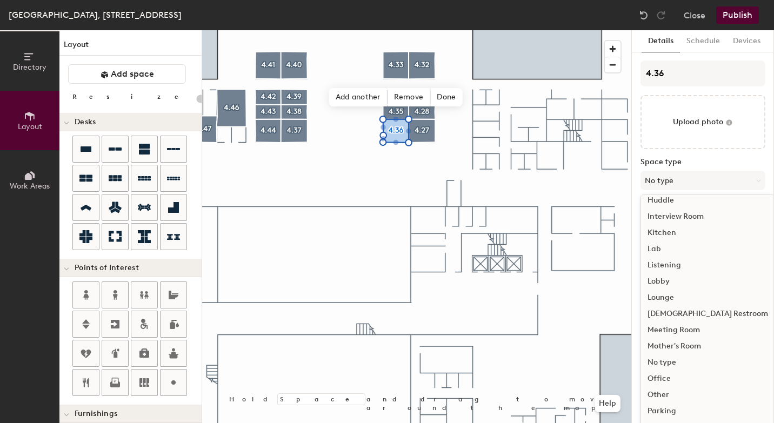
click at [685, 332] on div "Meeting Room" at bounding box center [708, 330] width 134 height 16
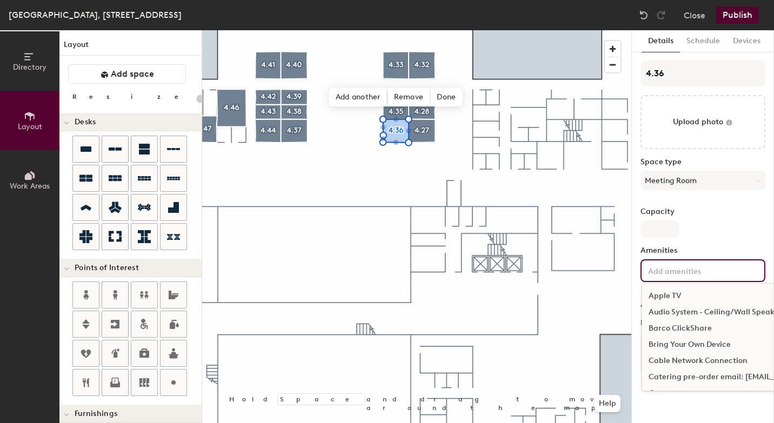
click at [675, 269] on input at bounding box center [694, 270] width 97 height 13
click at [680, 346] on div "Bring Your Own Device" at bounding box center [761, 345] width 239 height 16
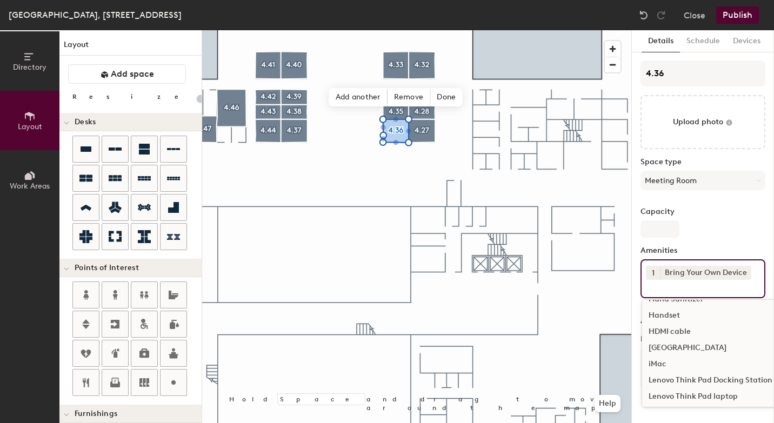
scroll to position [345, 0]
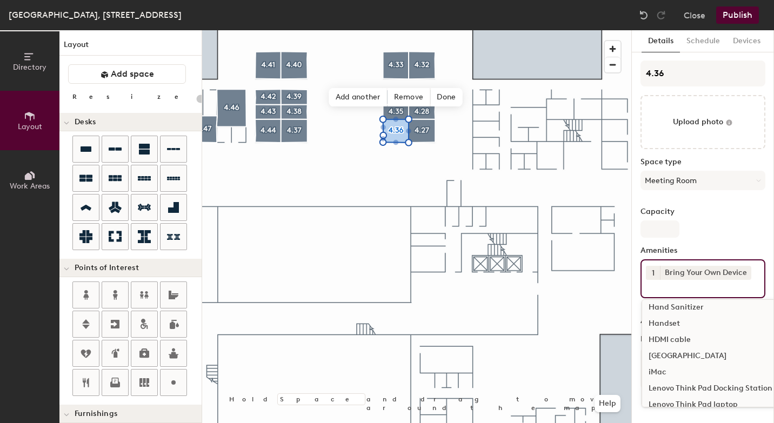
click at [684, 335] on div "HDMI cable" at bounding box center [761, 340] width 239 height 16
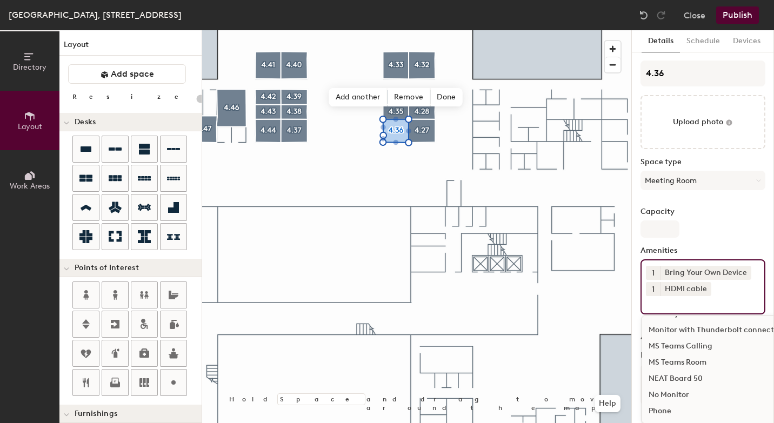
scroll to position [550, 0]
click at [683, 375] on div "NEAT Board 50" at bounding box center [761, 378] width 239 height 16
click at [685, 380] on div "MS Teams Room" at bounding box center [761, 378] width 239 height 16
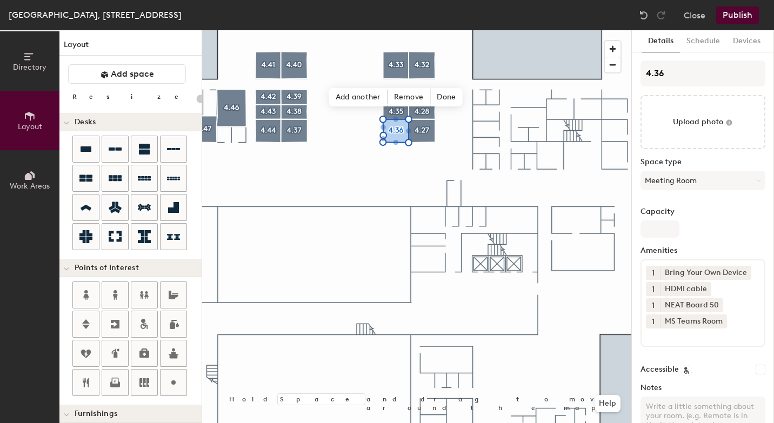
click at [744, 16] on button "Publish" at bounding box center [737, 14] width 43 height 17
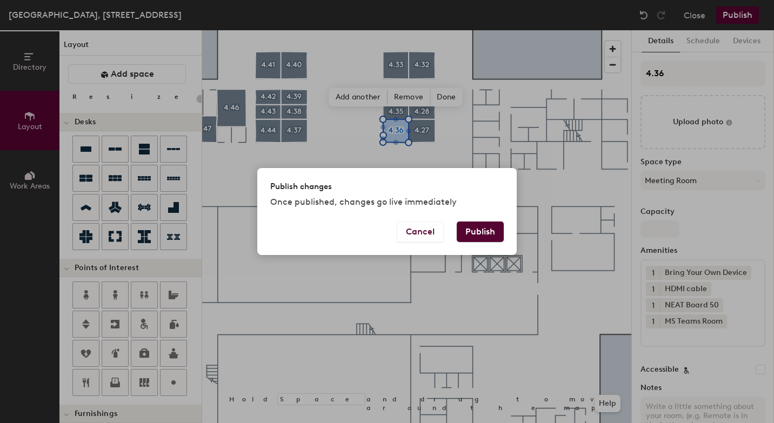
click at [480, 239] on button "Publish" at bounding box center [480, 232] width 47 height 21
type input "20"
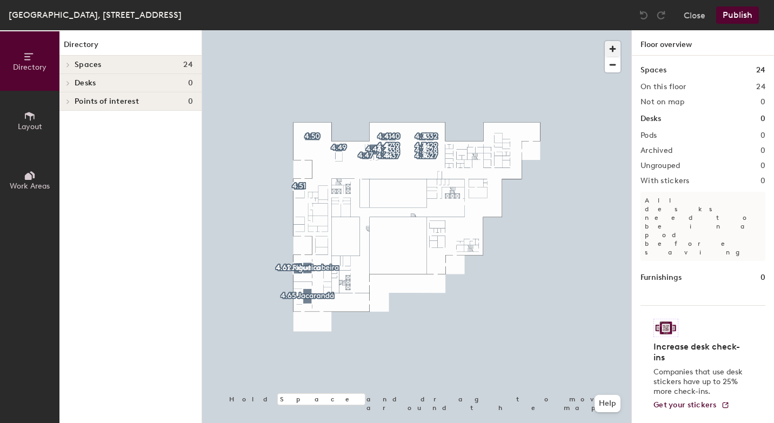
click at [614, 48] on span "button" at bounding box center [613, 49] width 16 height 16
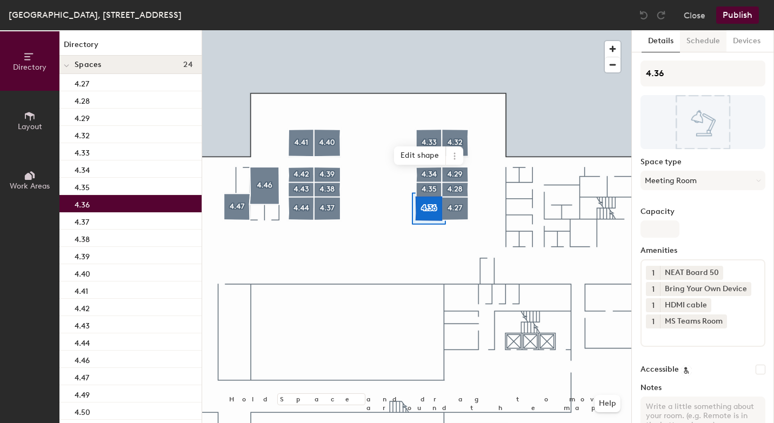
click at [701, 46] on button "Schedule" at bounding box center [703, 41] width 46 height 22
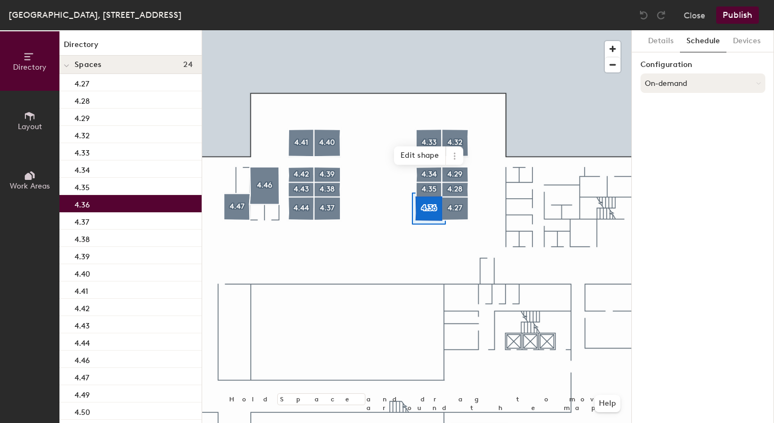
click at [689, 86] on button "On-demand" at bounding box center [703, 83] width 125 height 19
click at [686, 125] on div at bounding box center [692, 127] width 12 height 12
click at [687, 112] on button "Select account" at bounding box center [703, 106] width 125 height 19
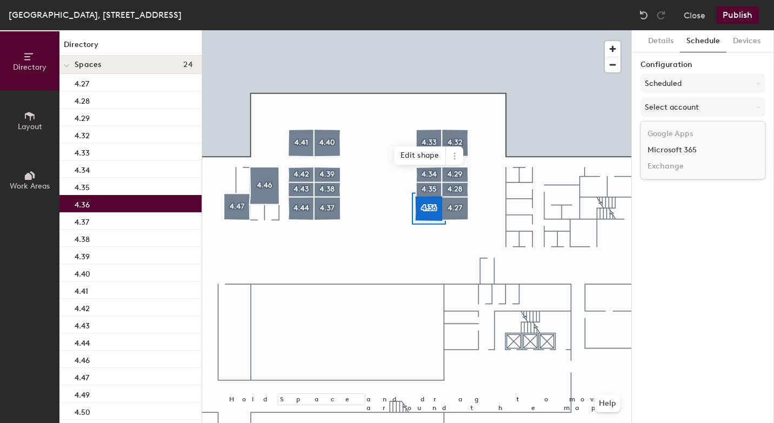
click at [685, 149] on div "Microsoft 365" at bounding box center [703, 150] width 124 height 16
click at [671, 153] on input at bounding box center [703, 148] width 125 height 19
paste input "[EMAIL_ADDRESS][DOMAIN_NAME]"
type input "[EMAIL_ADDRESS][DOMAIN_NAME]"
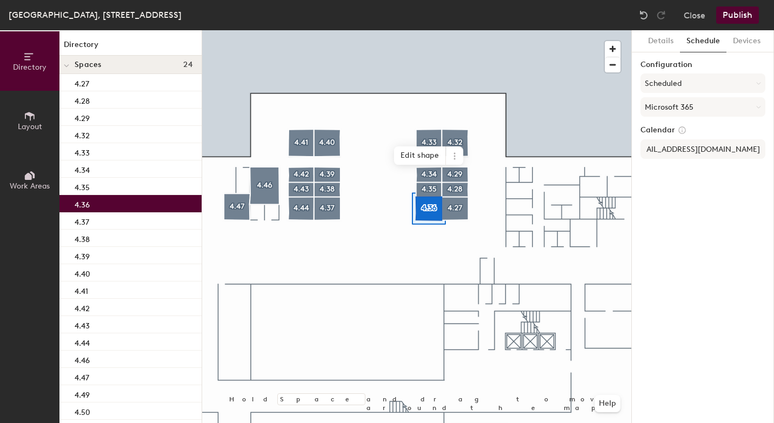
click at [699, 230] on div "Details Schedule Devices Configuration Scheduled Microsoft 365 Calendar [EMAIL_…" at bounding box center [703, 226] width 142 height 393
click at [744, 12] on button "Publish" at bounding box center [737, 14] width 43 height 17
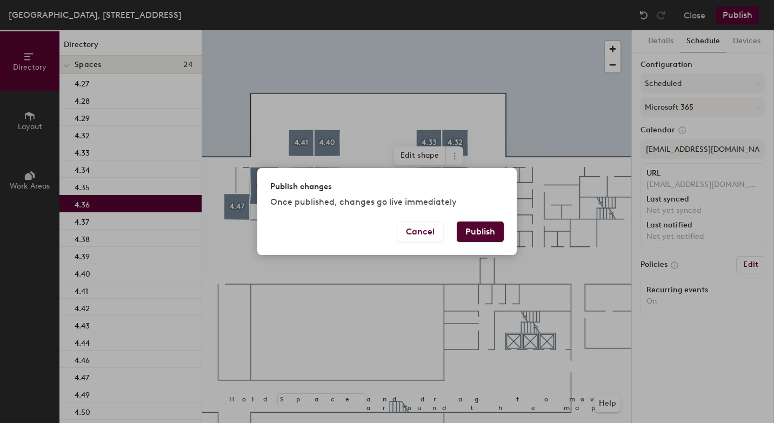
click at [491, 227] on button "Publish" at bounding box center [480, 232] width 47 height 21
